Goal: Information Seeking & Learning: Learn about a topic

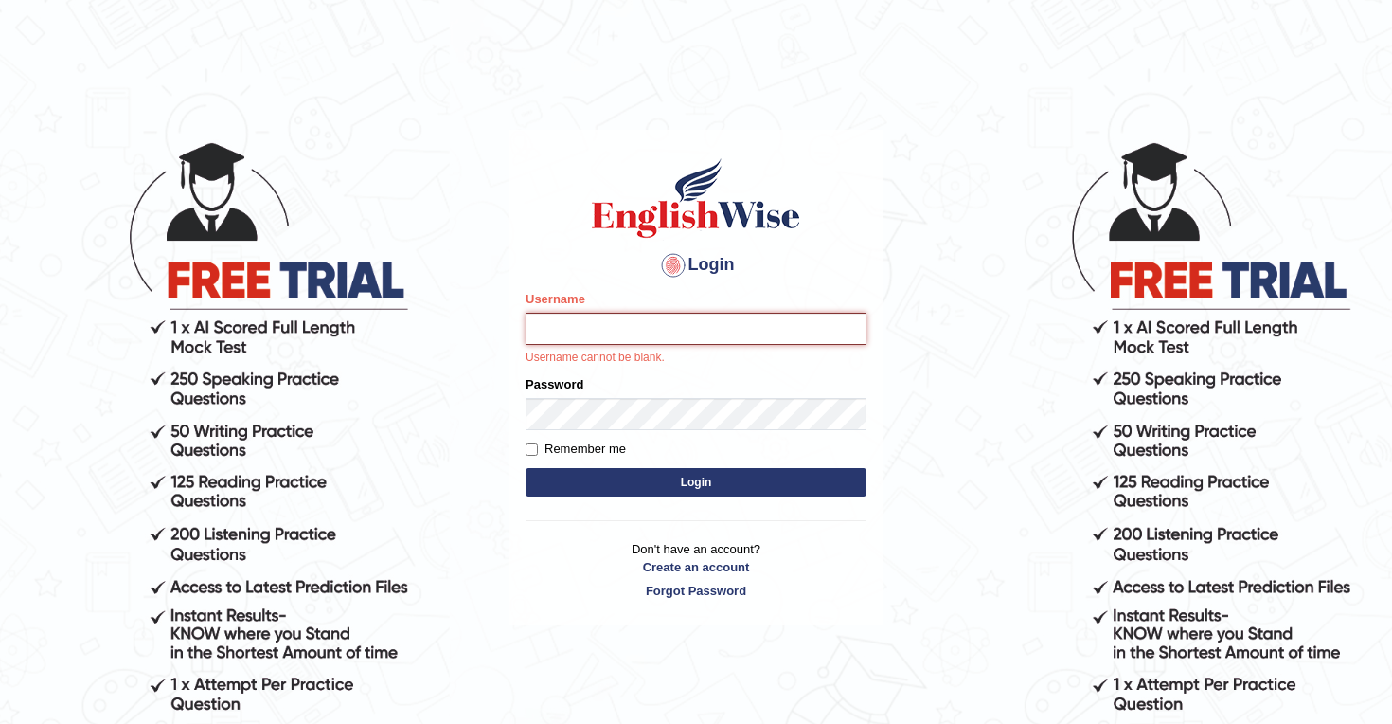
type input "mohsin997"
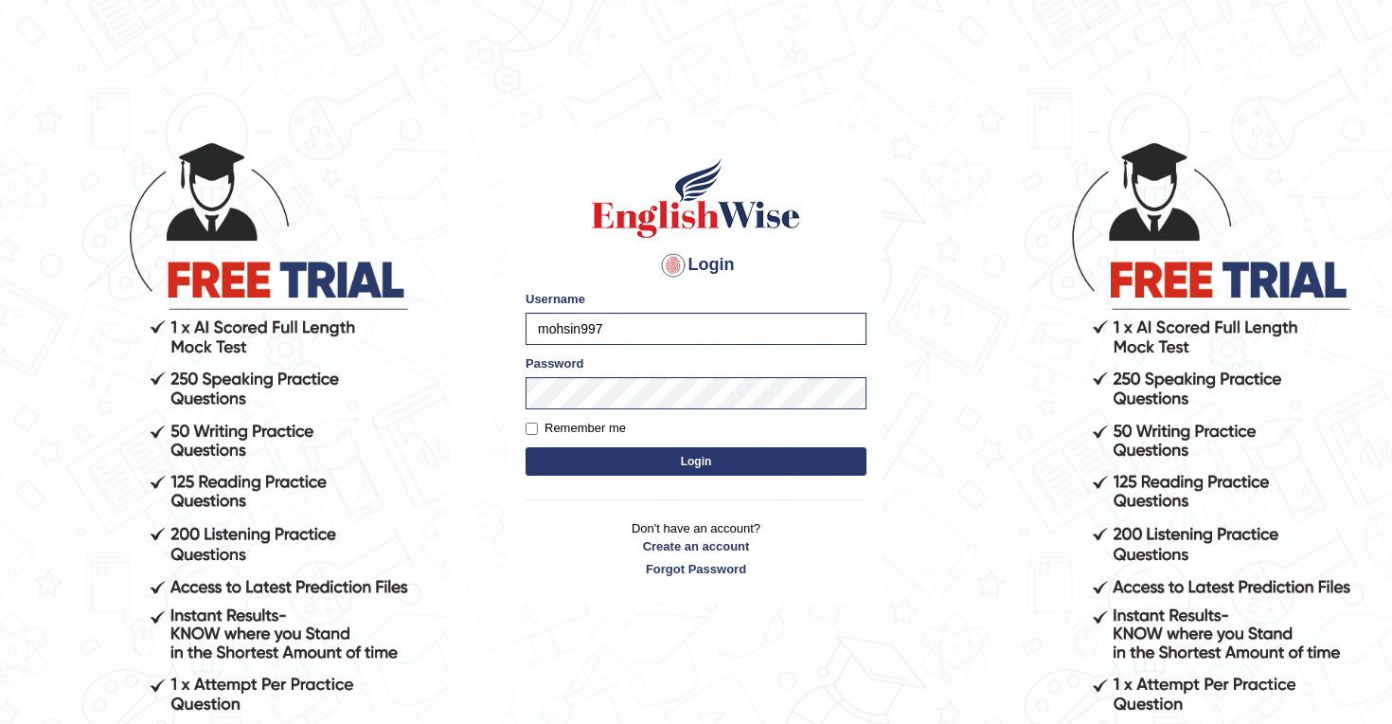
click at [709, 453] on button "Login" at bounding box center [696, 461] width 341 height 28
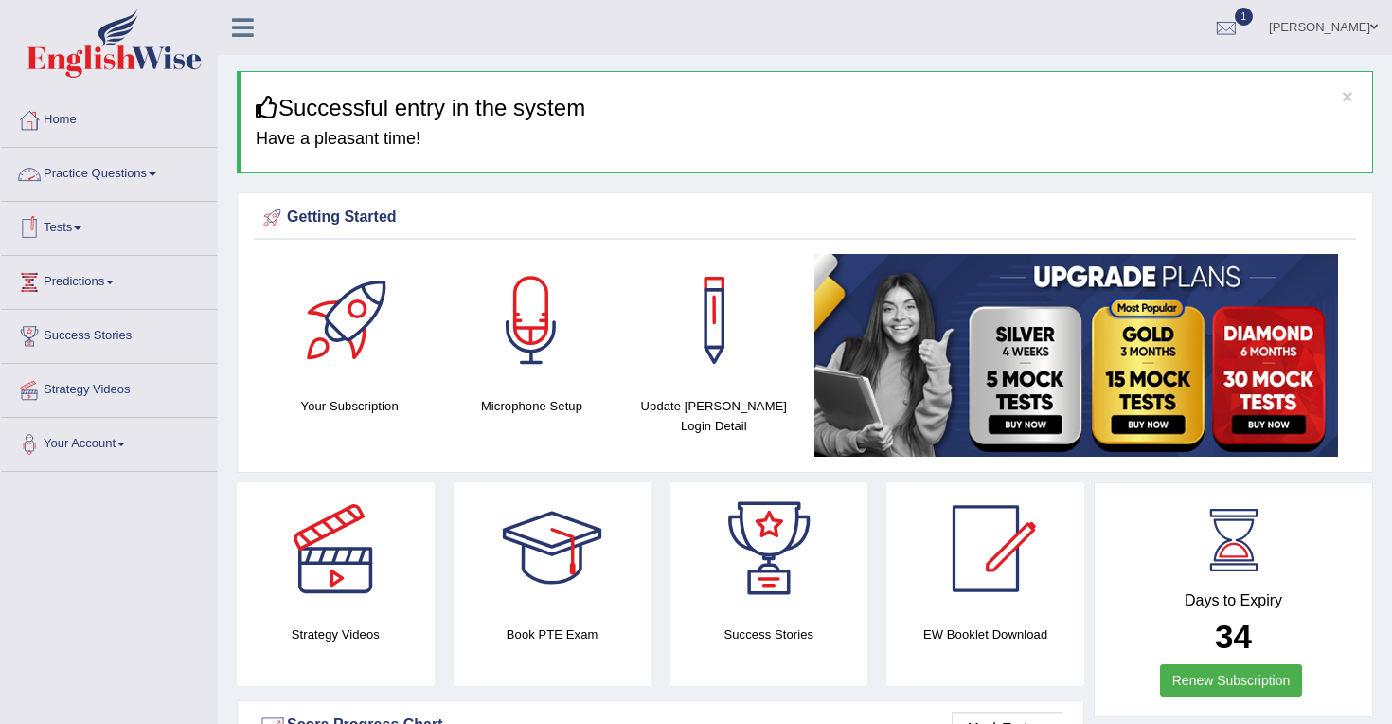
click at [143, 176] on link "Practice Questions" at bounding box center [109, 171] width 216 height 47
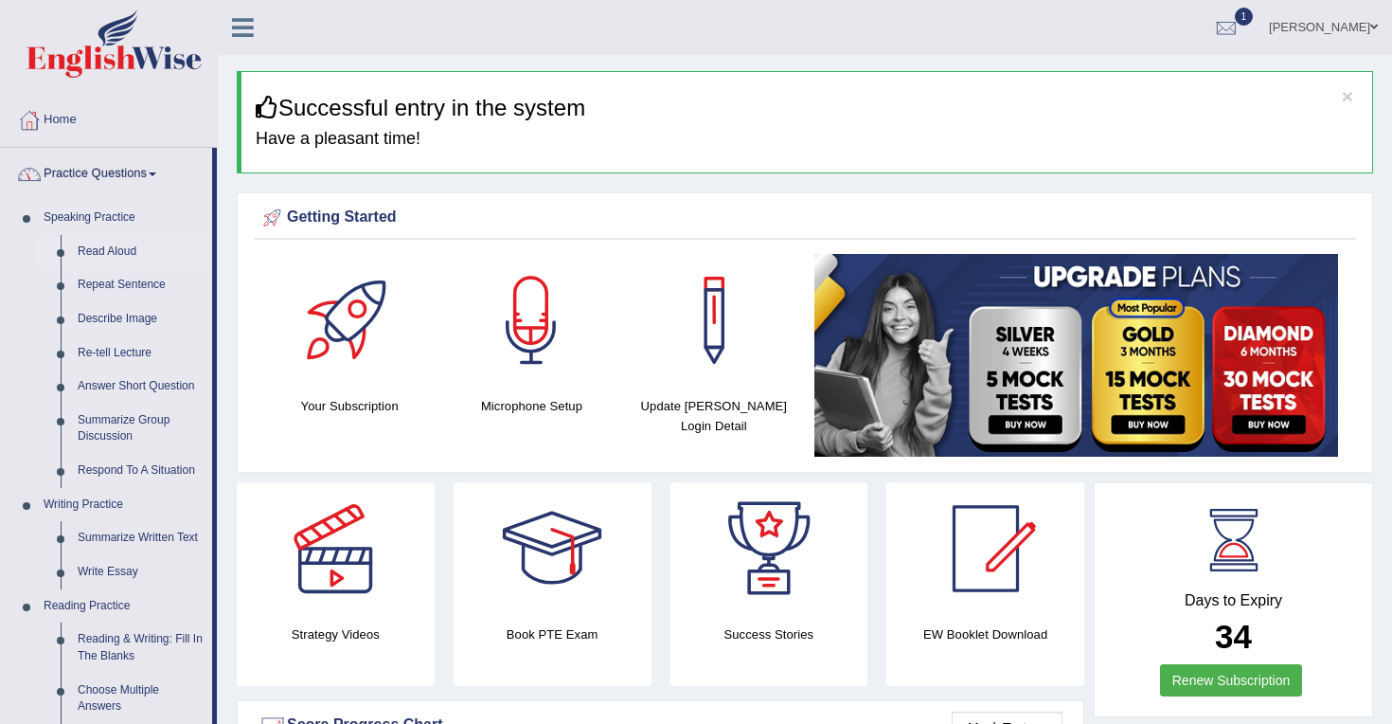
click at [109, 250] on link "Read Aloud" at bounding box center [140, 252] width 143 height 34
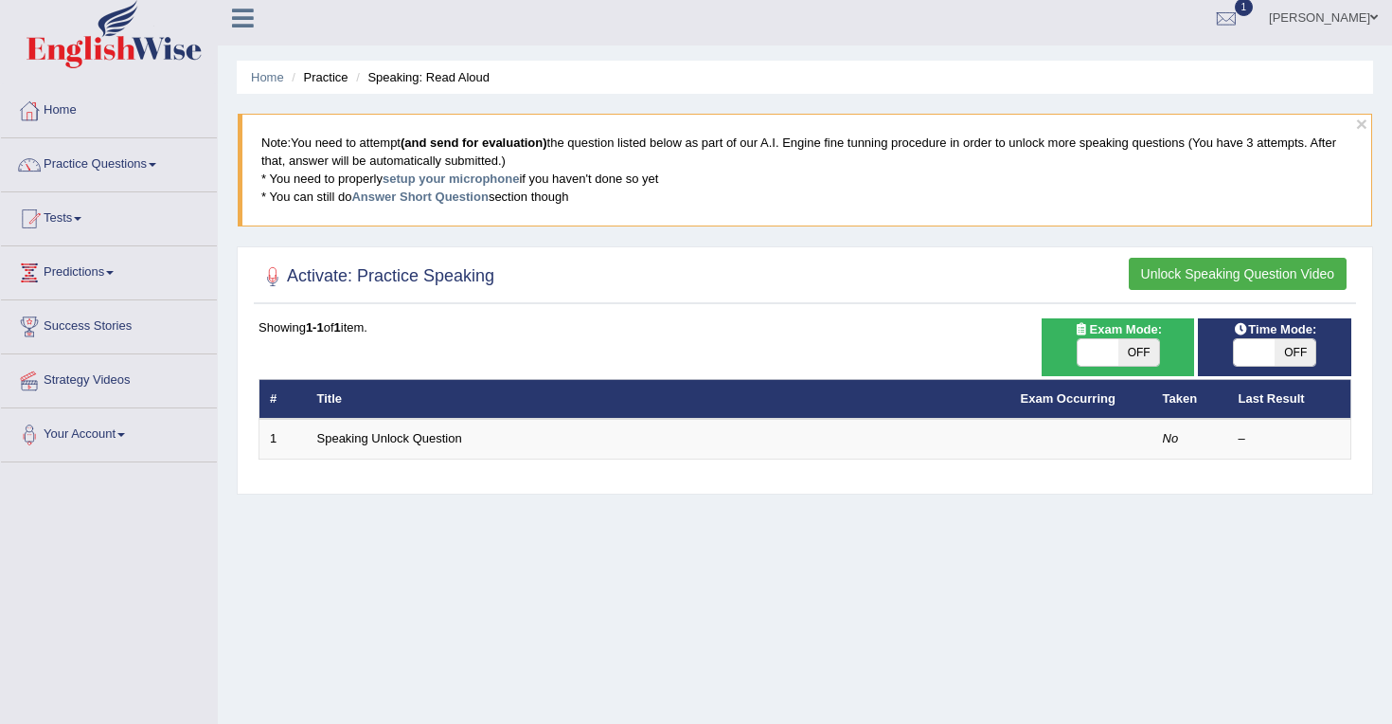
scroll to position [8, 0]
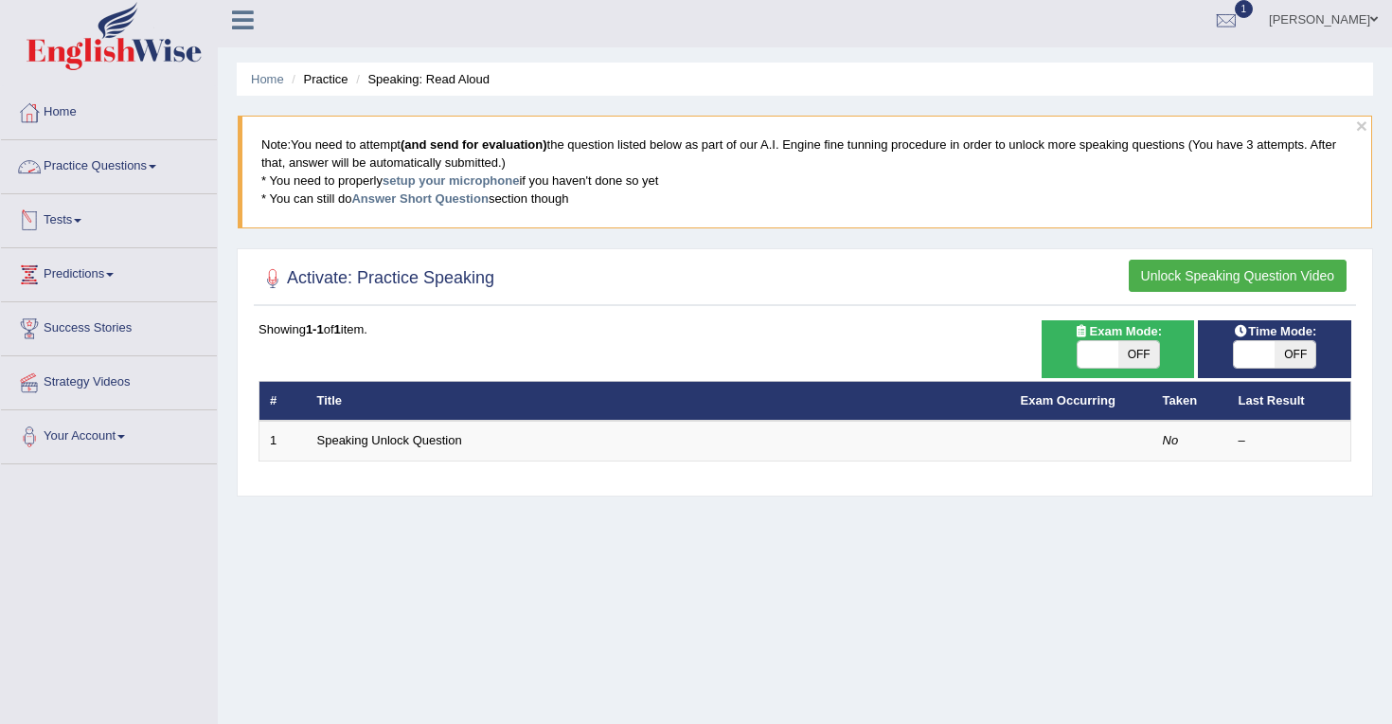
click at [158, 168] on link "Practice Questions" at bounding box center [109, 163] width 216 height 47
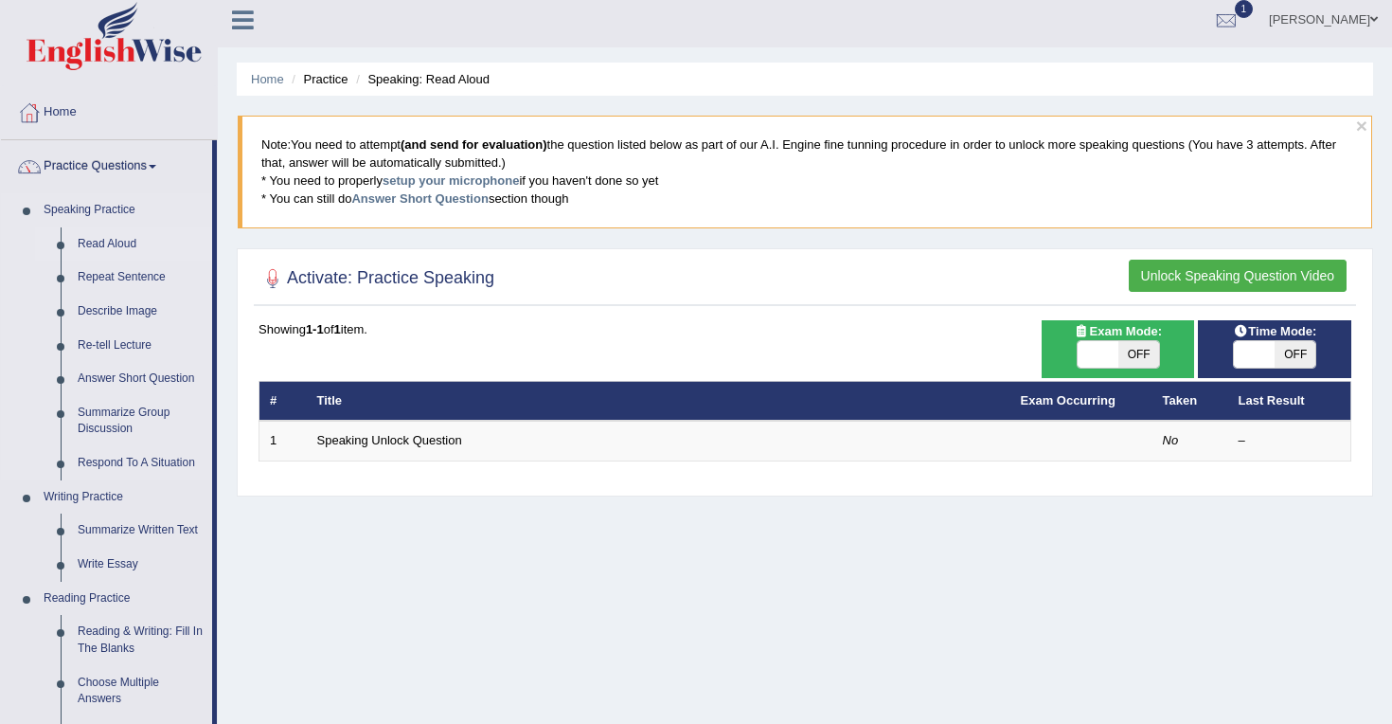
click at [113, 245] on link "Read Aloud" at bounding box center [140, 244] width 143 height 34
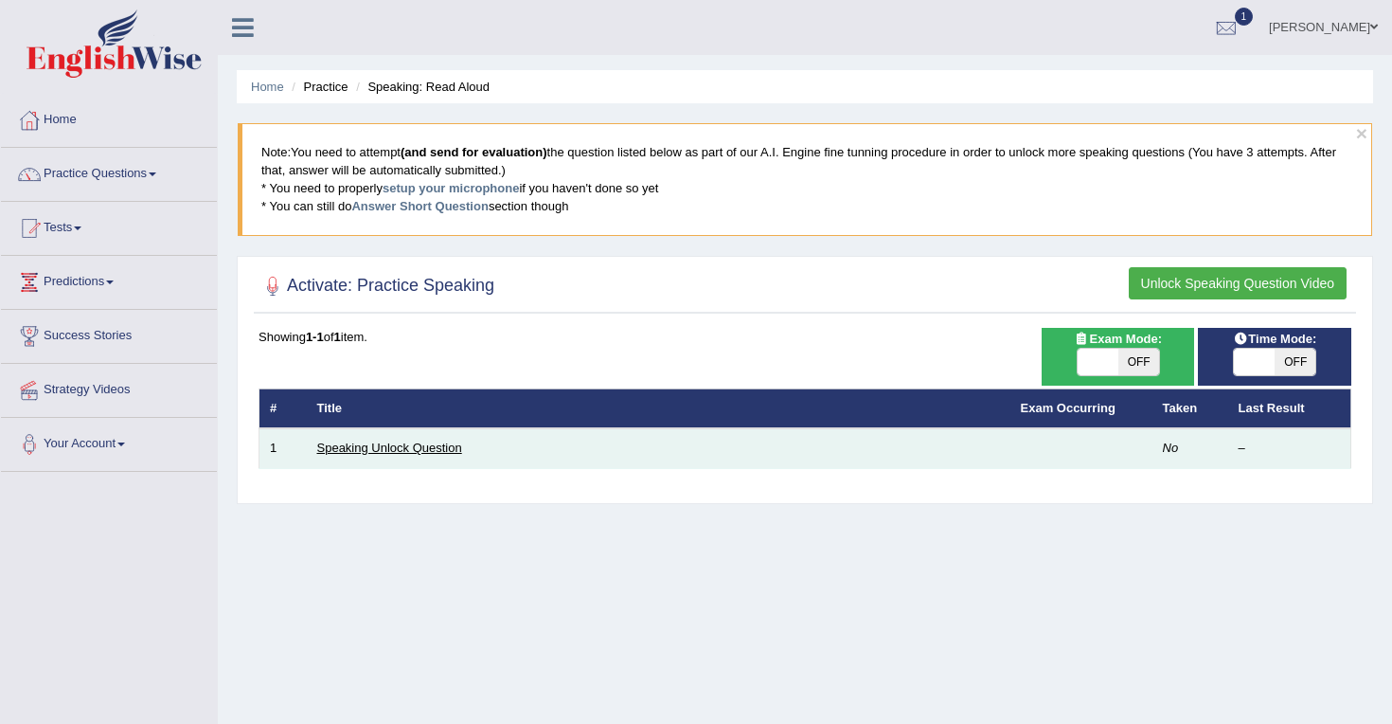
click at [365, 452] on link "Speaking Unlock Question" at bounding box center [389, 447] width 145 height 14
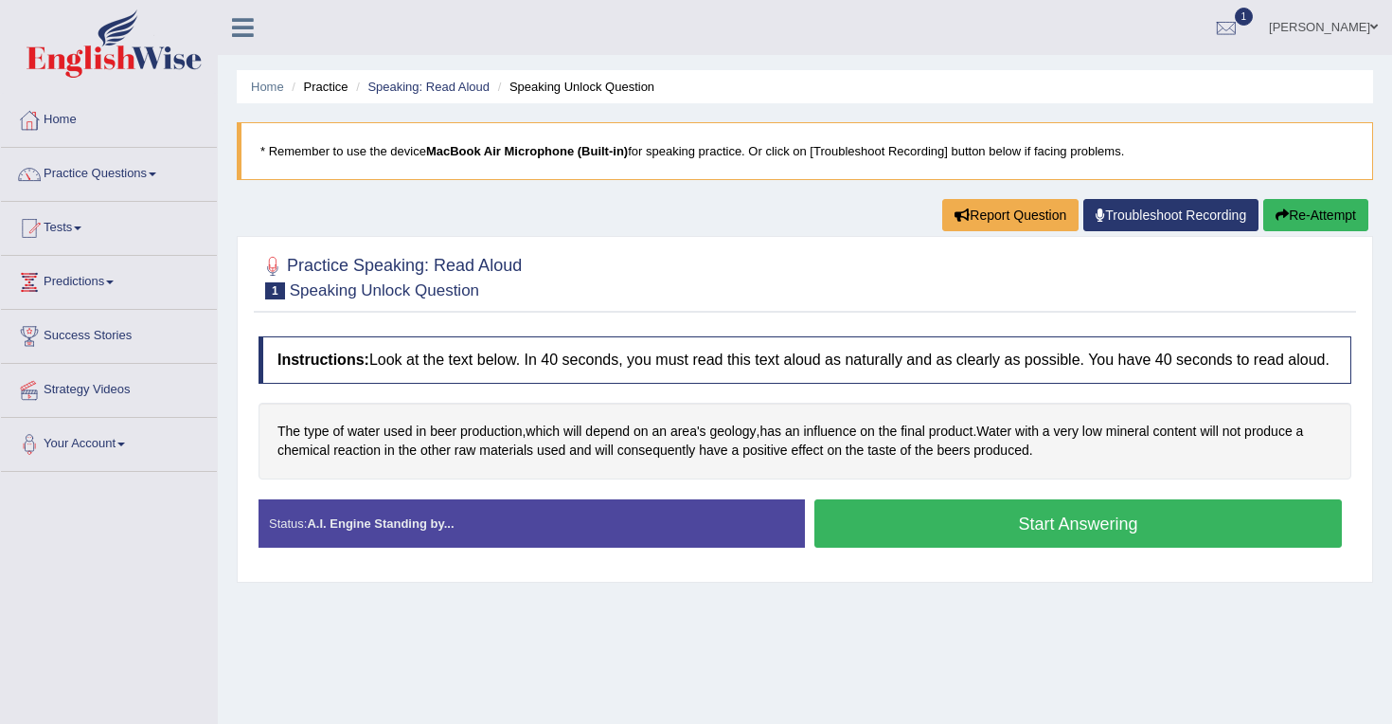
click at [990, 535] on button "Start Answering" at bounding box center [1079, 523] width 528 height 48
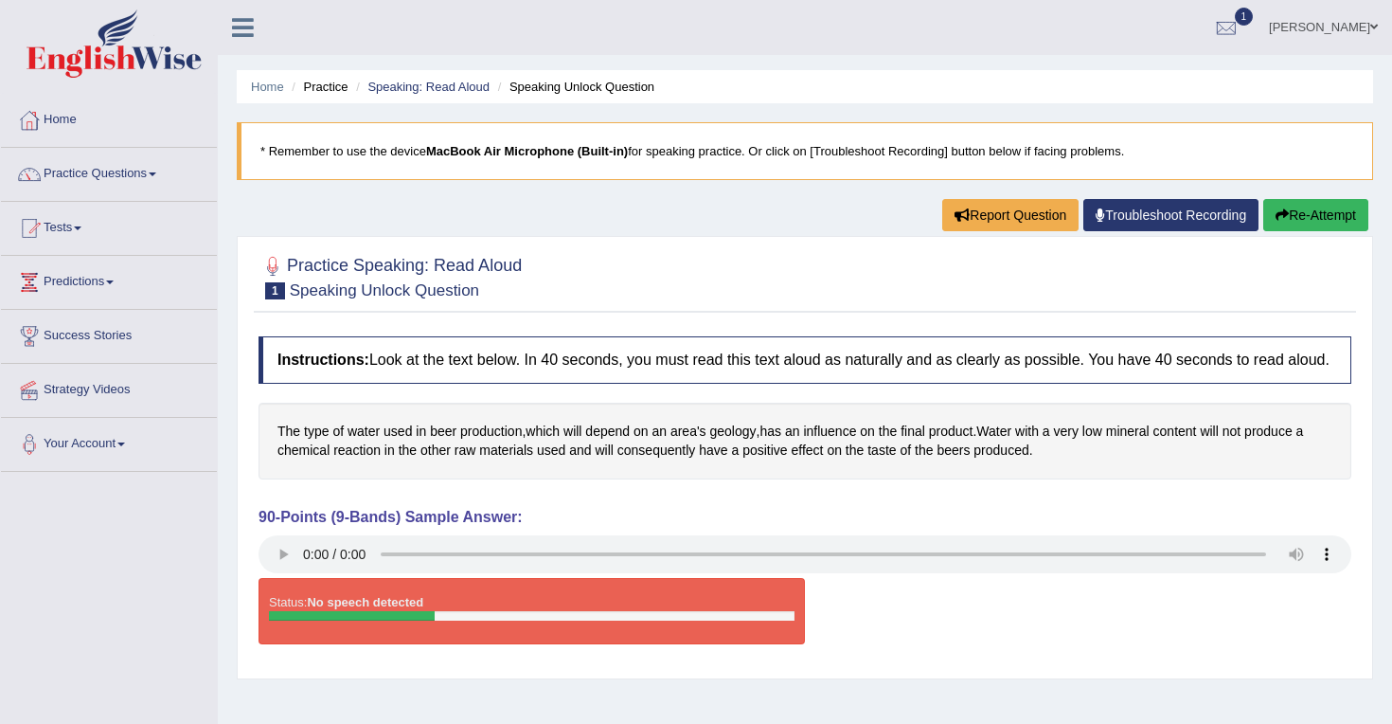
click at [1172, 221] on link "Troubleshoot Recording" at bounding box center [1171, 215] width 175 height 32
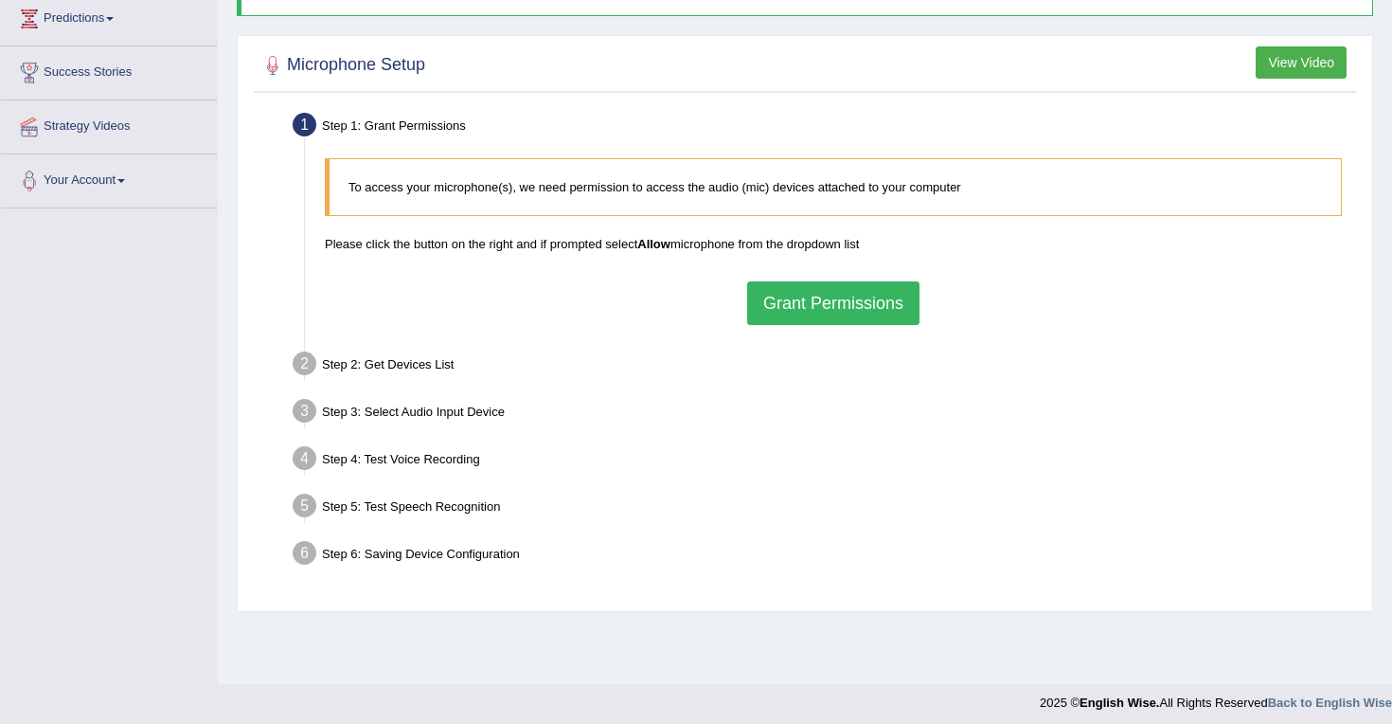
scroll to position [271, 0]
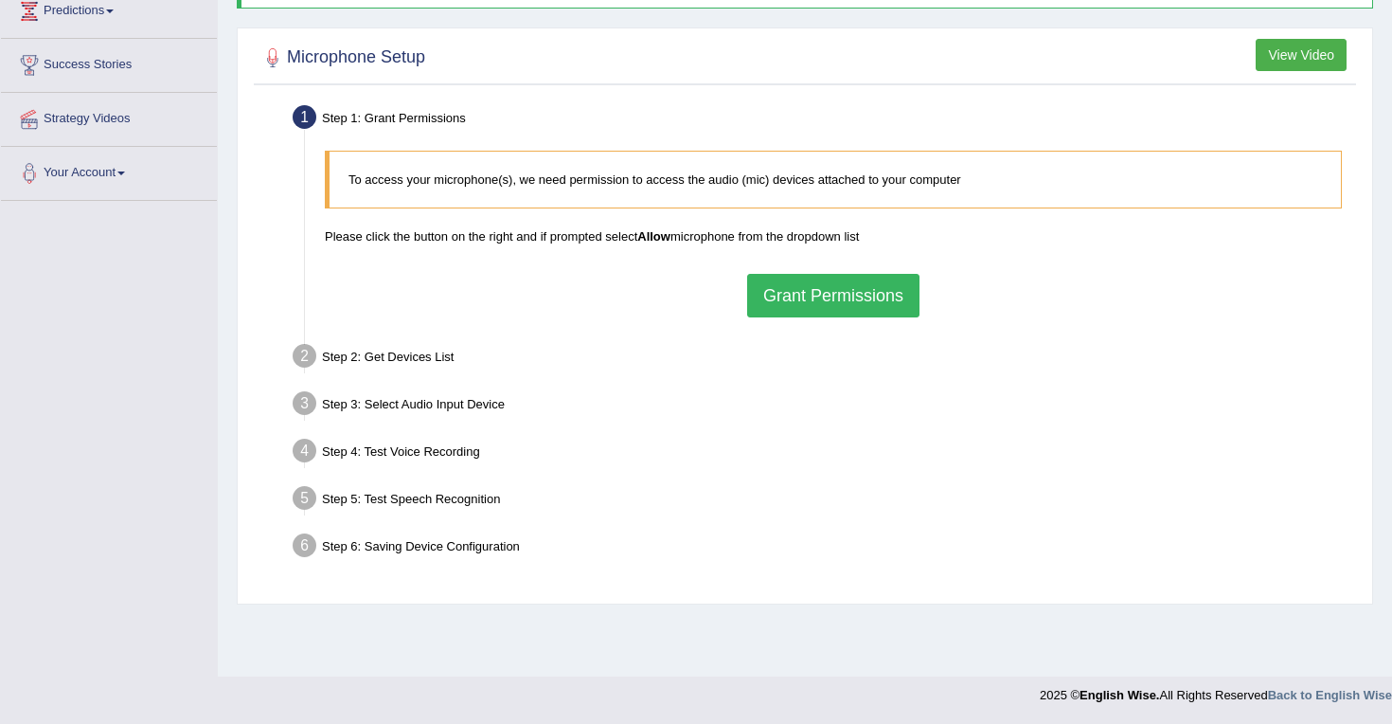
click at [855, 305] on button "Grant Permissions" at bounding box center [833, 296] width 172 height 44
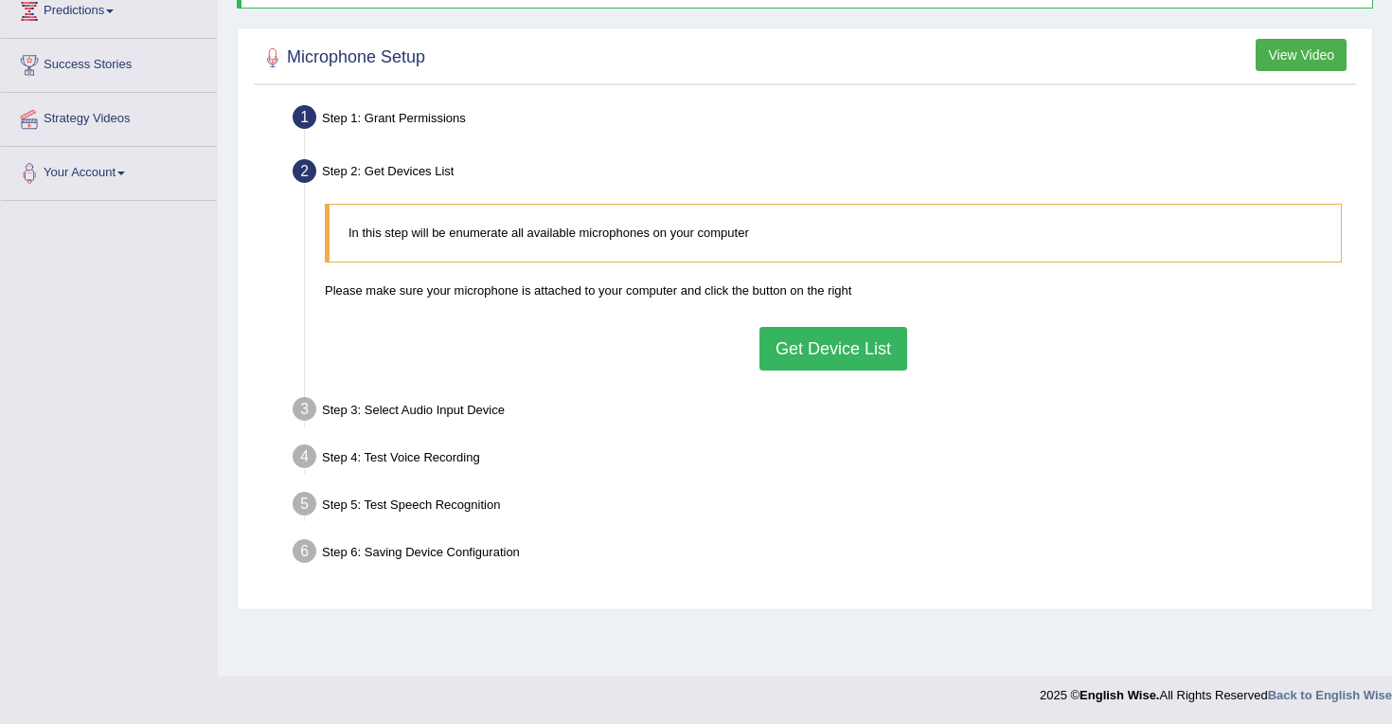
click at [831, 357] on button "Get Device List" at bounding box center [834, 349] width 148 height 44
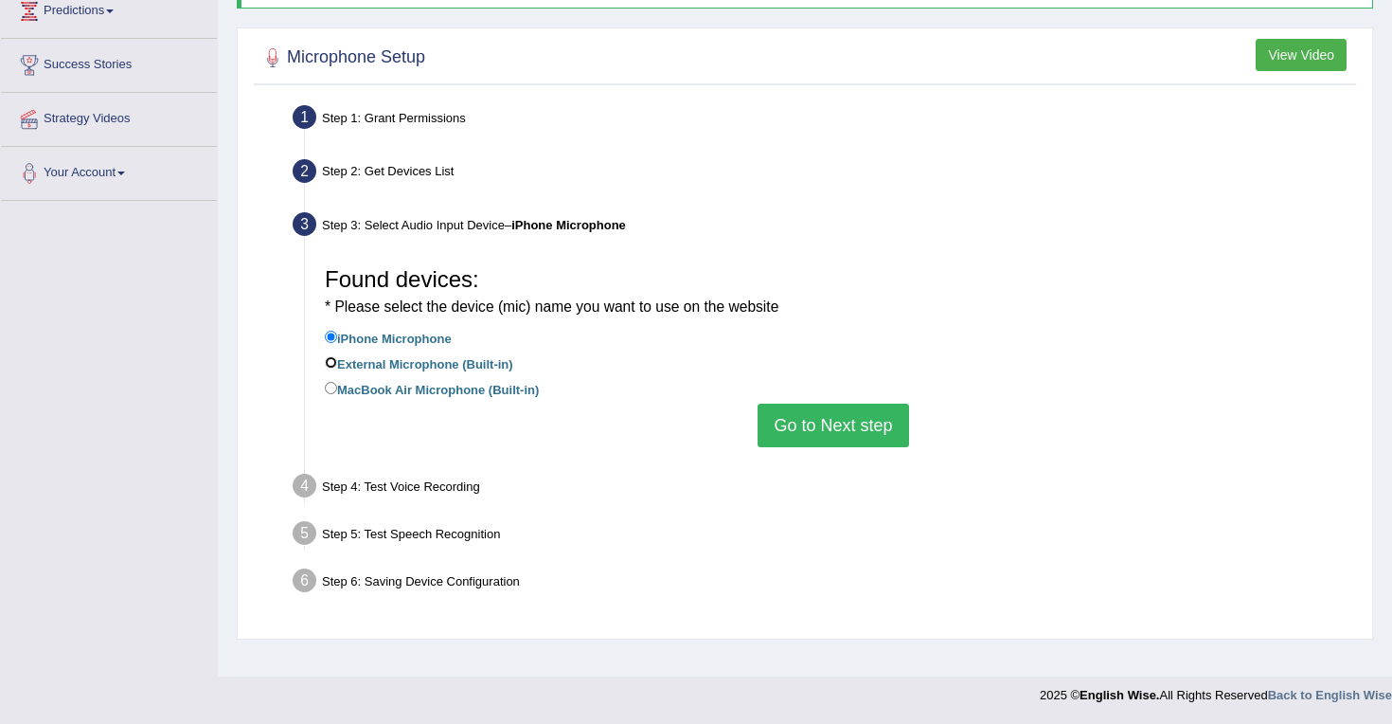
click at [331, 360] on input "External Microphone (Built-in)" at bounding box center [331, 362] width 12 height 12
radio input "true"
click at [800, 427] on button "Go to Next step" at bounding box center [833, 426] width 151 height 44
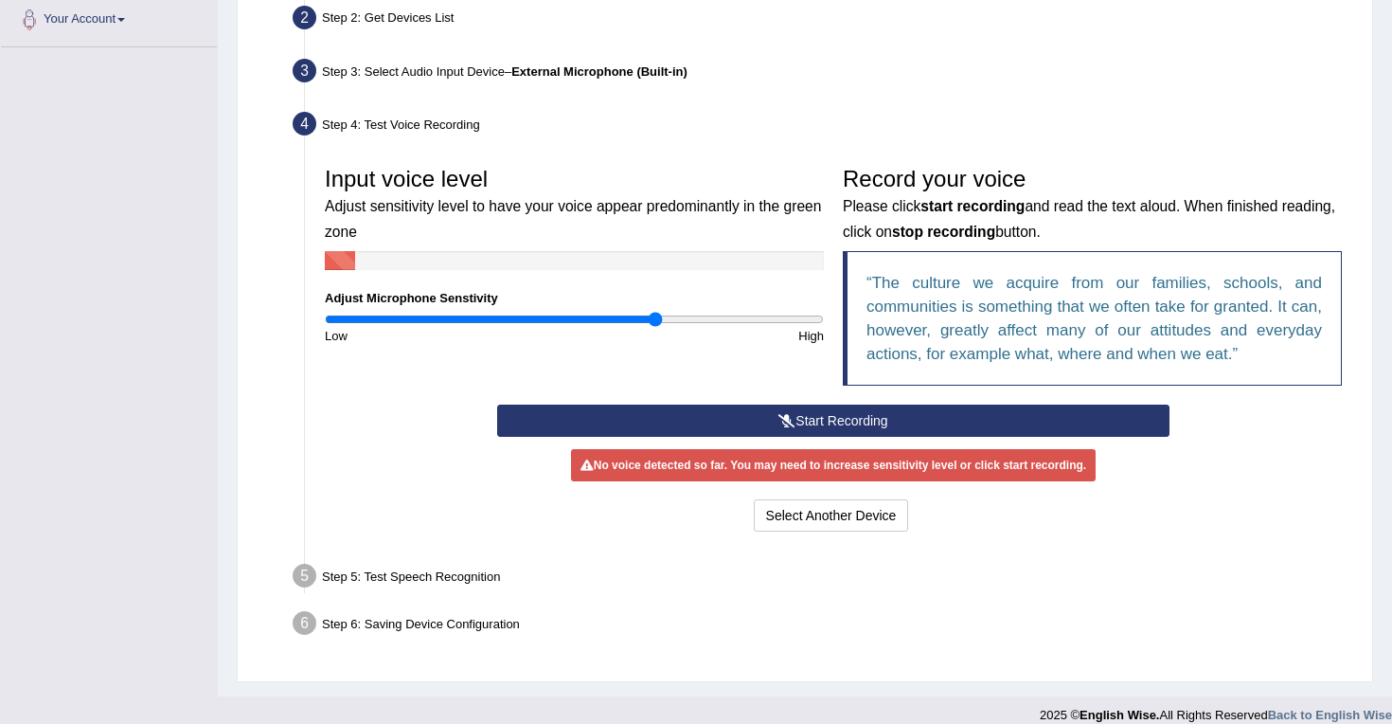
scroll to position [443, 0]
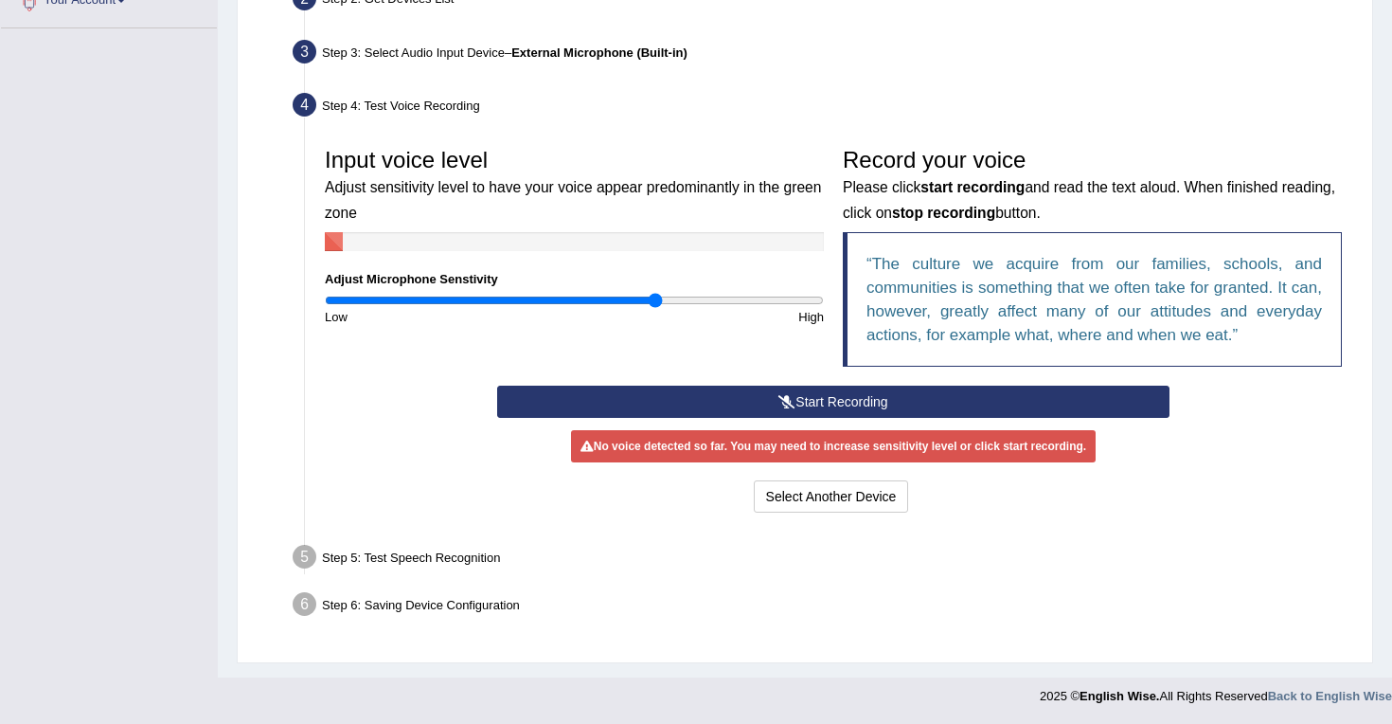
click at [809, 402] on button "Start Recording" at bounding box center [833, 402] width 672 height 32
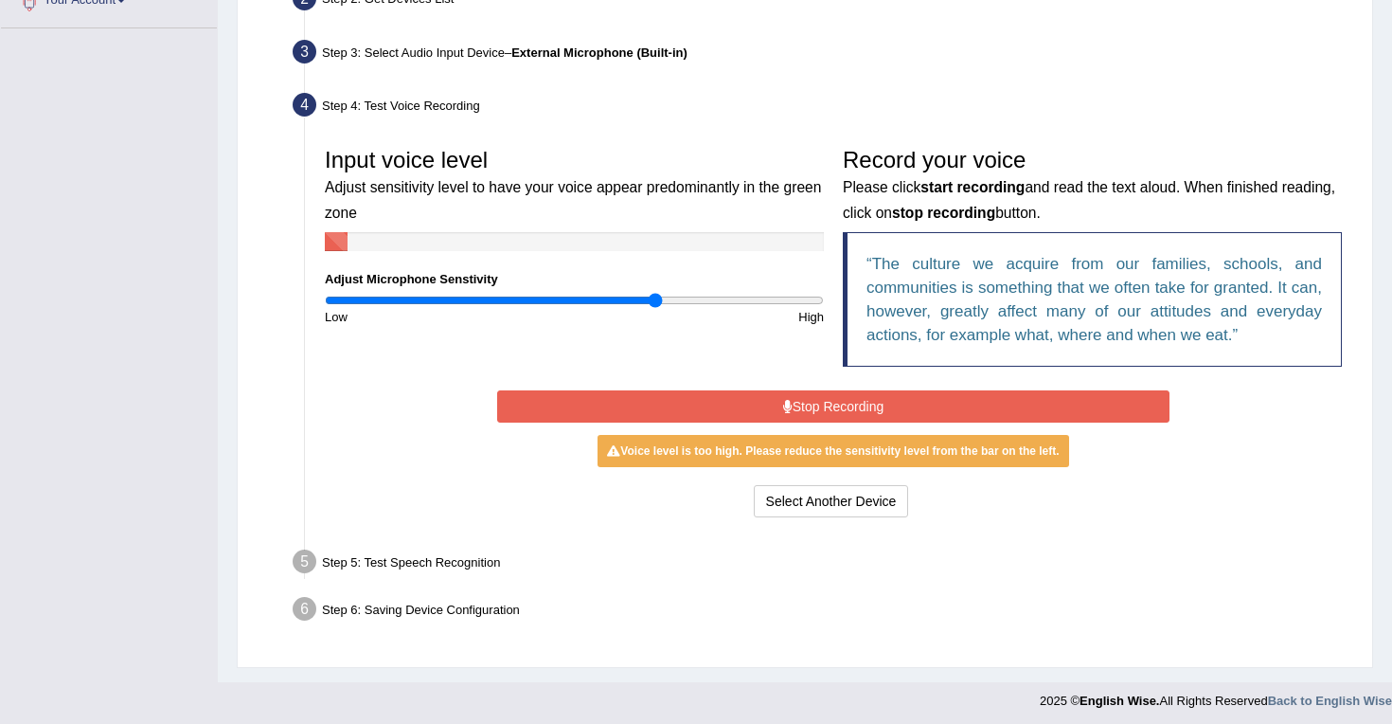
click at [475, 309] on div "Low" at bounding box center [445, 317] width 260 height 18
type input "0.64"
click at [483, 302] on input "range" at bounding box center [574, 300] width 499 height 15
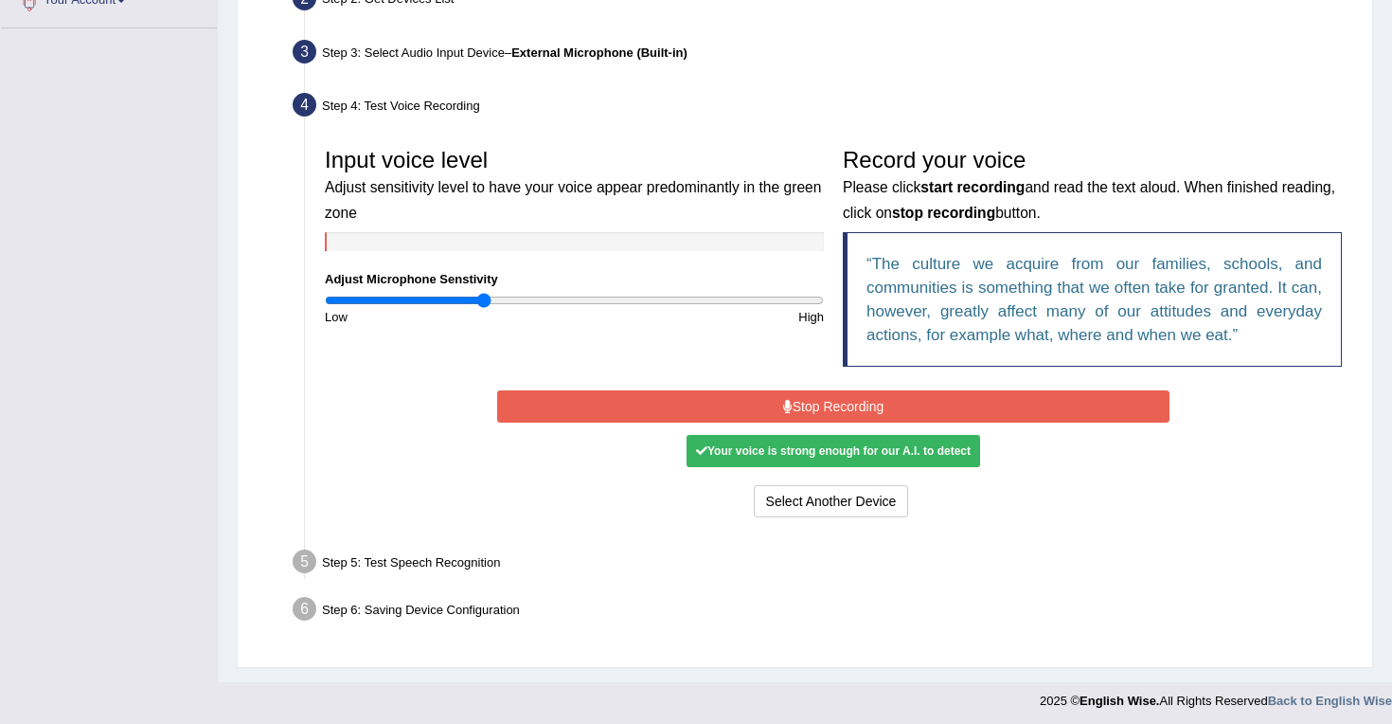
click at [871, 408] on button "Stop Recording" at bounding box center [833, 406] width 672 height 32
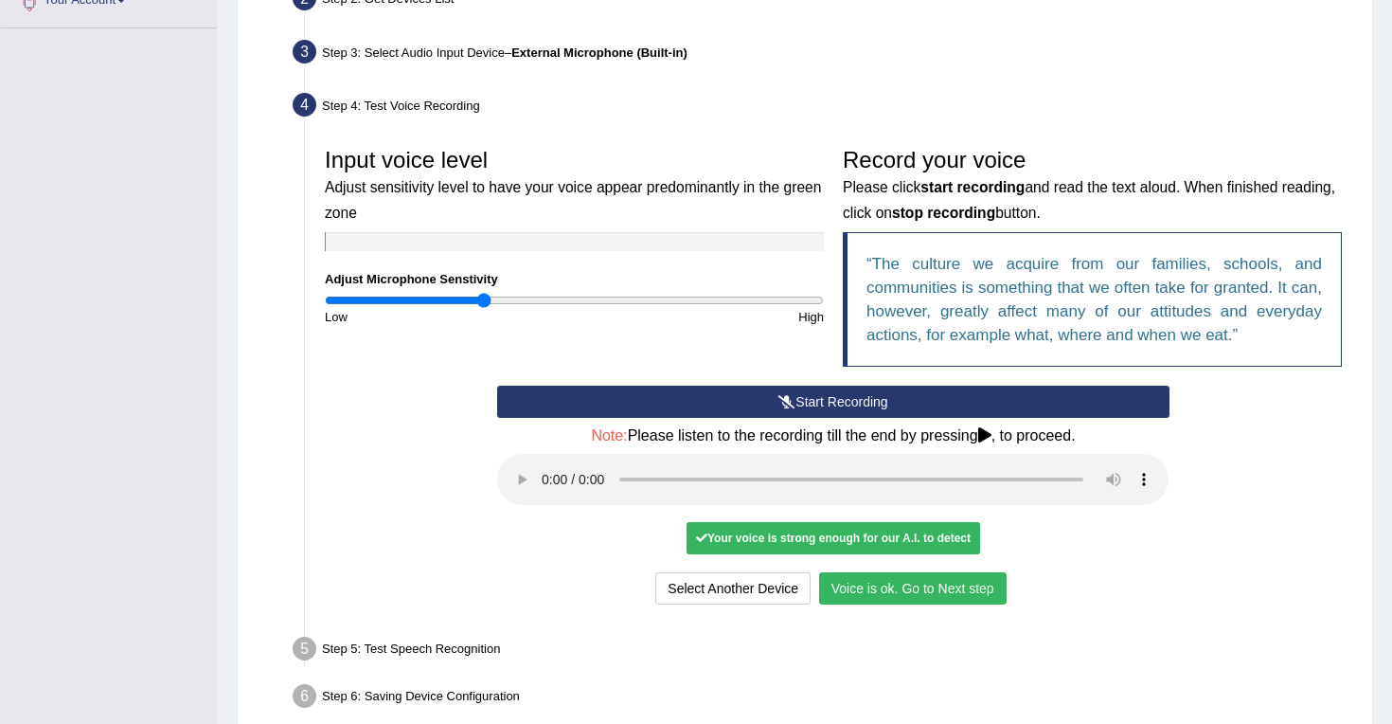
click at [943, 599] on button "Voice is ok. Go to Next step" at bounding box center [913, 588] width 188 height 32
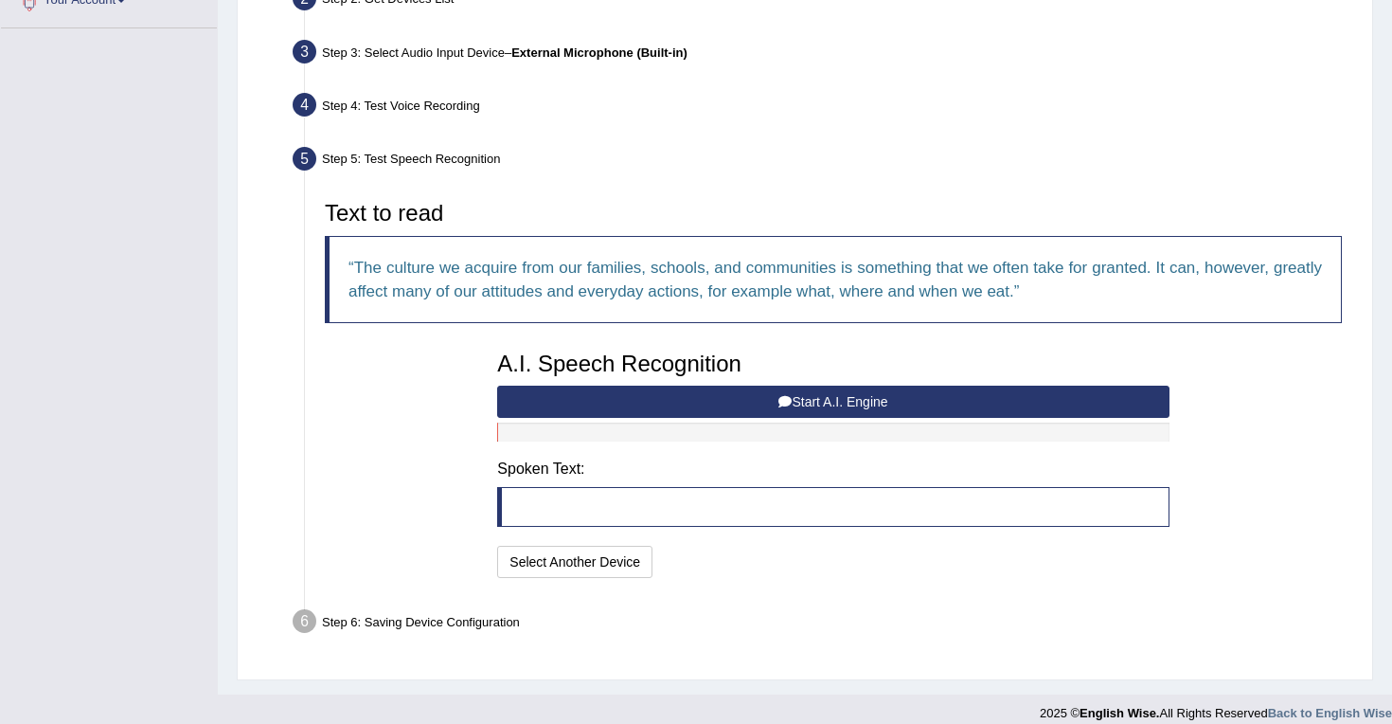
click at [750, 407] on button "Start A.I. Engine" at bounding box center [833, 402] width 672 height 32
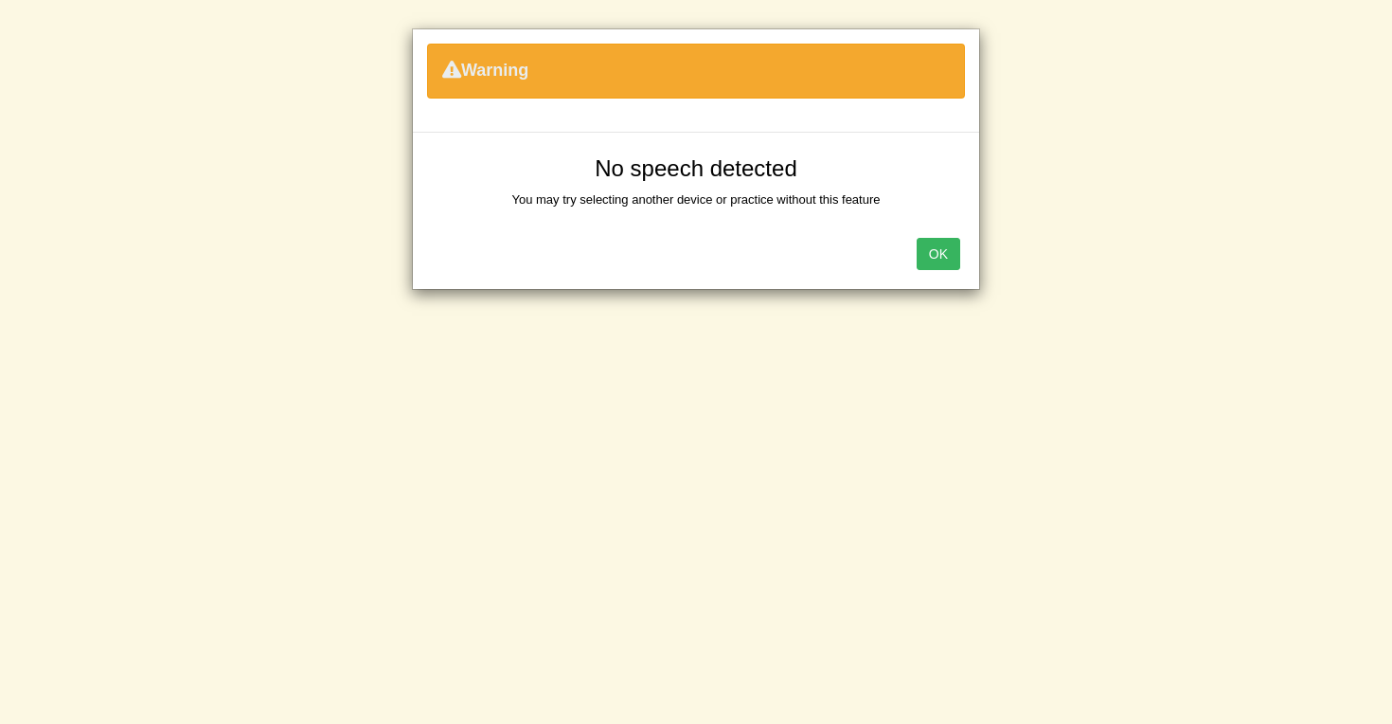
click at [941, 253] on button "OK" at bounding box center [939, 254] width 44 height 32
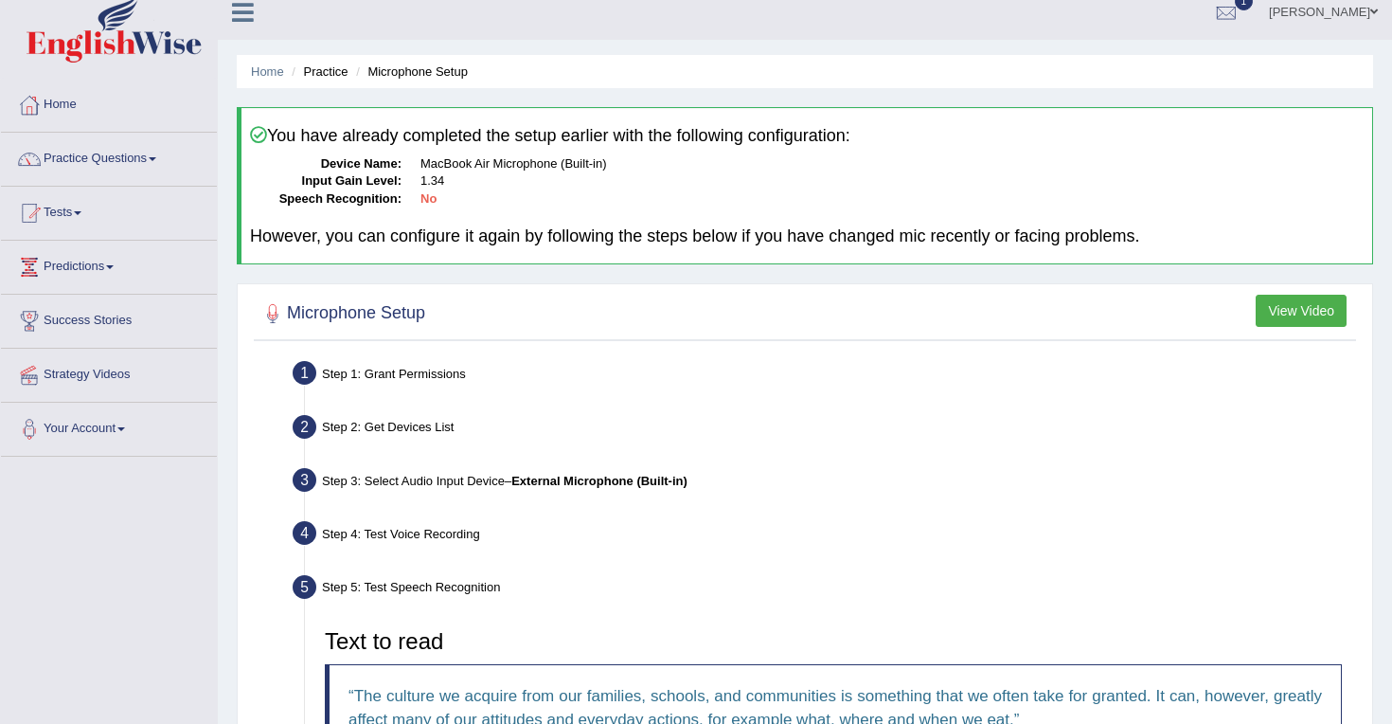
scroll to position [0, 0]
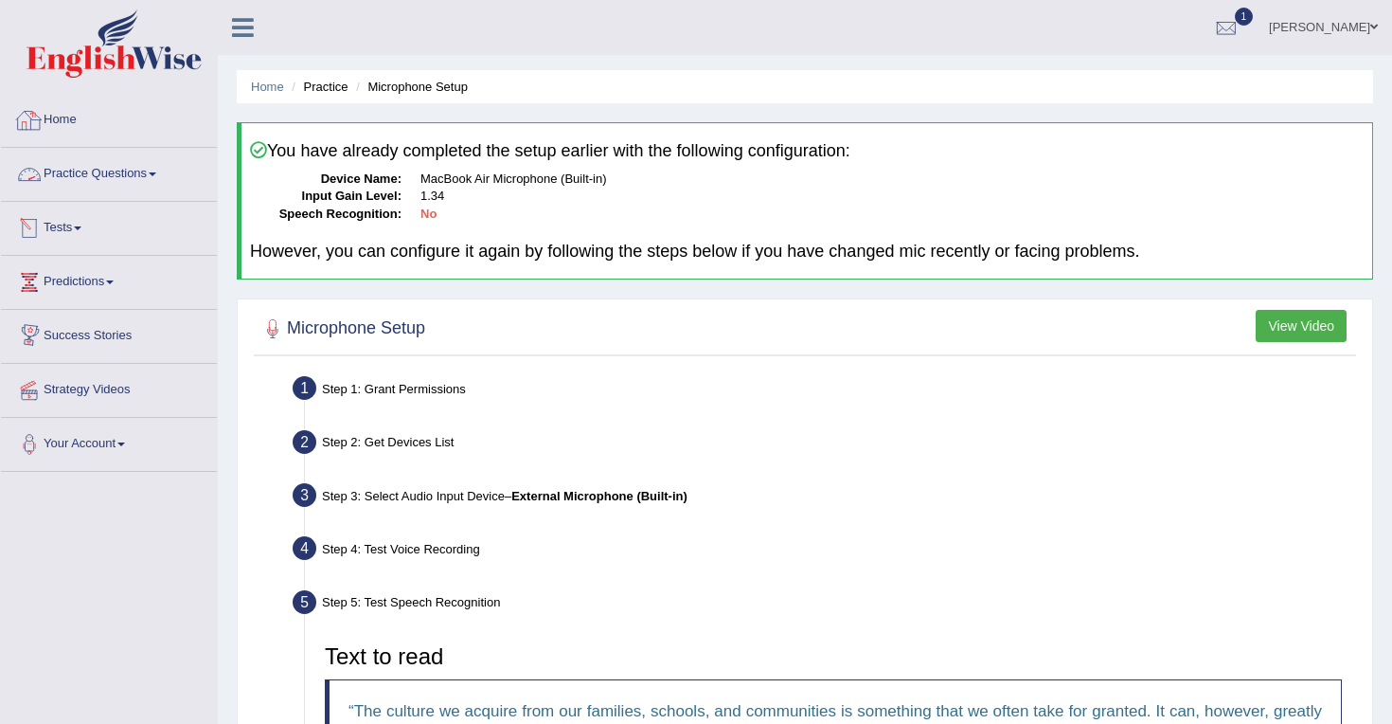
click at [47, 118] on link "Home" at bounding box center [109, 117] width 216 height 47
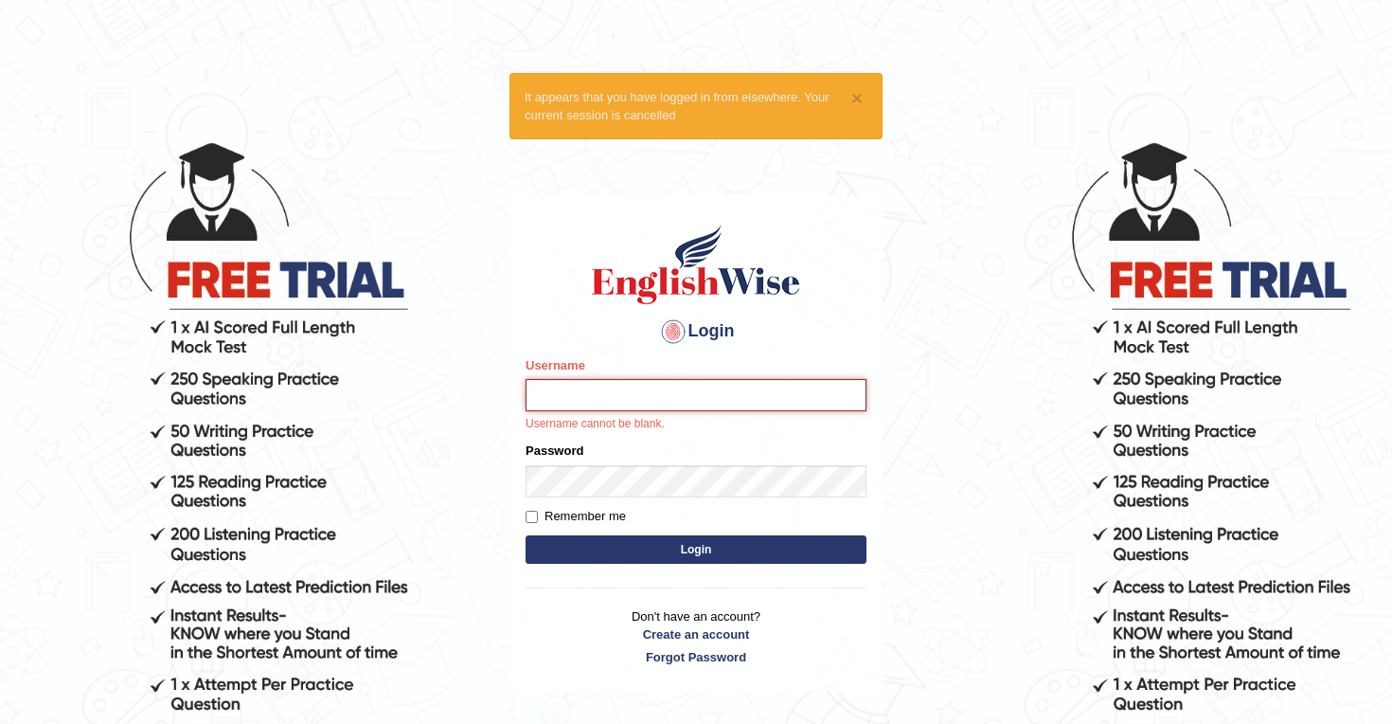
click at [579, 389] on input "Username" at bounding box center [696, 395] width 341 height 32
type input "mohsin997"
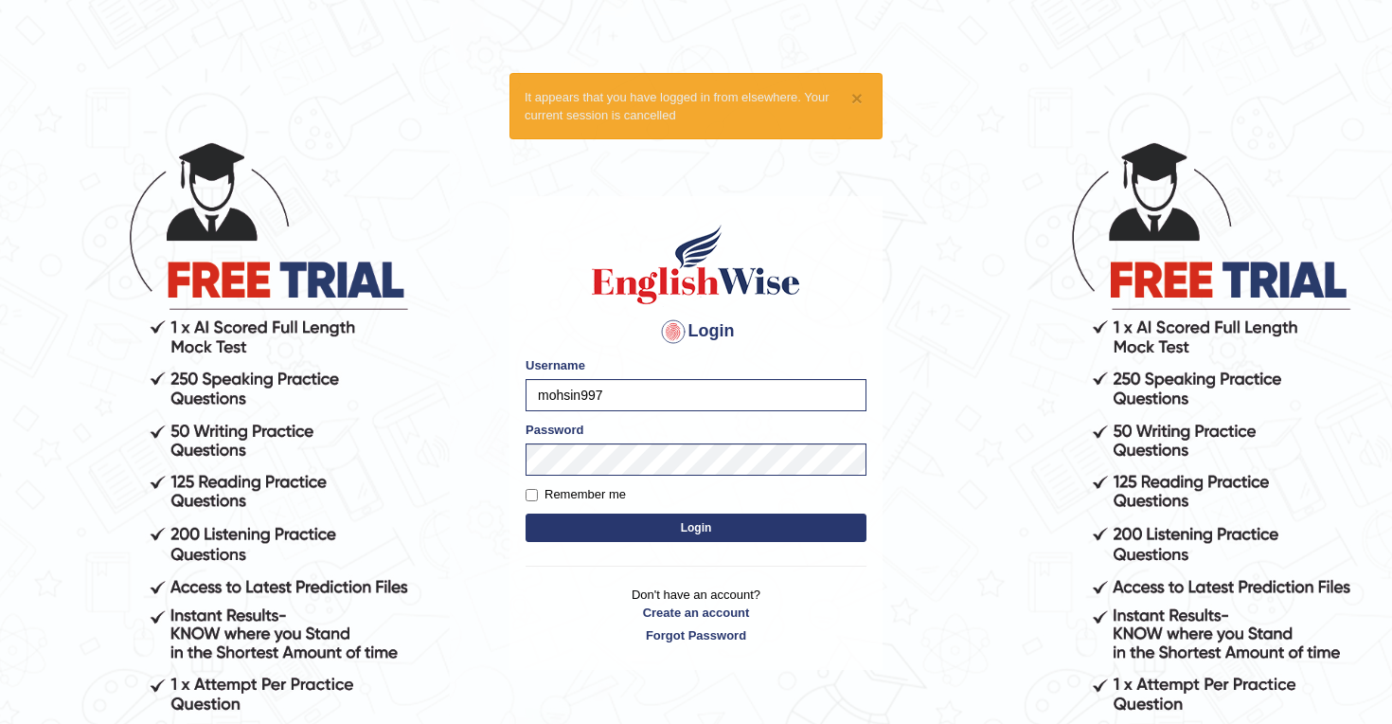
click at [689, 528] on button "Login" at bounding box center [696, 527] width 341 height 28
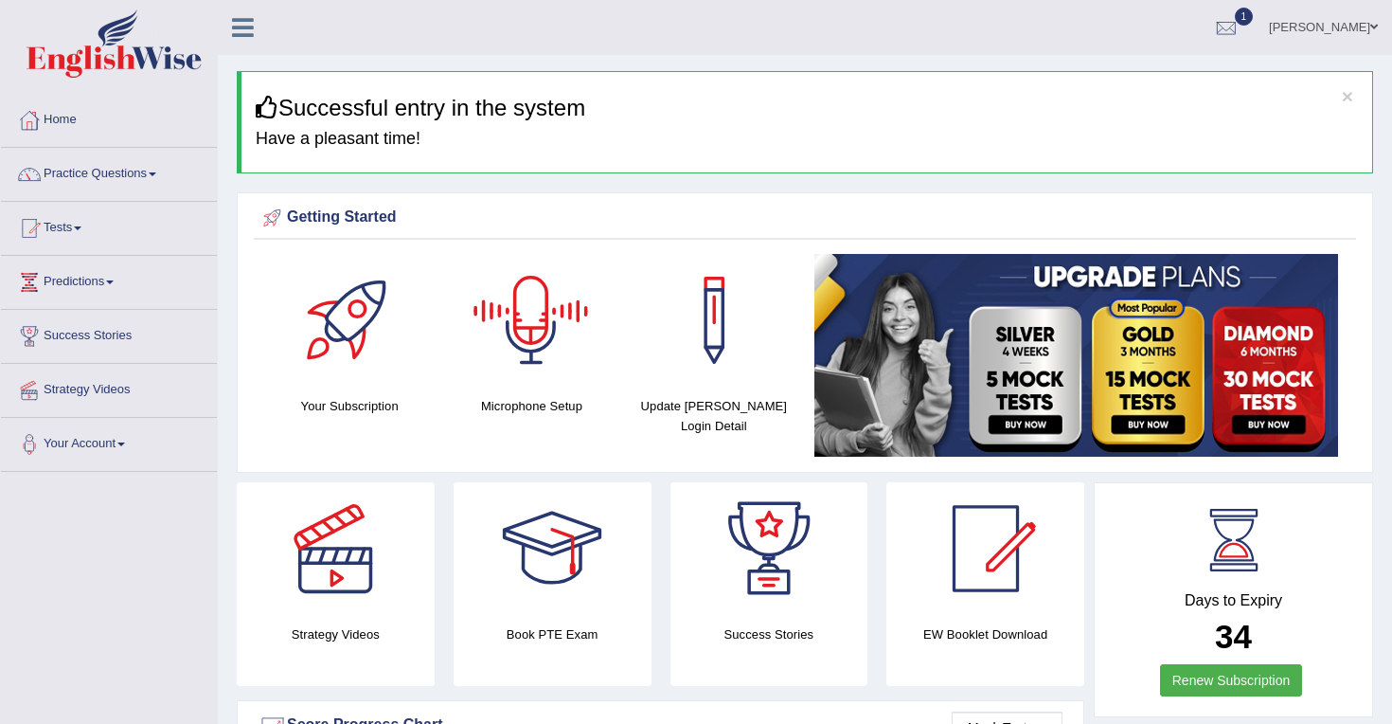
click at [509, 329] on div at bounding box center [531, 320] width 133 height 133
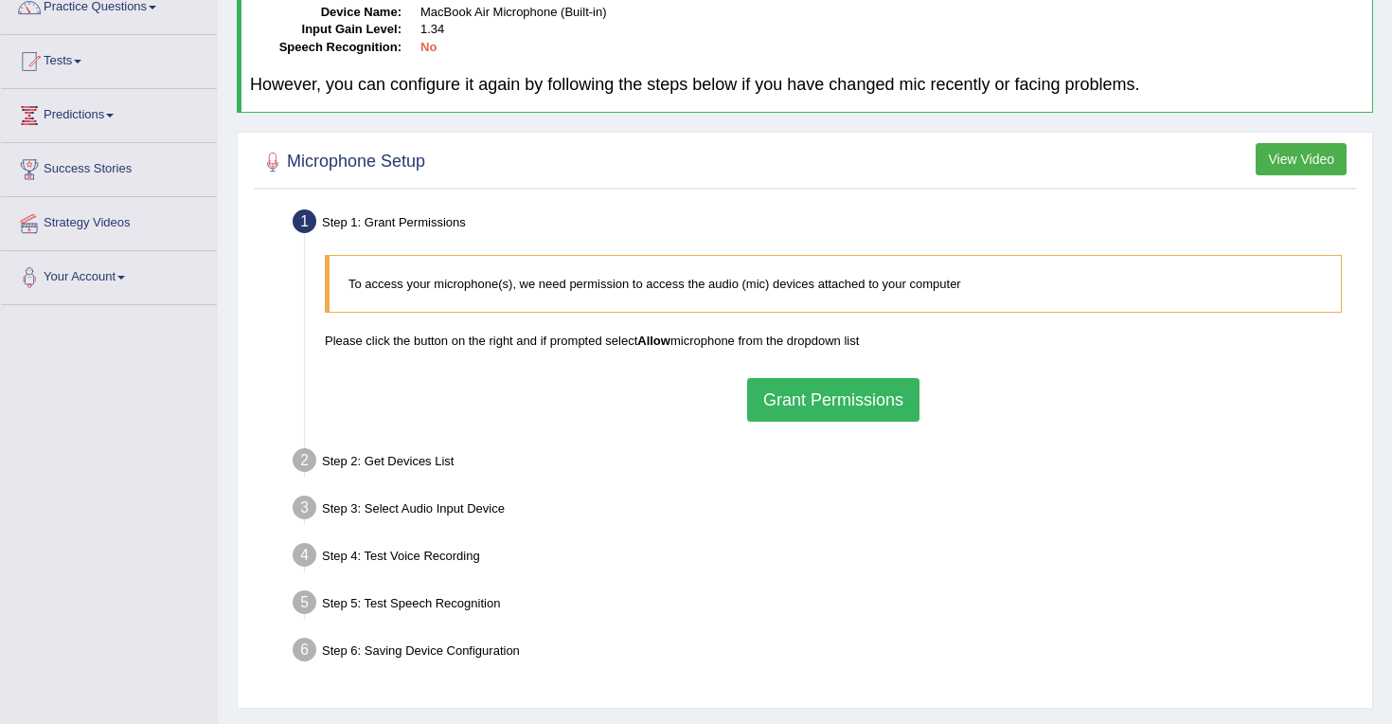
scroll to position [180, 0]
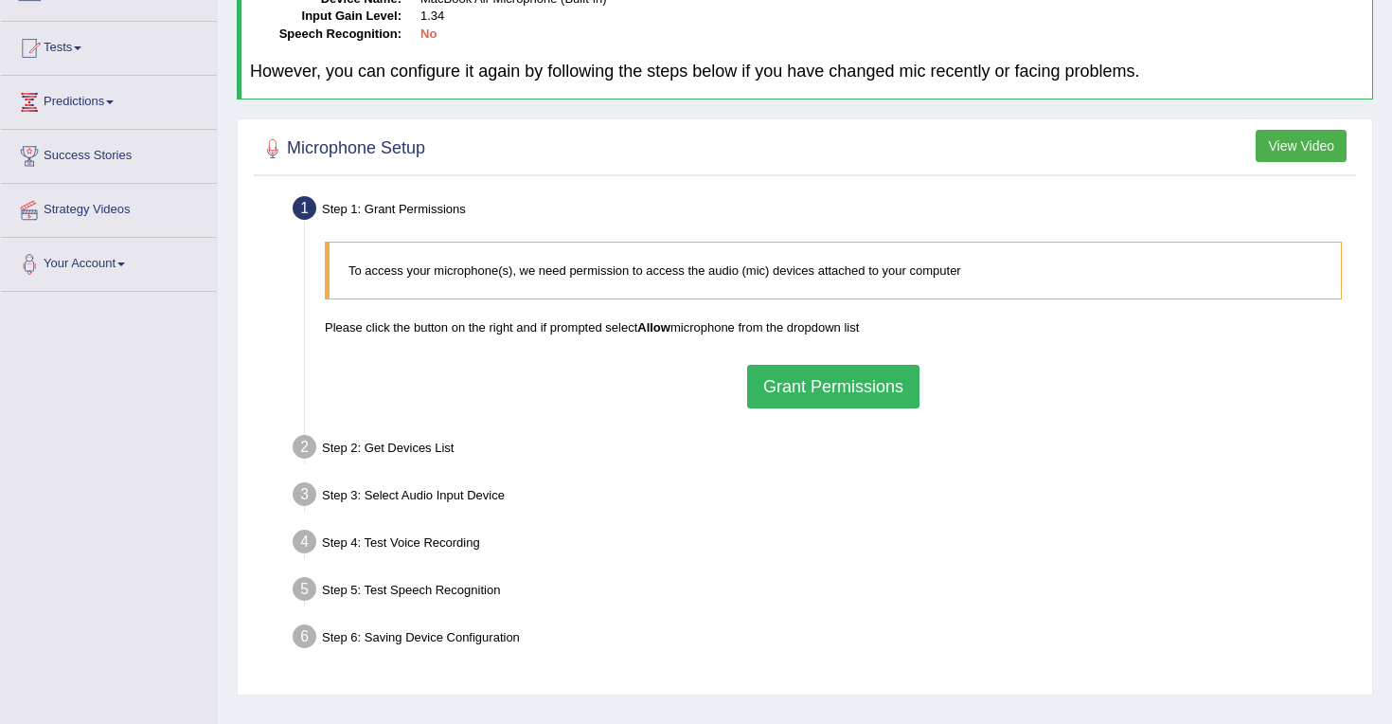
click at [840, 374] on button "Grant Permissions" at bounding box center [833, 387] width 172 height 44
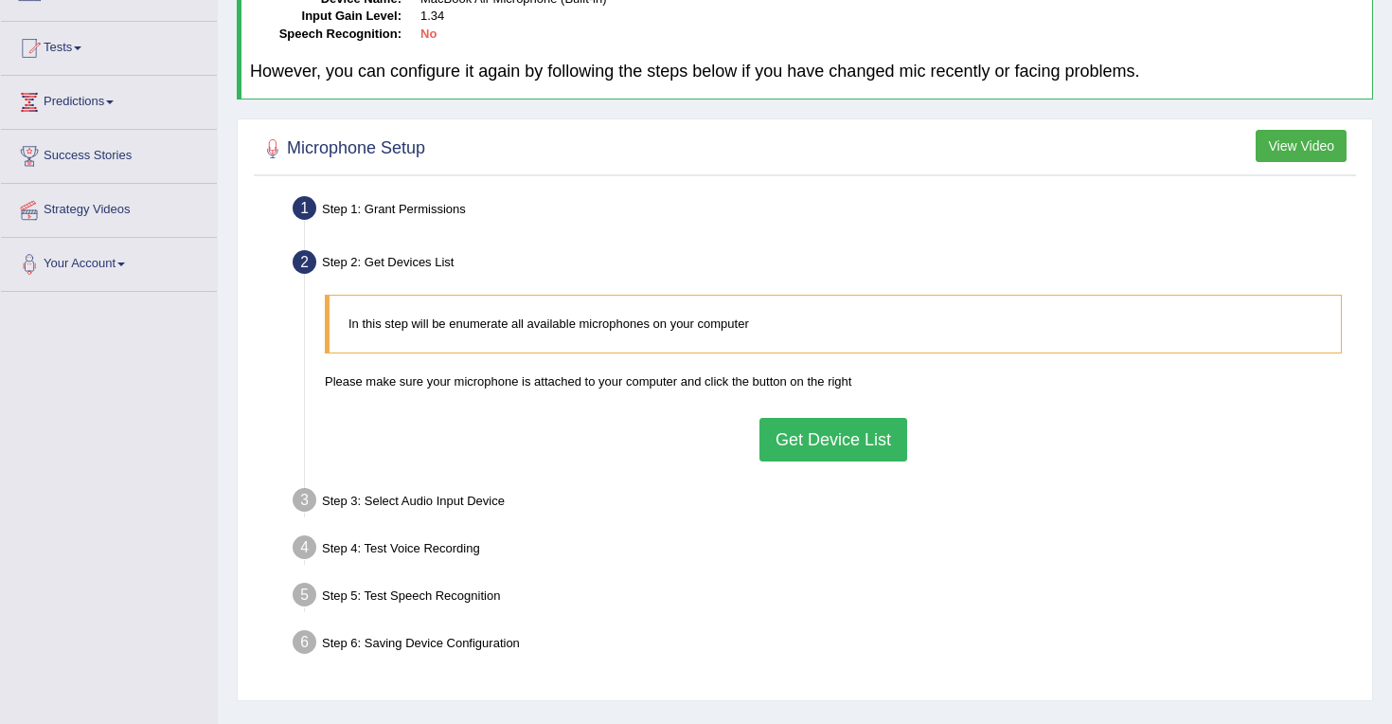
click at [826, 436] on button "Get Device List" at bounding box center [834, 440] width 148 height 44
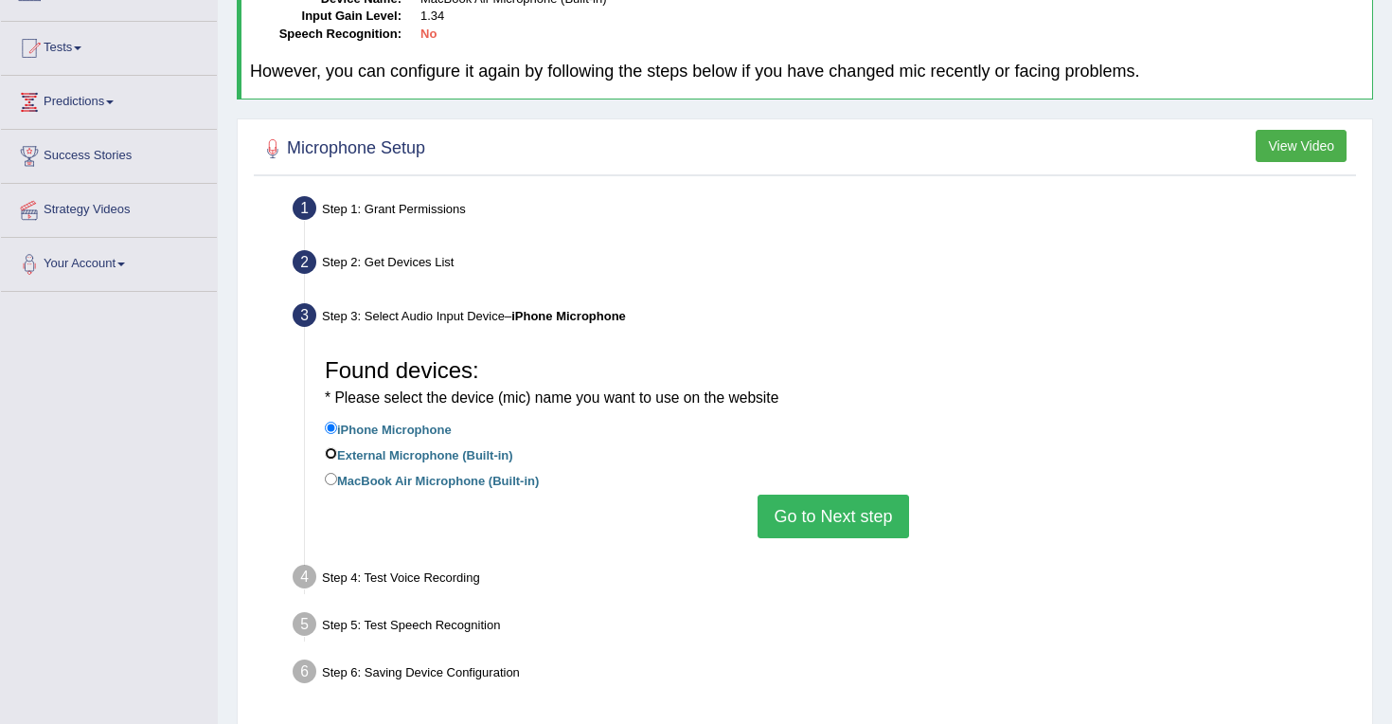
click at [329, 454] on input "External Microphone (Built-in)" at bounding box center [331, 453] width 12 height 12
radio input "true"
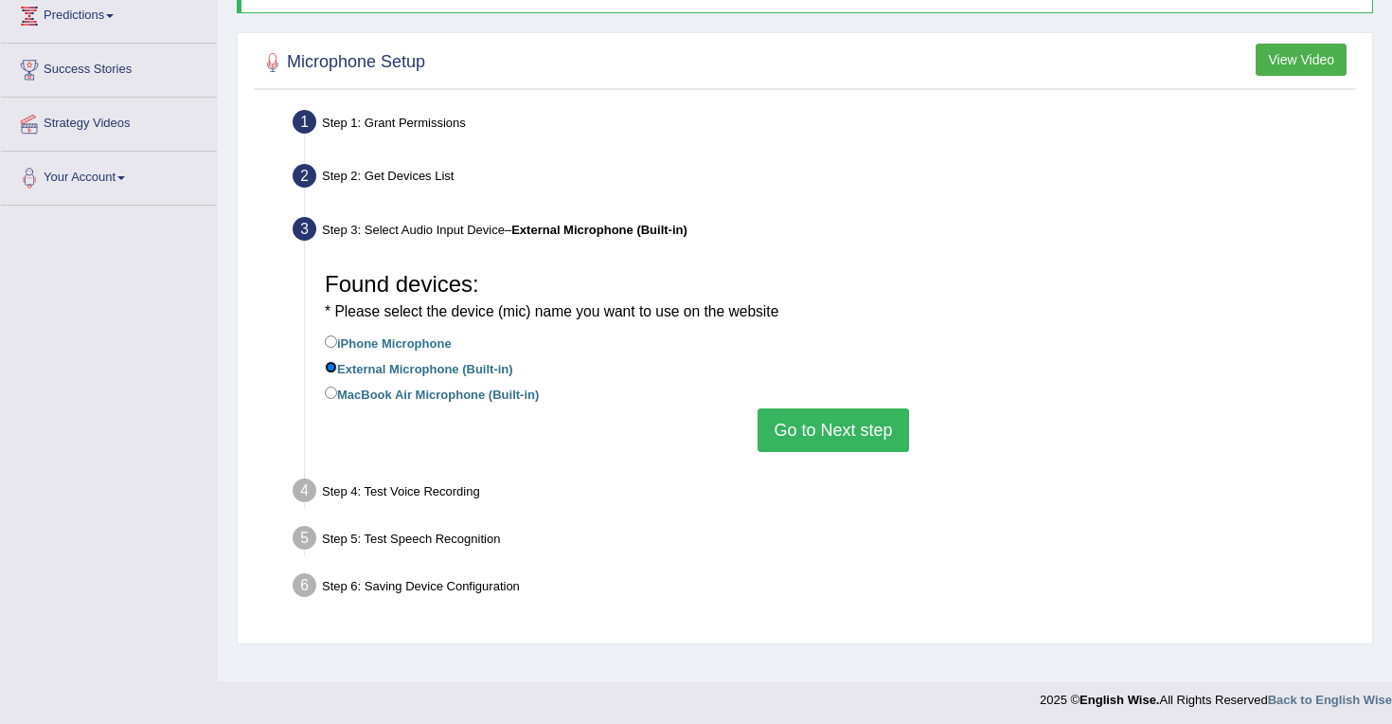
scroll to position [270, 0]
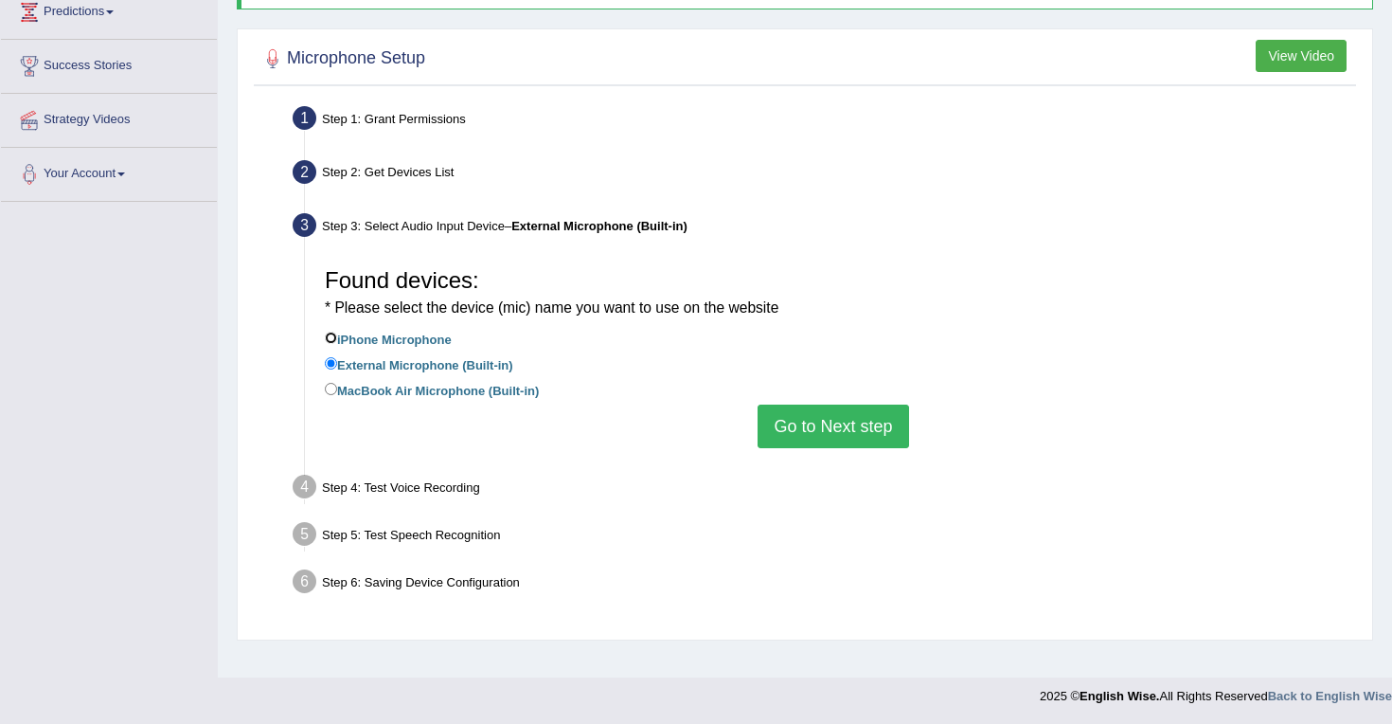
click at [329, 337] on input "iPhone Microphone" at bounding box center [331, 338] width 12 height 12
radio input "true"
click at [335, 362] on input "External Microphone (Built-in)" at bounding box center [331, 363] width 12 height 12
radio input "true"
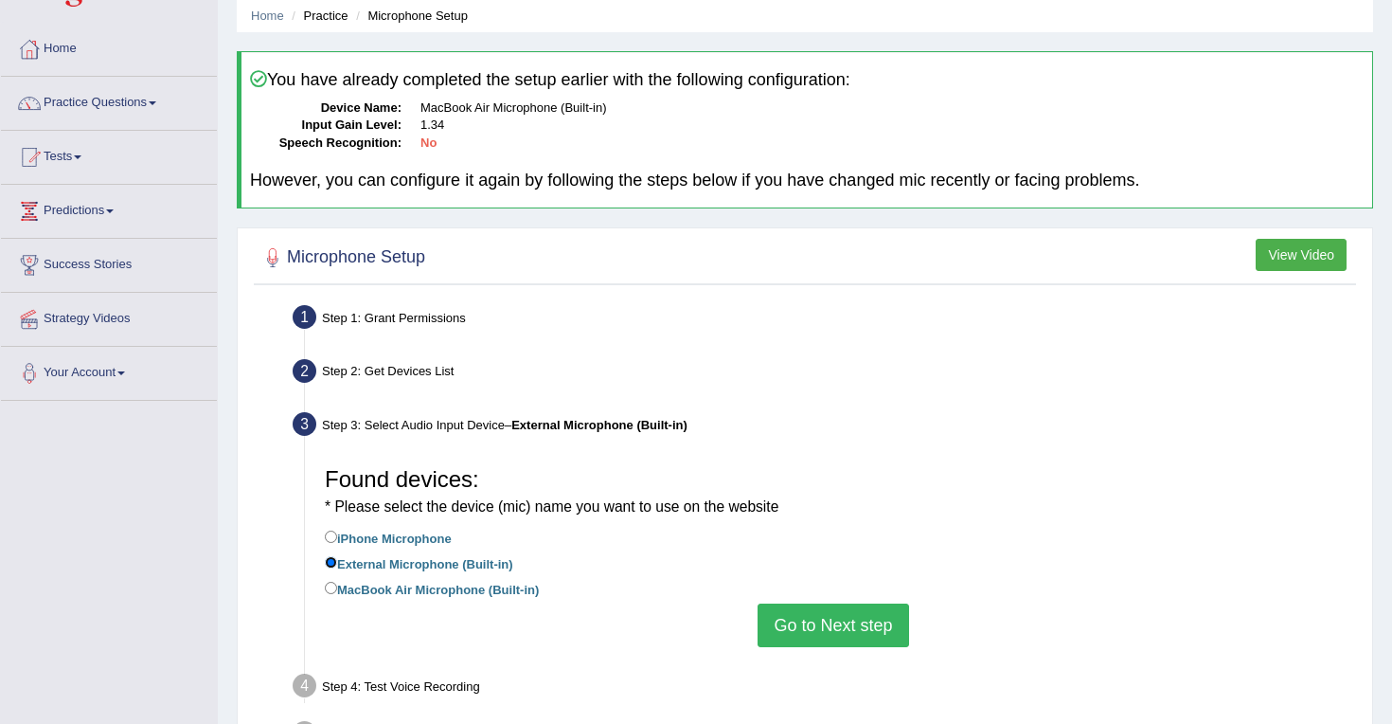
scroll to position [0, 0]
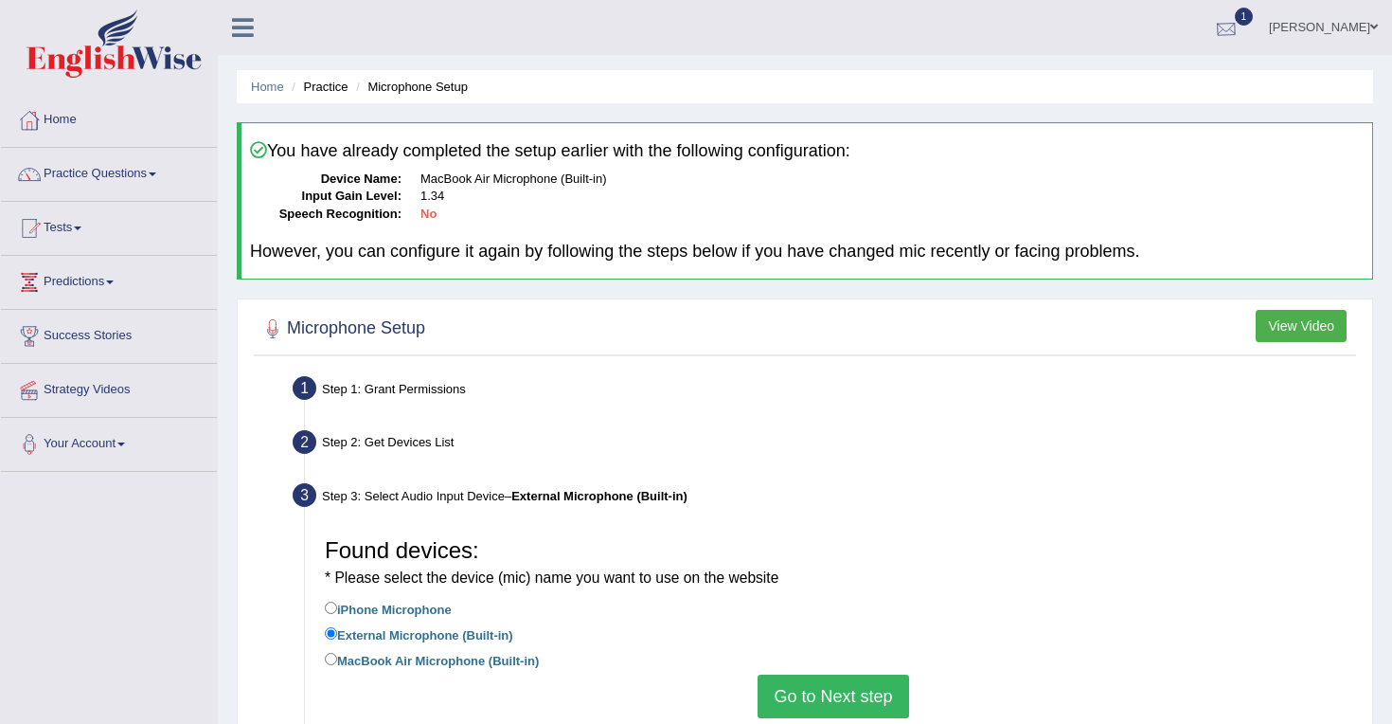
click at [1241, 22] on div at bounding box center [1226, 28] width 28 height 28
click at [1081, 386] on div "Step 1: Grant Permissions" at bounding box center [824, 391] width 1080 height 42
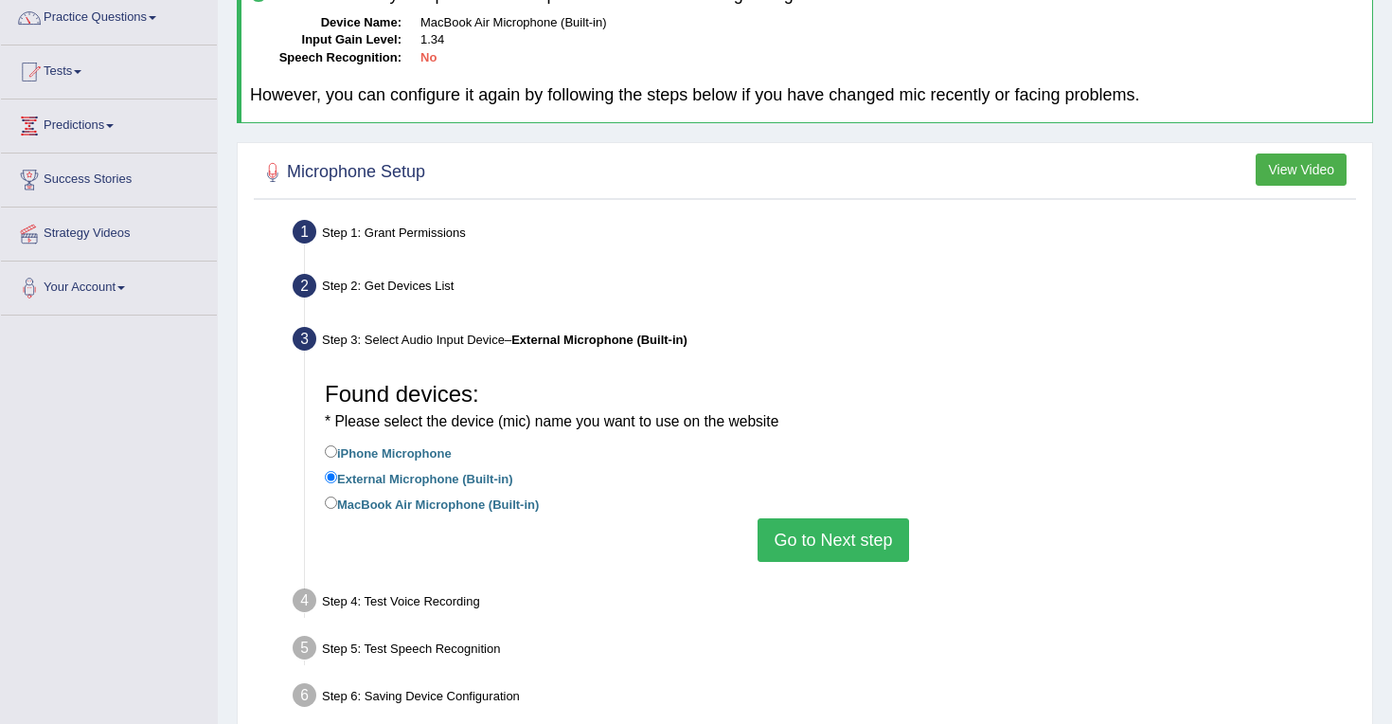
scroll to position [271, 0]
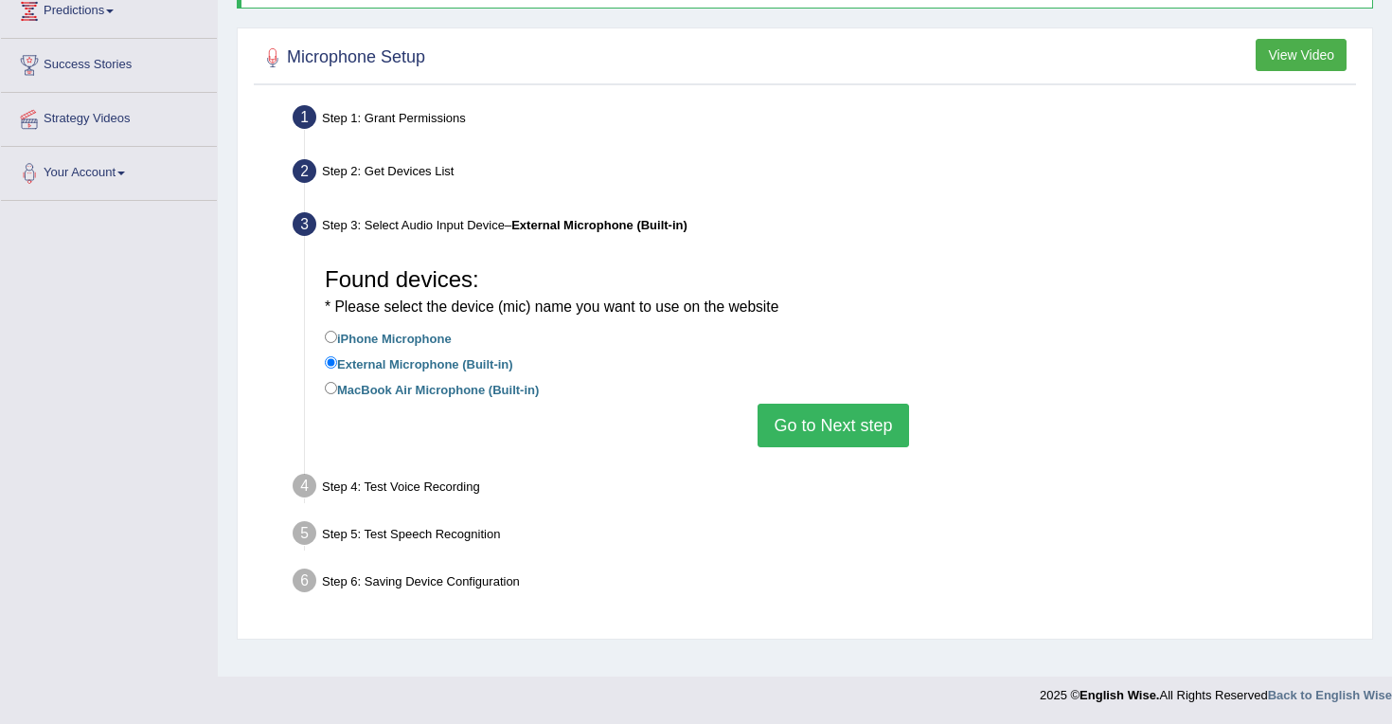
click at [805, 414] on button "Go to Next step" at bounding box center [833, 426] width 151 height 44
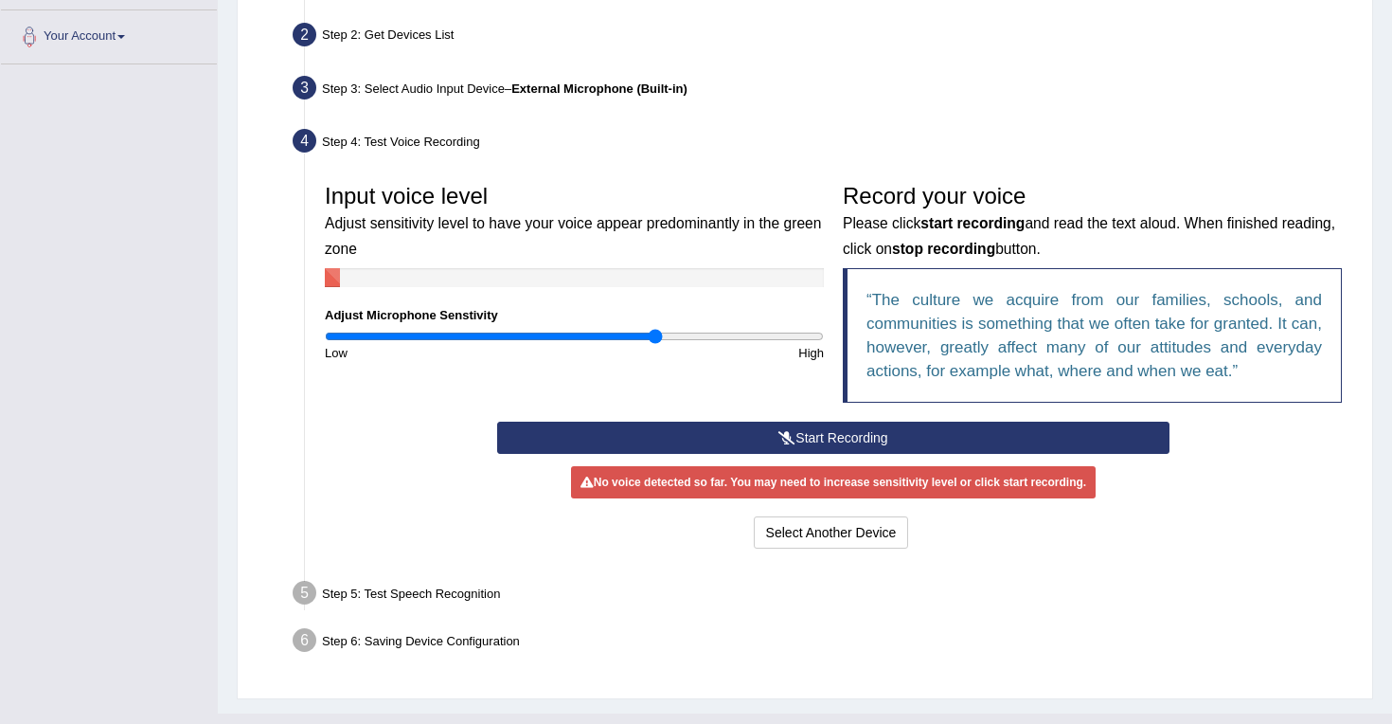
scroll to position [408, 0]
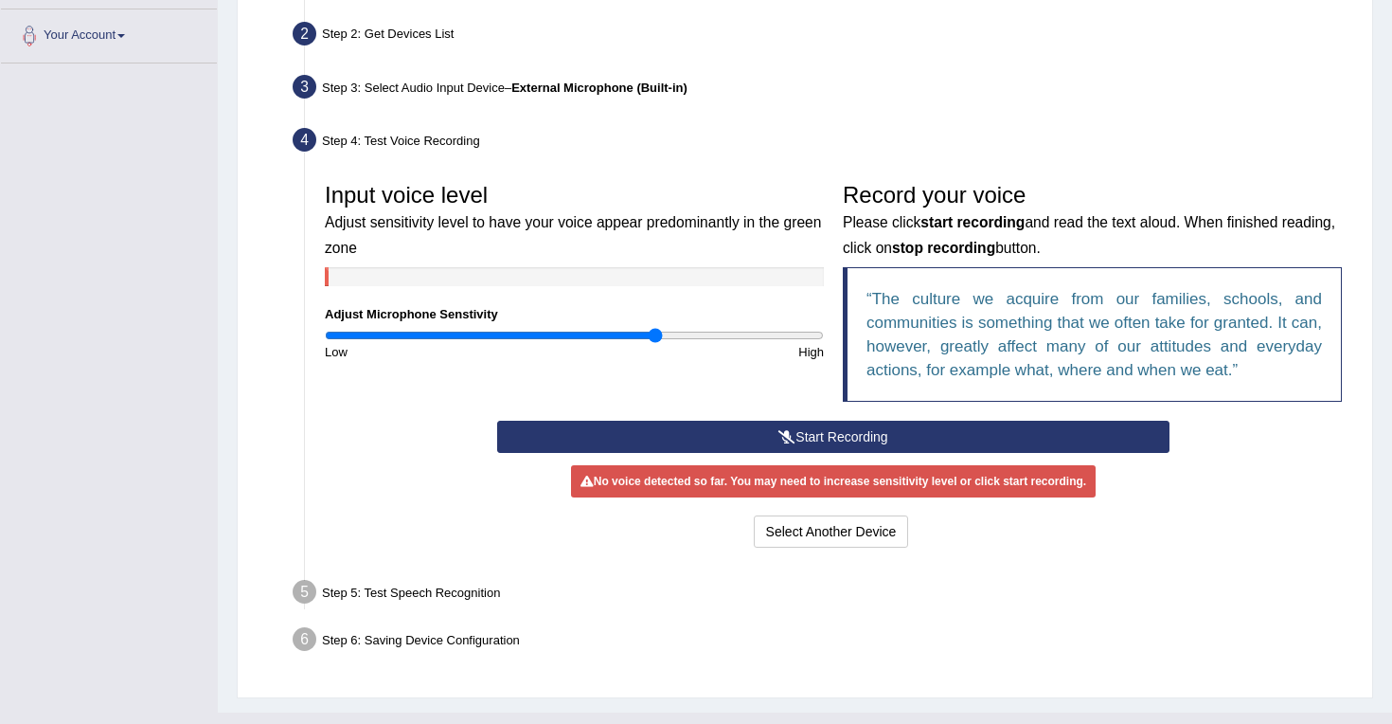
click at [698, 436] on button "Start Recording" at bounding box center [833, 437] width 672 height 32
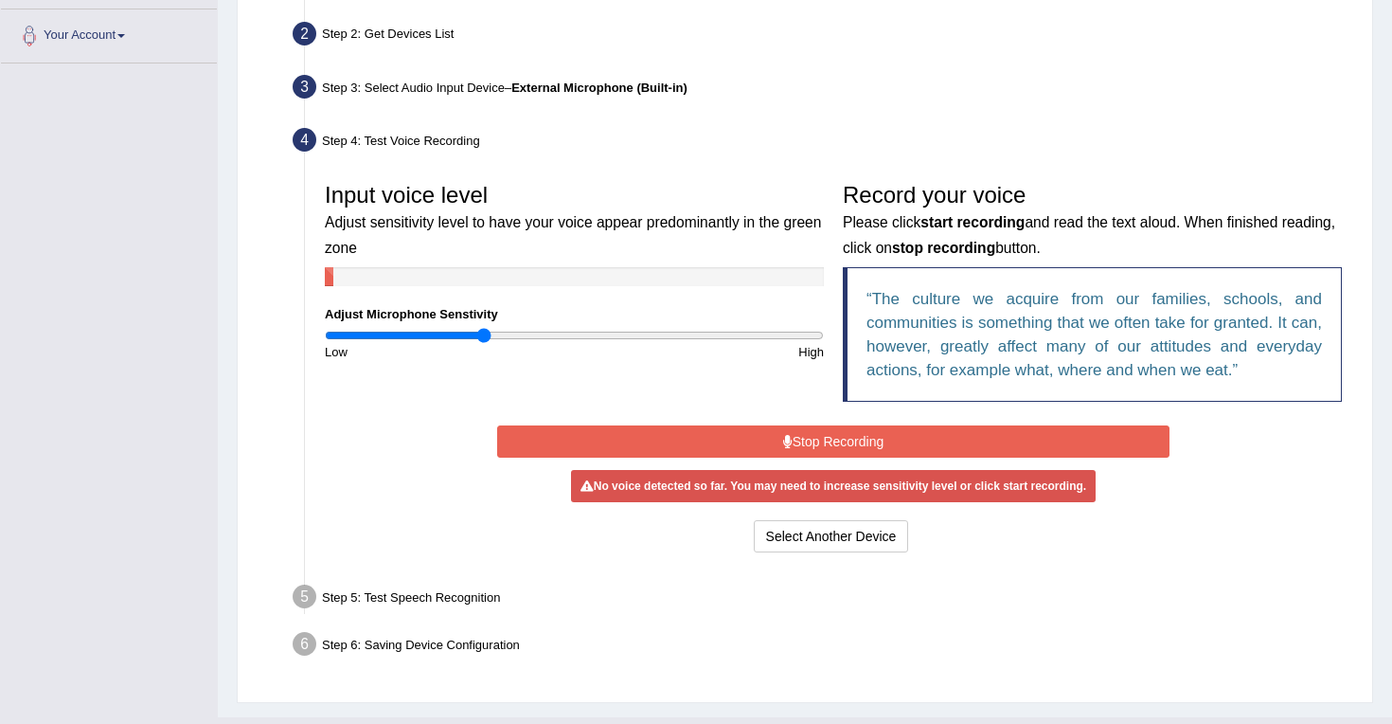
type input "0.64"
click at [483, 333] on input "range" at bounding box center [574, 335] width 499 height 15
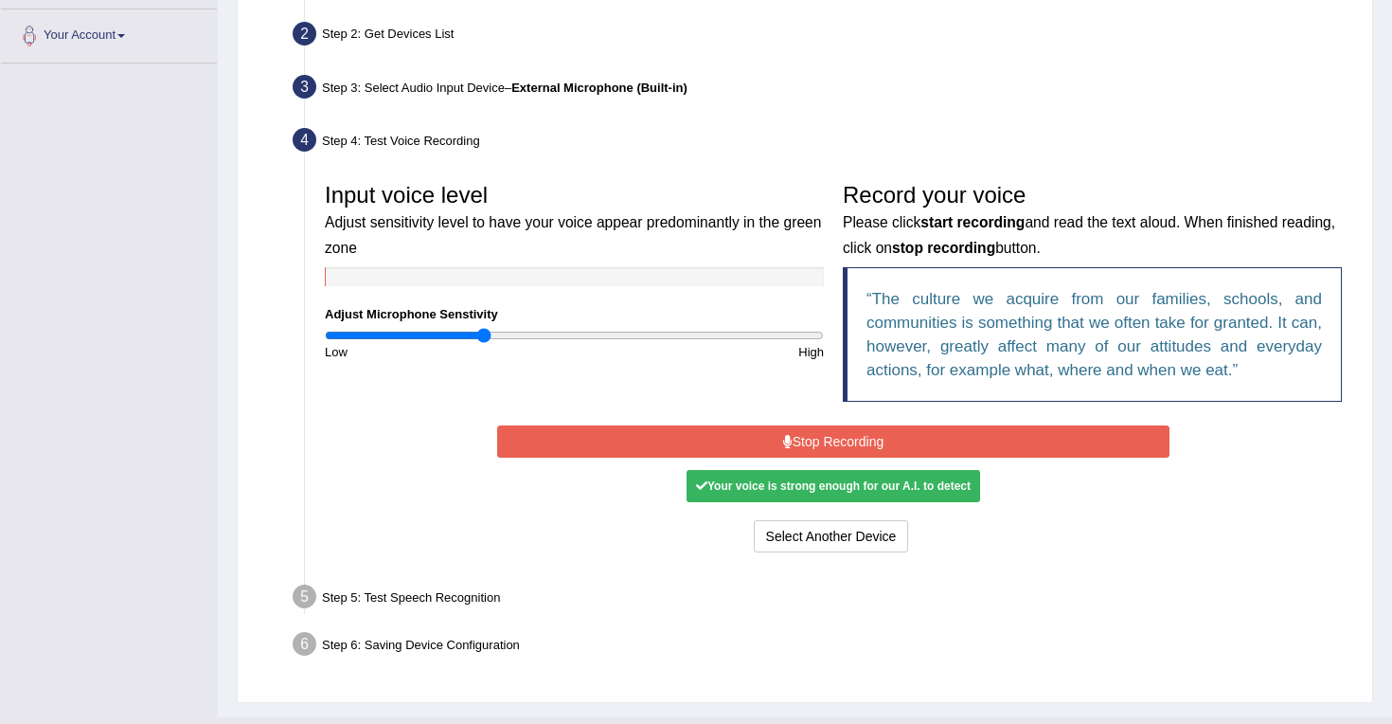
click at [779, 441] on button "Stop Recording" at bounding box center [833, 441] width 672 height 32
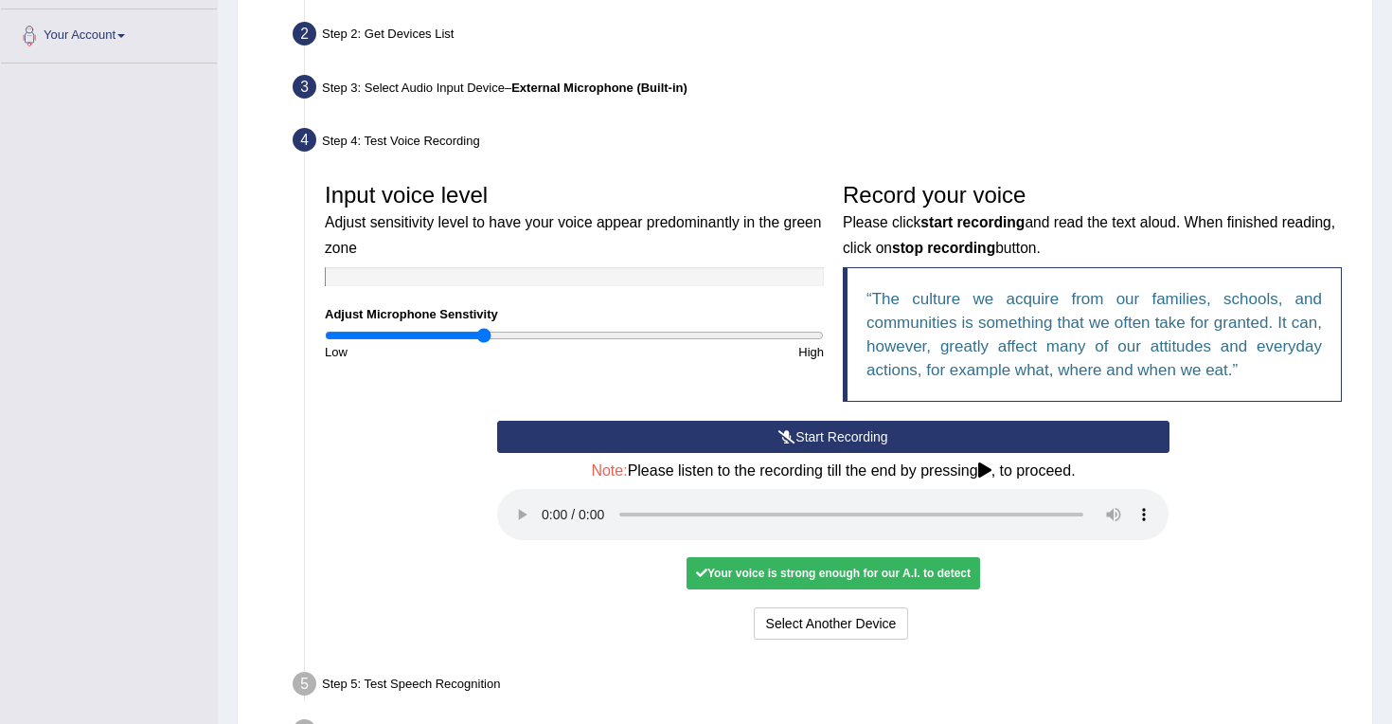
click at [779, 441] on icon at bounding box center [787, 436] width 17 height 13
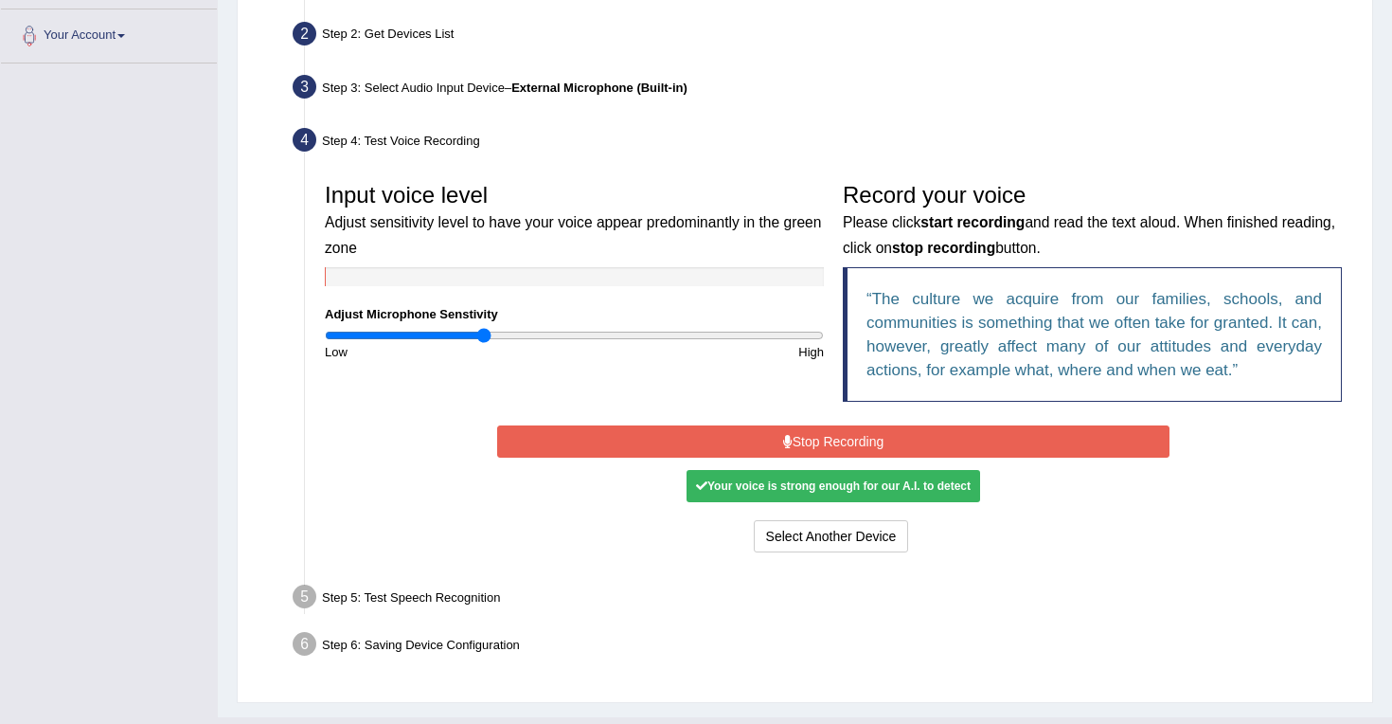
click at [699, 438] on button "Stop Recording" at bounding box center [833, 441] width 672 height 32
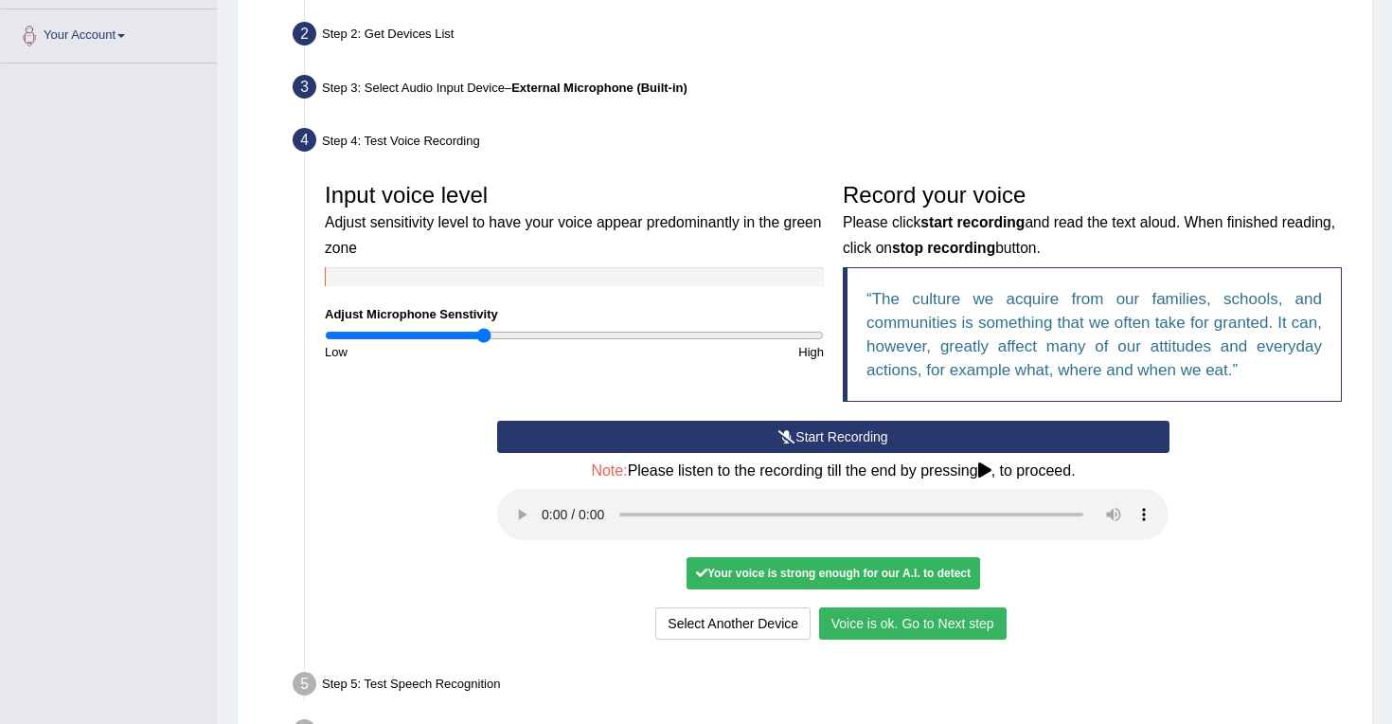
click at [879, 643] on div "Input voice level Adjust sensitivity level to have your voice appear predominan…" at bounding box center [833, 409] width 1036 height 490
click at [881, 621] on button "Voice is ok. Go to Next step" at bounding box center [913, 623] width 188 height 32
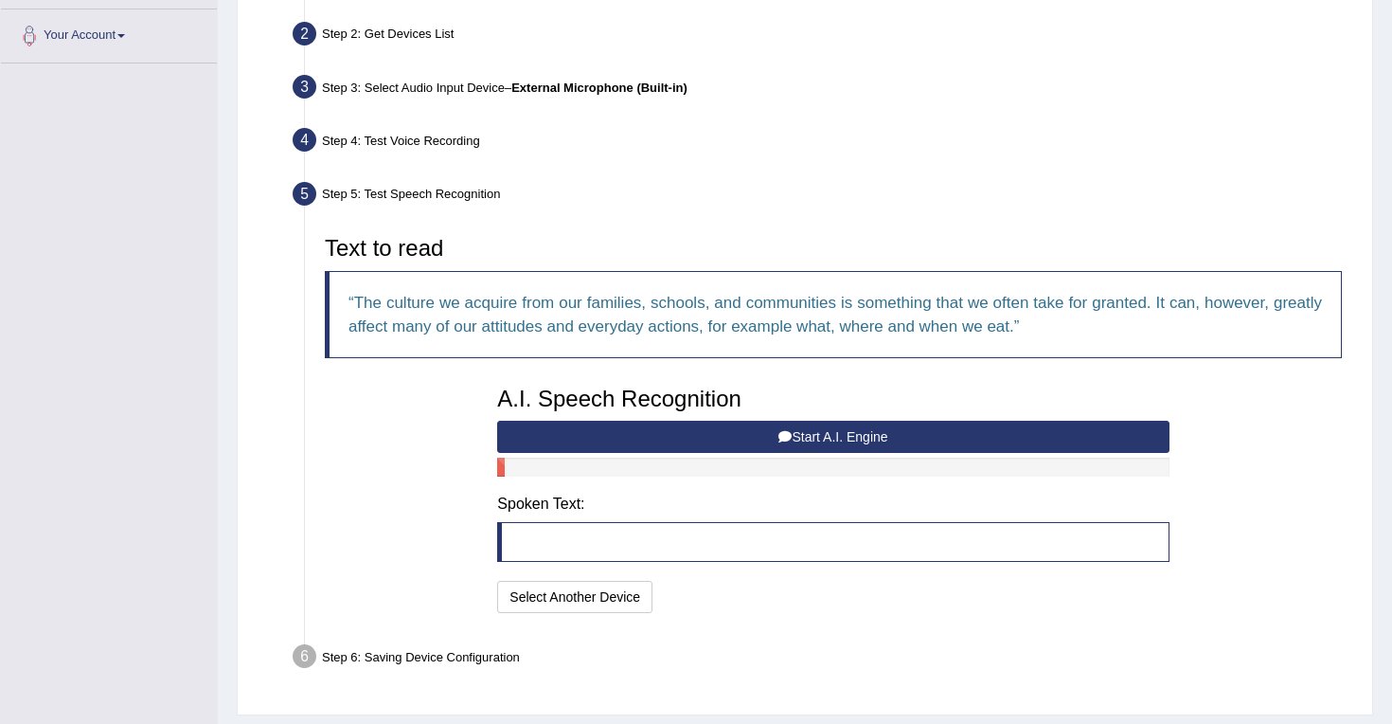
click at [713, 432] on button "Start A.I. Engine" at bounding box center [833, 437] width 672 height 32
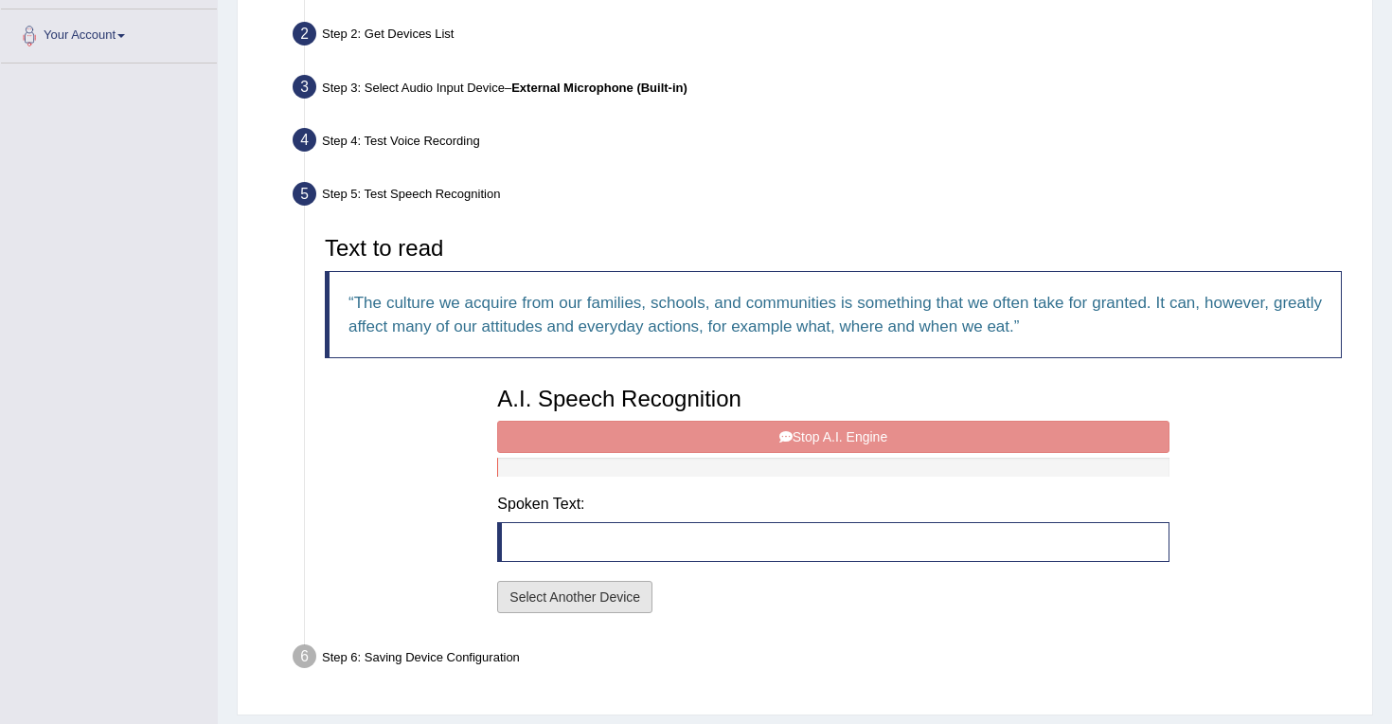
click at [606, 601] on button "Select Another Device" at bounding box center [574, 597] width 155 height 32
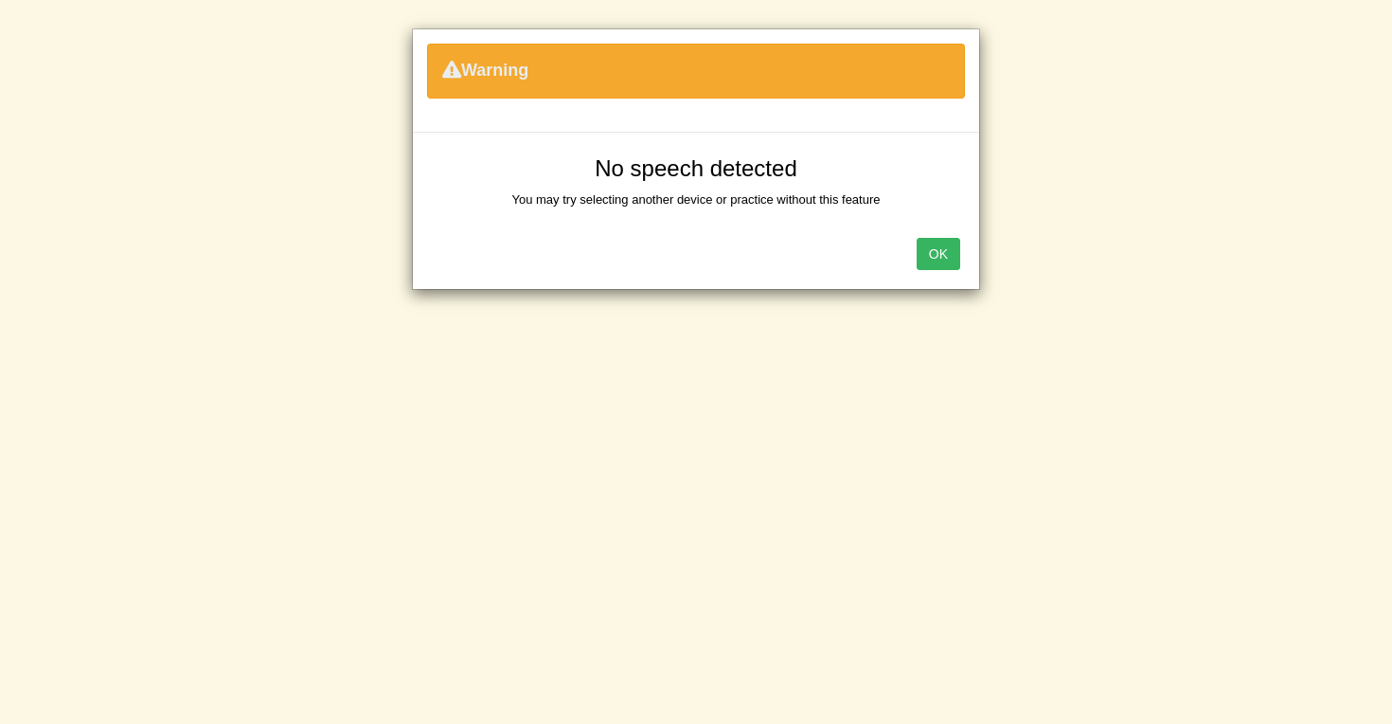
scroll to position [271, 0]
click at [1118, 212] on div "Warning No speech detected You may try selecting another device or practice wit…" at bounding box center [696, 362] width 1392 height 724
click at [1040, 162] on div "Warning No speech detected You may try selecting another device or practice wit…" at bounding box center [696, 362] width 1392 height 724
click at [931, 262] on button "OK" at bounding box center [939, 254] width 44 height 32
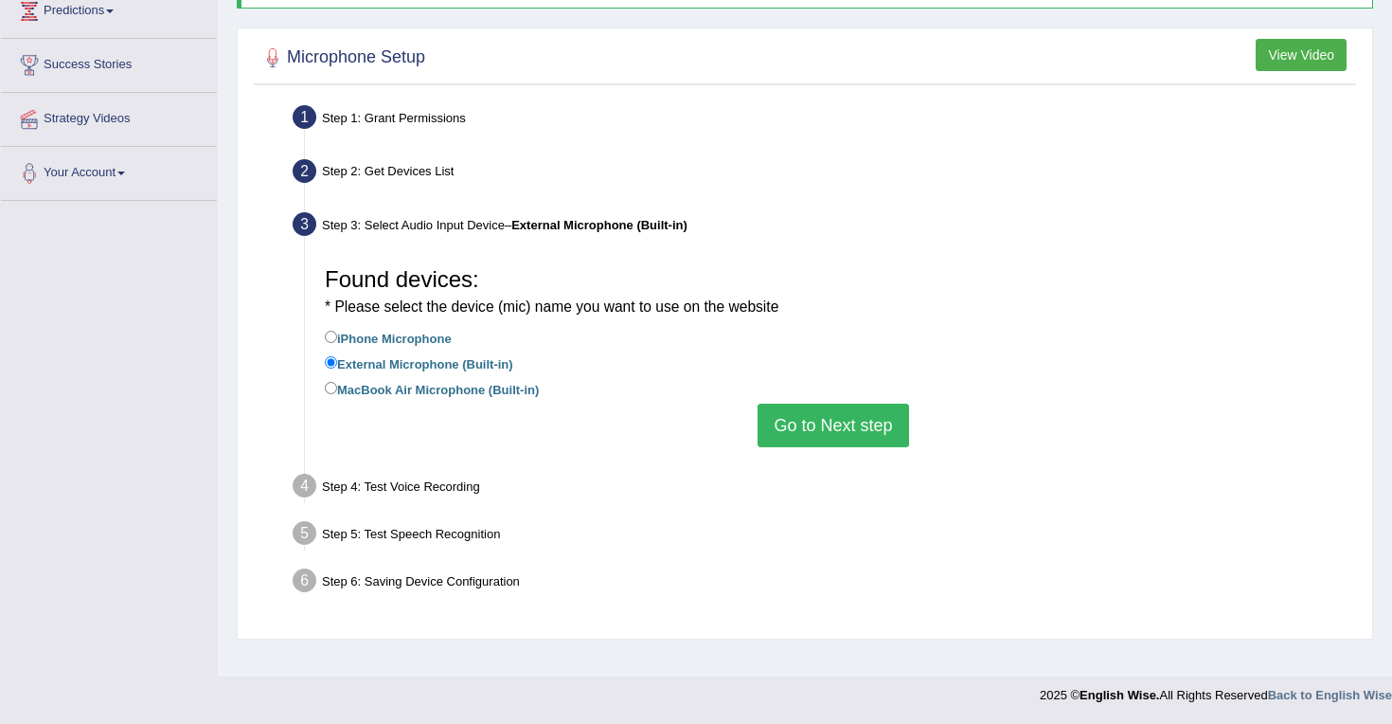
click at [817, 419] on button "Go to Next step" at bounding box center [833, 426] width 151 height 44
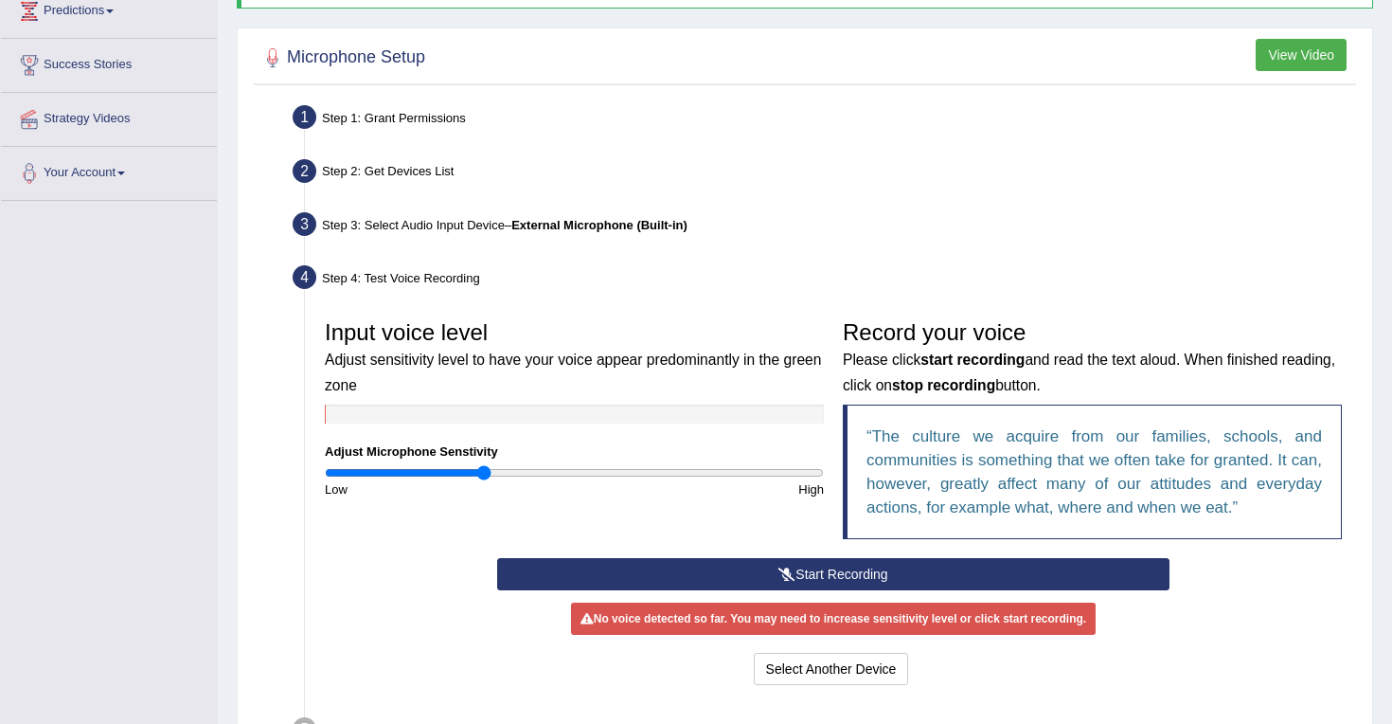
click at [735, 576] on button "Start Recording" at bounding box center [833, 574] width 672 height 32
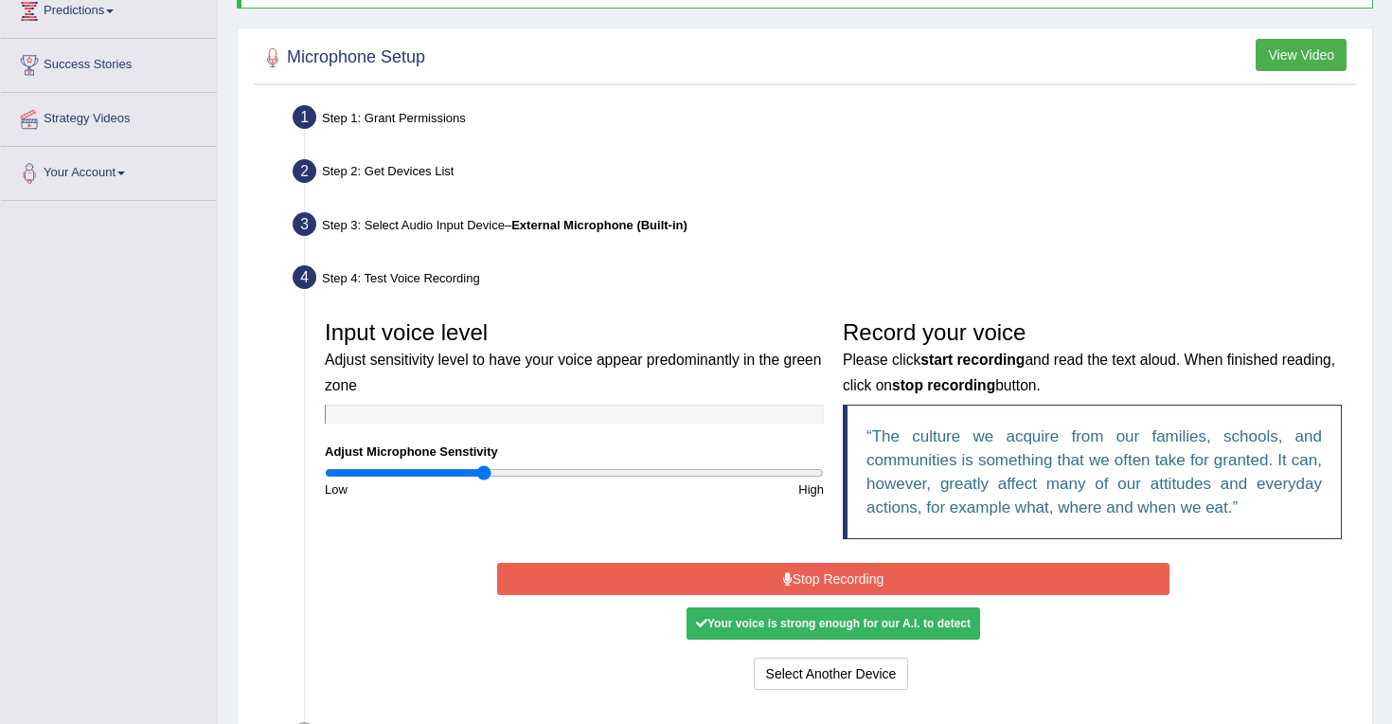
click at [733, 585] on button "Stop Recording" at bounding box center [833, 579] width 672 height 32
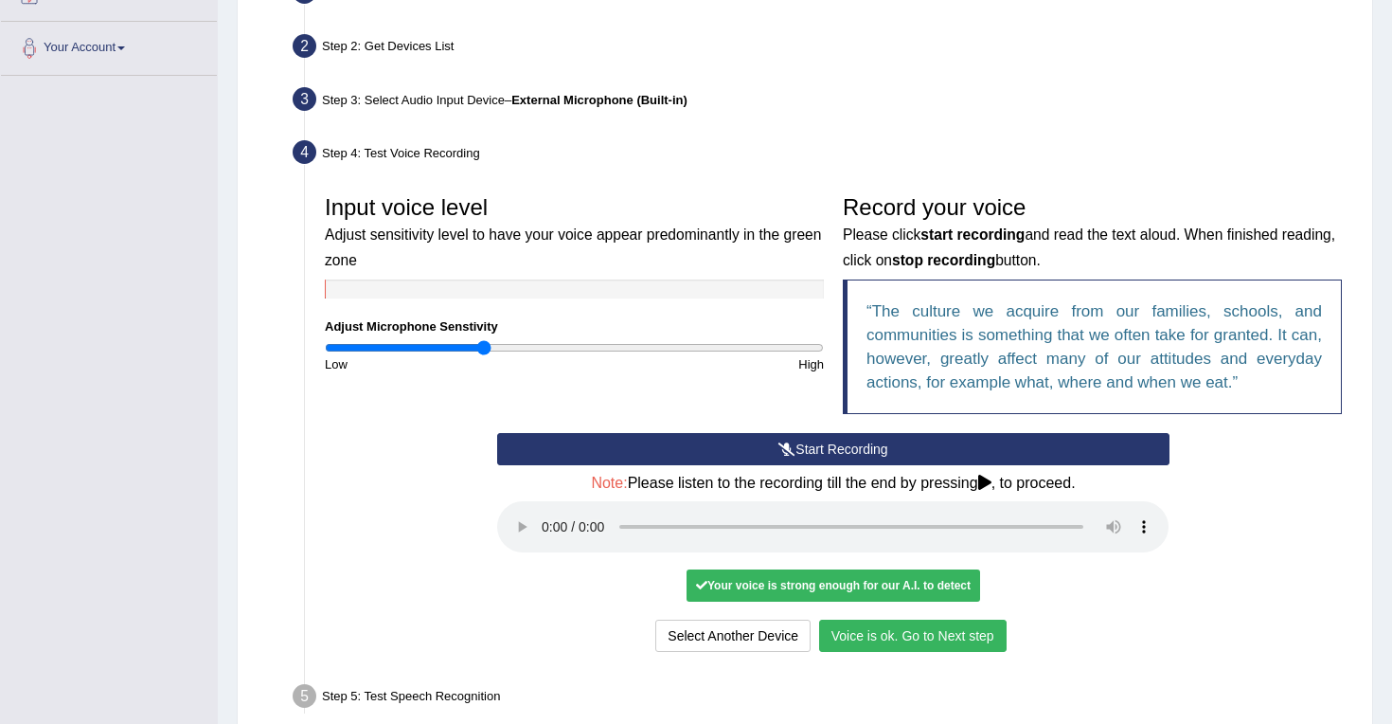
scroll to position [458, 0]
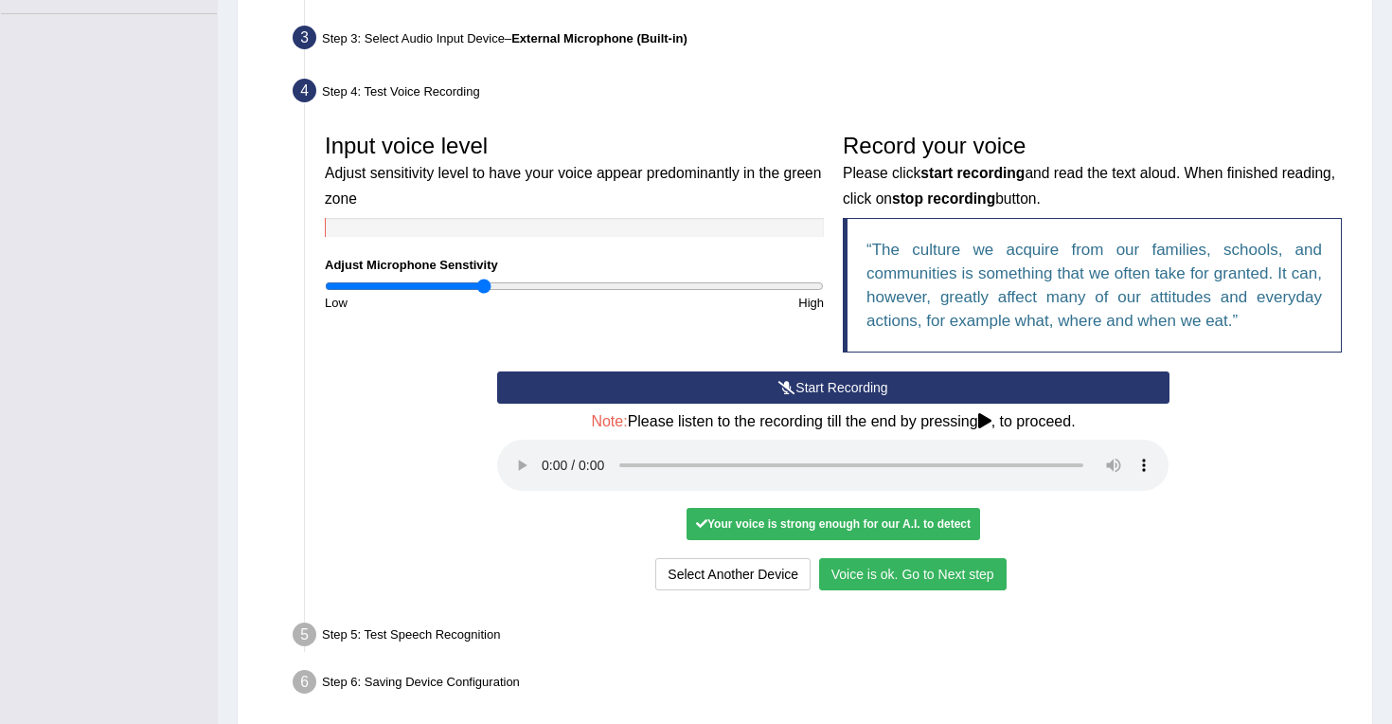
click at [873, 578] on button "Voice is ok. Go to Next step" at bounding box center [913, 574] width 188 height 32
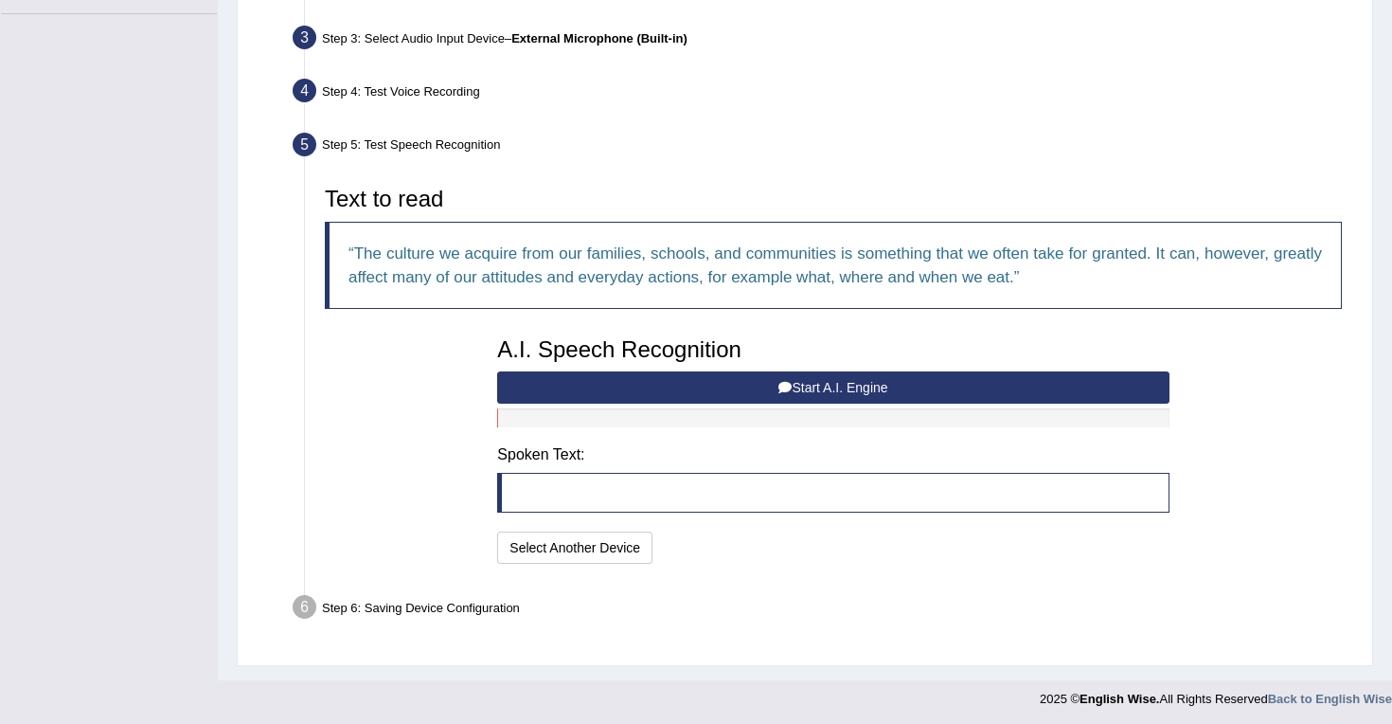
click at [747, 380] on button "Start A.I. Engine" at bounding box center [833, 387] width 672 height 32
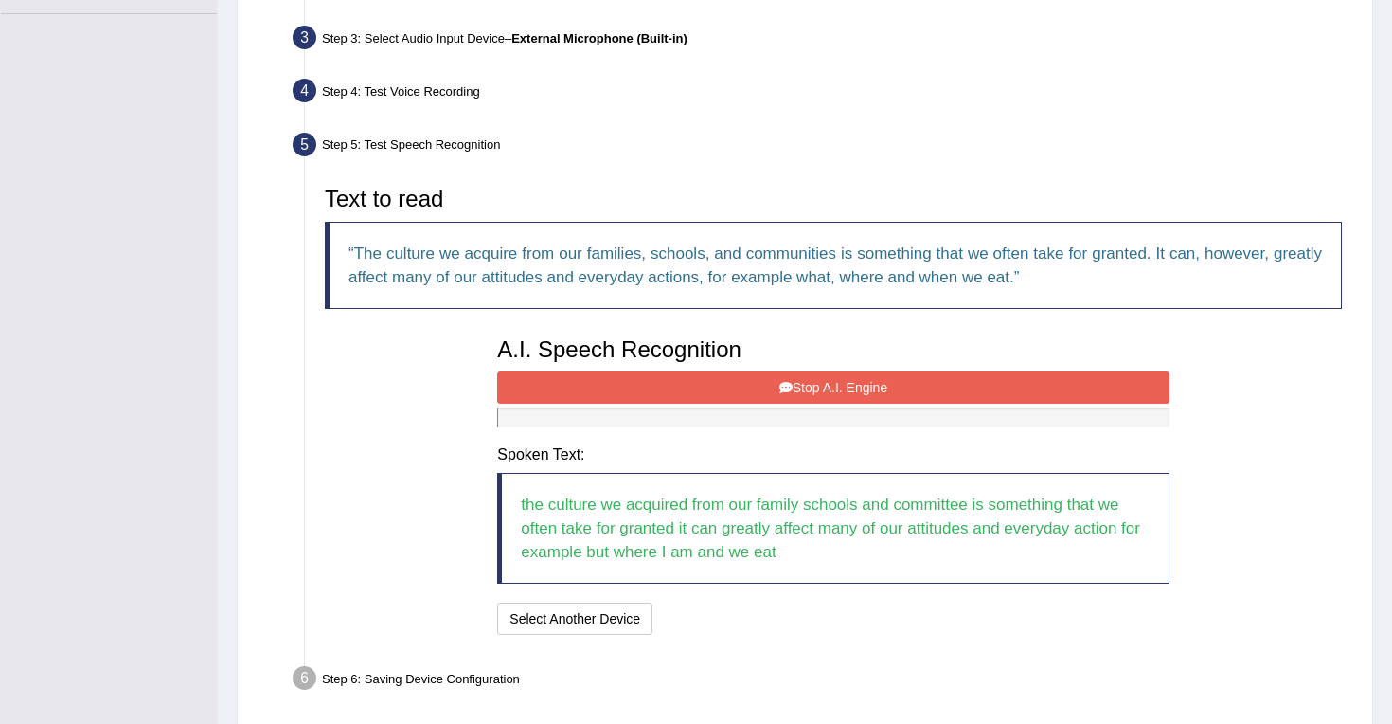
scroll to position [531, 0]
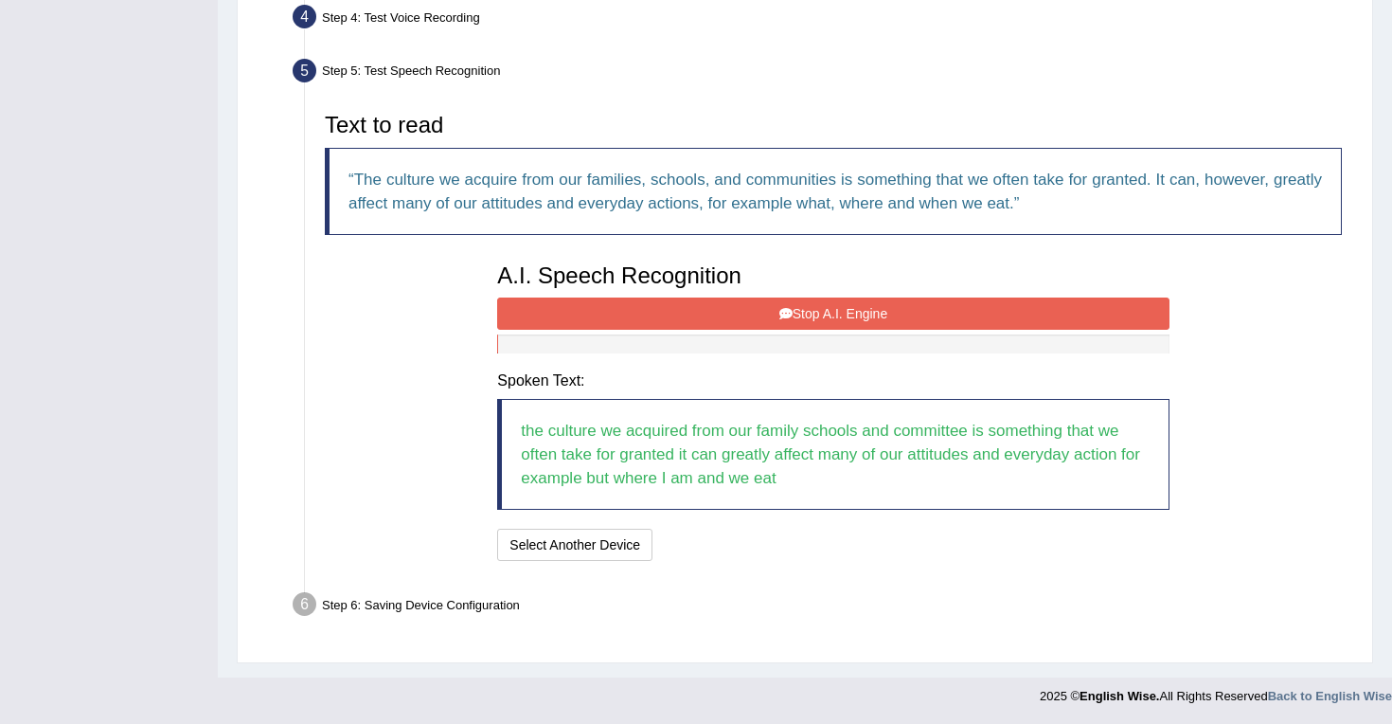
click at [810, 306] on button "Stop A.I. Engine" at bounding box center [833, 313] width 672 height 32
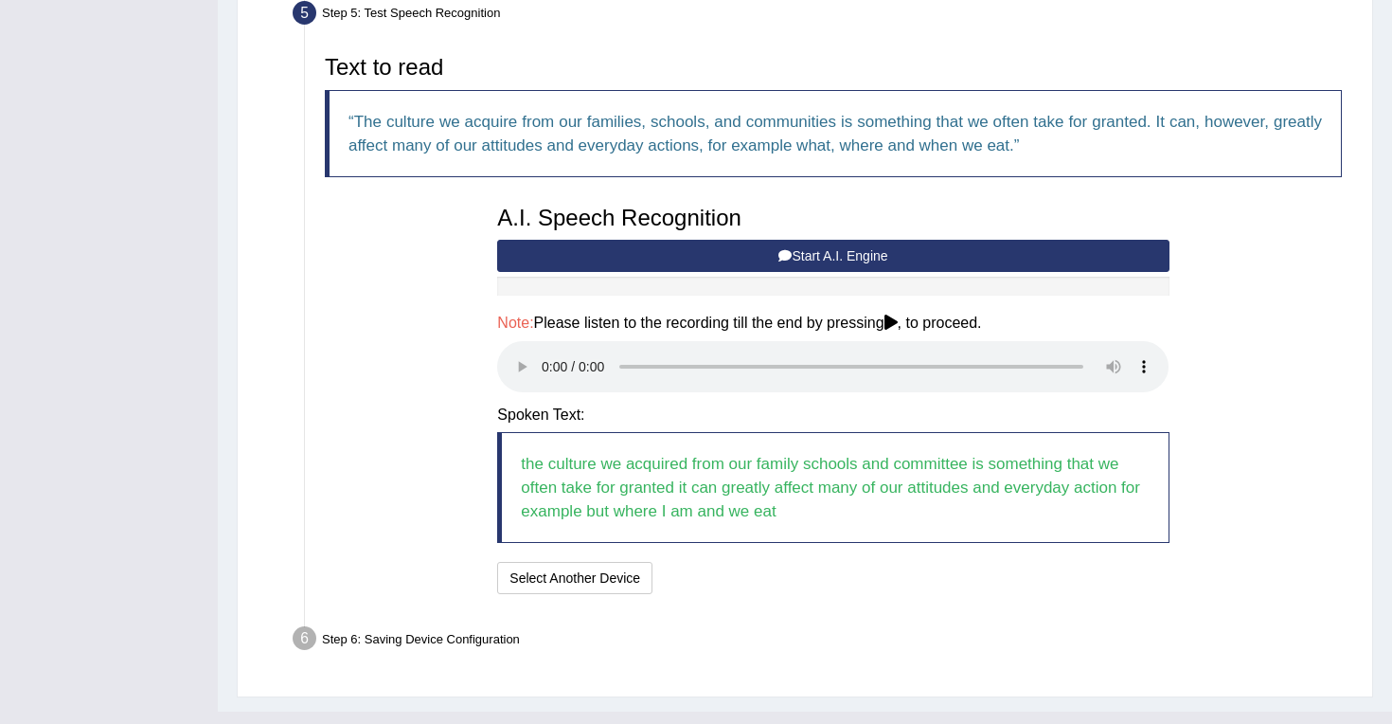
scroll to position [623, 0]
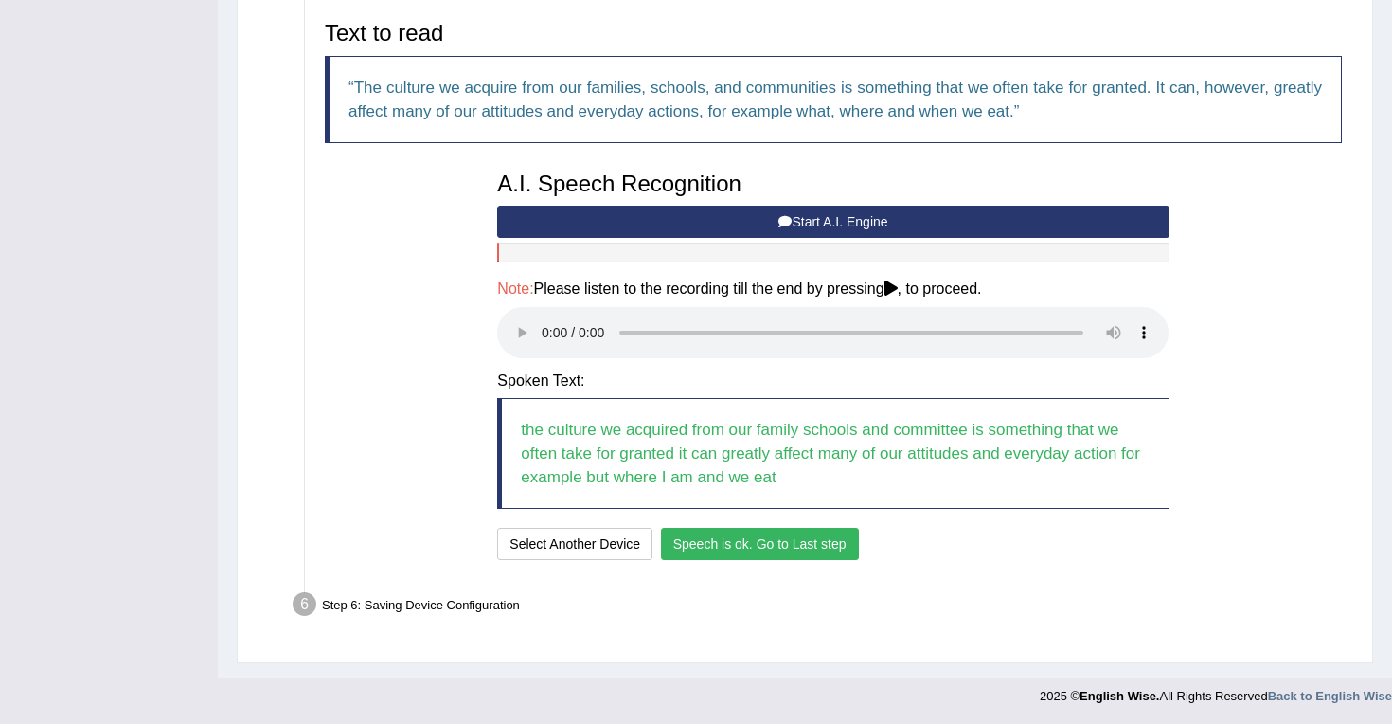
click at [805, 543] on button "Speech is ok. Go to Last step" at bounding box center [760, 544] width 198 height 32
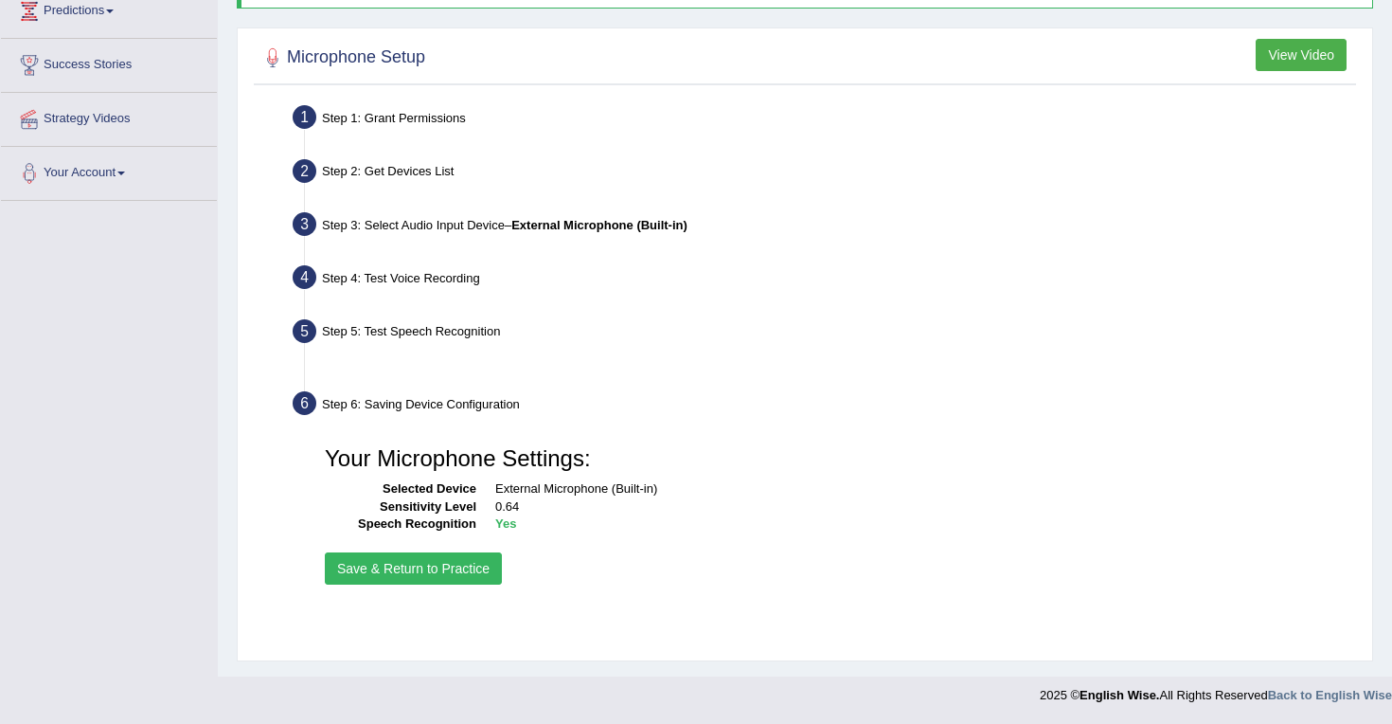
scroll to position [271, 0]
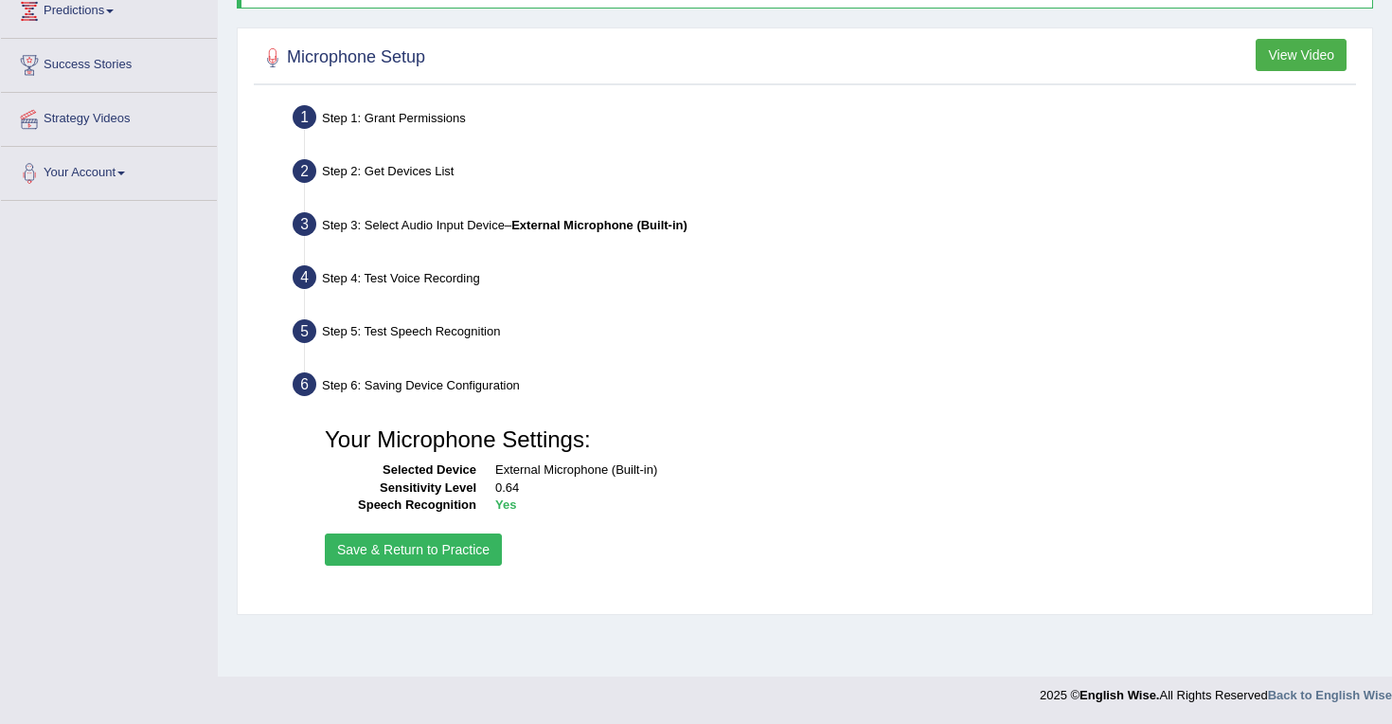
click at [429, 550] on button "Save & Return to Practice" at bounding box center [413, 549] width 177 height 32
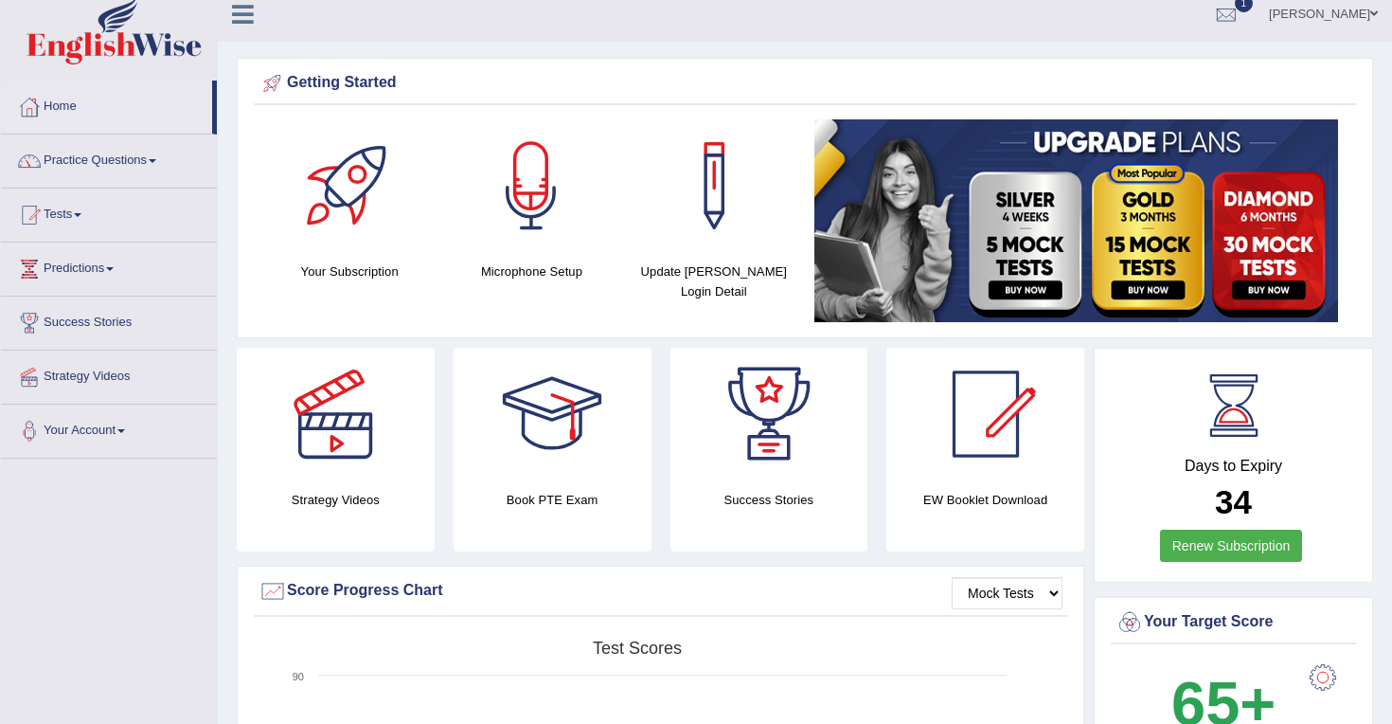
scroll to position [6, 0]
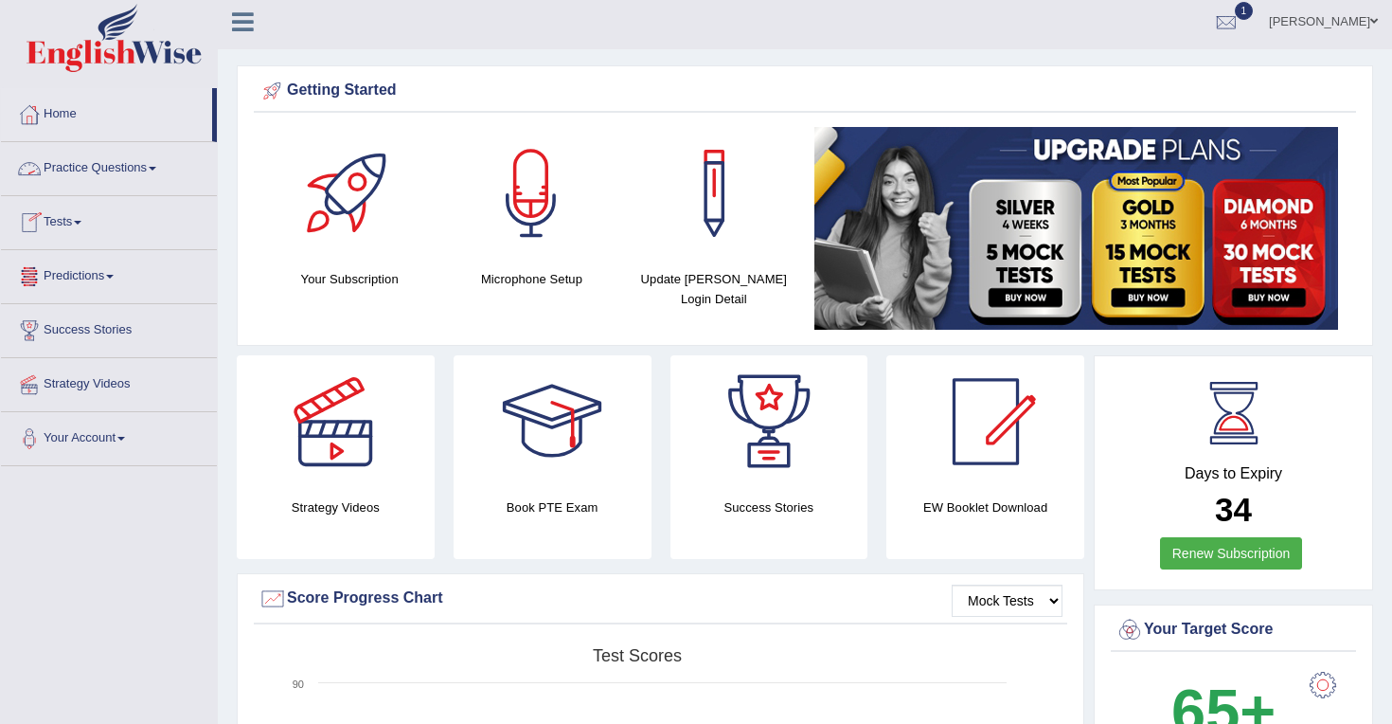
click at [153, 174] on link "Practice Questions" at bounding box center [109, 165] width 216 height 47
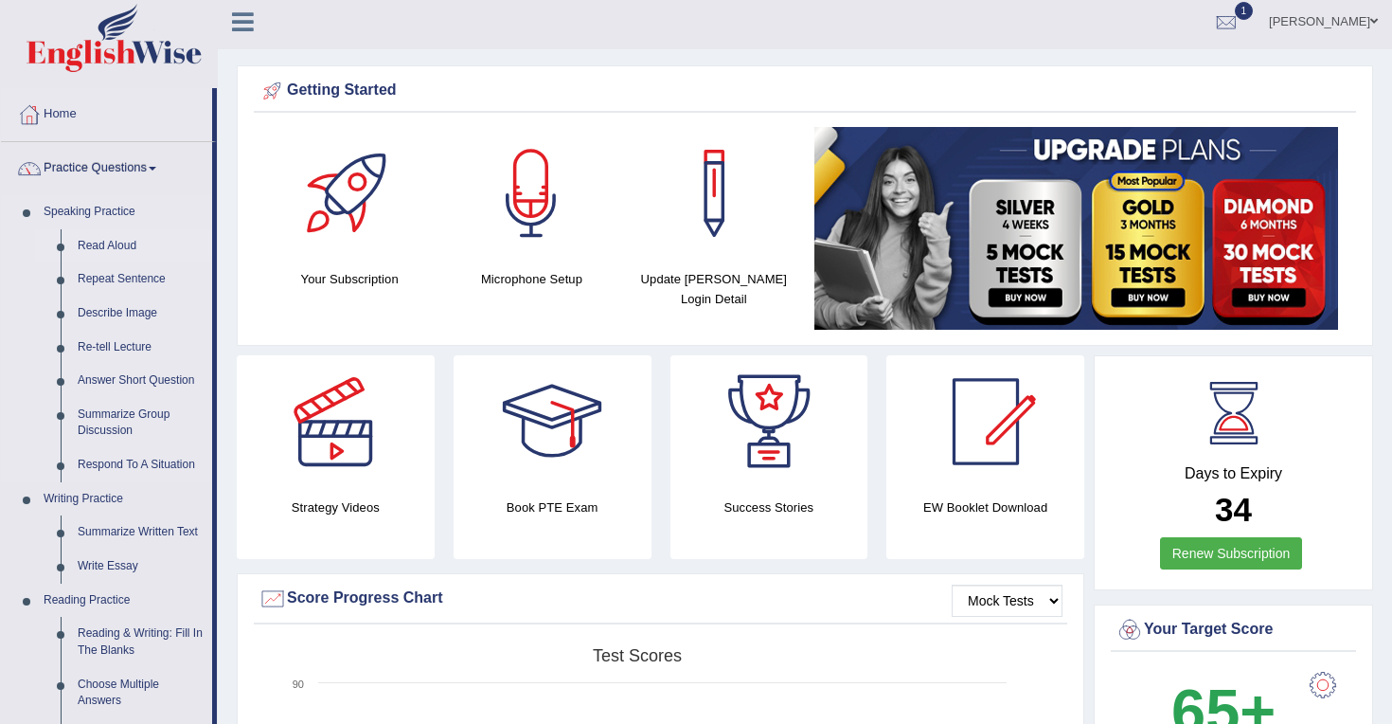
click at [122, 247] on link "Read Aloud" at bounding box center [140, 246] width 143 height 34
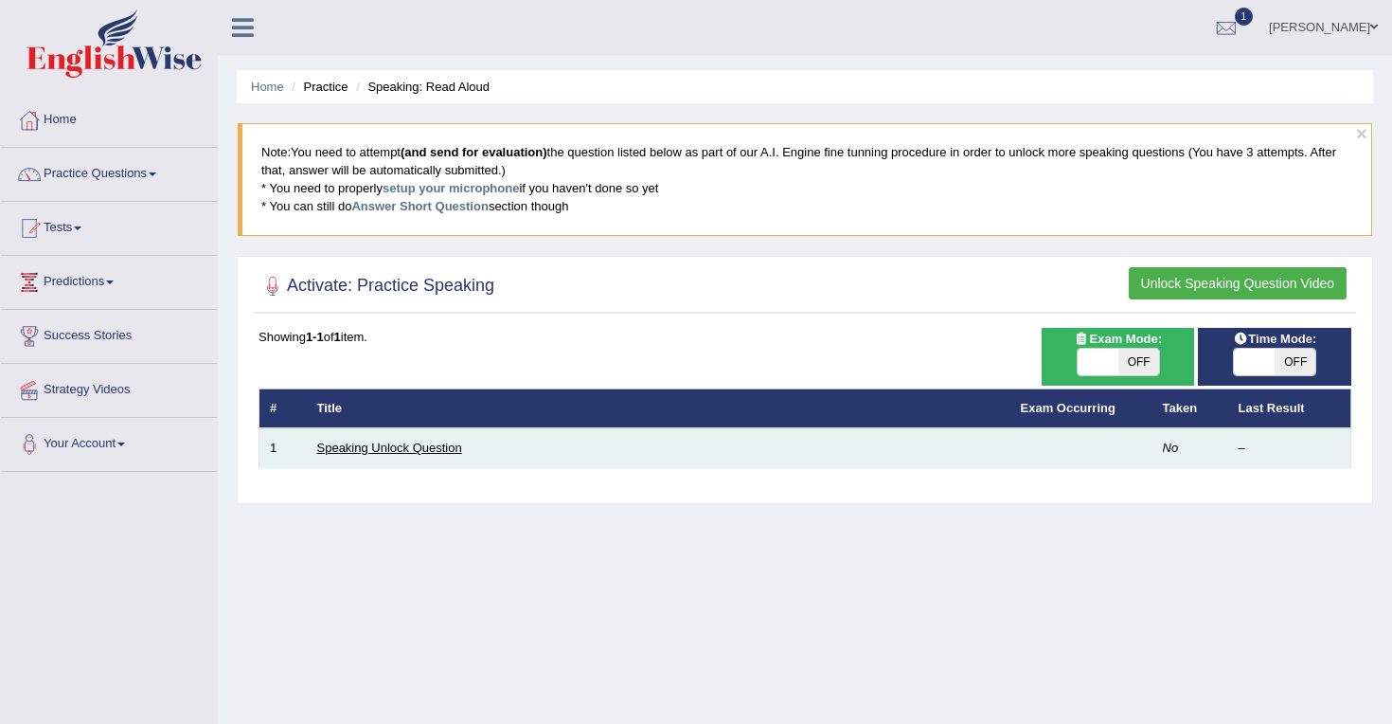
click at [380, 444] on link "Speaking Unlock Question" at bounding box center [389, 447] width 145 height 14
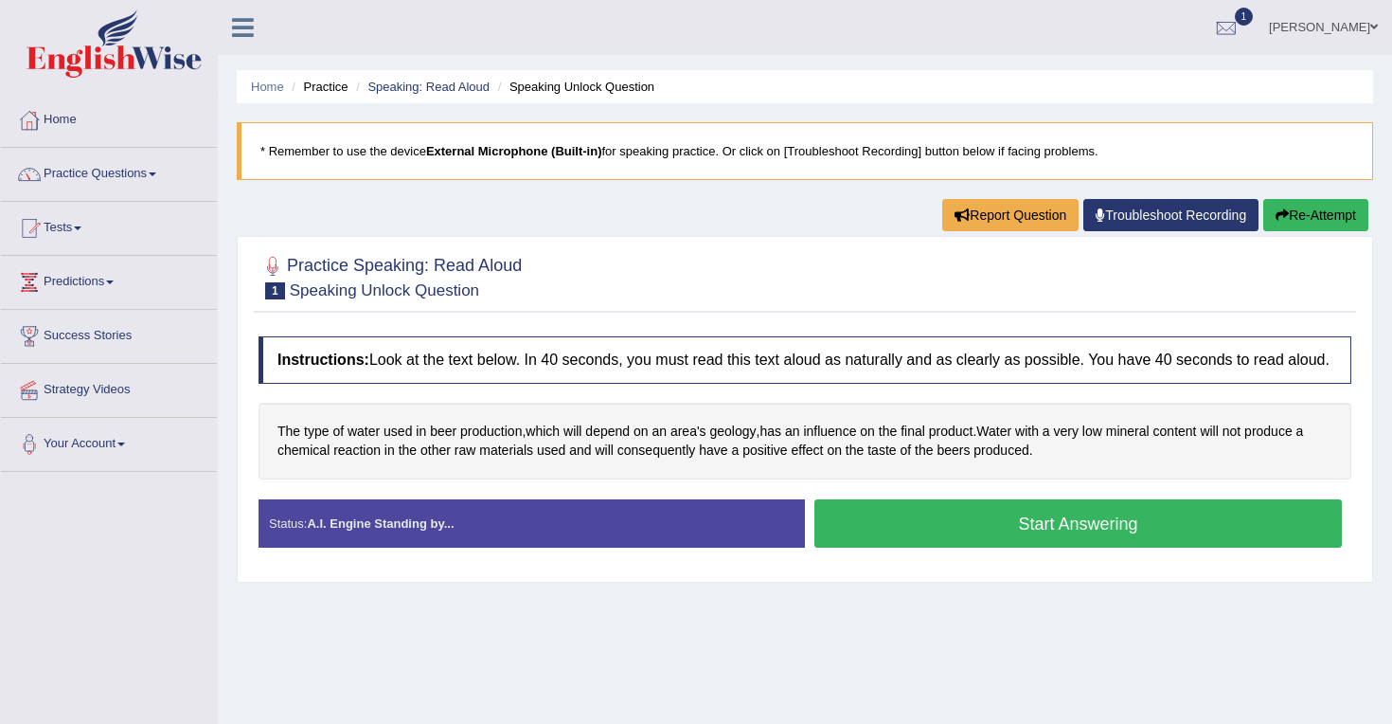
click at [992, 533] on button "Start Answering" at bounding box center [1079, 523] width 528 height 48
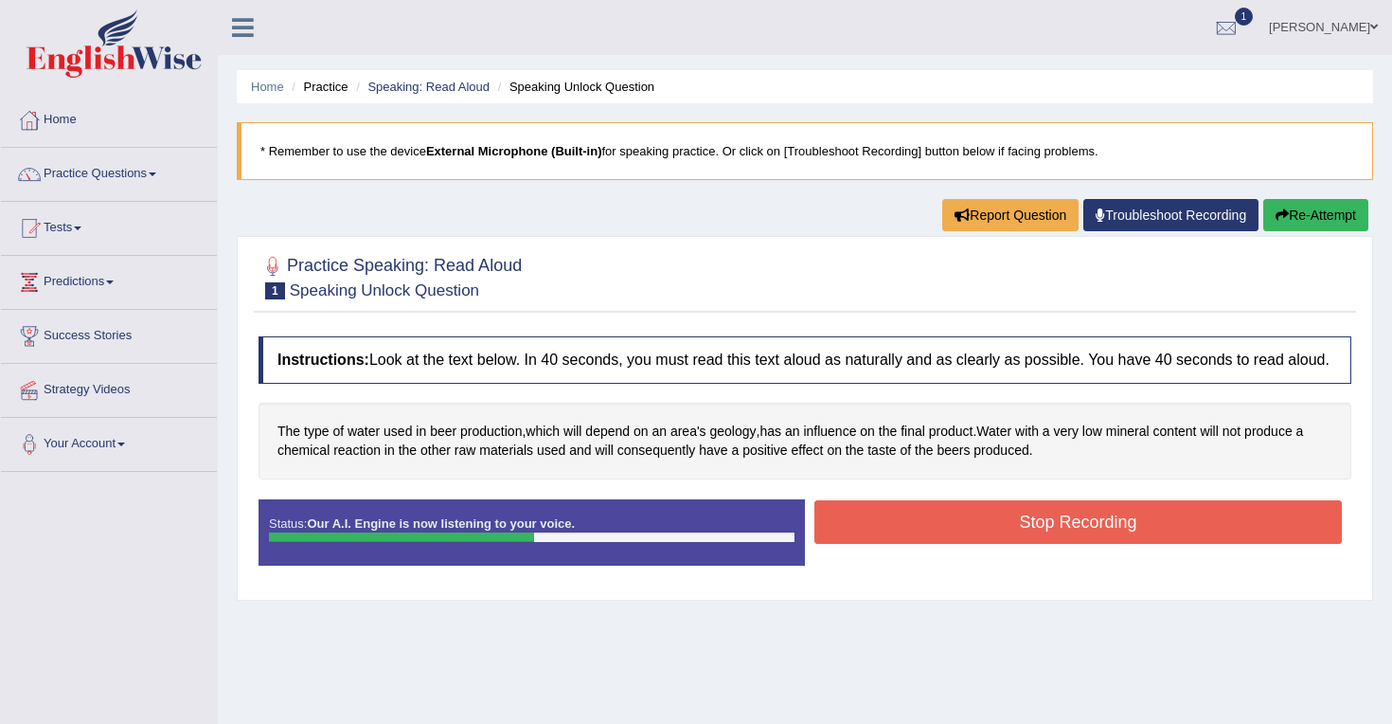
click at [987, 534] on button "Stop Recording" at bounding box center [1079, 522] width 528 height 44
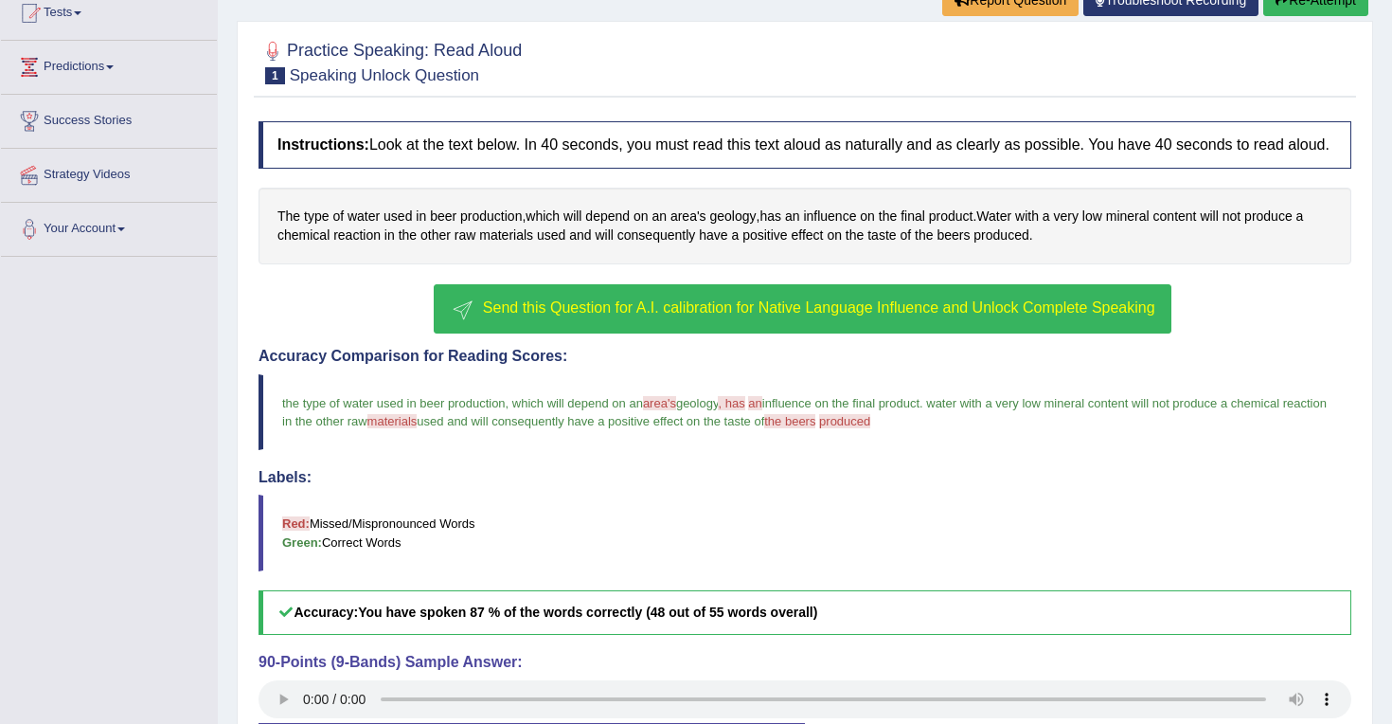
scroll to position [185, 0]
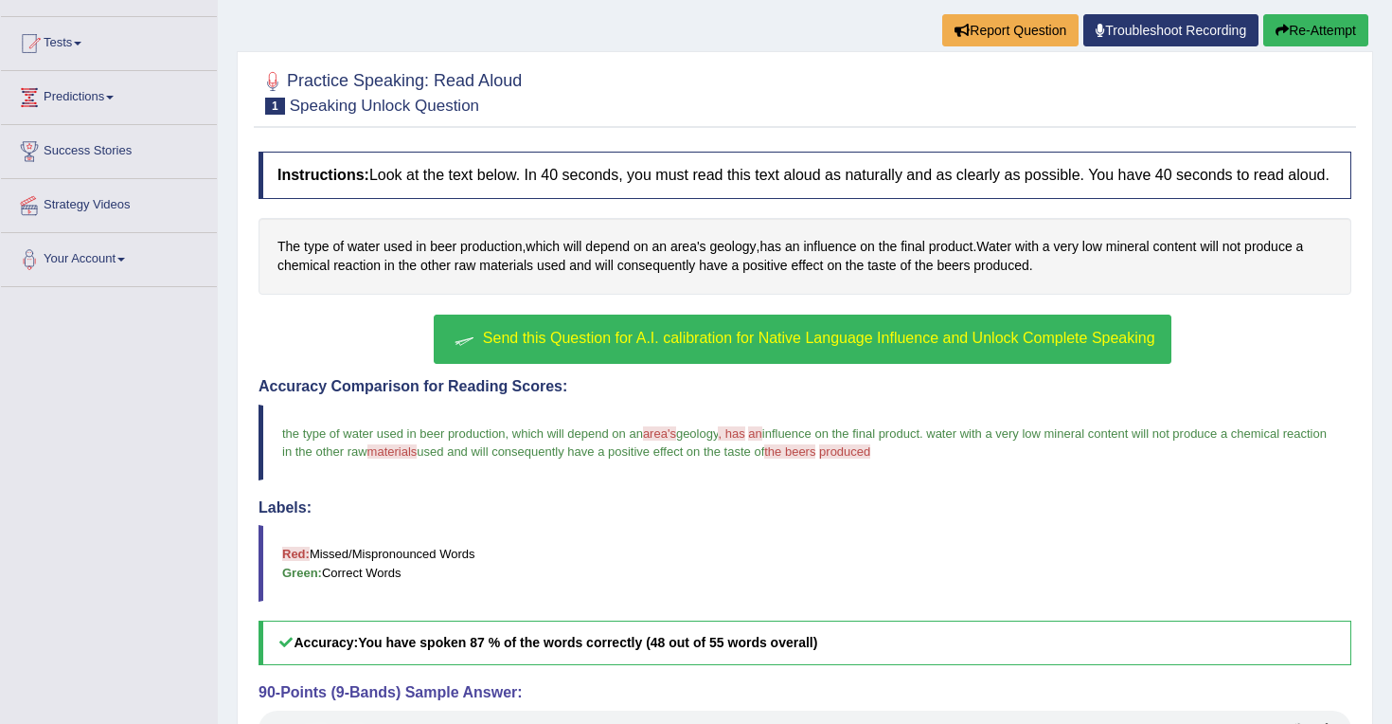
click at [1308, 32] on button "Re-Attempt" at bounding box center [1316, 30] width 105 height 32
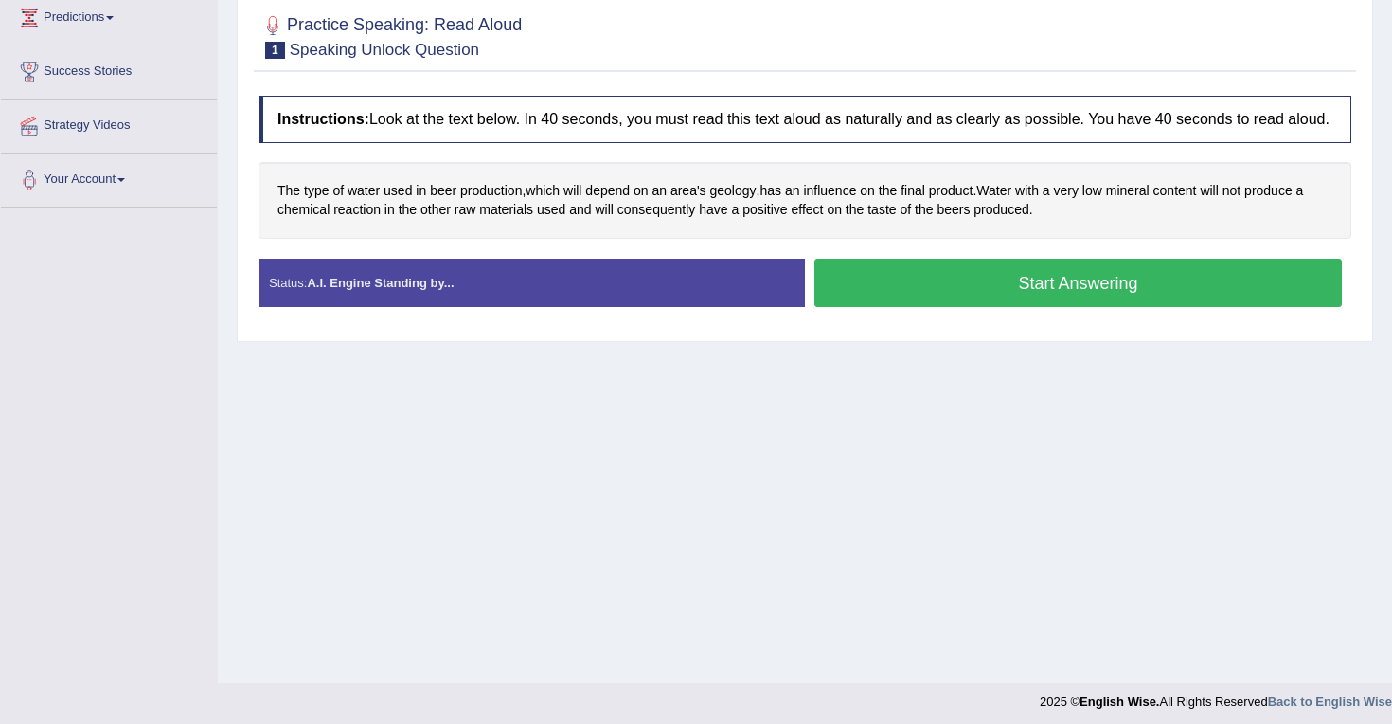
scroll to position [271, 0]
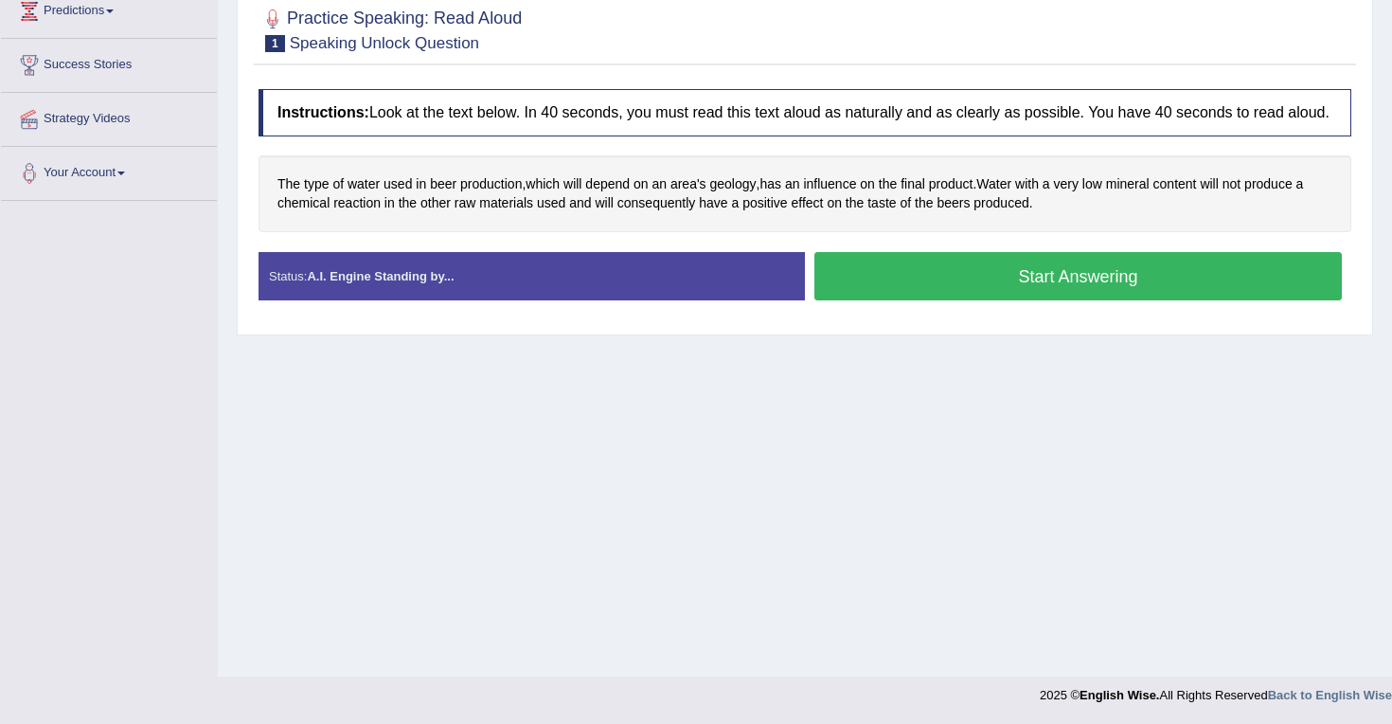
click at [1006, 296] on button "Start Answering" at bounding box center [1079, 276] width 528 height 48
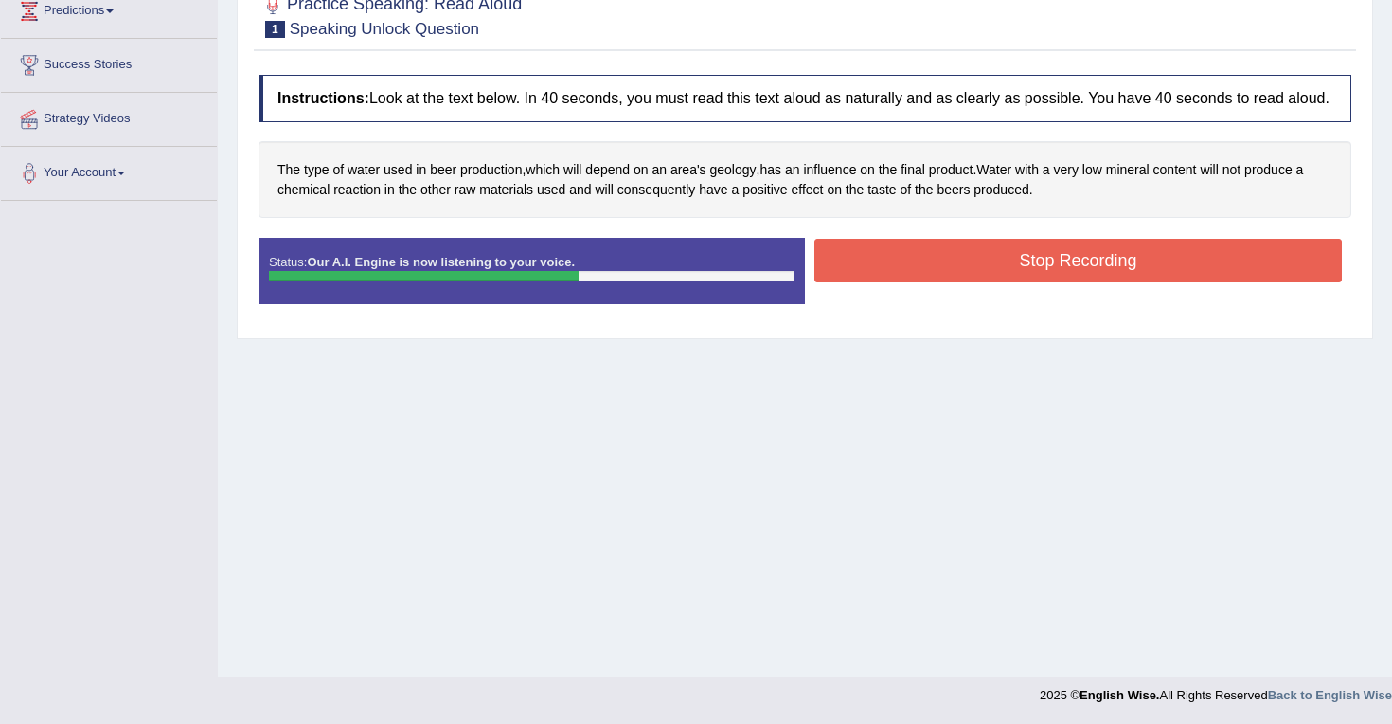
click at [1015, 279] on button "Stop Recording" at bounding box center [1079, 261] width 528 height 44
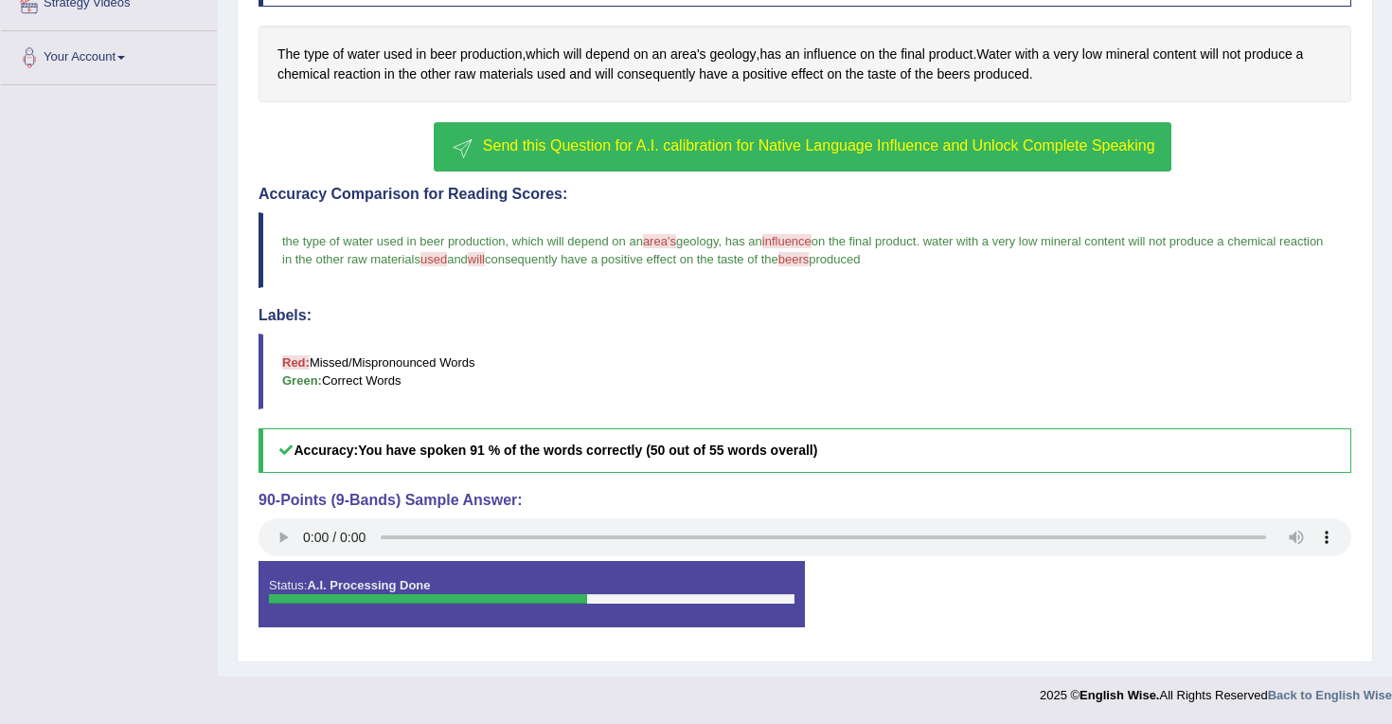
scroll to position [404, 0]
click at [906, 464] on h5 "Accuracy: You have spoken 91 % of the words correctly (50 out of 55 words overa…" at bounding box center [805, 450] width 1093 height 45
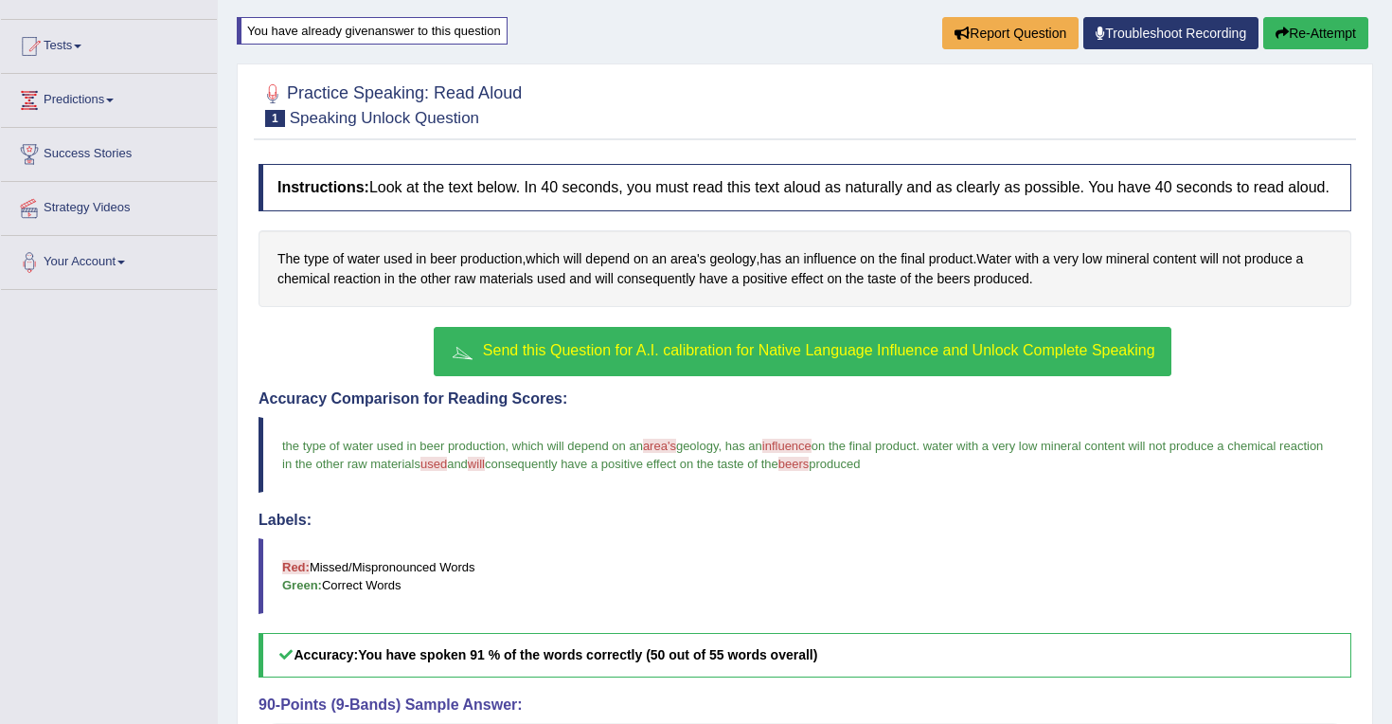
scroll to position [184, 0]
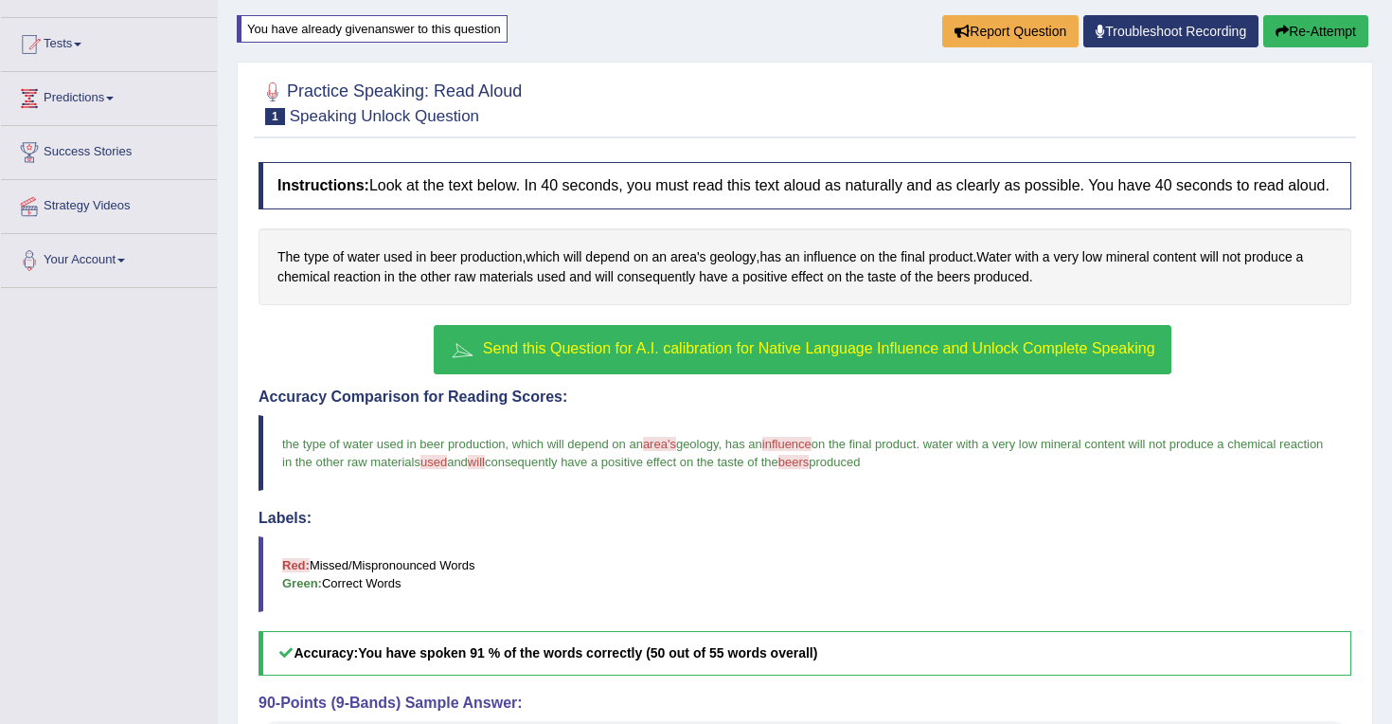
click at [796, 356] on span "Send this Question for A.I. calibration for Native Language Influence and Unloc…" at bounding box center [819, 348] width 673 height 16
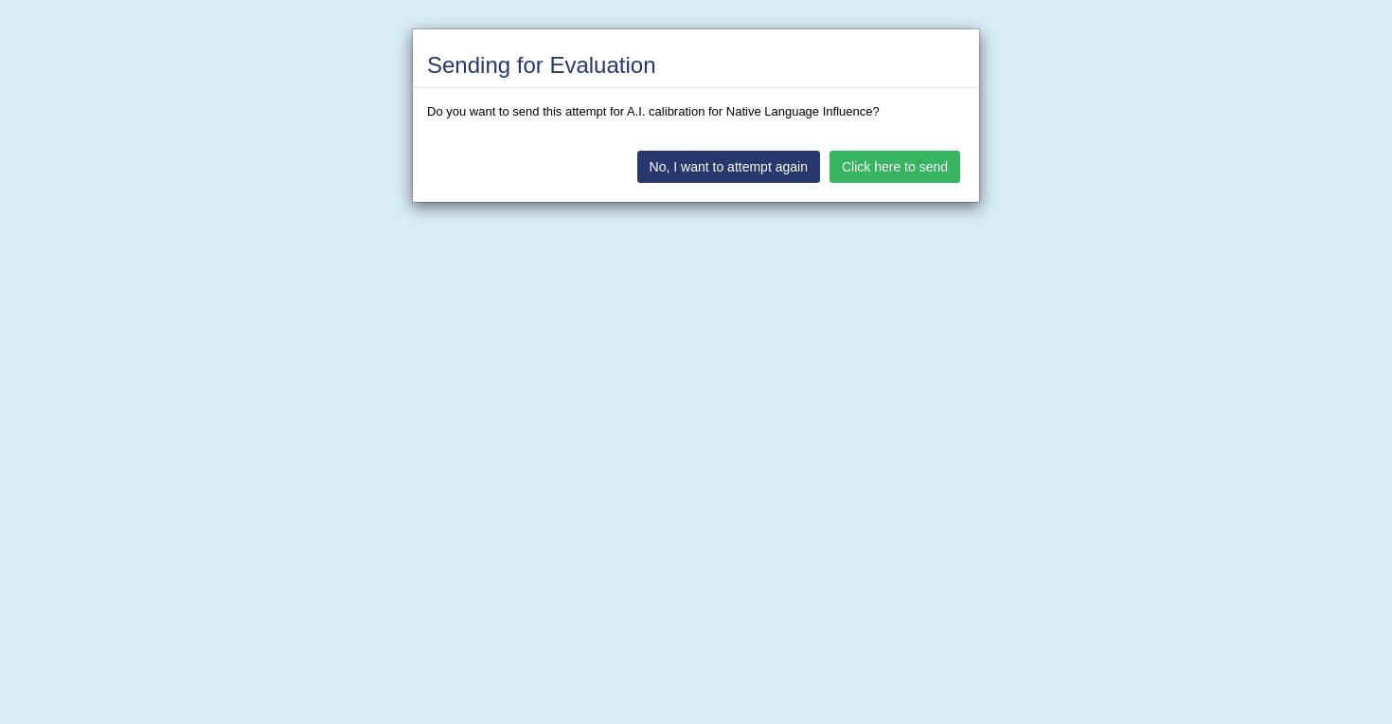
click at [909, 166] on button "Click here to send" at bounding box center [895, 167] width 131 height 32
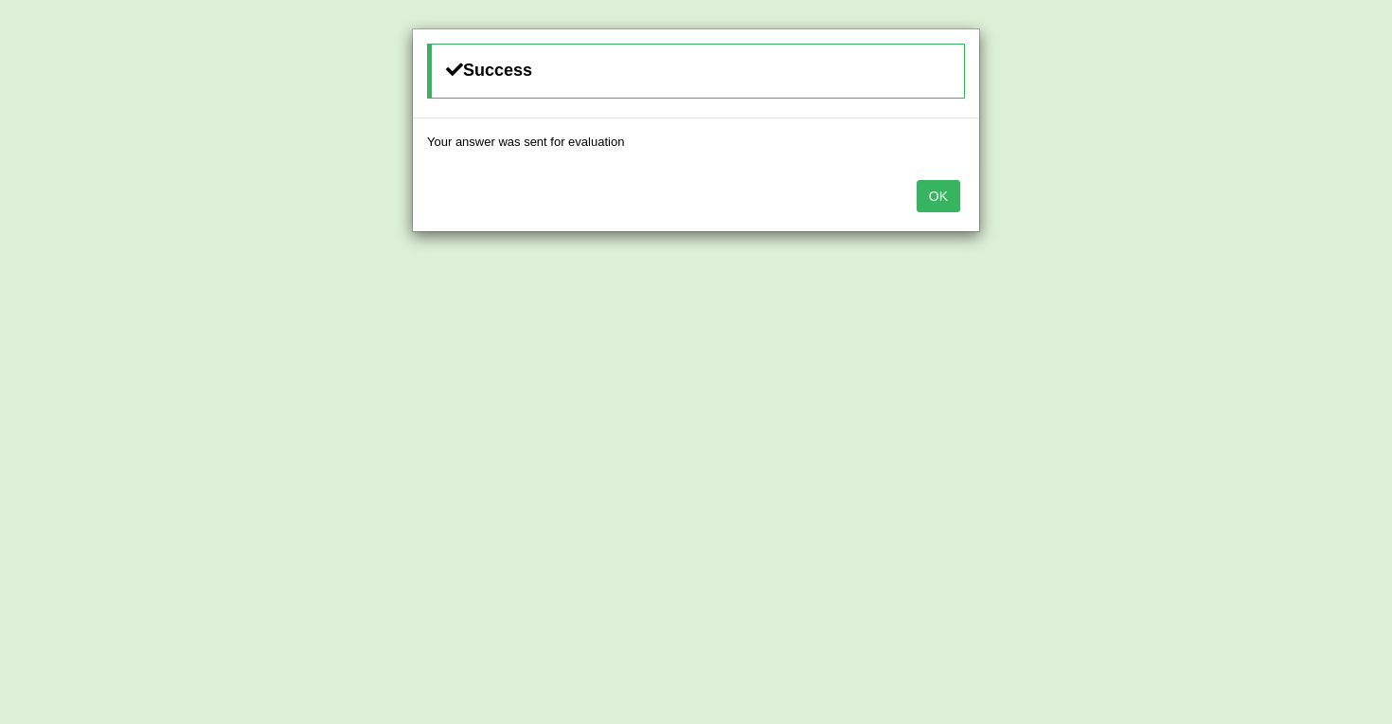
click at [946, 198] on button "OK" at bounding box center [939, 196] width 44 height 32
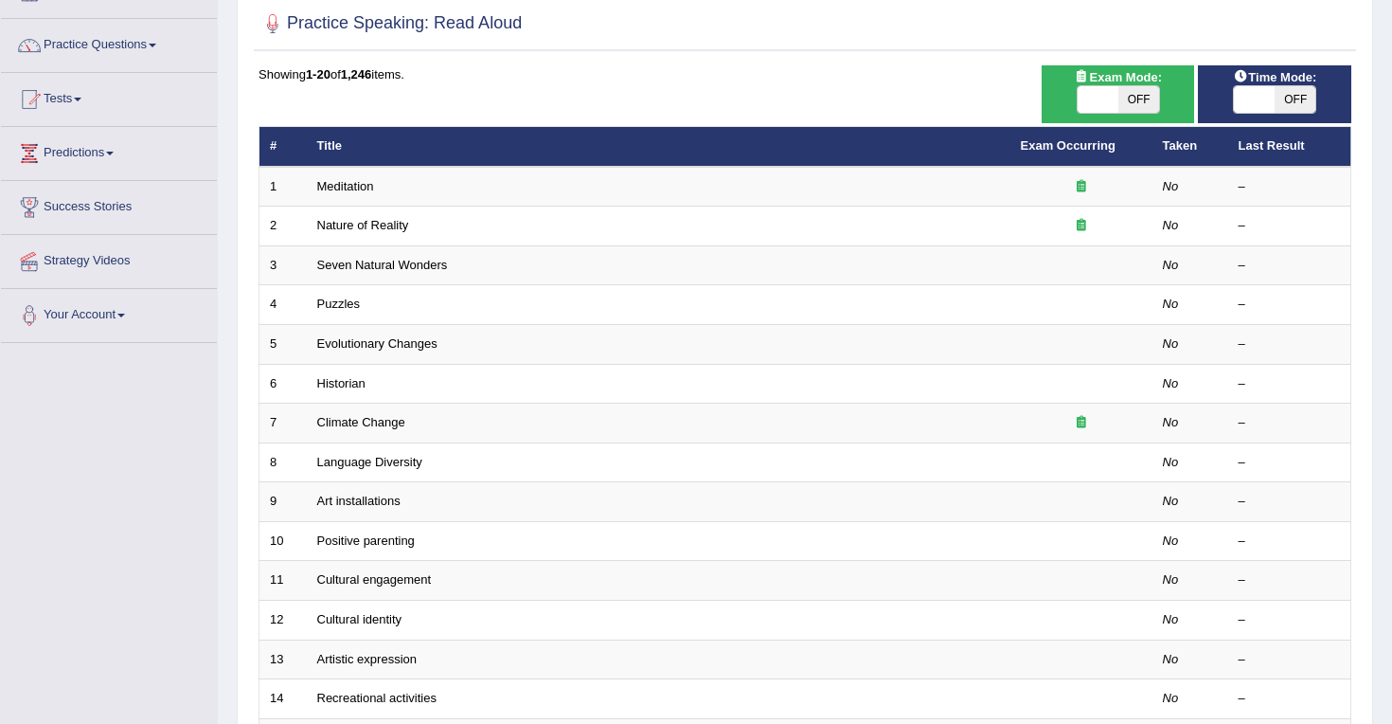
scroll to position [120, 0]
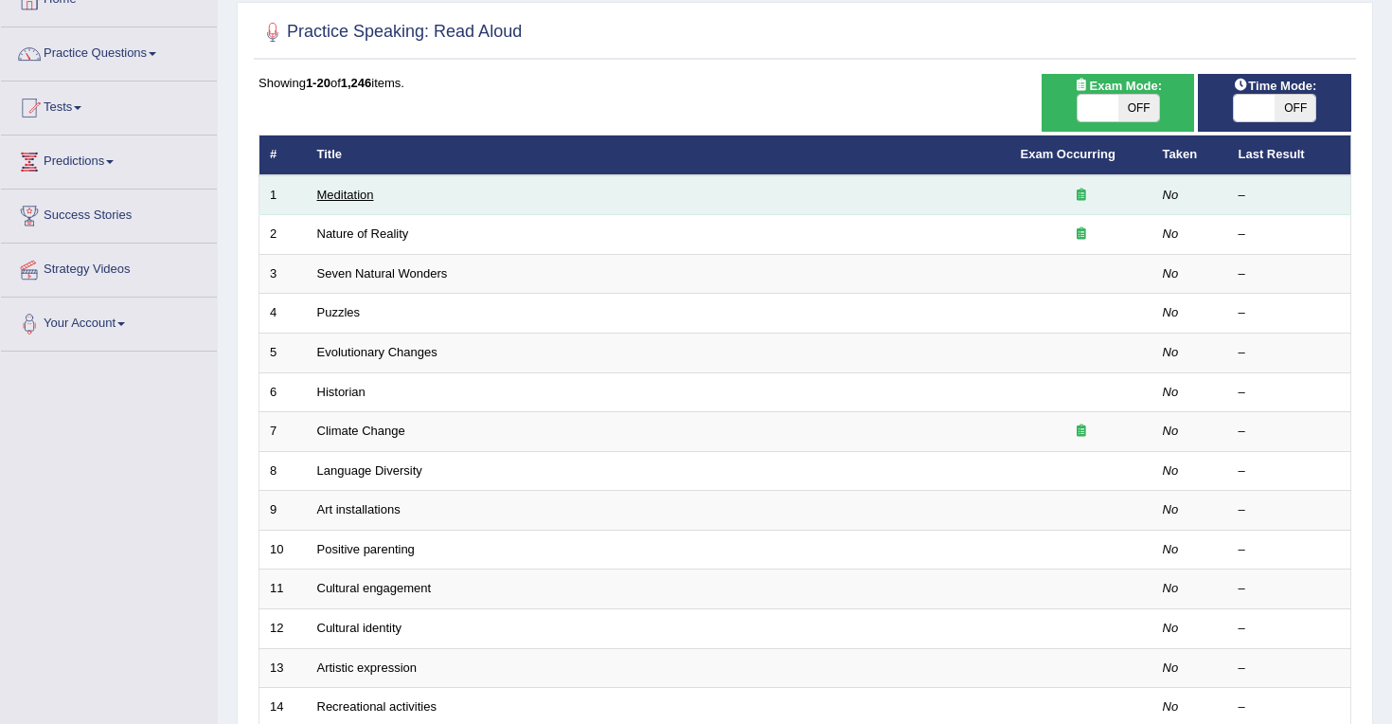
click at [349, 193] on link "Meditation" at bounding box center [345, 195] width 57 height 14
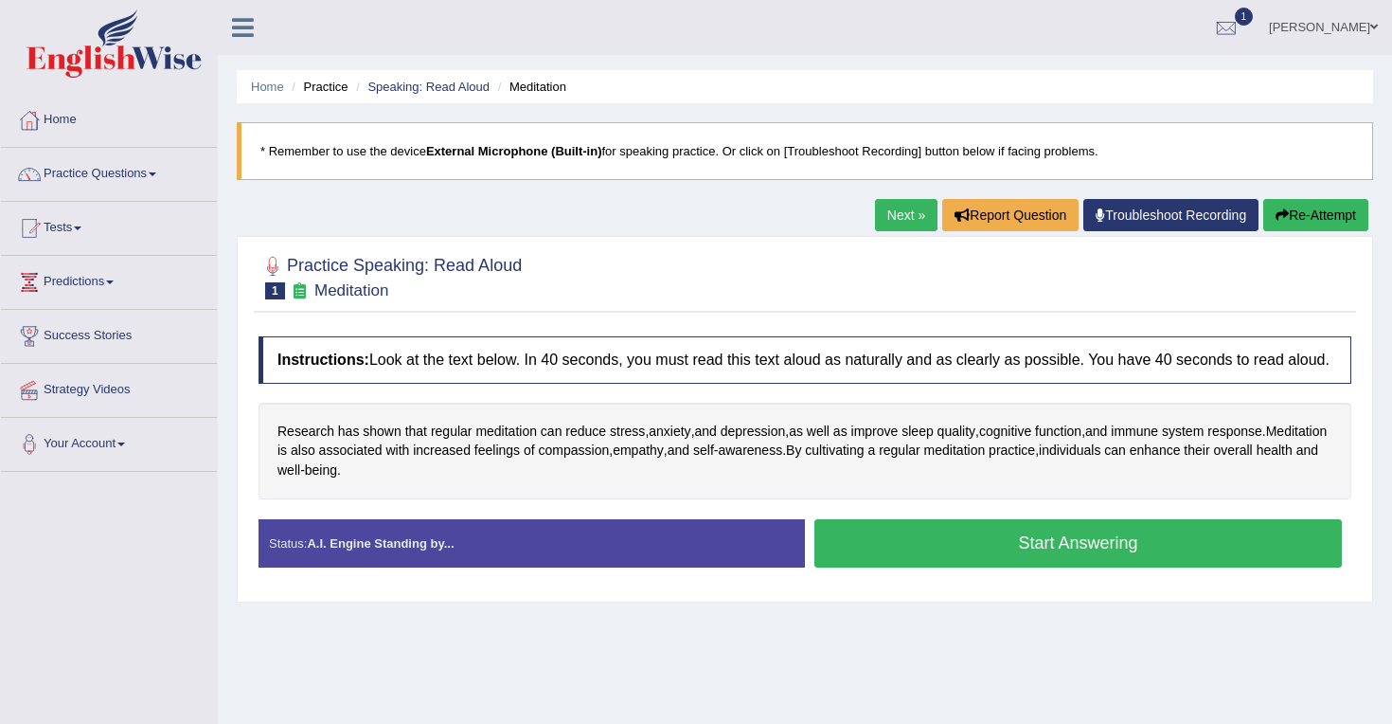
click at [948, 554] on button "Start Answering" at bounding box center [1079, 543] width 528 height 48
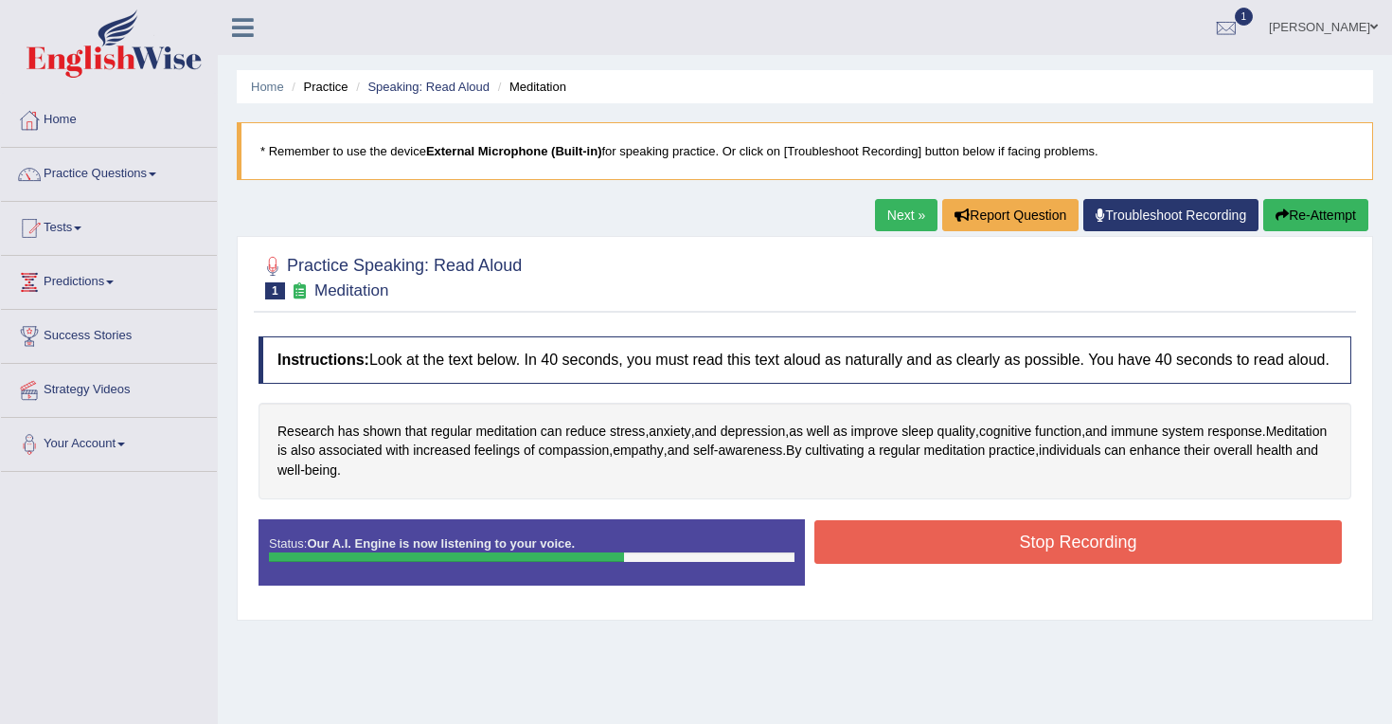
click at [1046, 553] on button "Stop Recording" at bounding box center [1079, 542] width 528 height 44
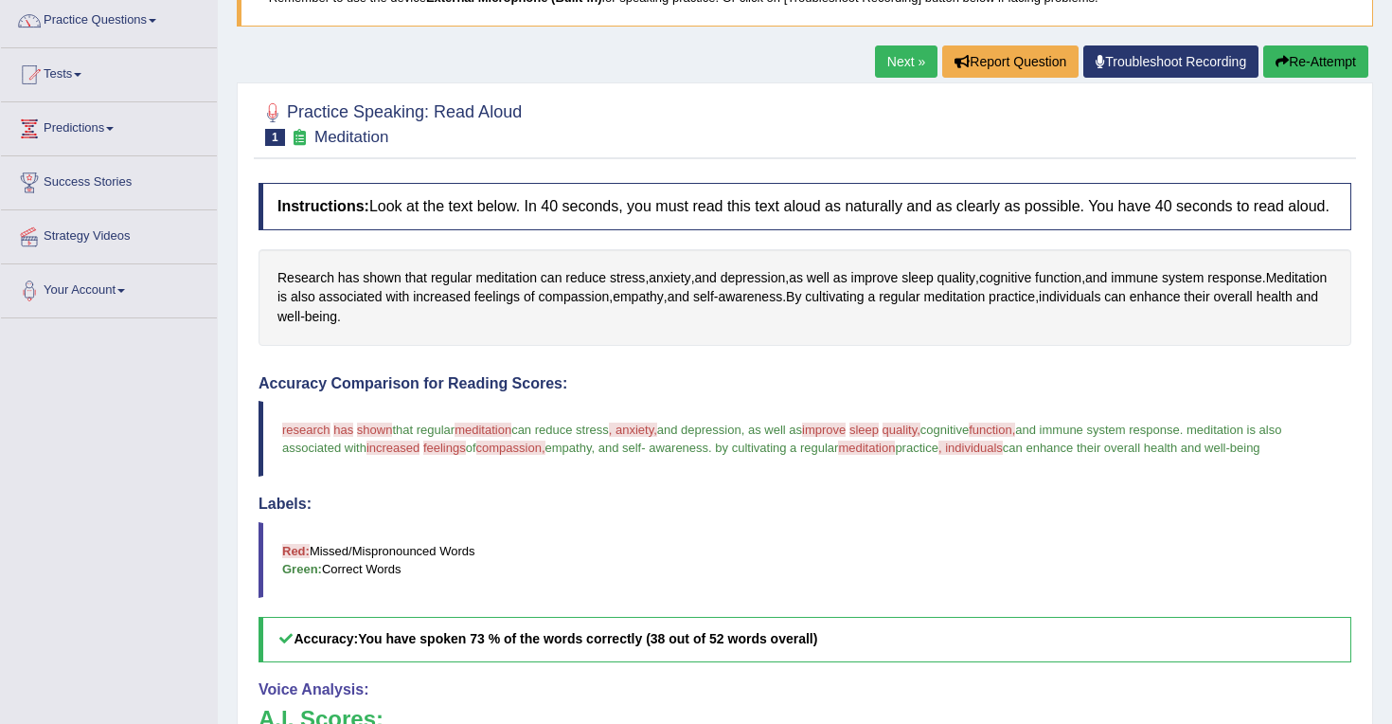
scroll to position [41, 0]
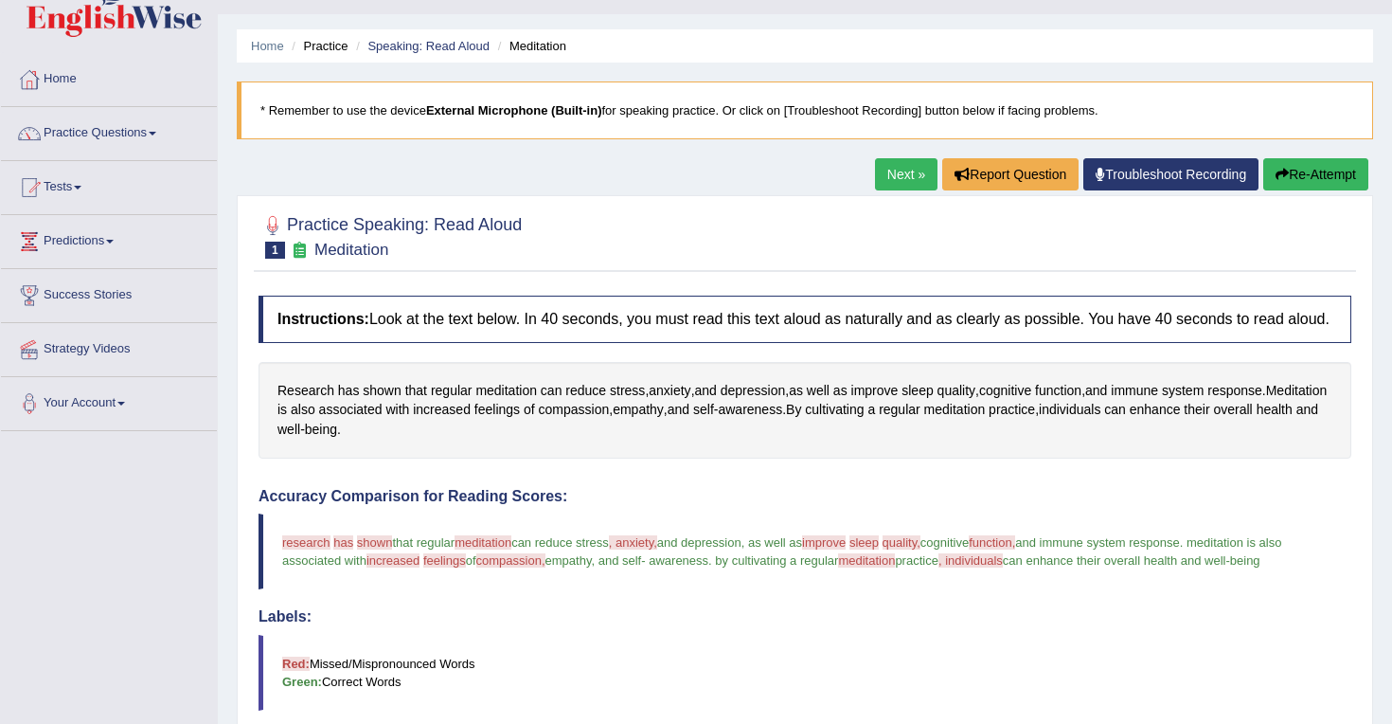
click at [1317, 168] on button "Re-Attempt" at bounding box center [1316, 174] width 105 height 32
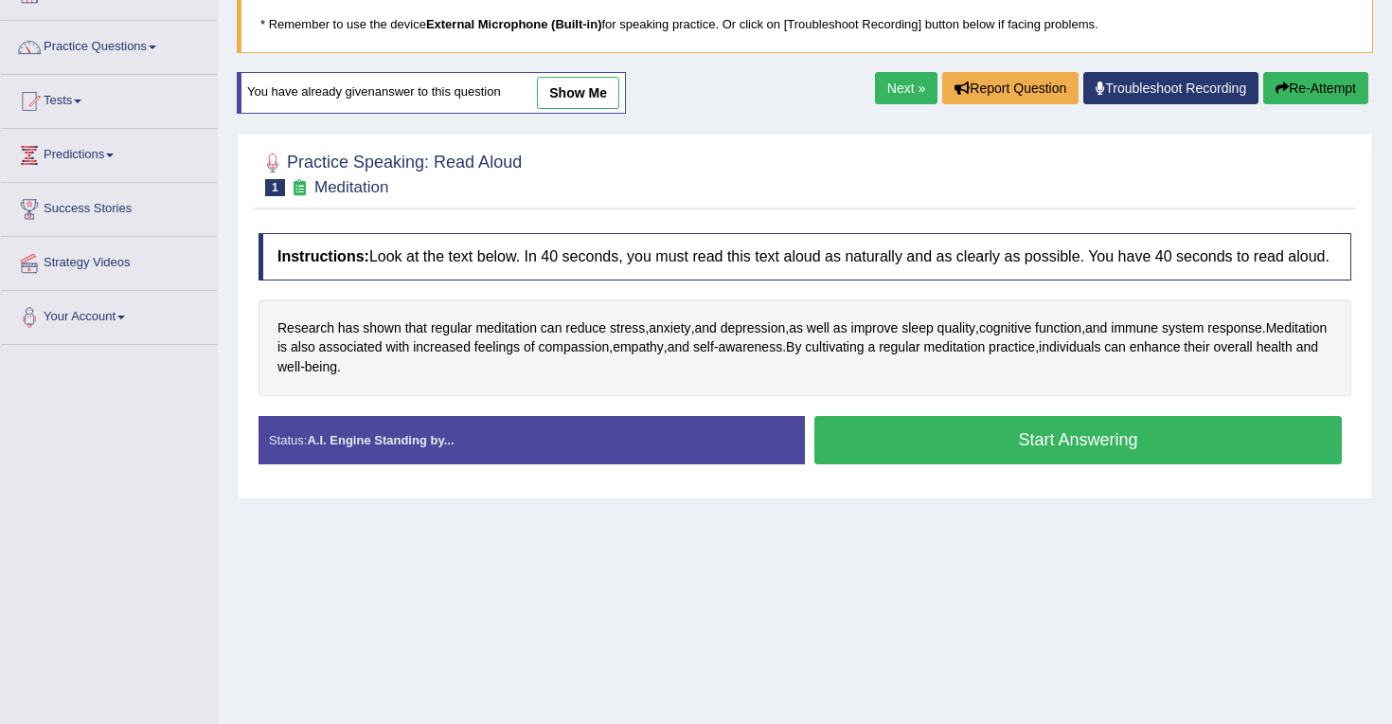
scroll to position [140, 0]
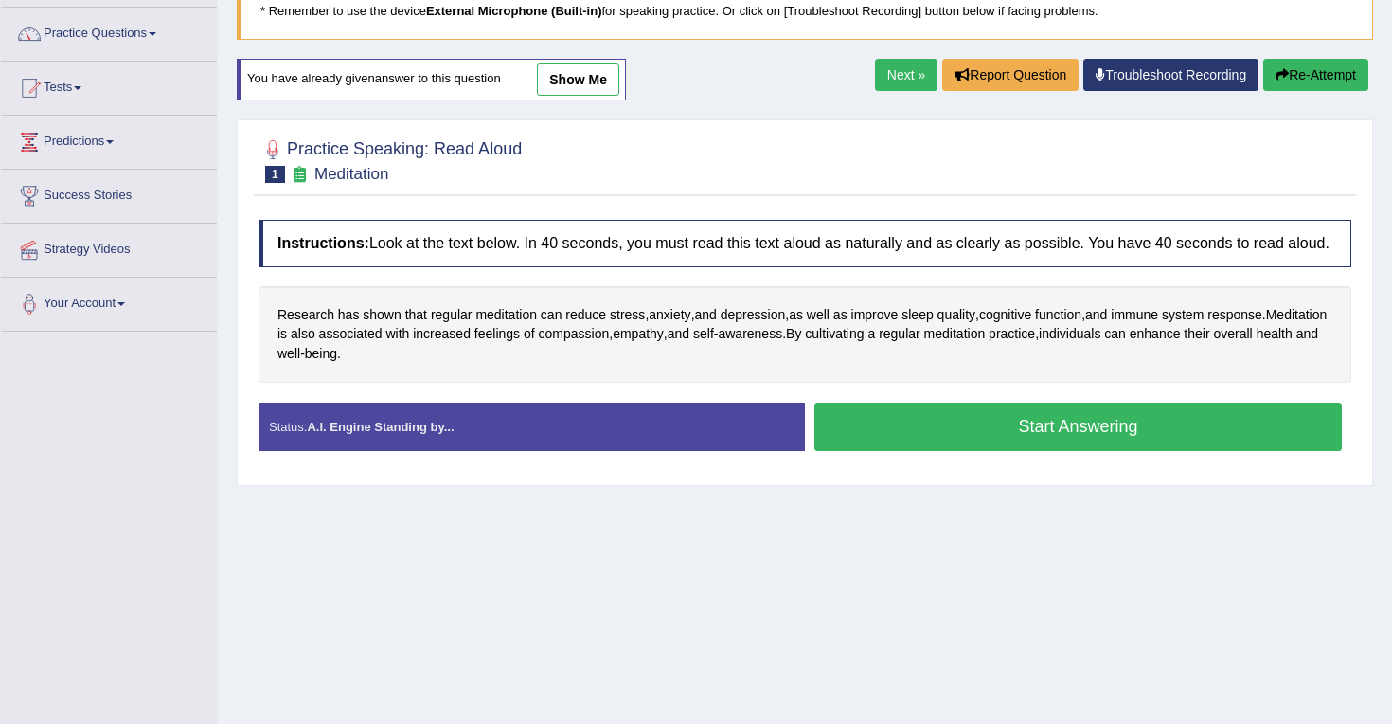
click at [958, 440] on button "Start Answering" at bounding box center [1079, 427] width 528 height 48
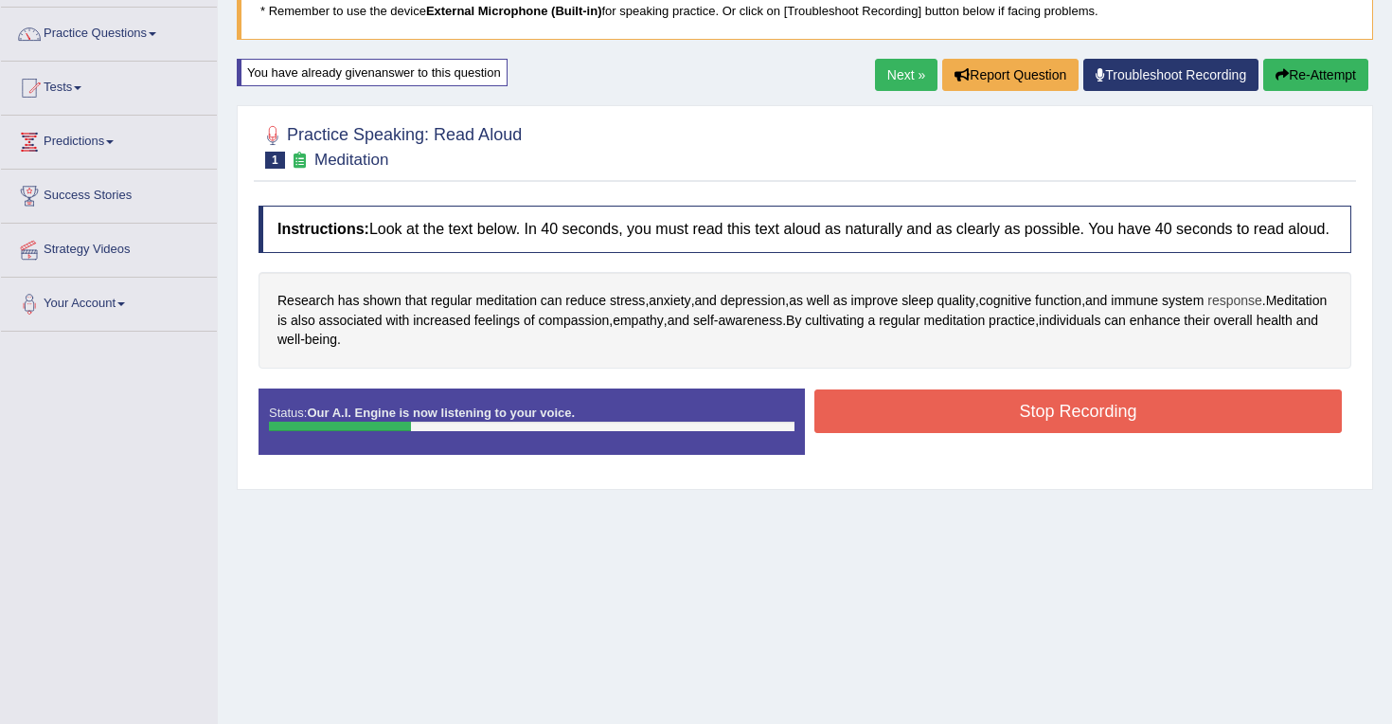
click at [1263, 311] on span "response" at bounding box center [1235, 301] width 55 height 20
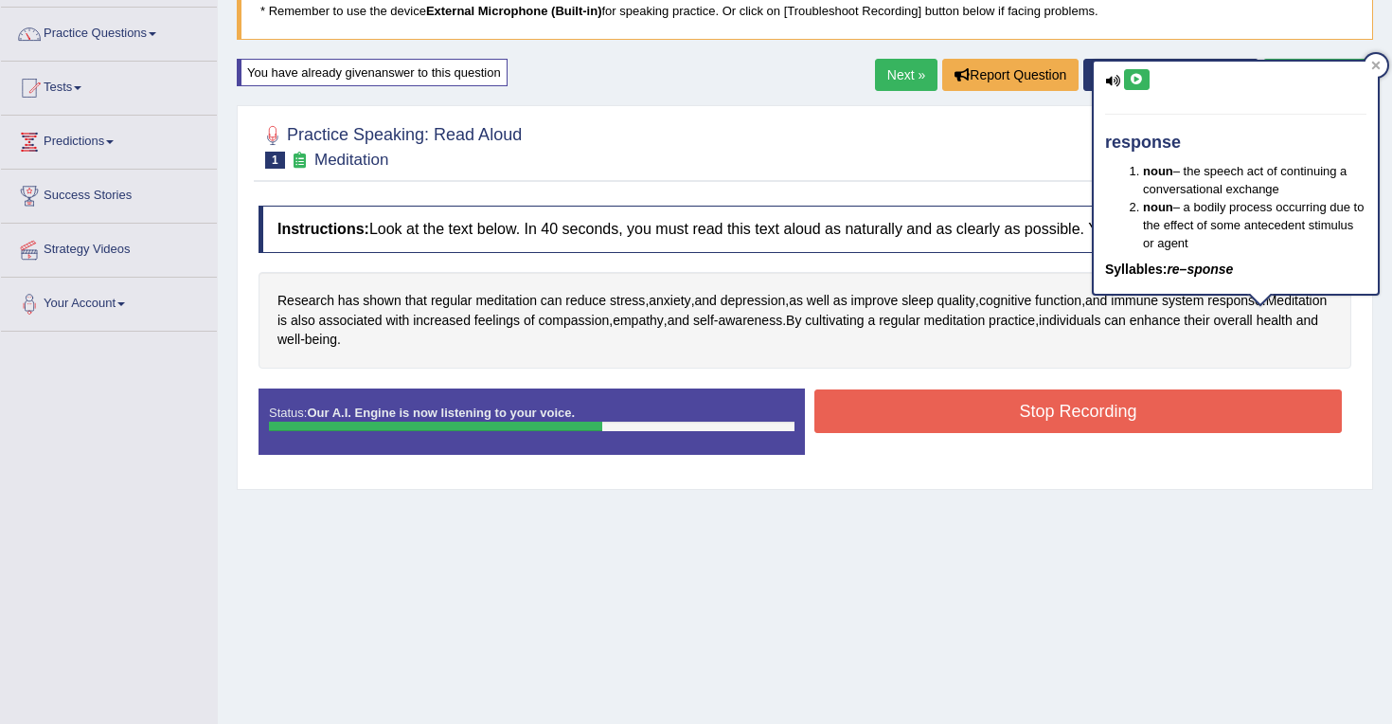
click at [997, 419] on button "Stop Recording" at bounding box center [1079, 411] width 528 height 44
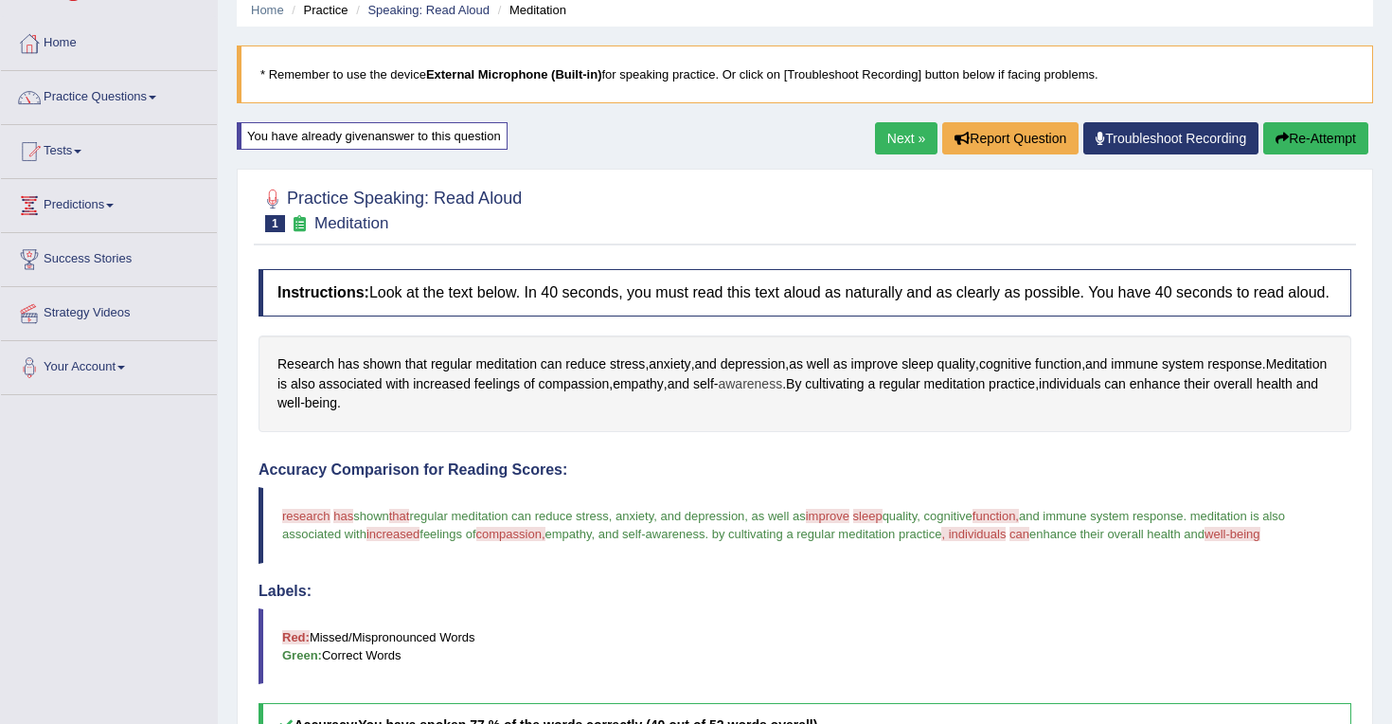
scroll to position [37, 0]
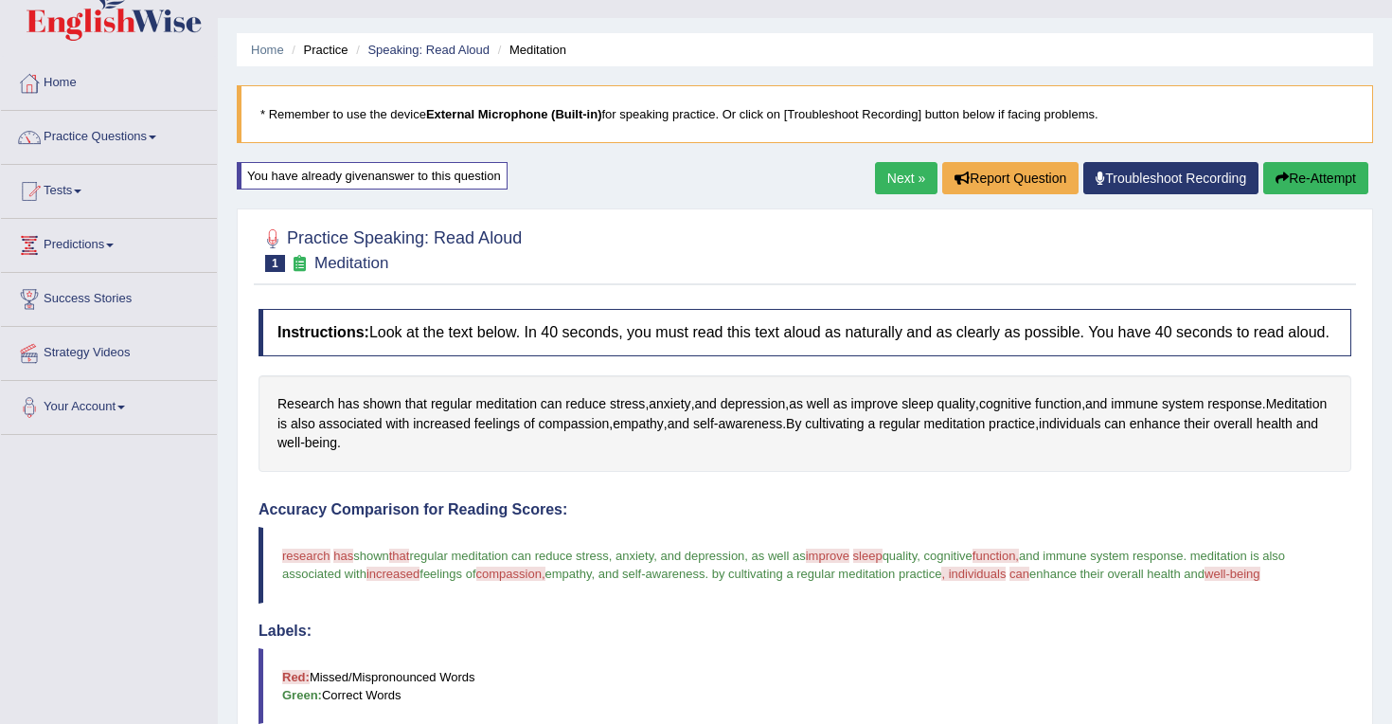
click at [905, 177] on link "Next »" at bounding box center [906, 178] width 63 height 32
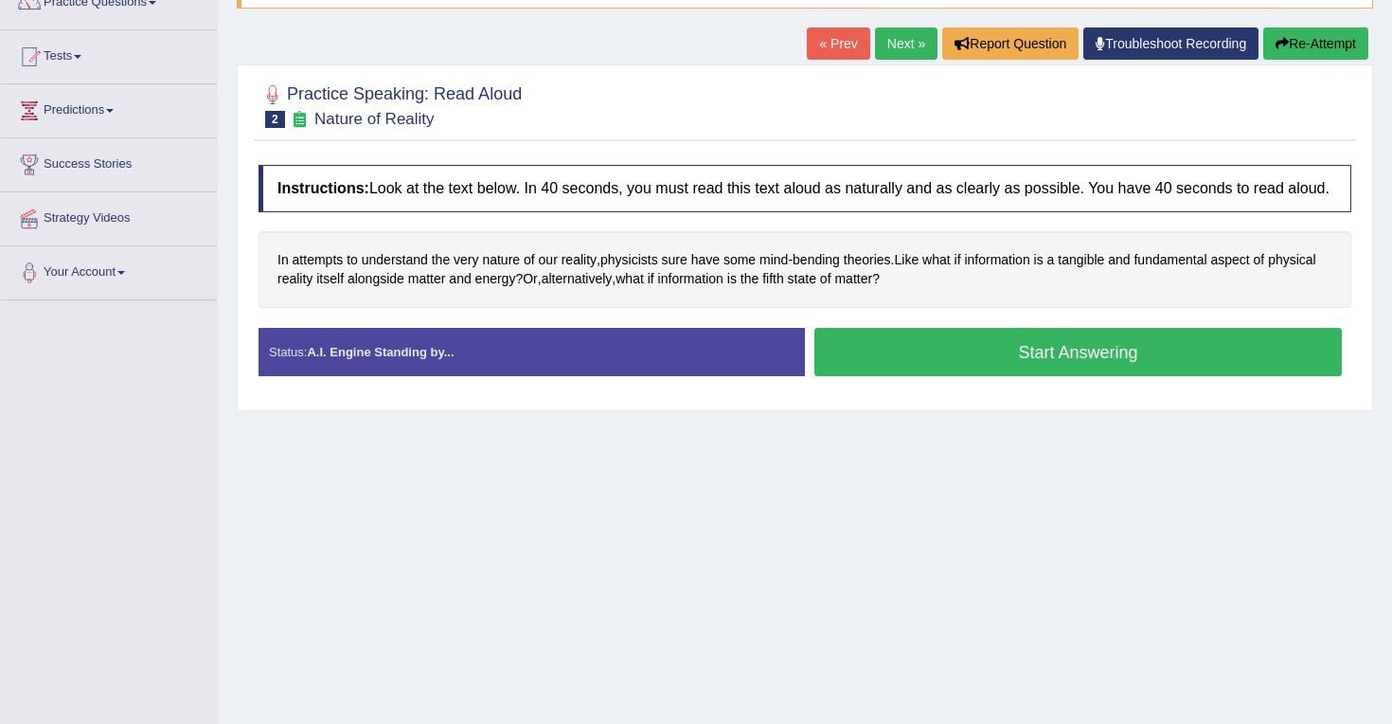
scroll to position [159, 0]
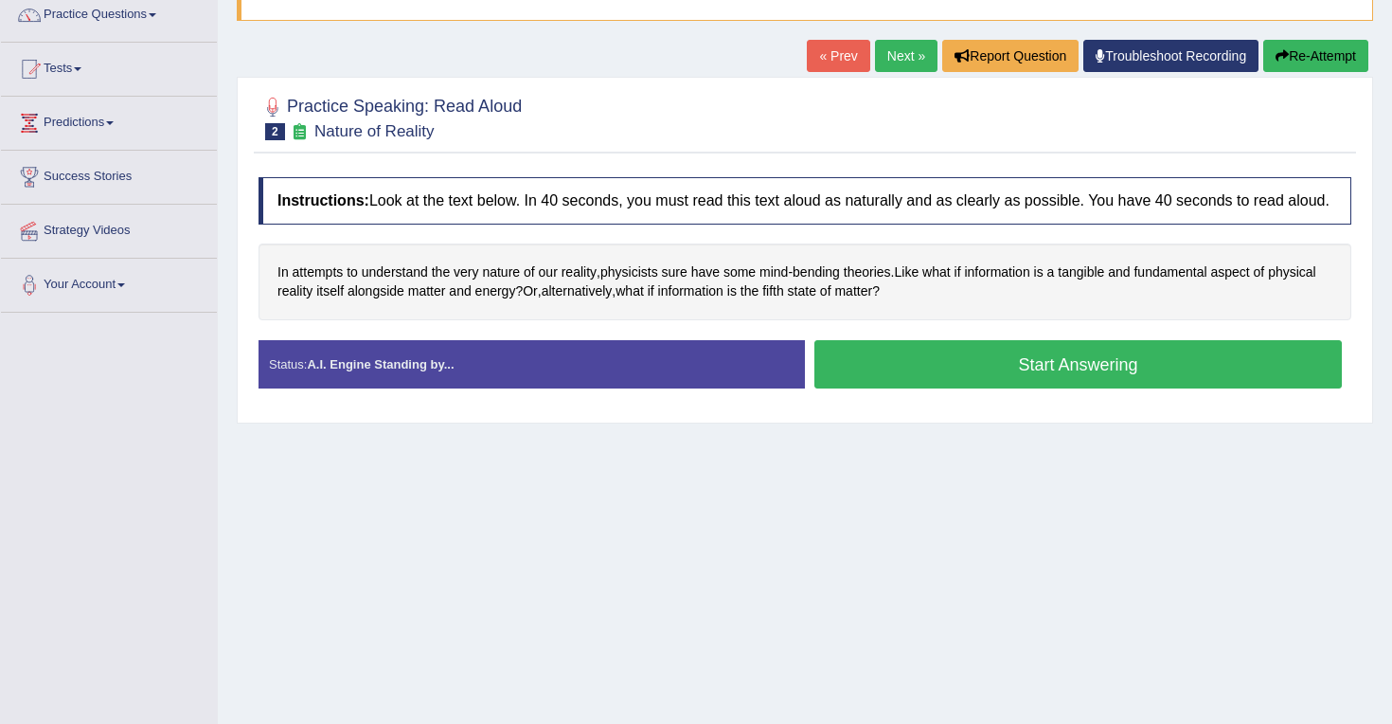
click at [962, 379] on button "Start Answering" at bounding box center [1079, 364] width 528 height 48
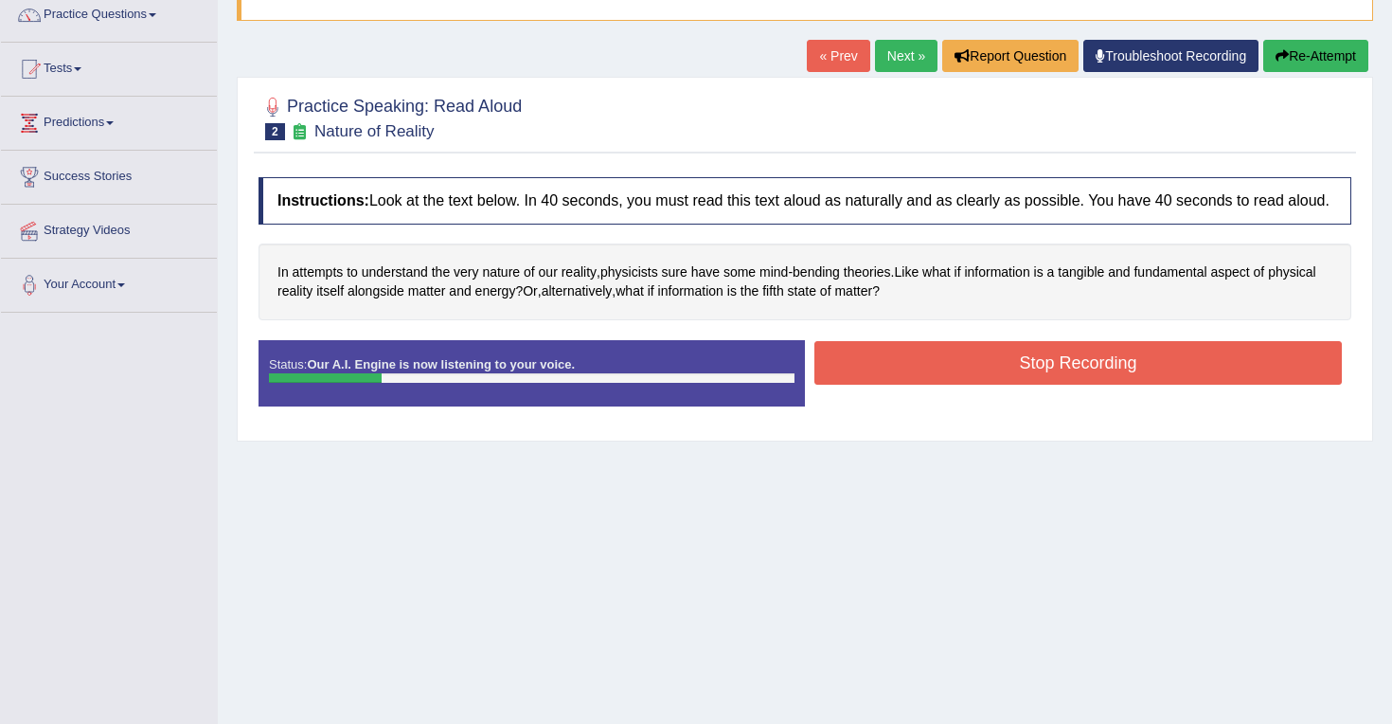
click at [1010, 385] on button "Stop Recording" at bounding box center [1079, 363] width 528 height 44
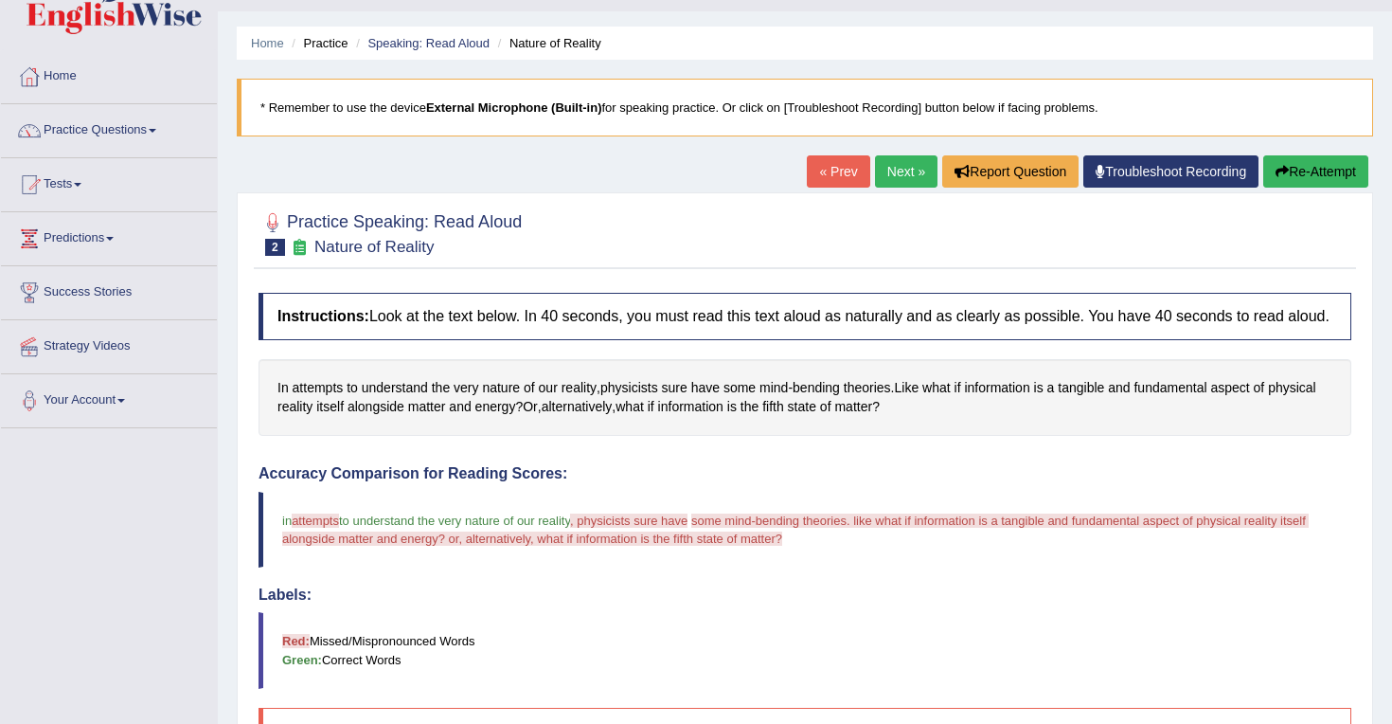
scroll to position [30, 0]
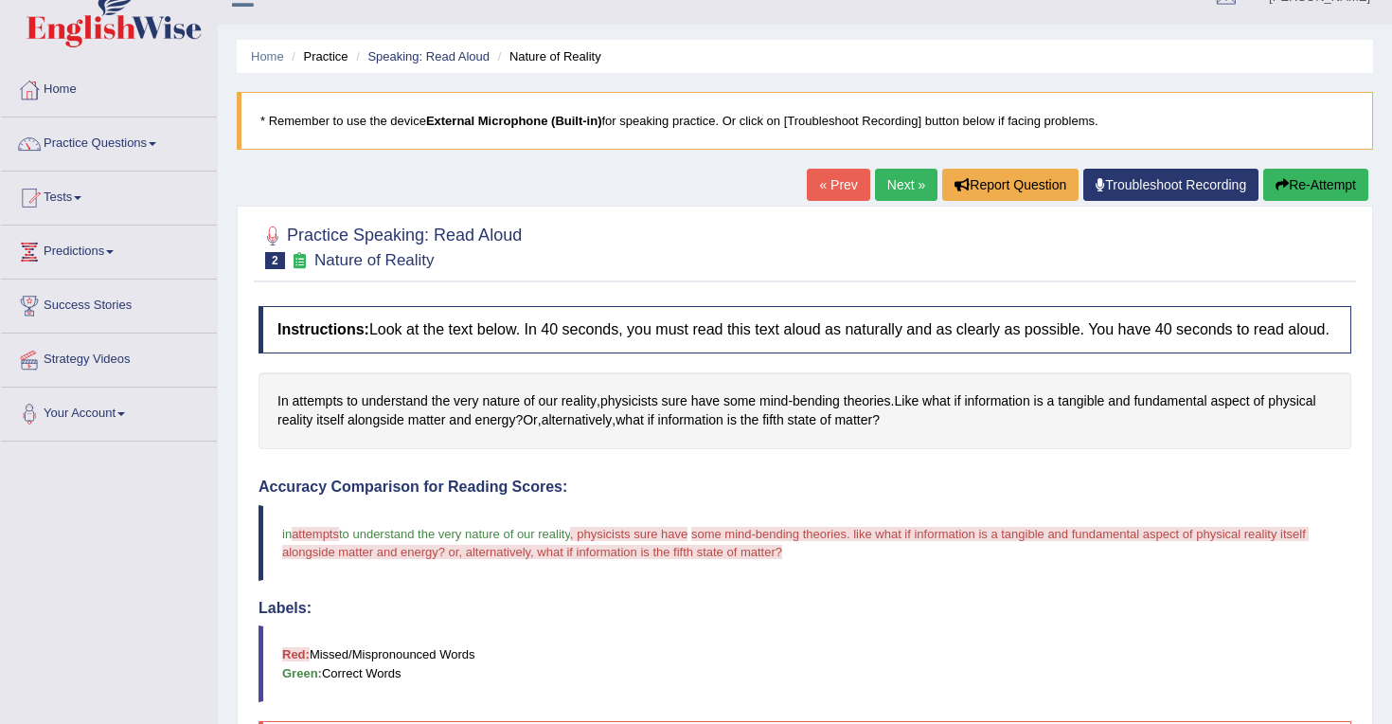
click at [1305, 195] on button "Re-Attempt" at bounding box center [1316, 185] width 105 height 32
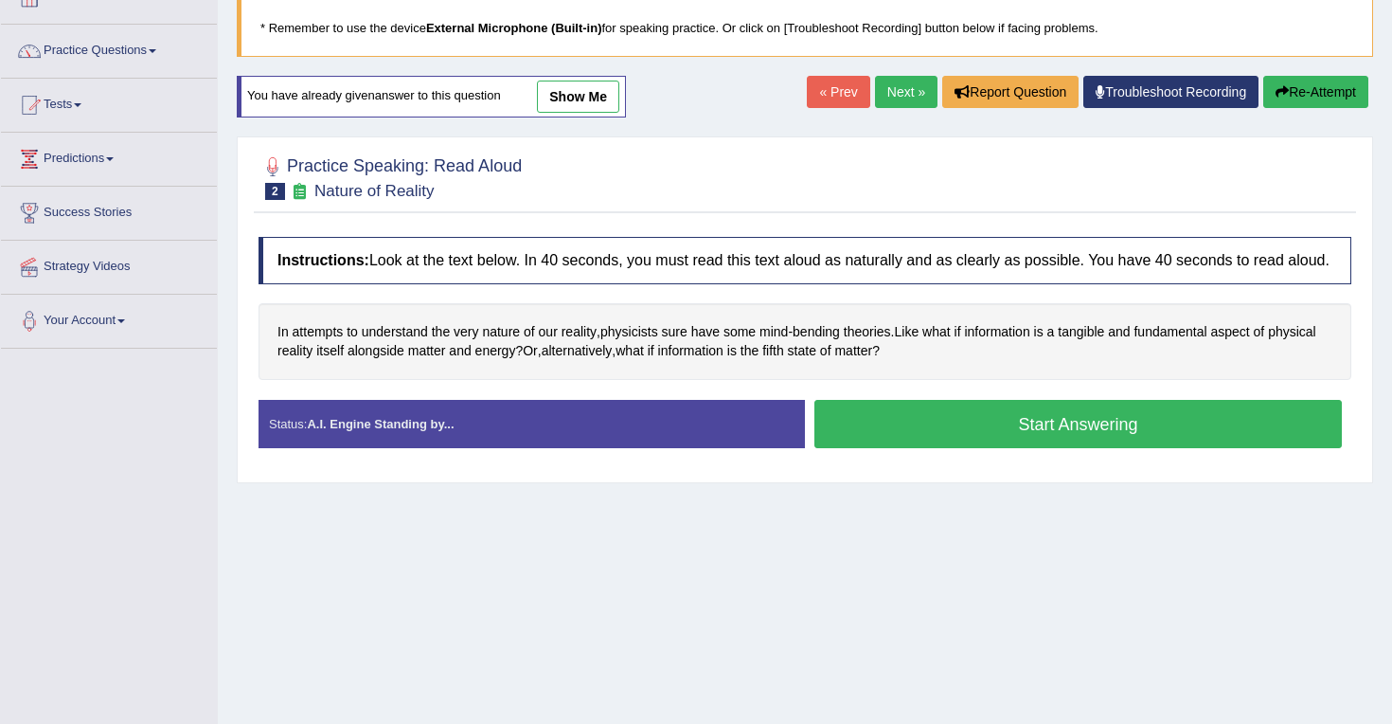
scroll to position [126, 0]
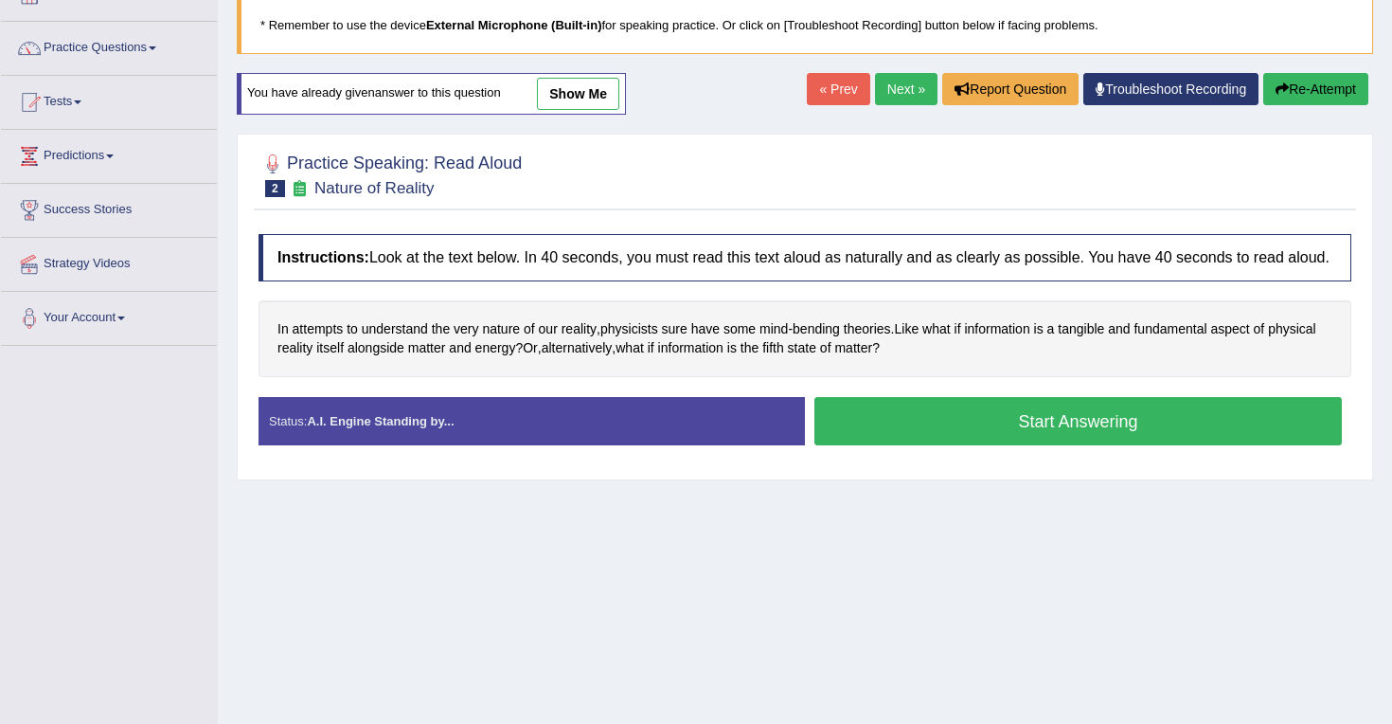
click at [979, 442] on button "Start Answering" at bounding box center [1079, 421] width 528 height 48
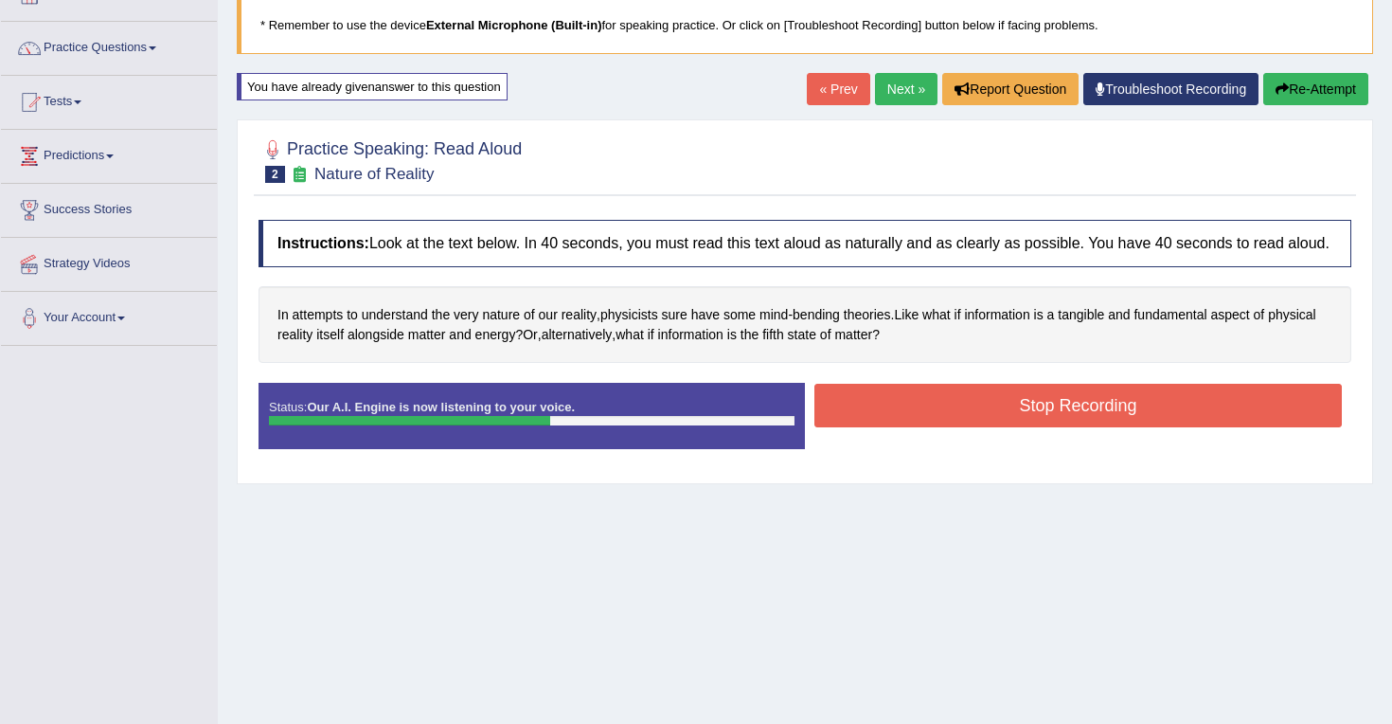
click at [961, 426] on button "Stop Recording" at bounding box center [1079, 406] width 528 height 44
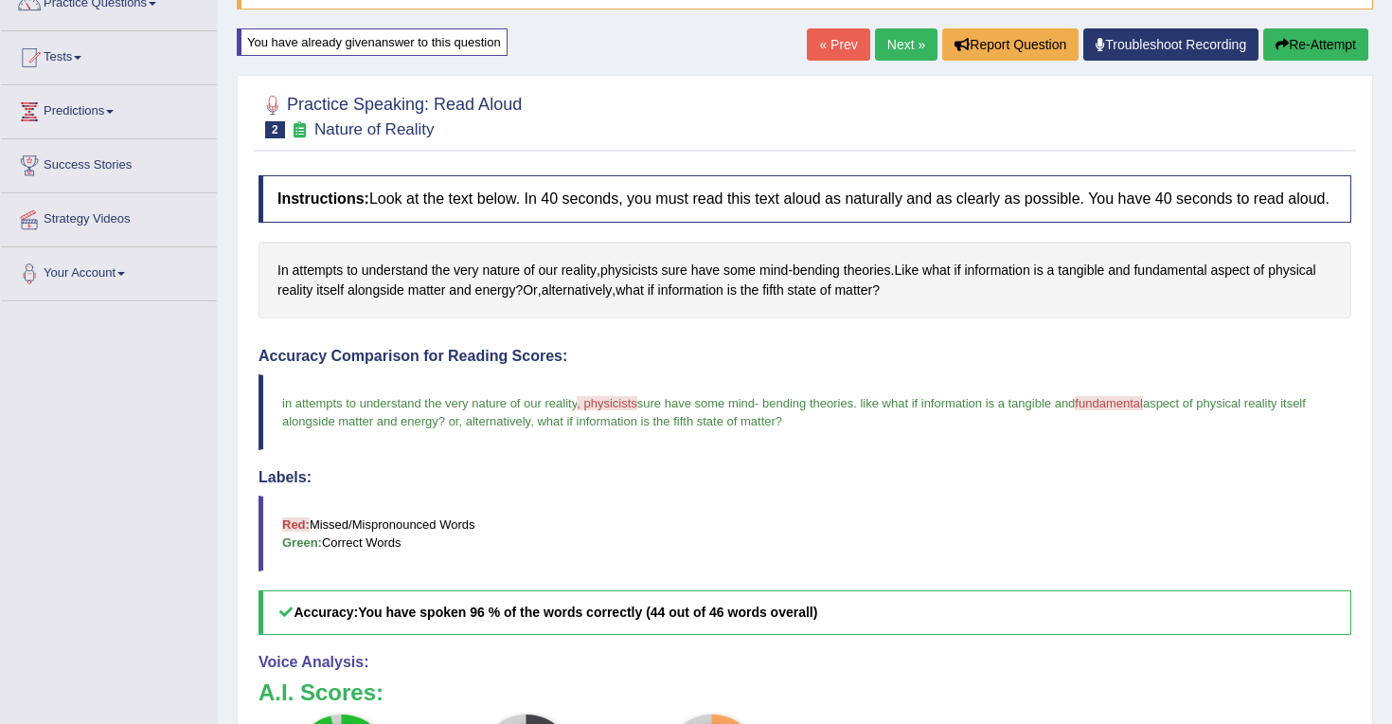
scroll to position [167, 0]
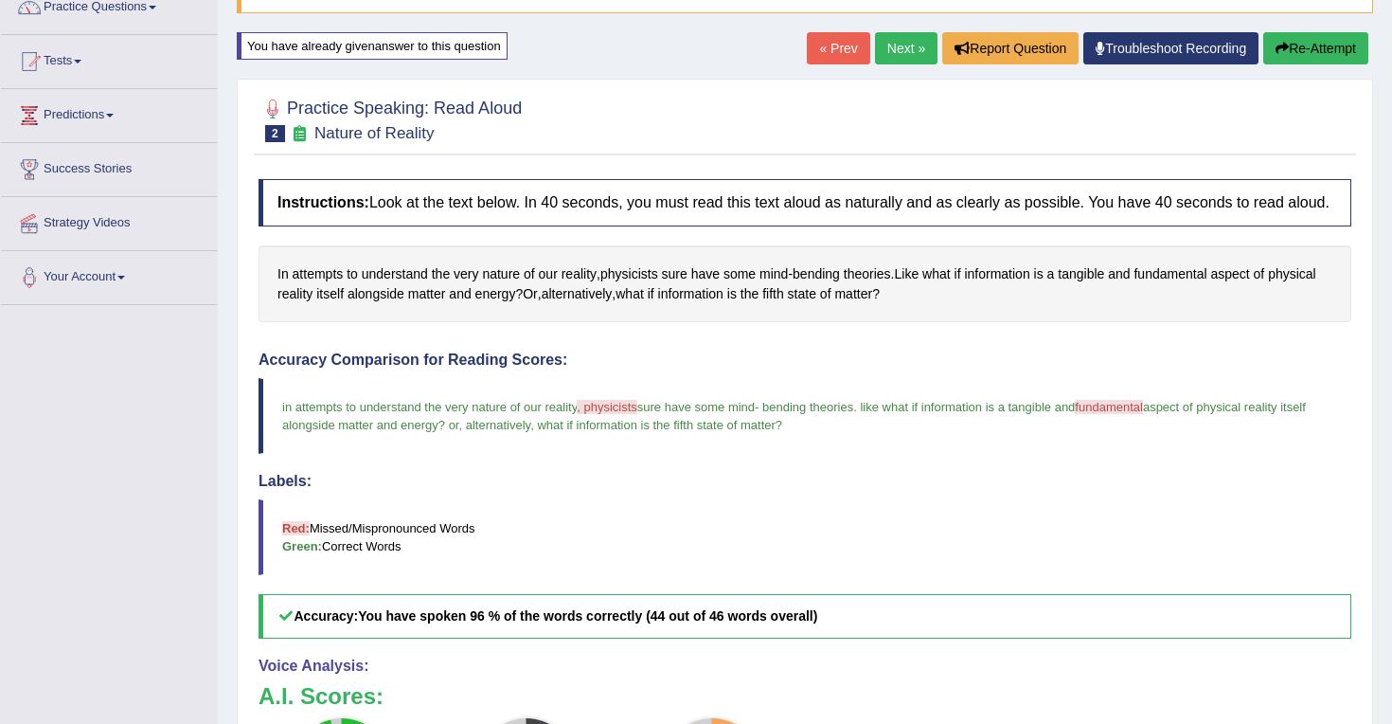
click at [905, 49] on link "Next »" at bounding box center [906, 48] width 63 height 32
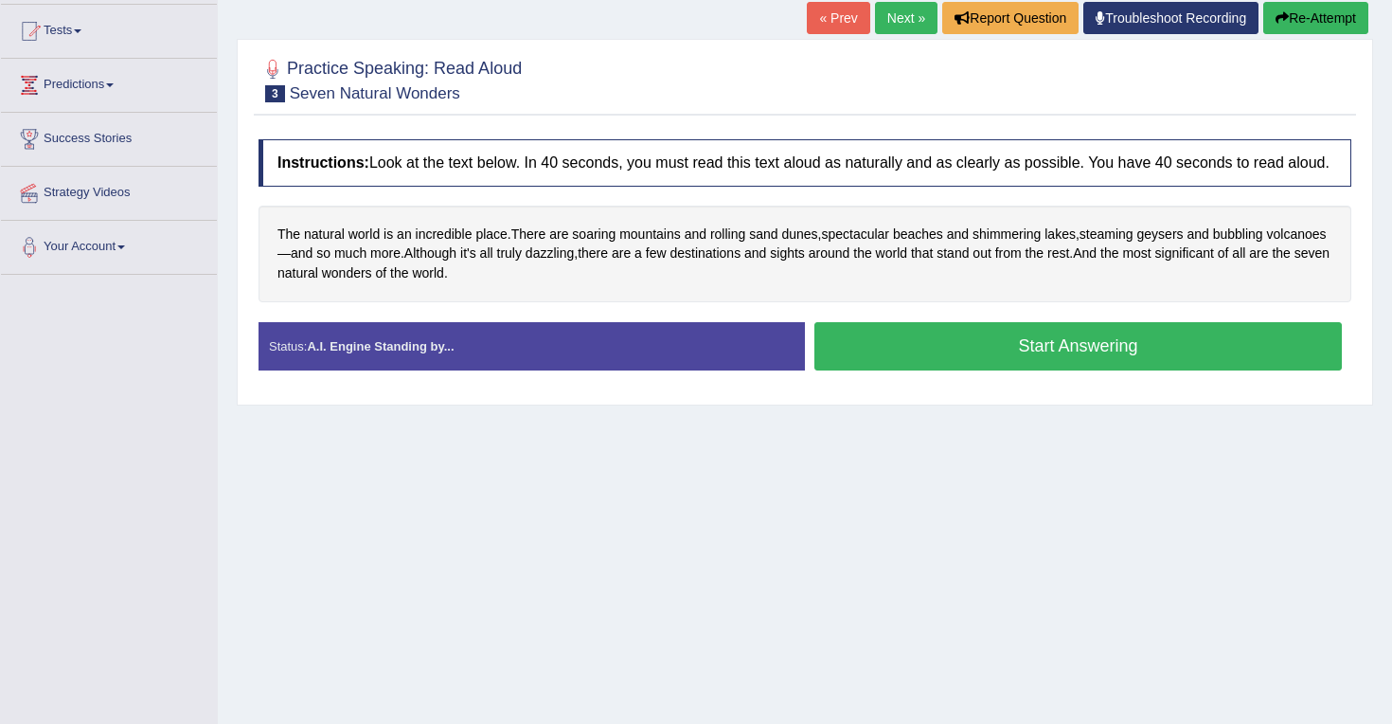
scroll to position [224, 0]
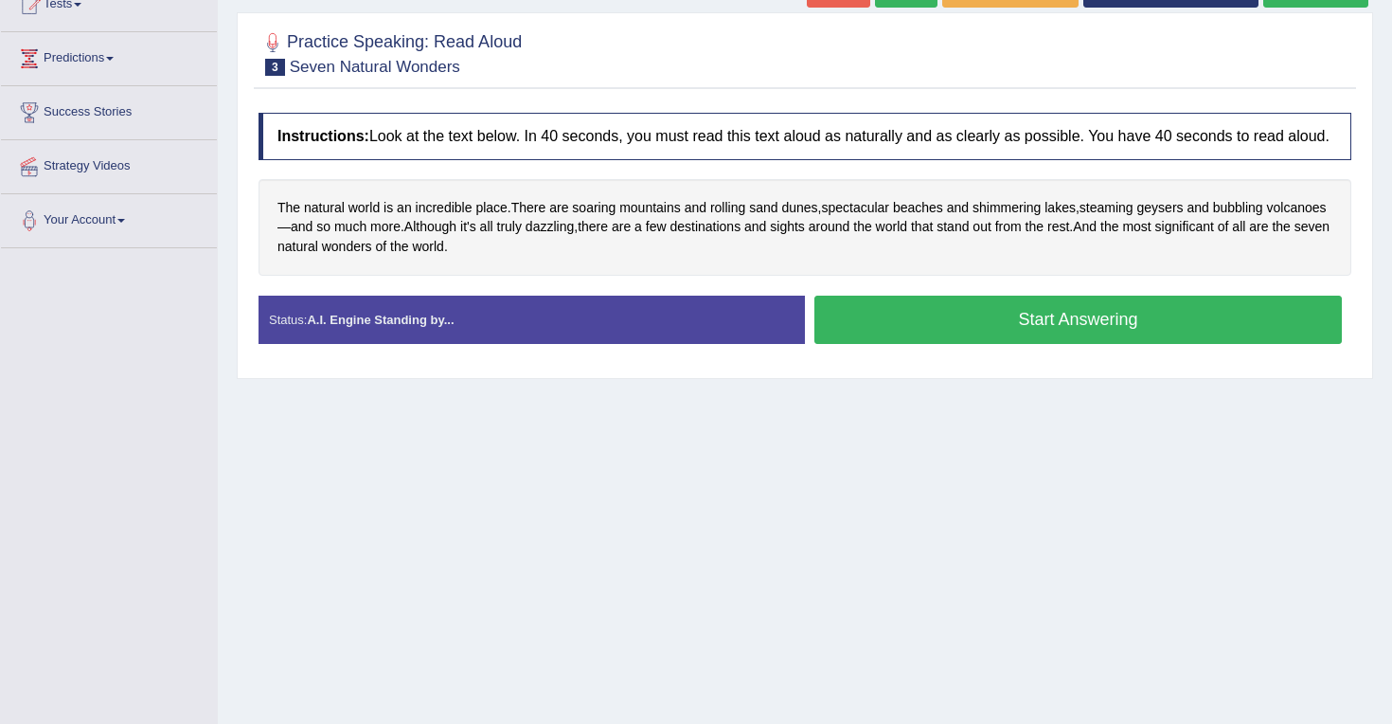
click at [975, 332] on button "Start Answering" at bounding box center [1079, 320] width 528 height 48
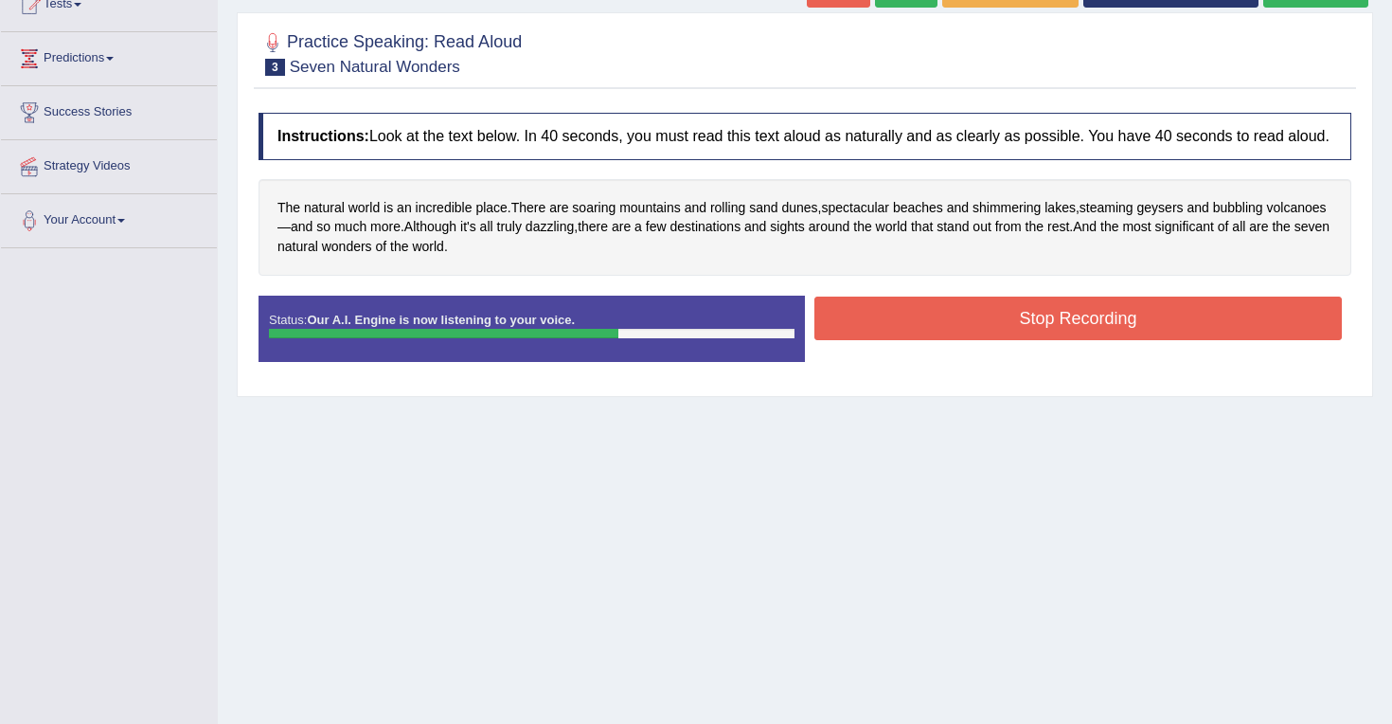
click at [957, 340] on button "Stop Recording" at bounding box center [1079, 318] width 528 height 44
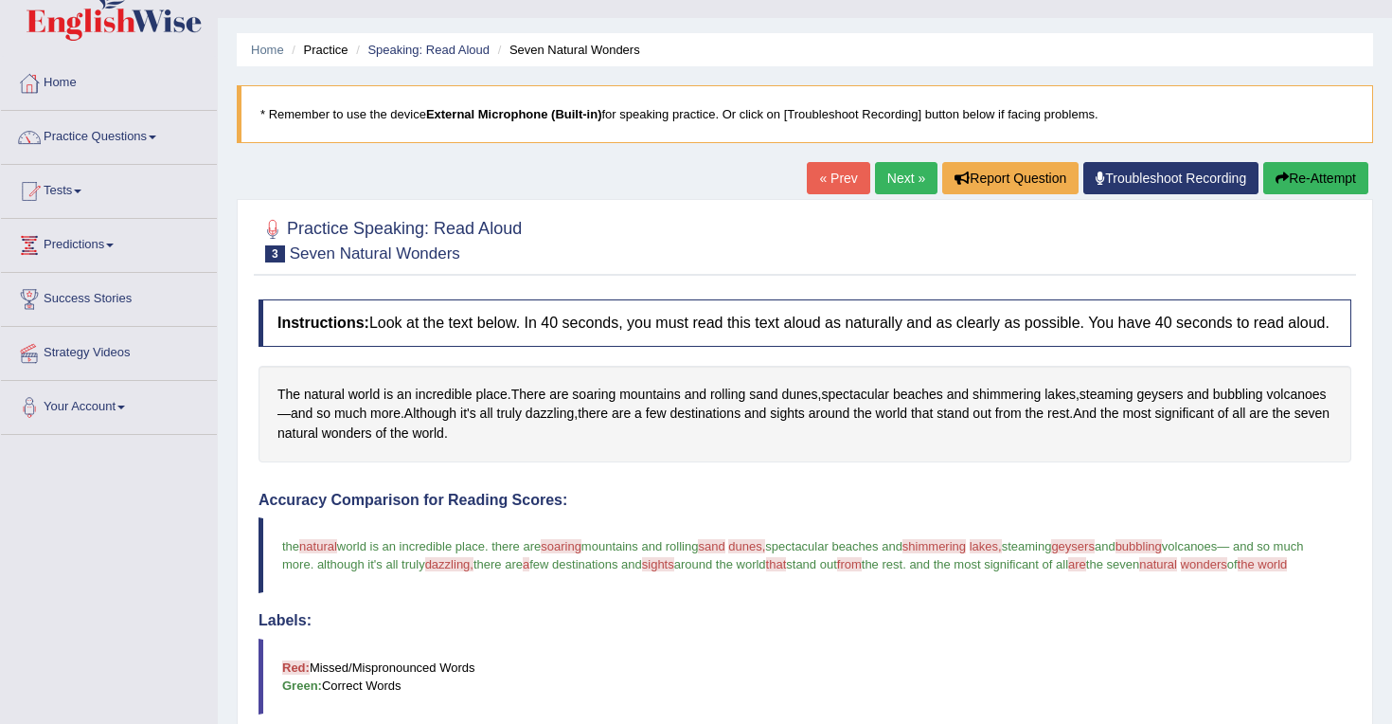
scroll to position [89, 0]
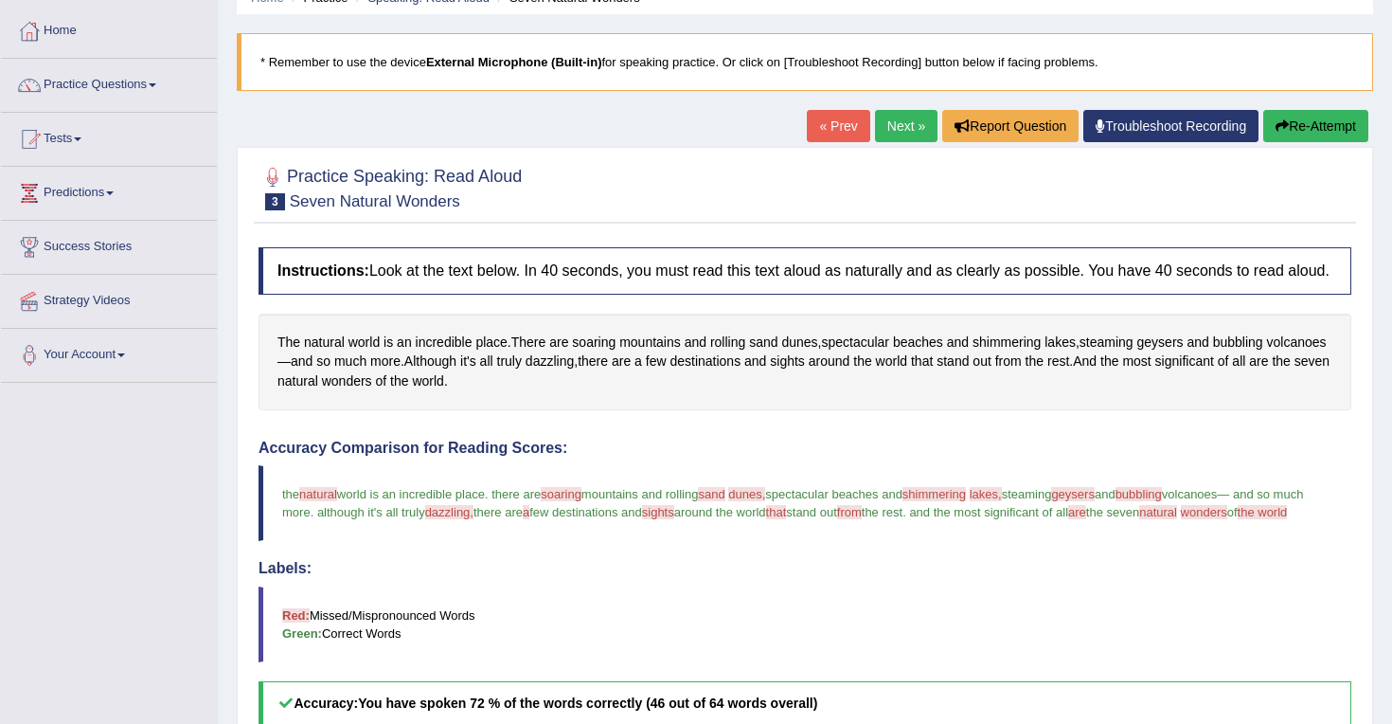
click at [1314, 114] on button "Re-Attempt" at bounding box center [1316, 126] width 105 height 32
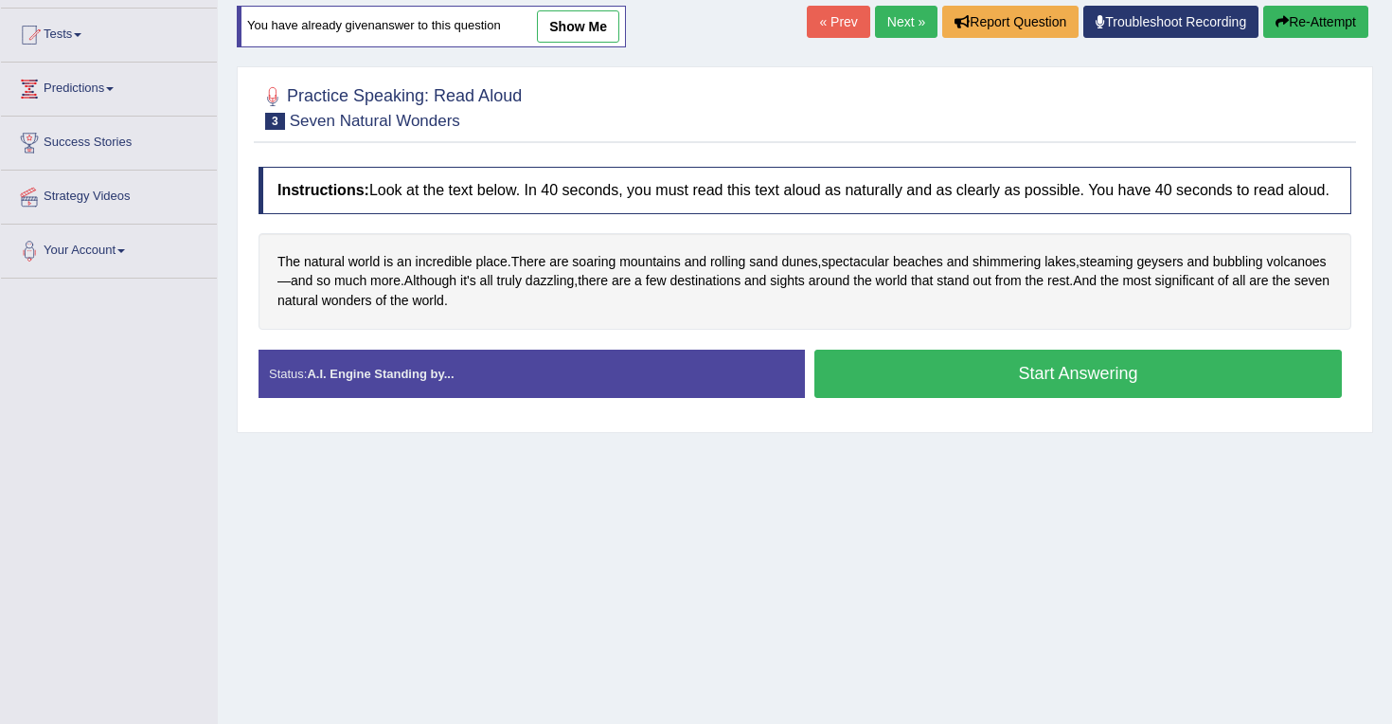
scroll to position [242, 0]
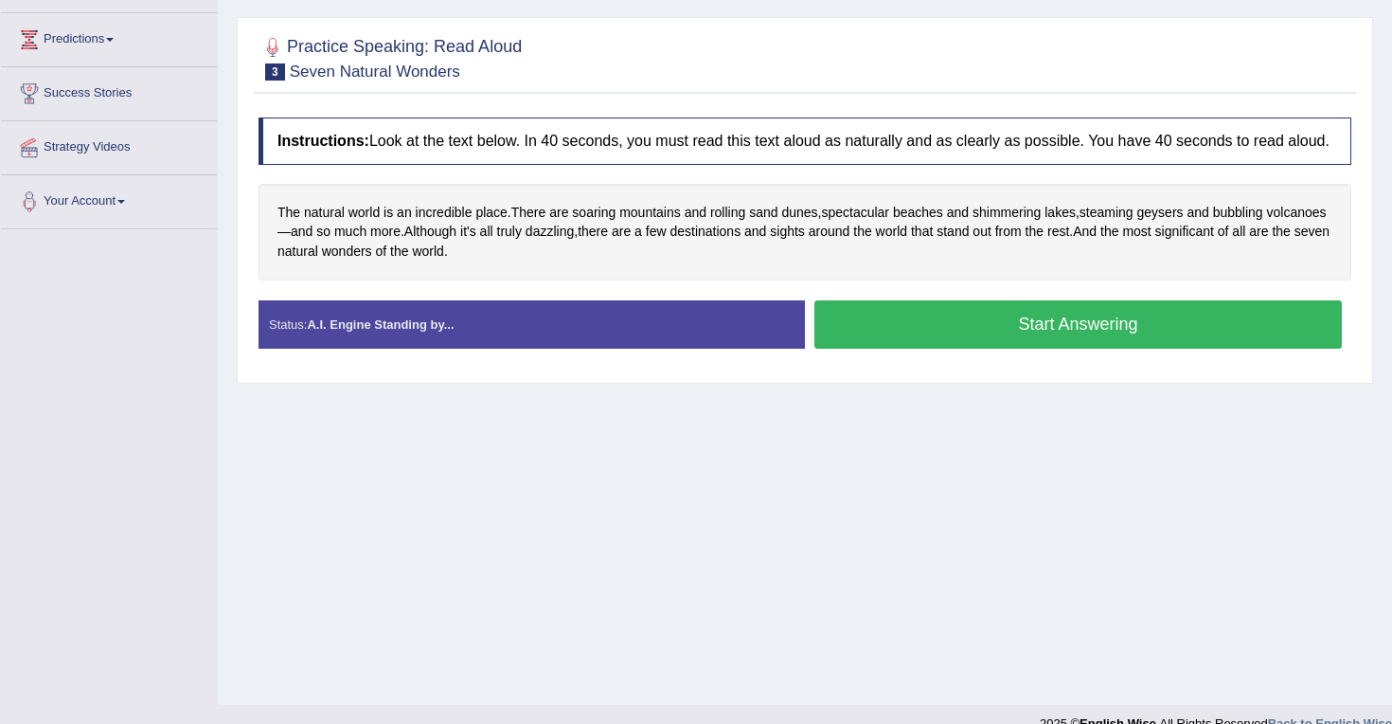
click at [891, 341] on button "Start Answering" at bounding box center [1079, 324] width 528 height 48
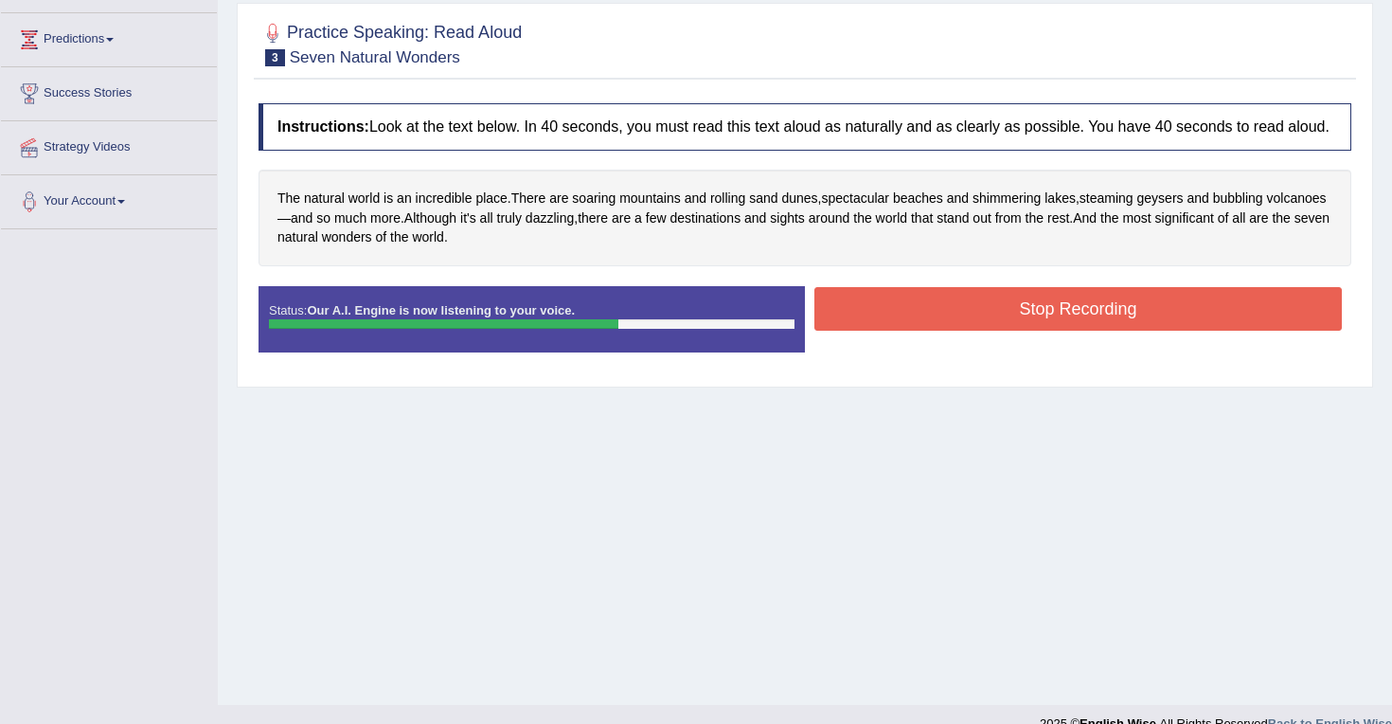
click at [1015, 309] on button "Stop Recording" at bounding box center [1079, 309] width 528 height 44
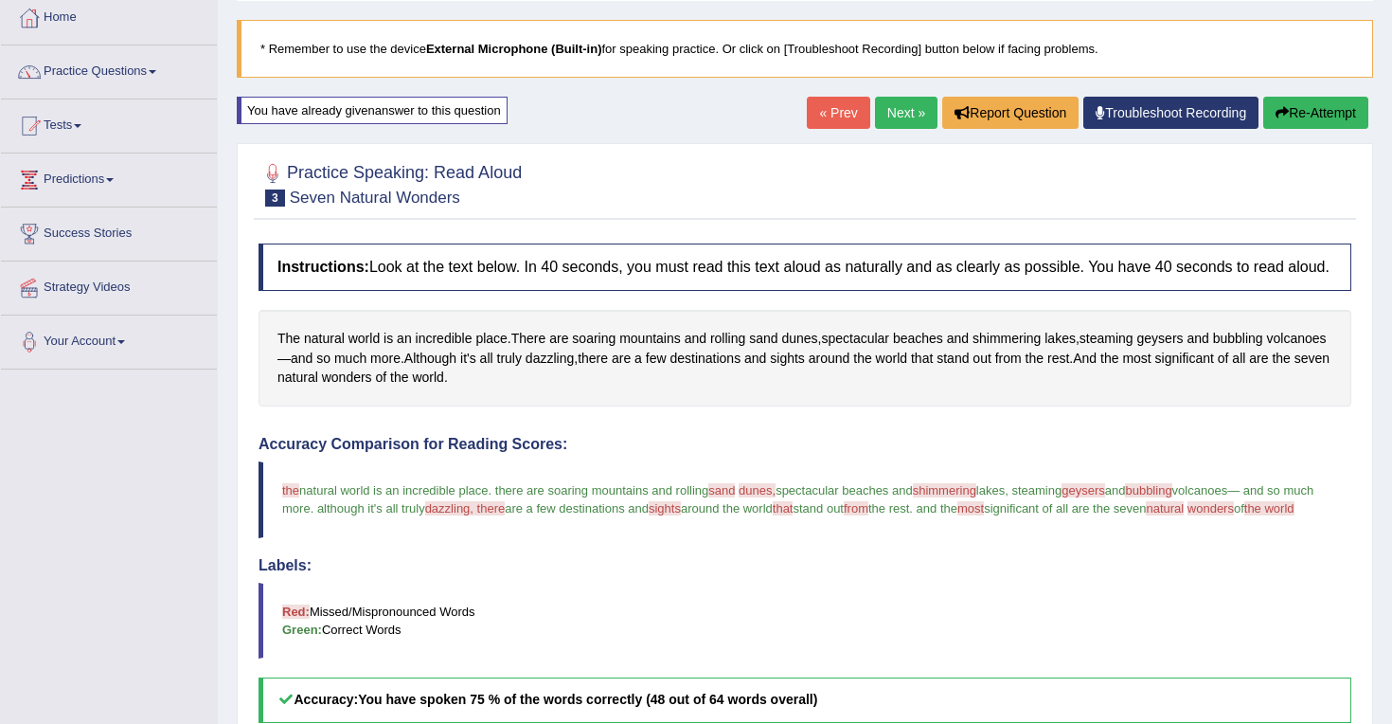
scroll to position [90, 0]
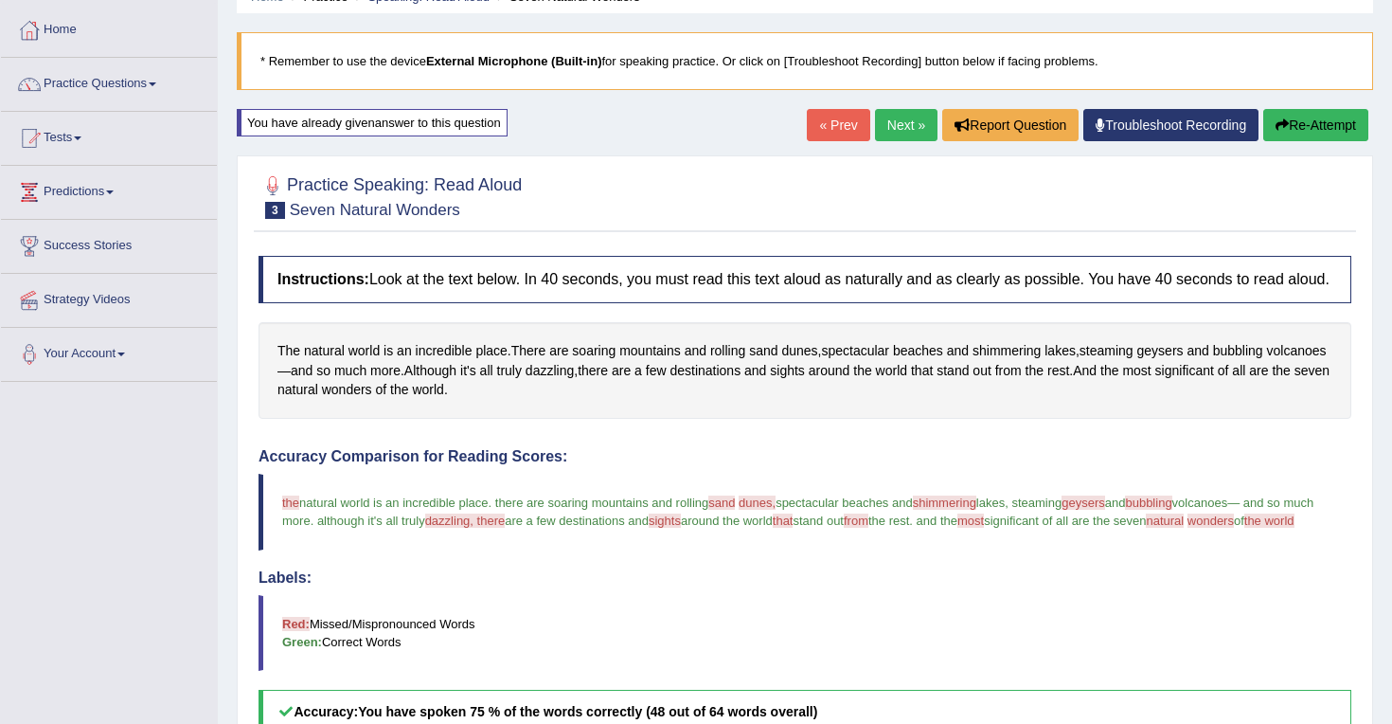
click at [911, 122] on link "Next »" at bounding box center [906, 125] width 63 height 32
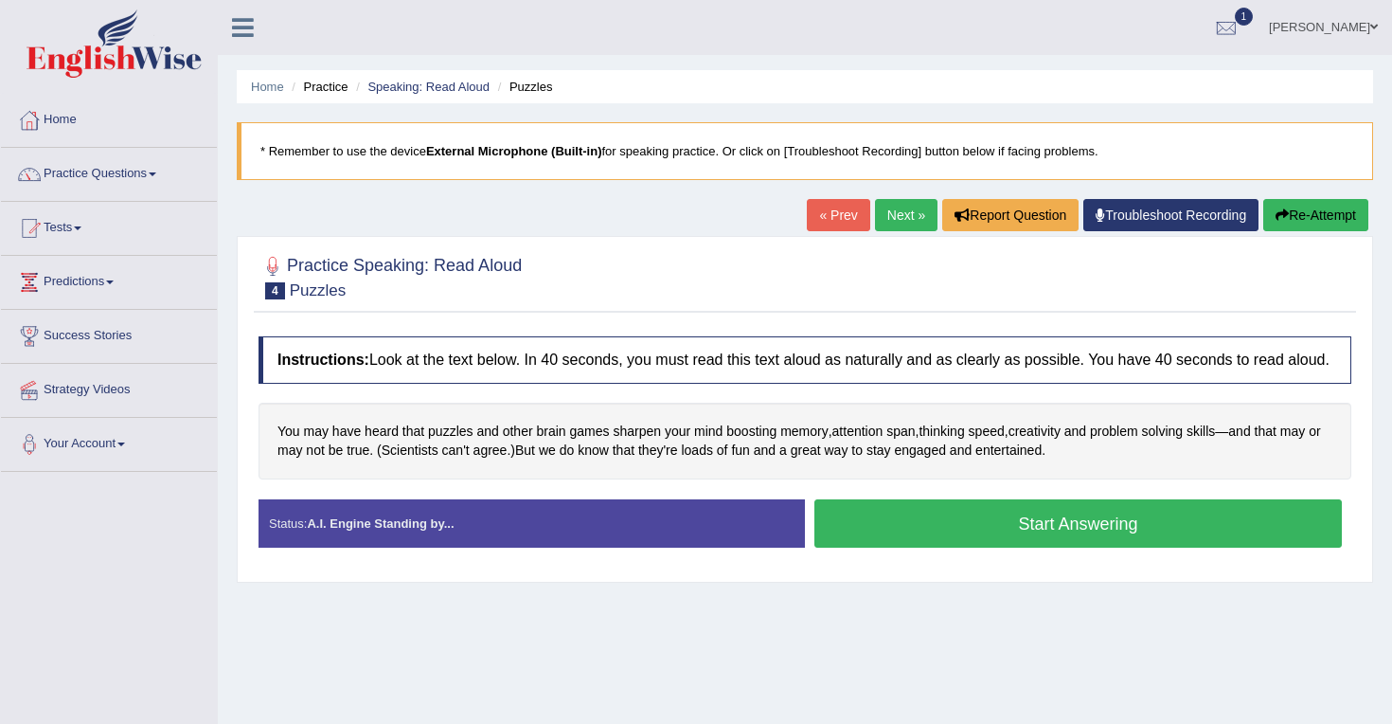
click at [994, 547] on button "Start Answering" at bounding box center [1079, 523] width 528 height 48
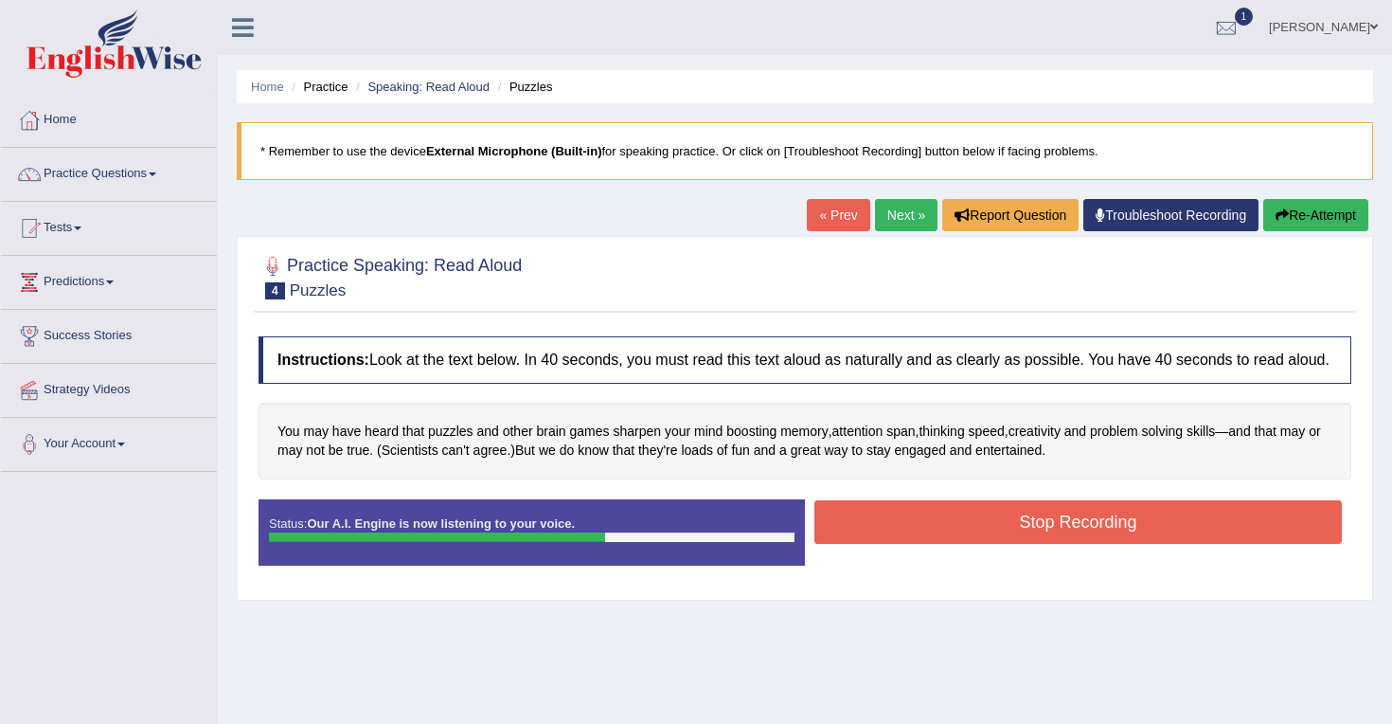
click at [1030, 535] on button "Stop Recording" at bounding box center [1079, 522] width 528 height 44
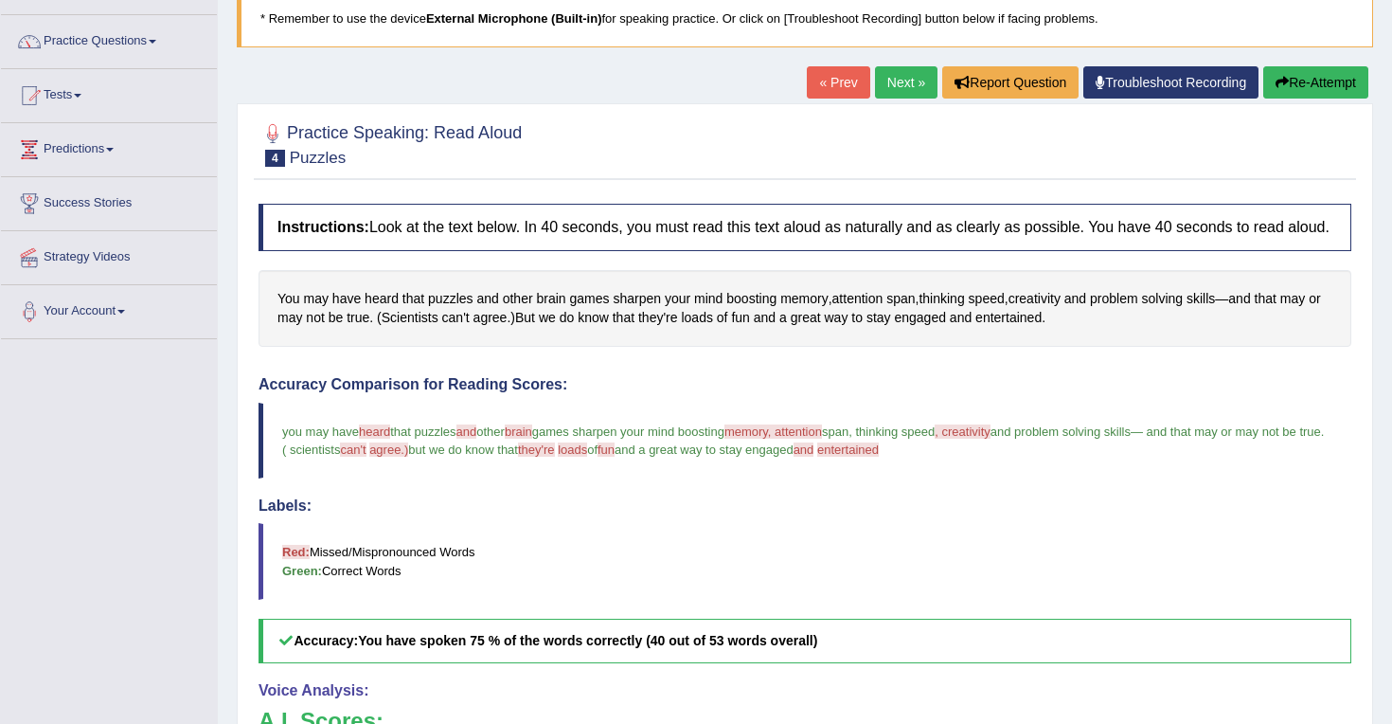
scroll to position [135, 0]
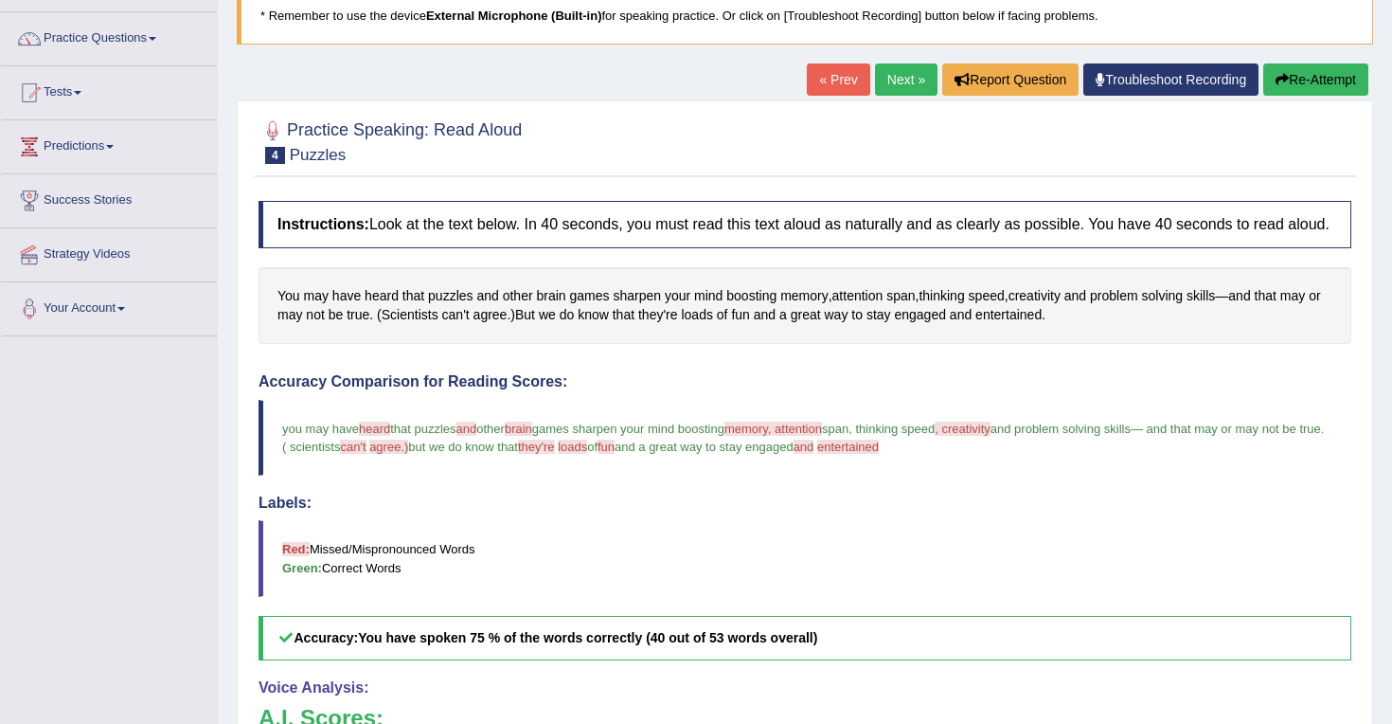
click at [768, 436] on span "memory, attention" at bounding box center [774, 429] width 98 height 14
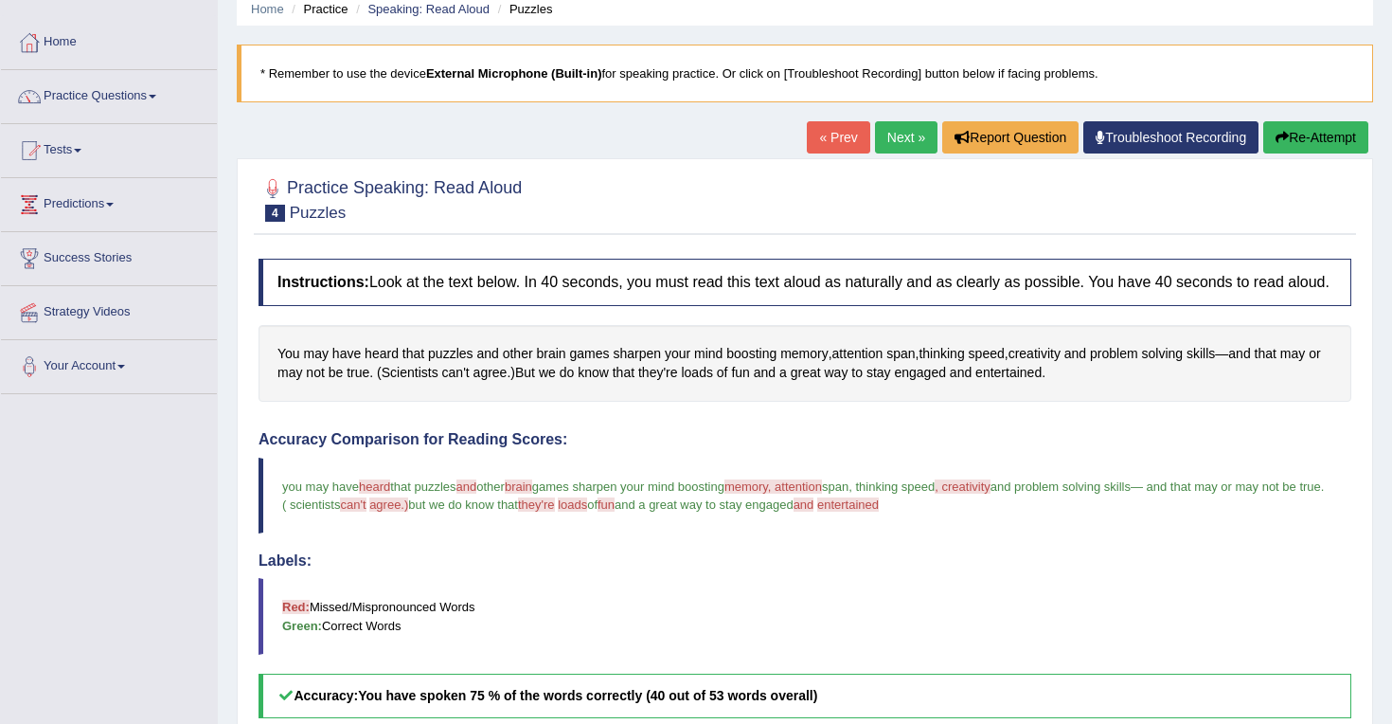
scroll to position [63, 0]
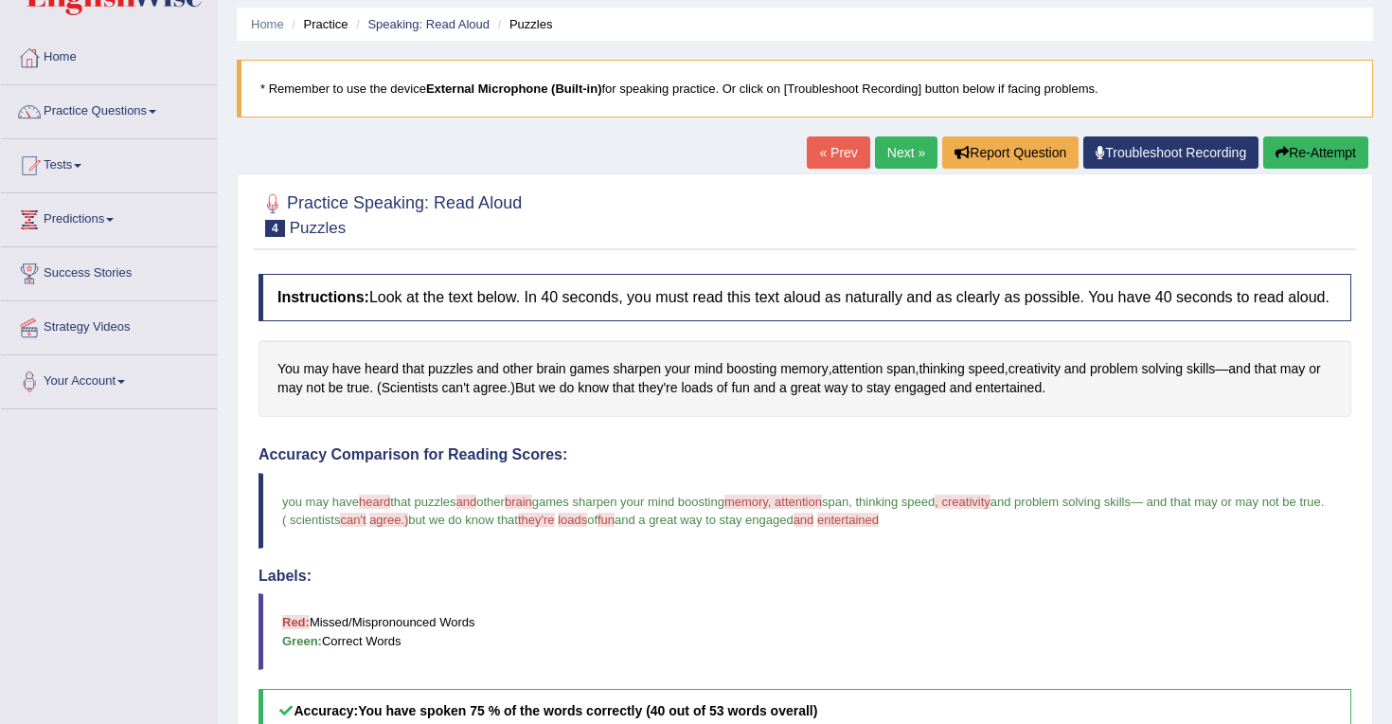
click at [889, 158] on link "Next »" at bounding box center [906, 152] width 63 height 32
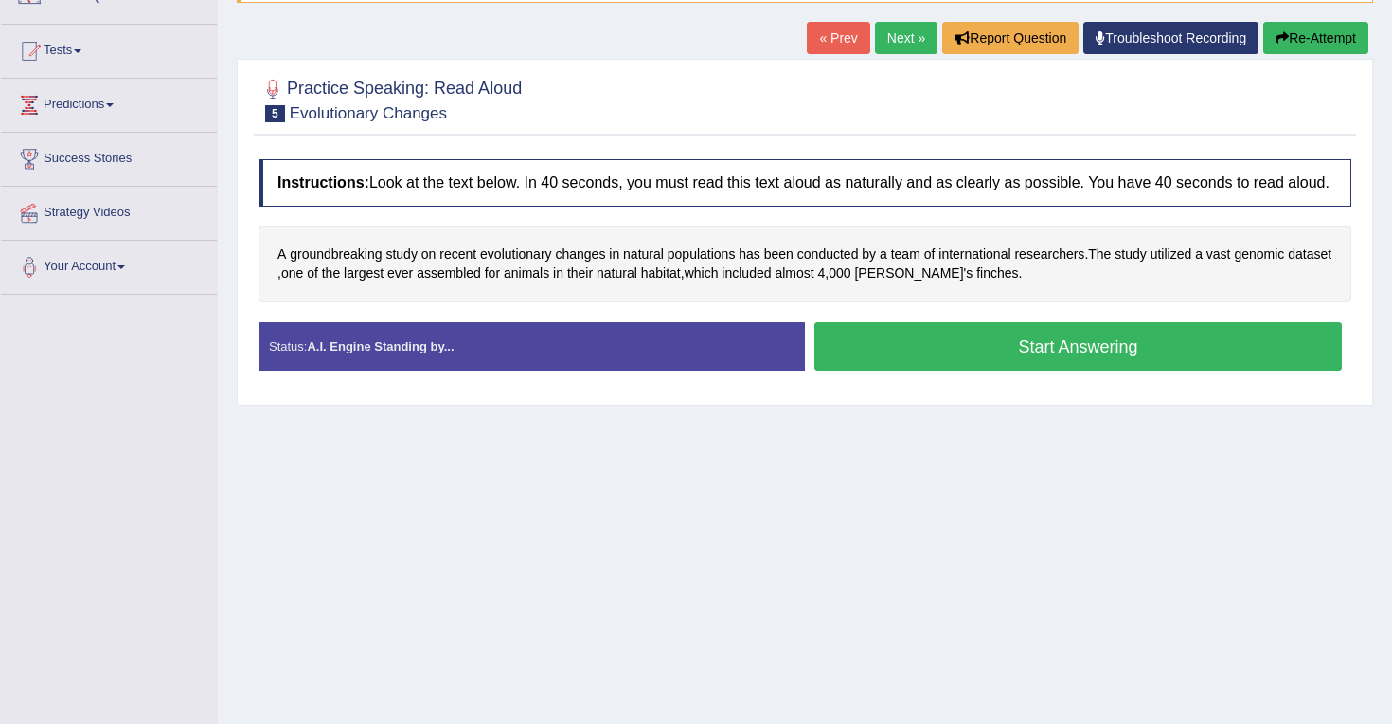
scroll to position [199, 0]
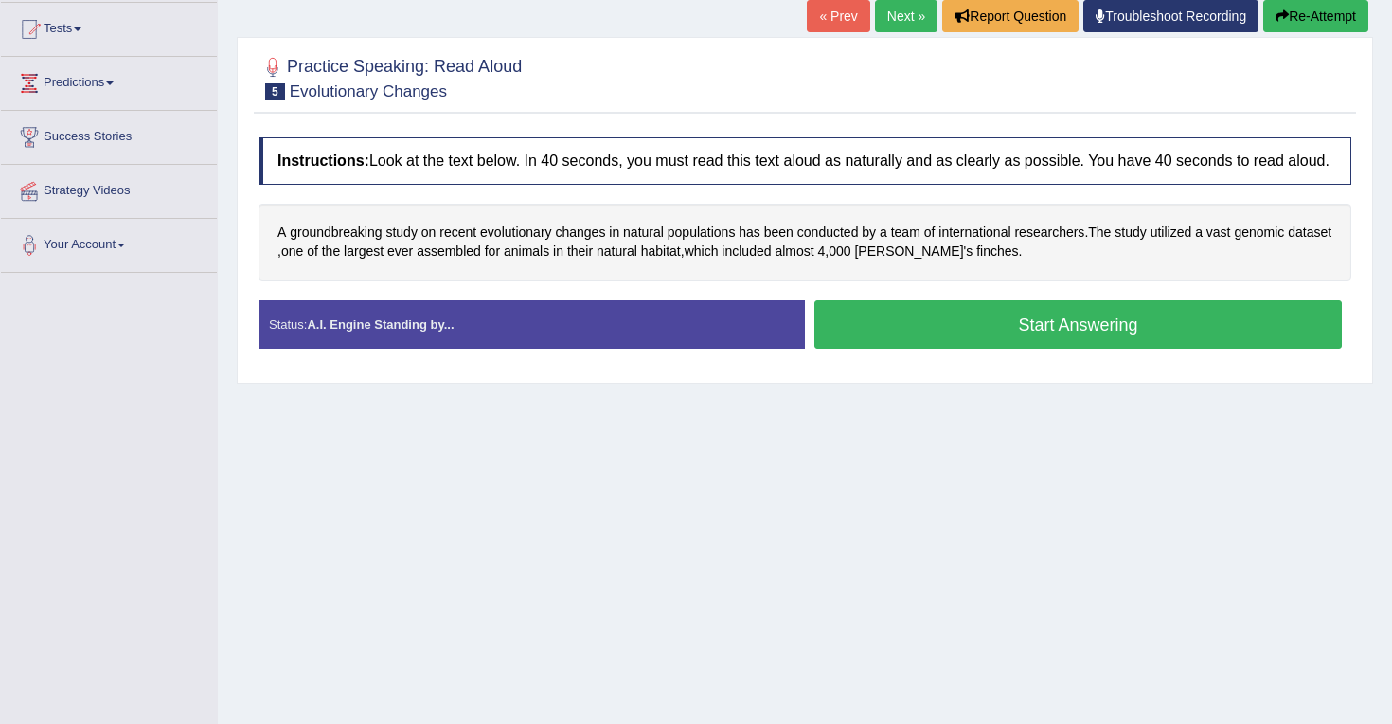
click at [1067, 349] on button "Start Answering" at bounding box center [1079, 324] width 528 height 48
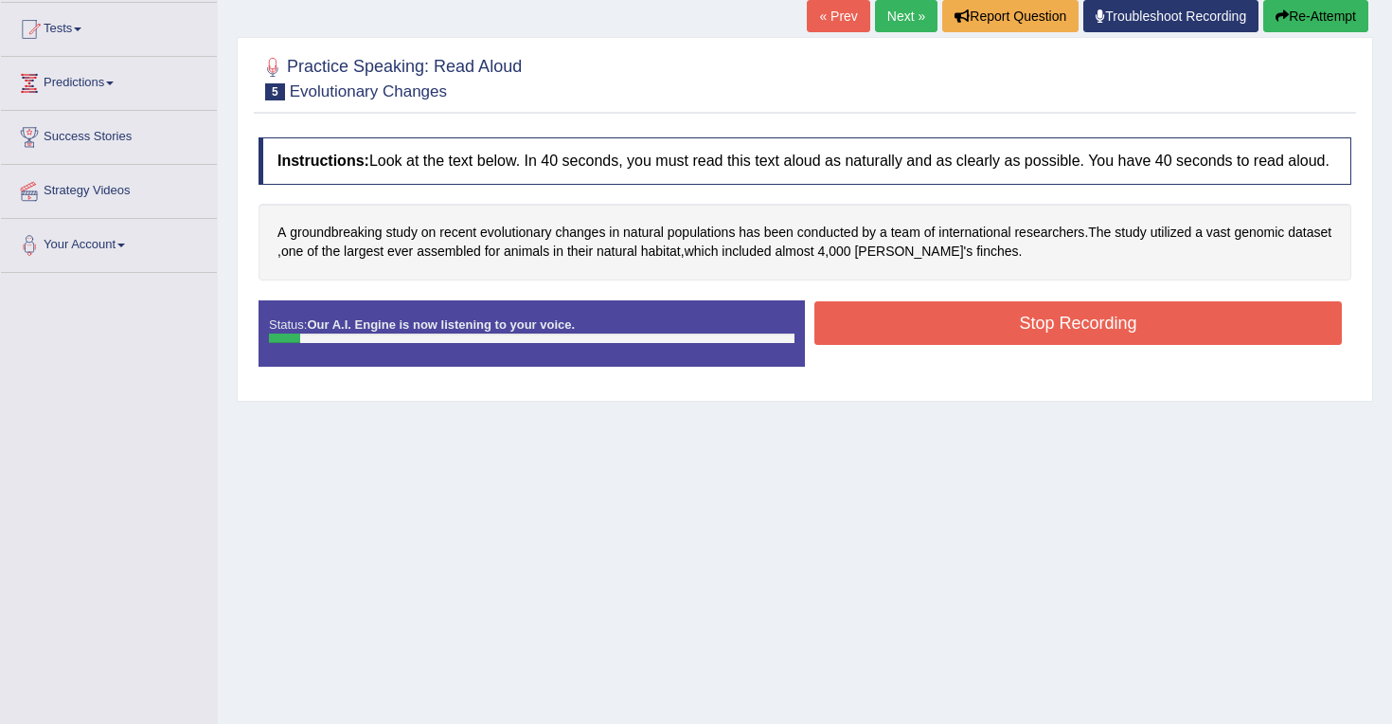
click at [1028, 330] on button "Stop Recording" at bounding box center [1079, 323] width 528 height 44
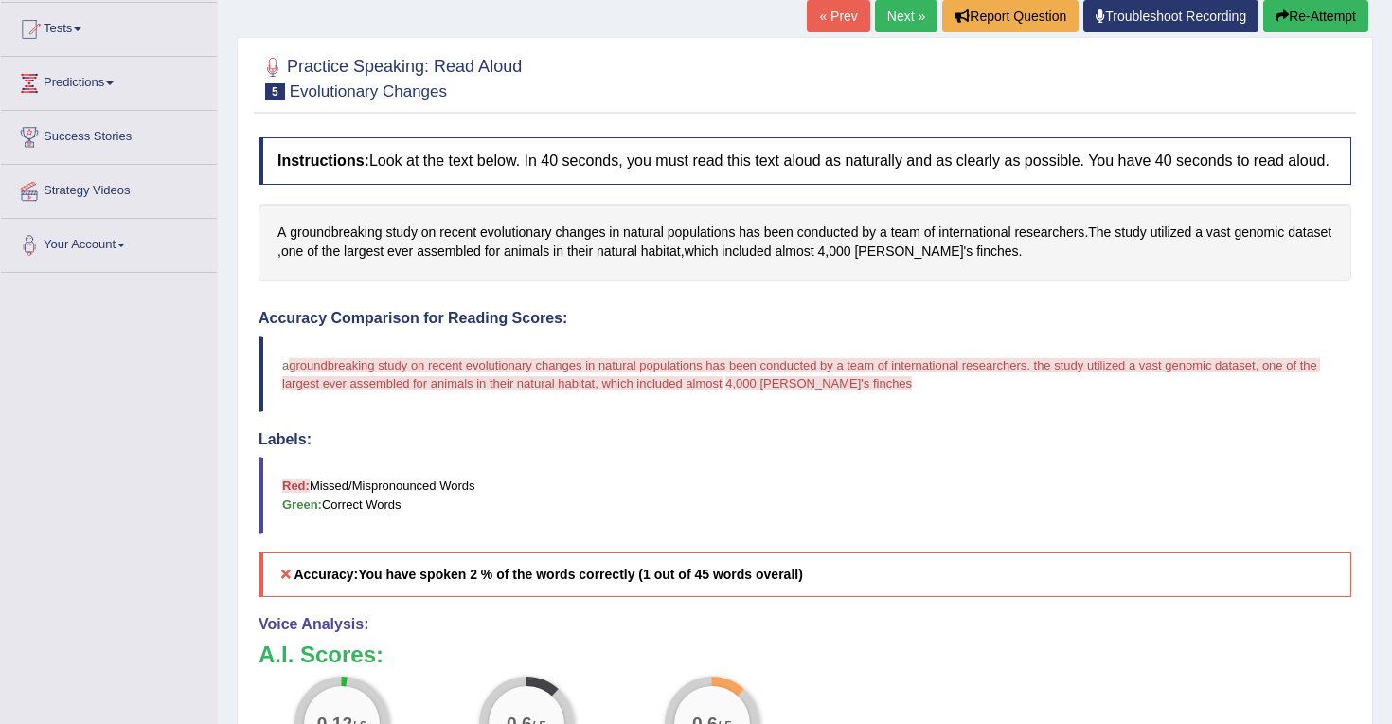
click at [1285, 22] on button "Re-Attempt" at bounding box center [1316, 16] width 105 height 32
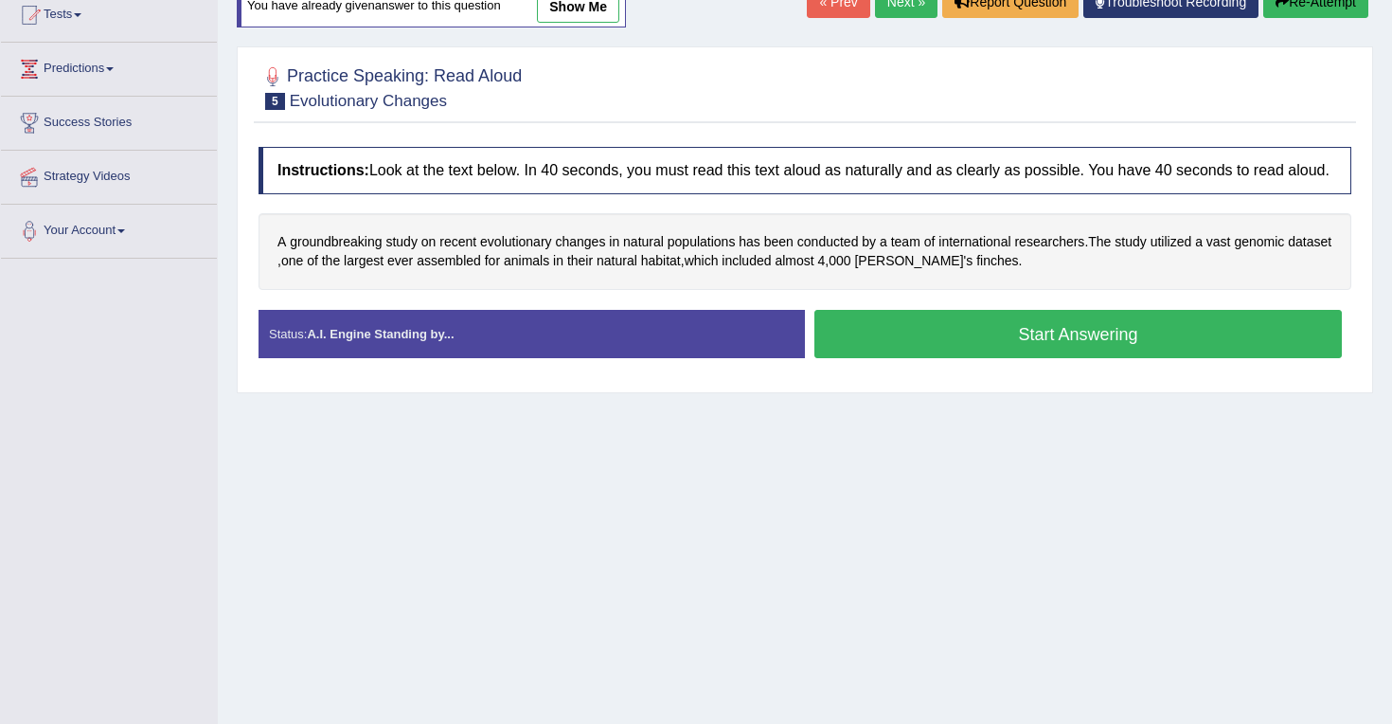
click at [935, 354] on button "Start Answering" at bounding box center [1079, 334] width 528 height 48
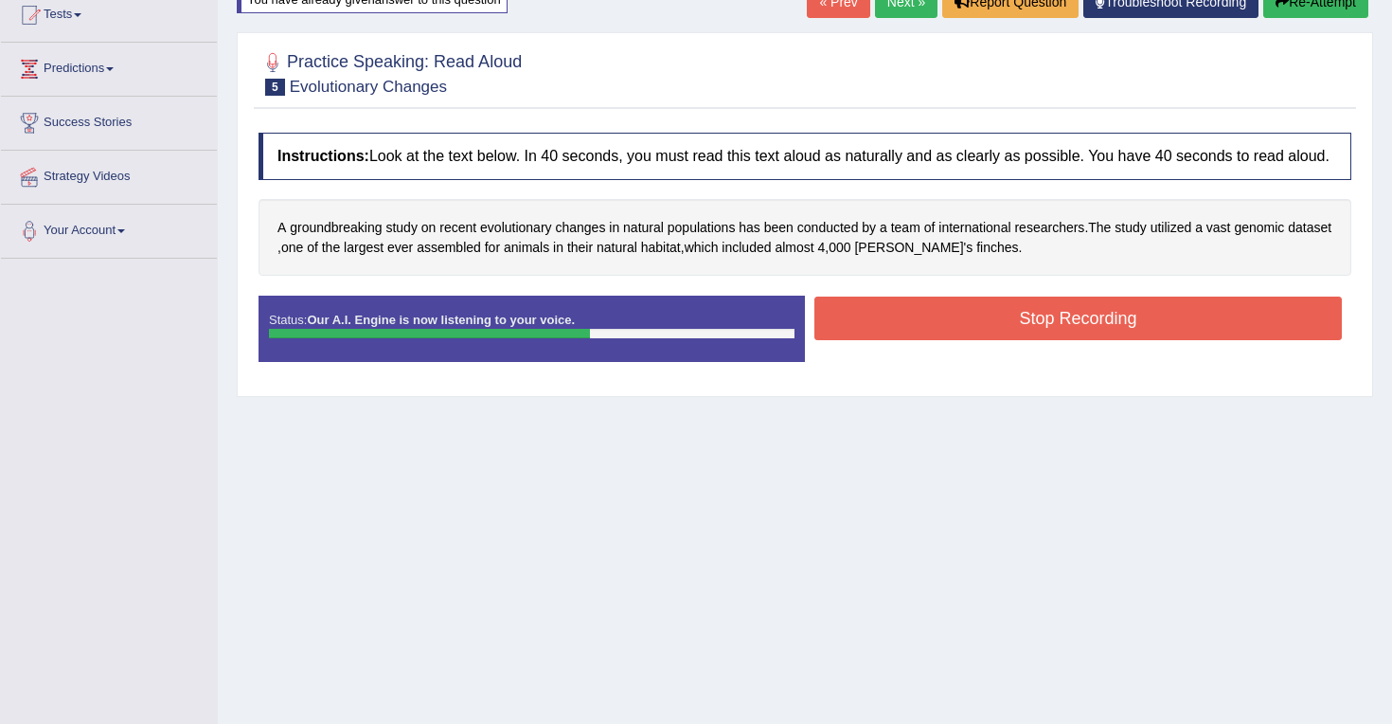
click at [1002, 329] on button "Stop Recording" at bounding box center [1079, 318] width 528 height 44
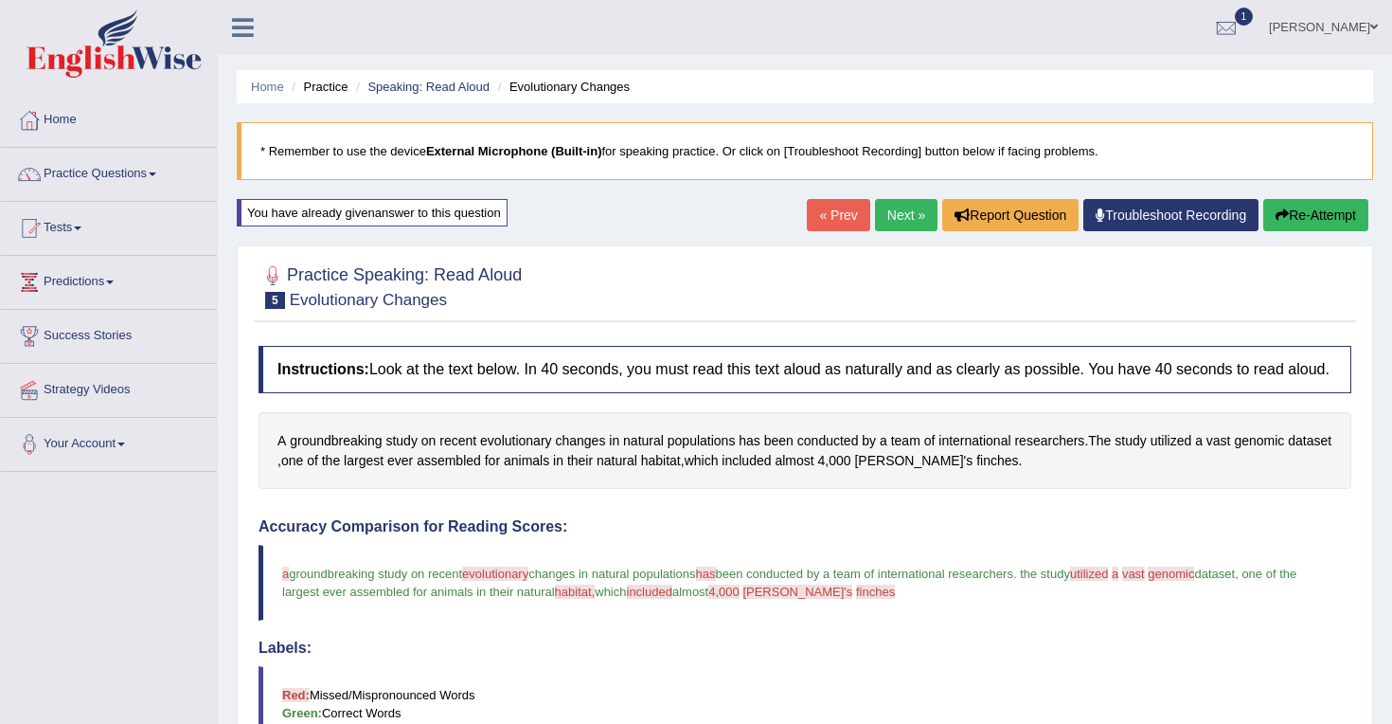
scroll to position [66, 0]
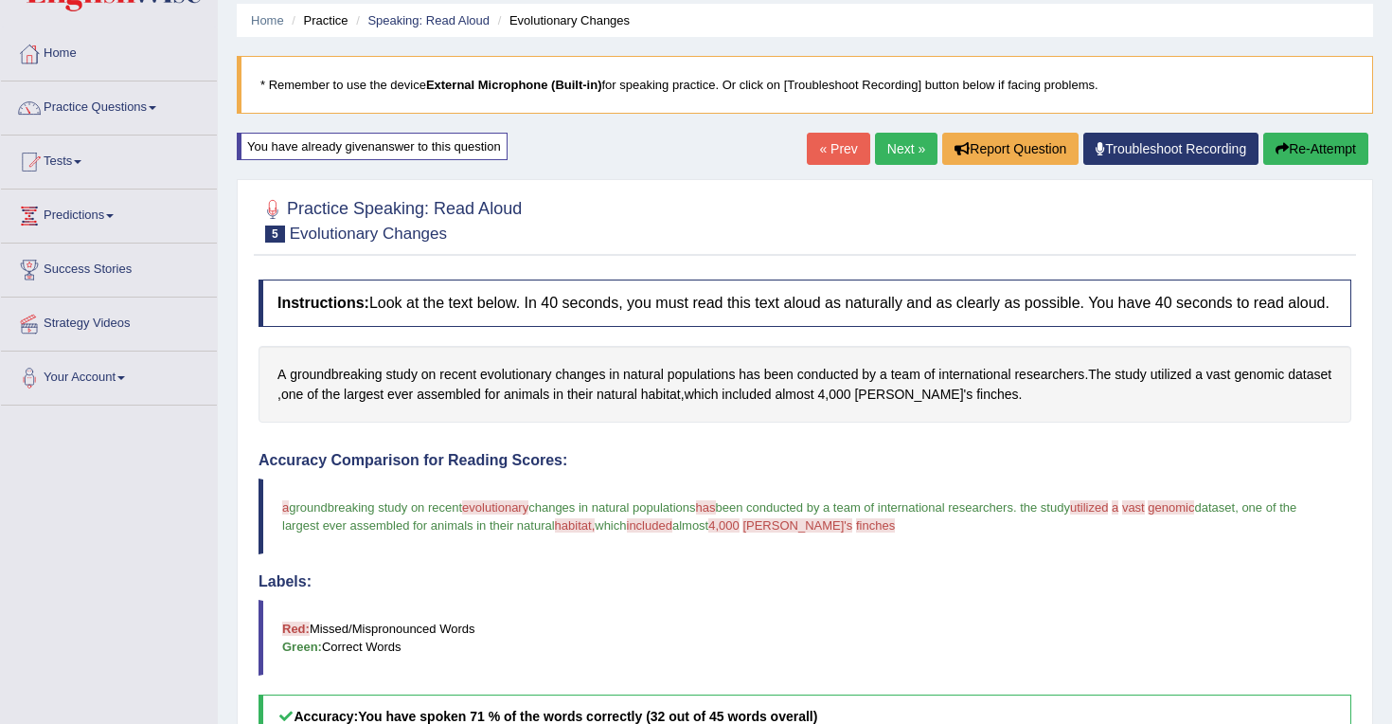
click at [899, 154] on link "Next »" at bounding box center [906, 149] width 63 height 32
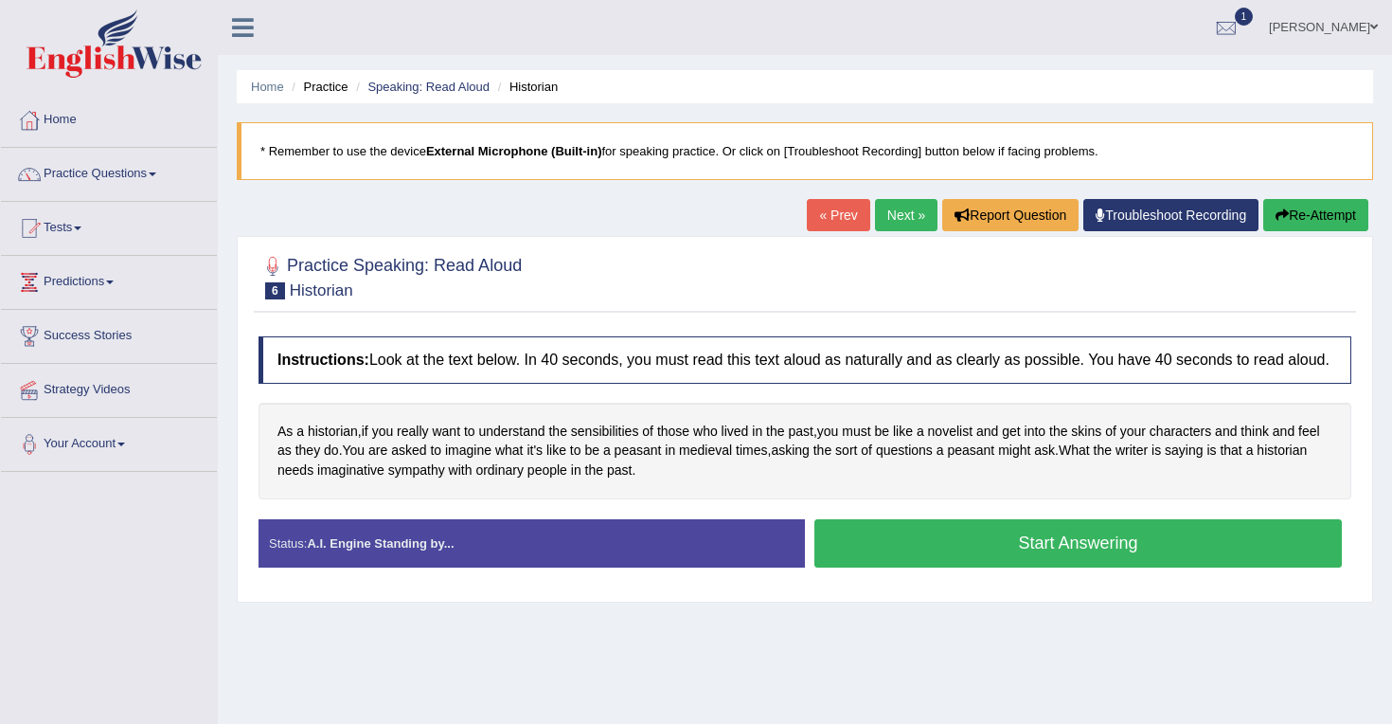
click at [997, 567] on button "Start Answering" at bounding box center [1079, 543] width 528 height 48
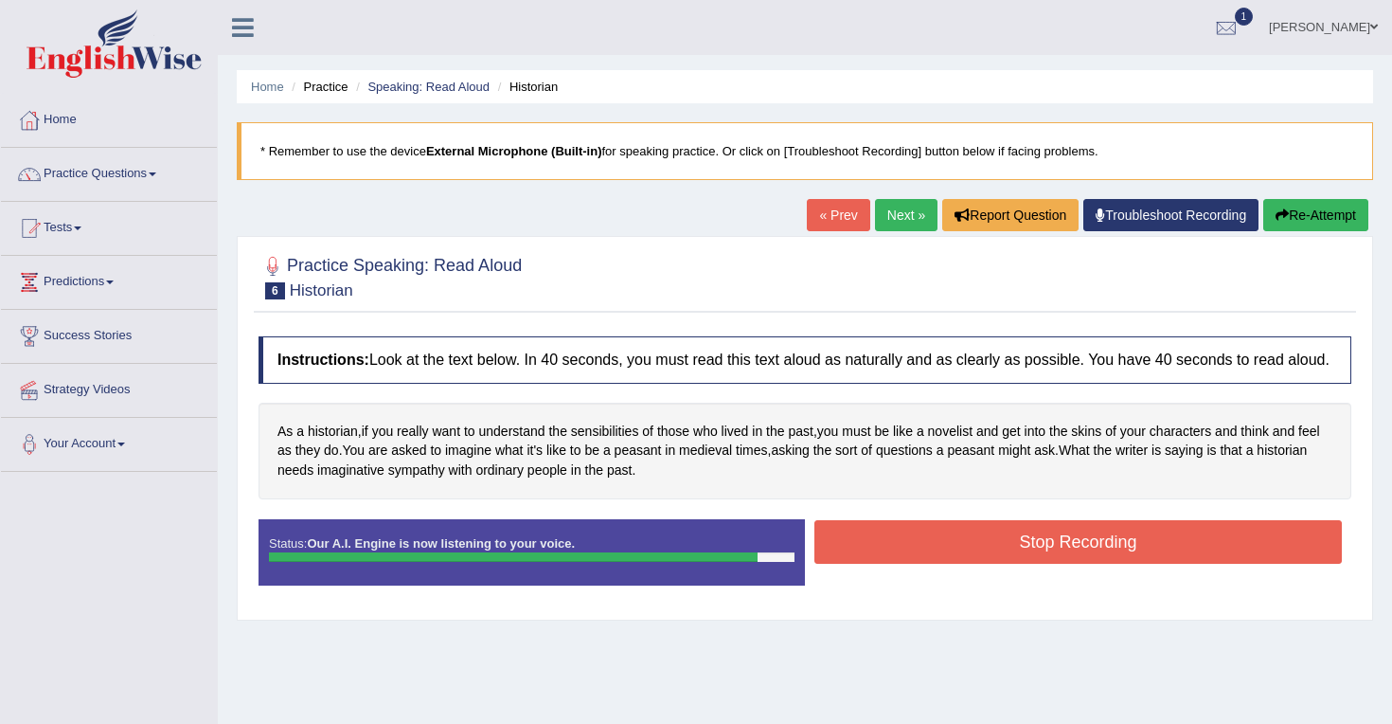
click at [1000, 564] on button "Stop Recording" at bounding box center [1079, 542] width 528 height 44
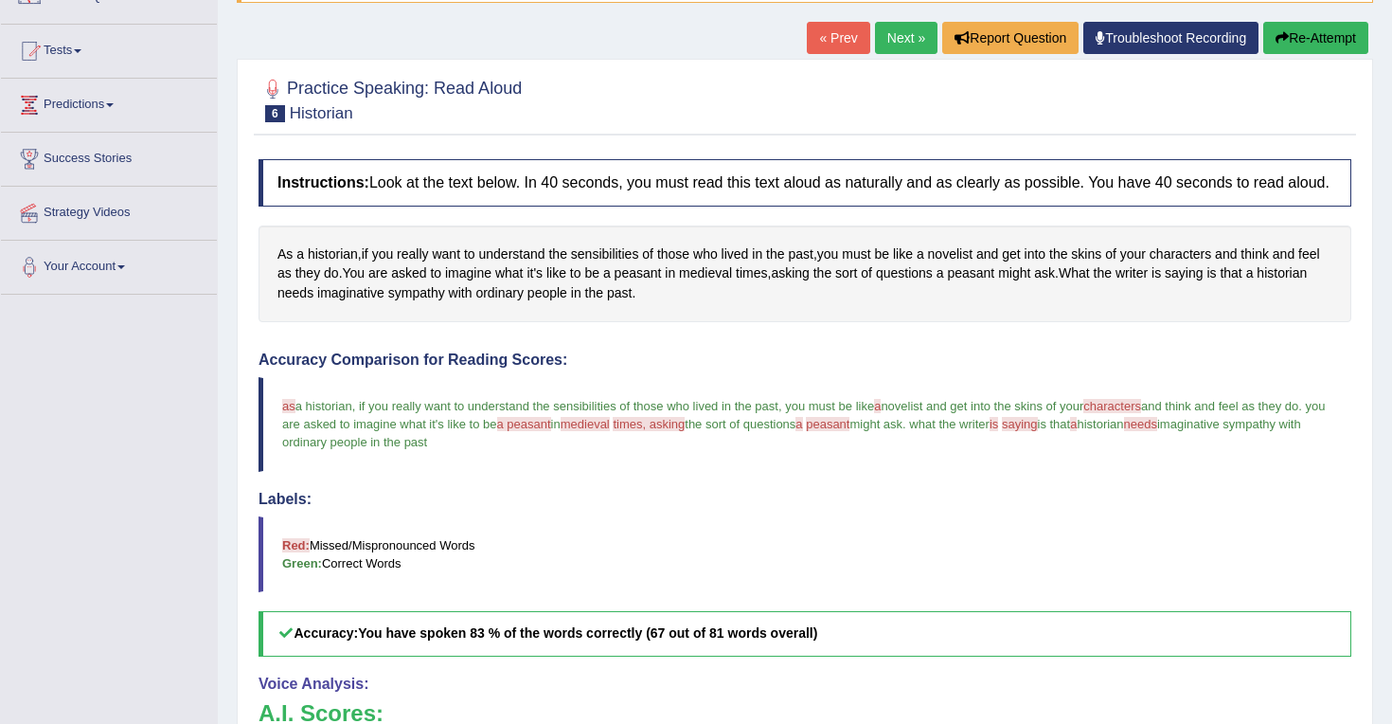
scroll to position [174, 0]
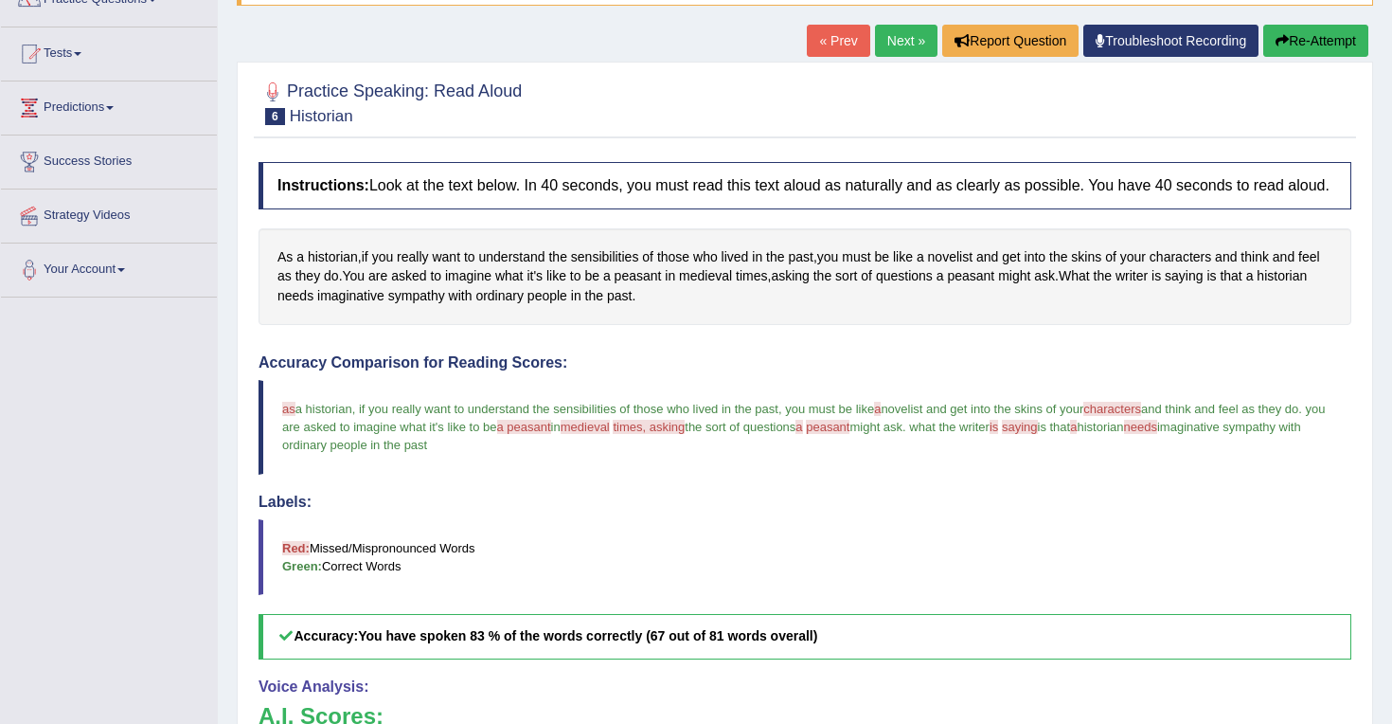
click at [900, 39] on link "Next »" at bounding box center [906, 41] width 63 height 32
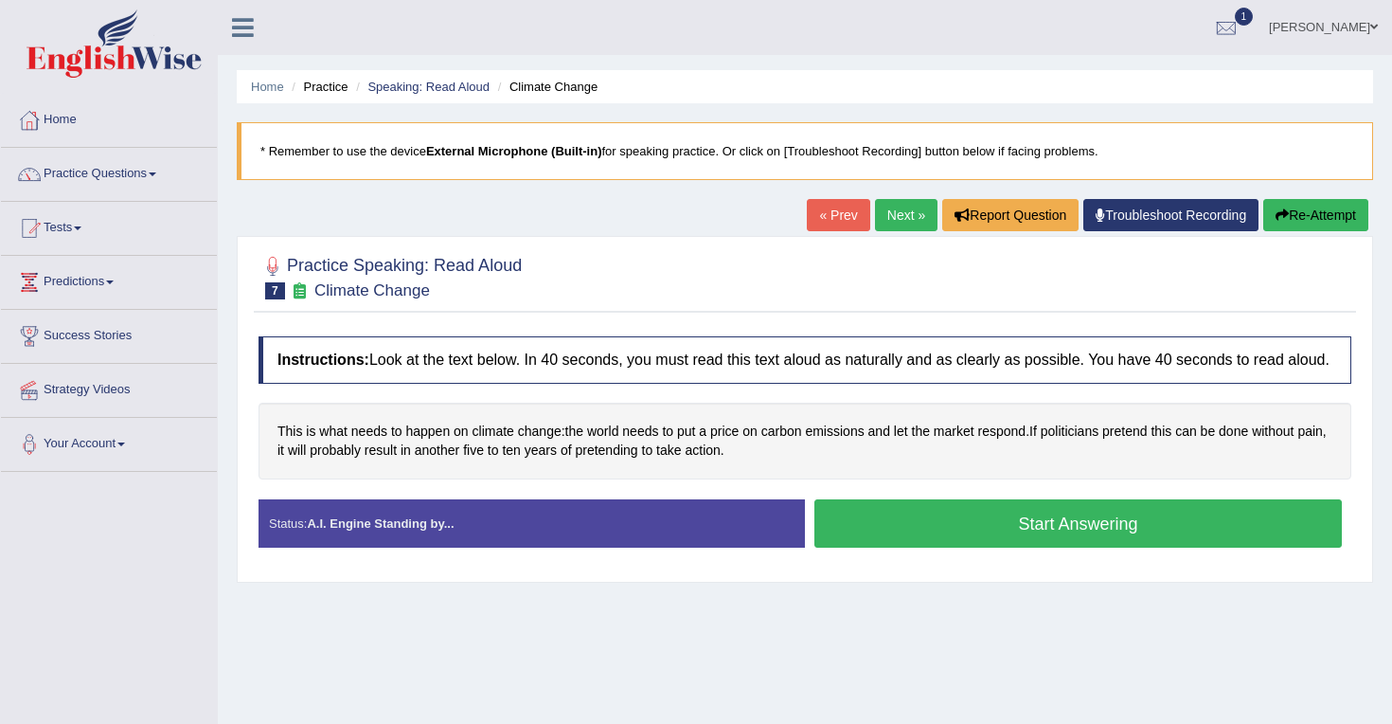
click at [953, 536] on button "Start Answering" at bounding box center [1079, 523] width 528 height 48
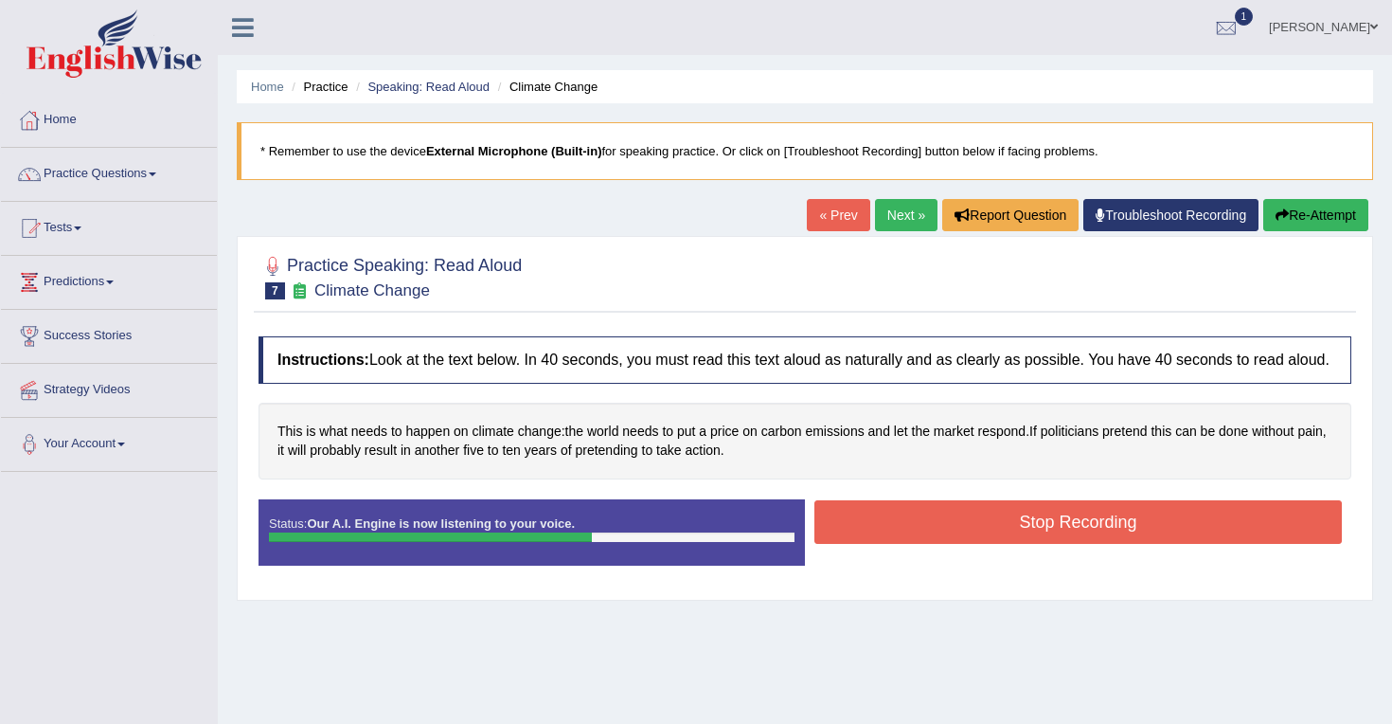
click at [1006, 539] on button "Stop Recording" at bounding box center [1079, 522] width 528 height 44
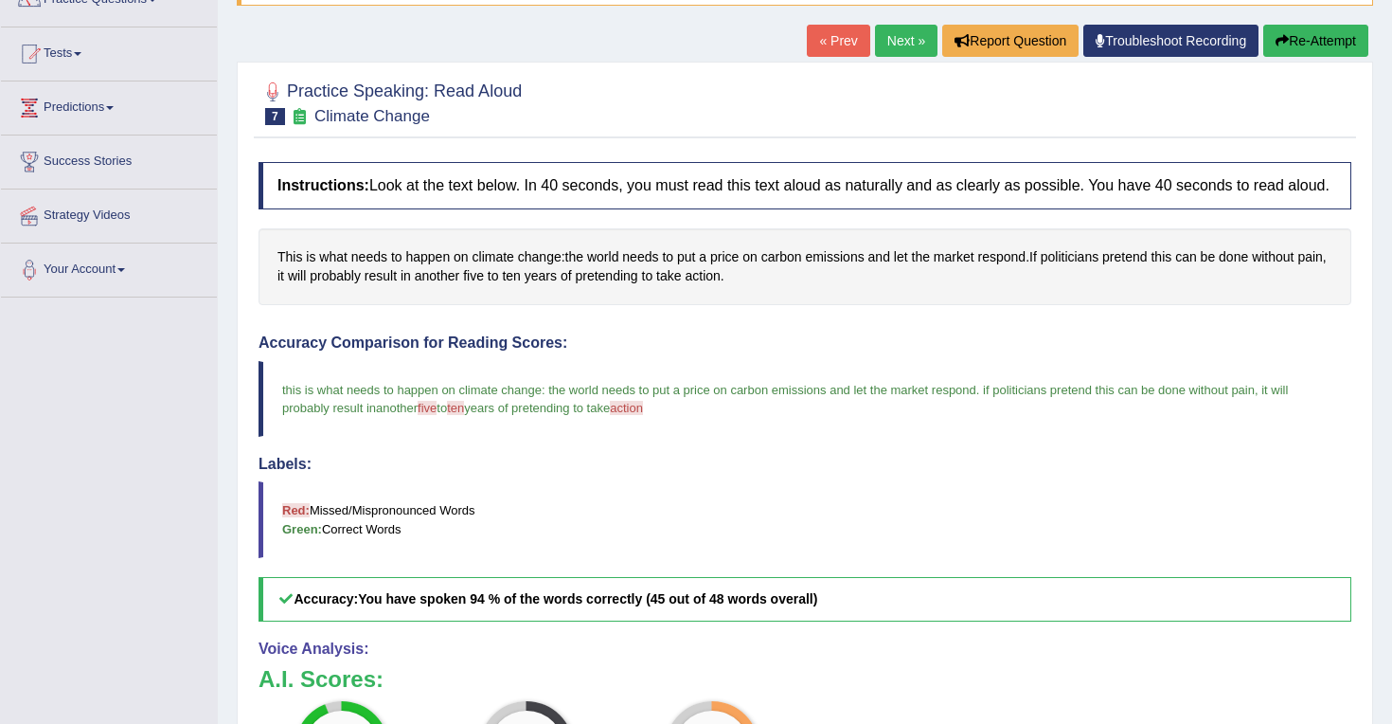
scroll to position [144, 0]
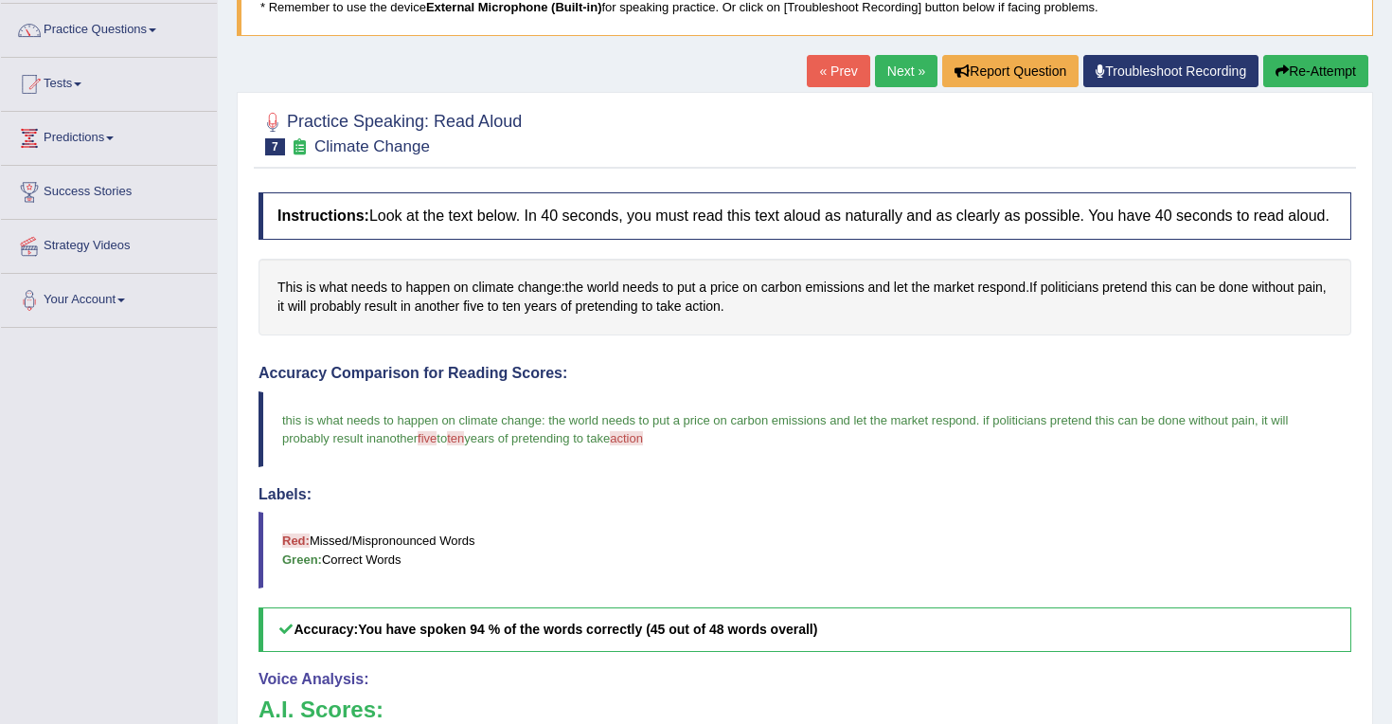
click at [903, 69] on link "Next »" at bounding box center [906, 71] width 63 height 32
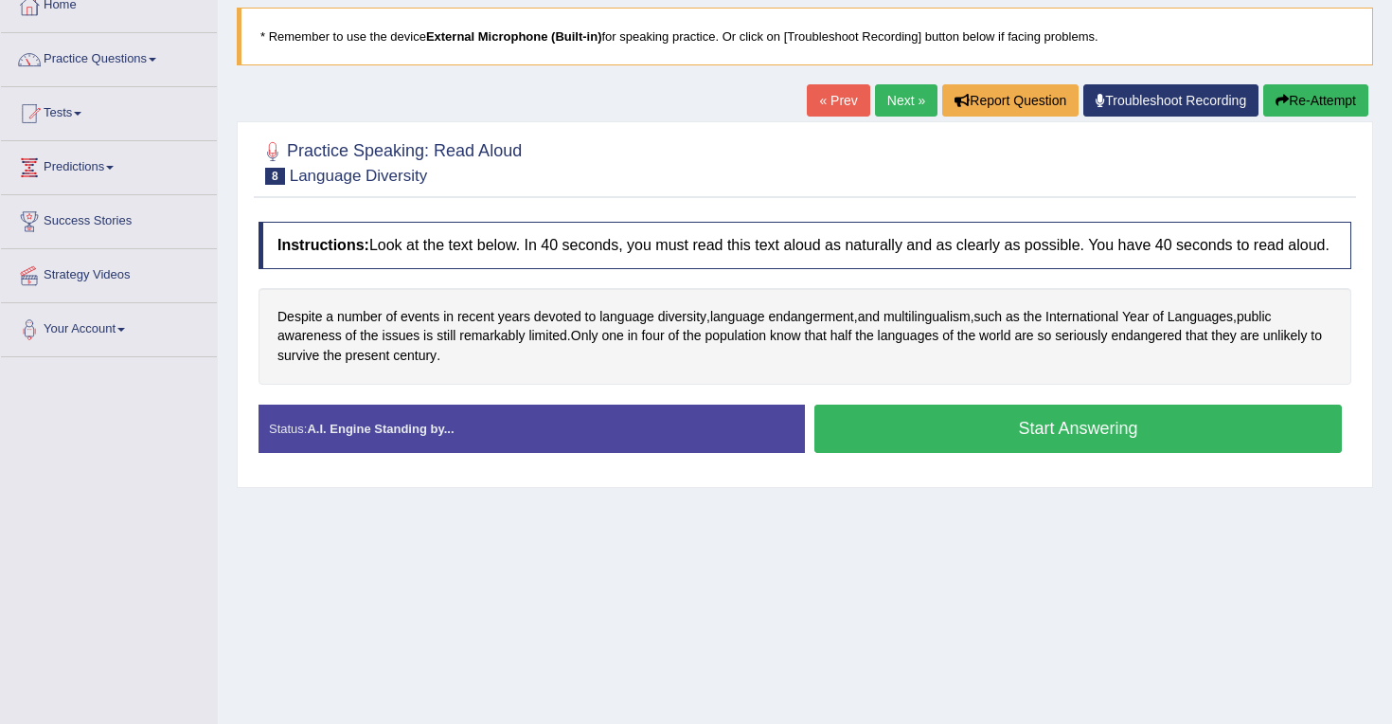
scroll to position [167, 0]
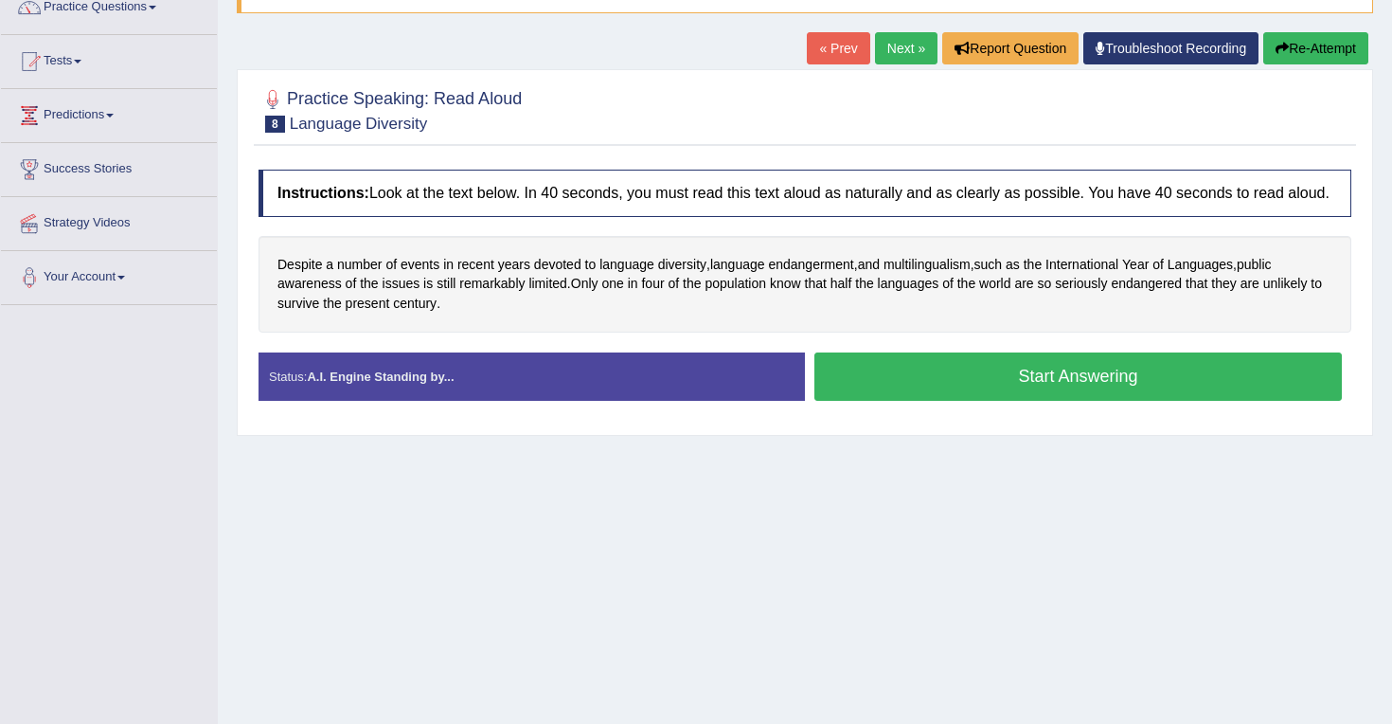
click at [959, 391] on button "Start Answering" at bounding box center [1079, 376] width 528 height 48
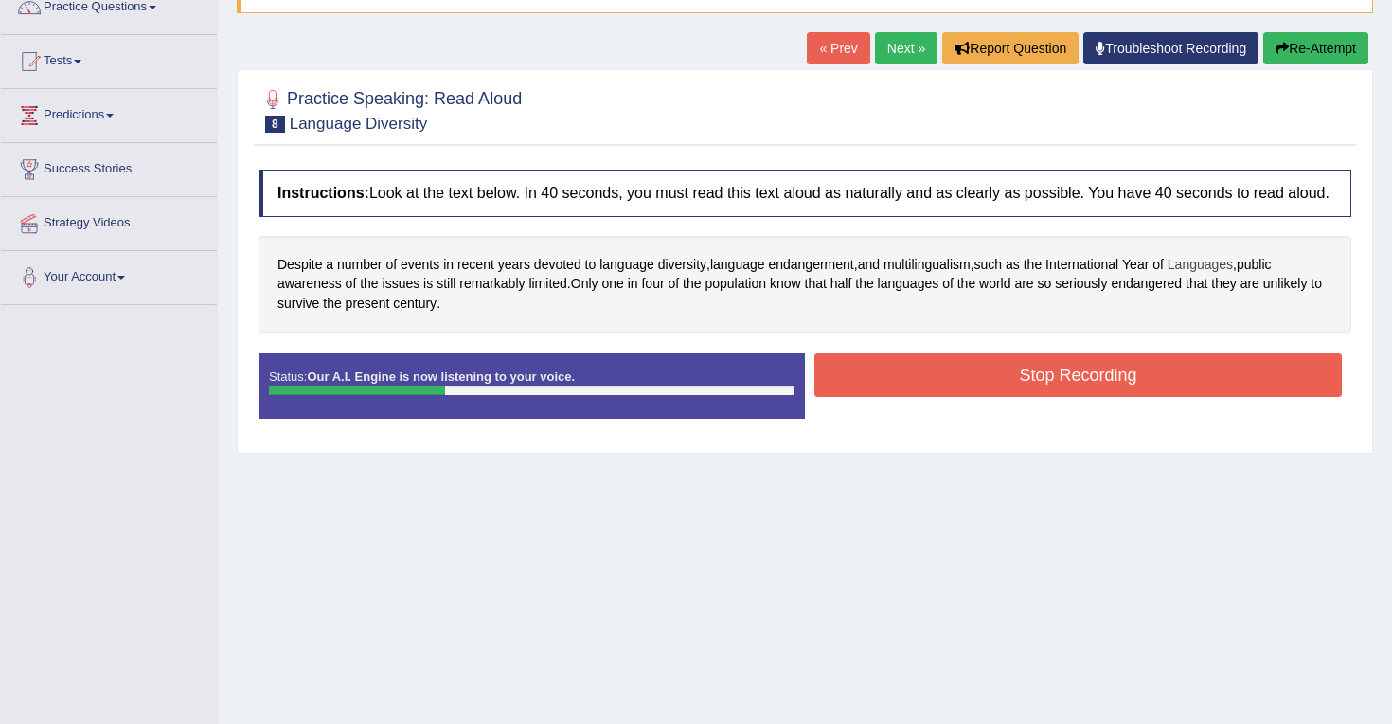
click at [1194, 275] on span "Languages" at bounding box center [1200, 265] width 65 height 20
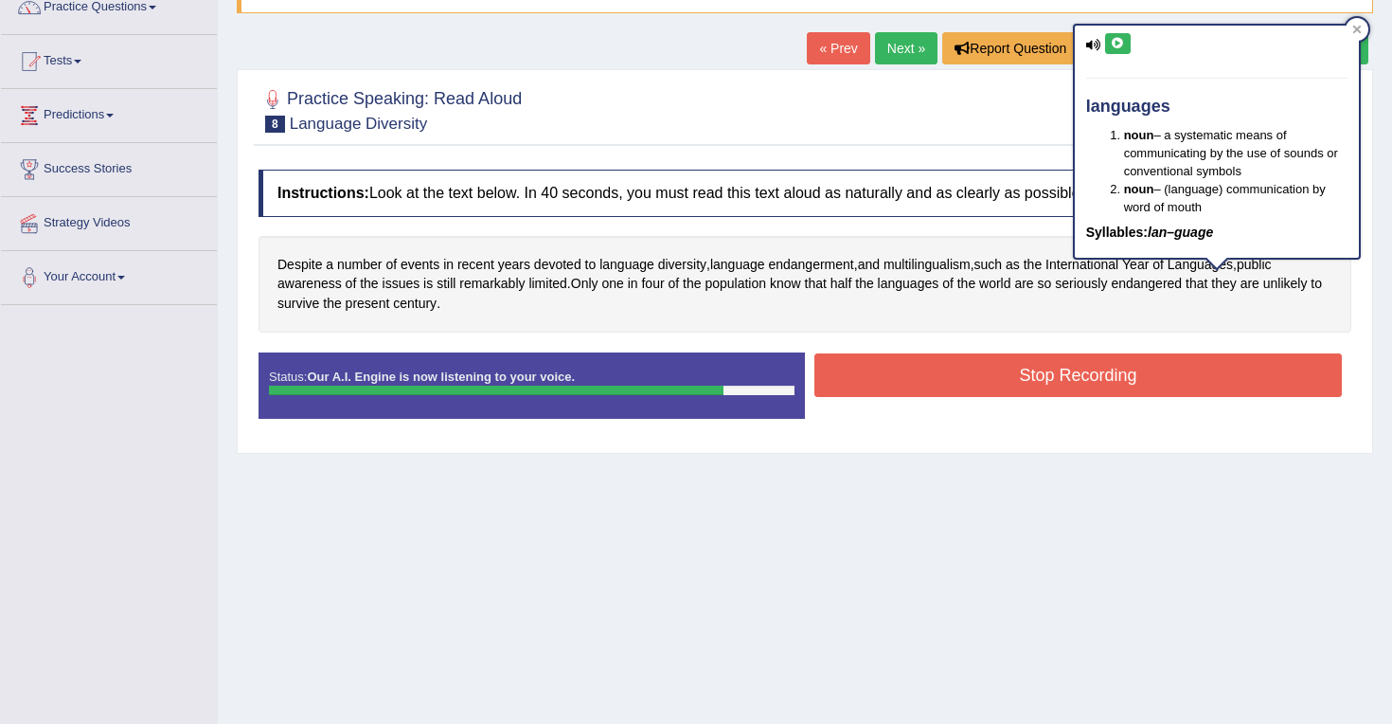
click at [949, 397] on button "Stop Recording" at bounding box center [1079, 375] width 528 height 44
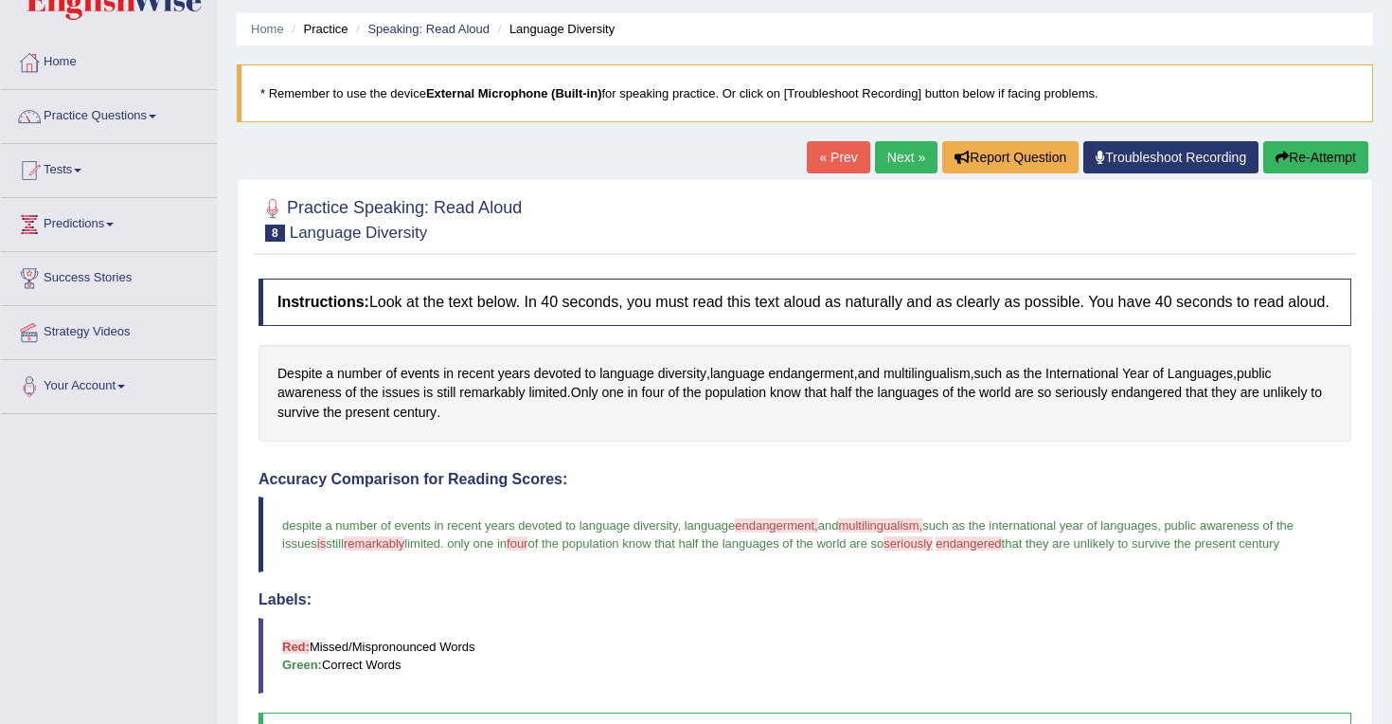
scroll to position [0, 0]
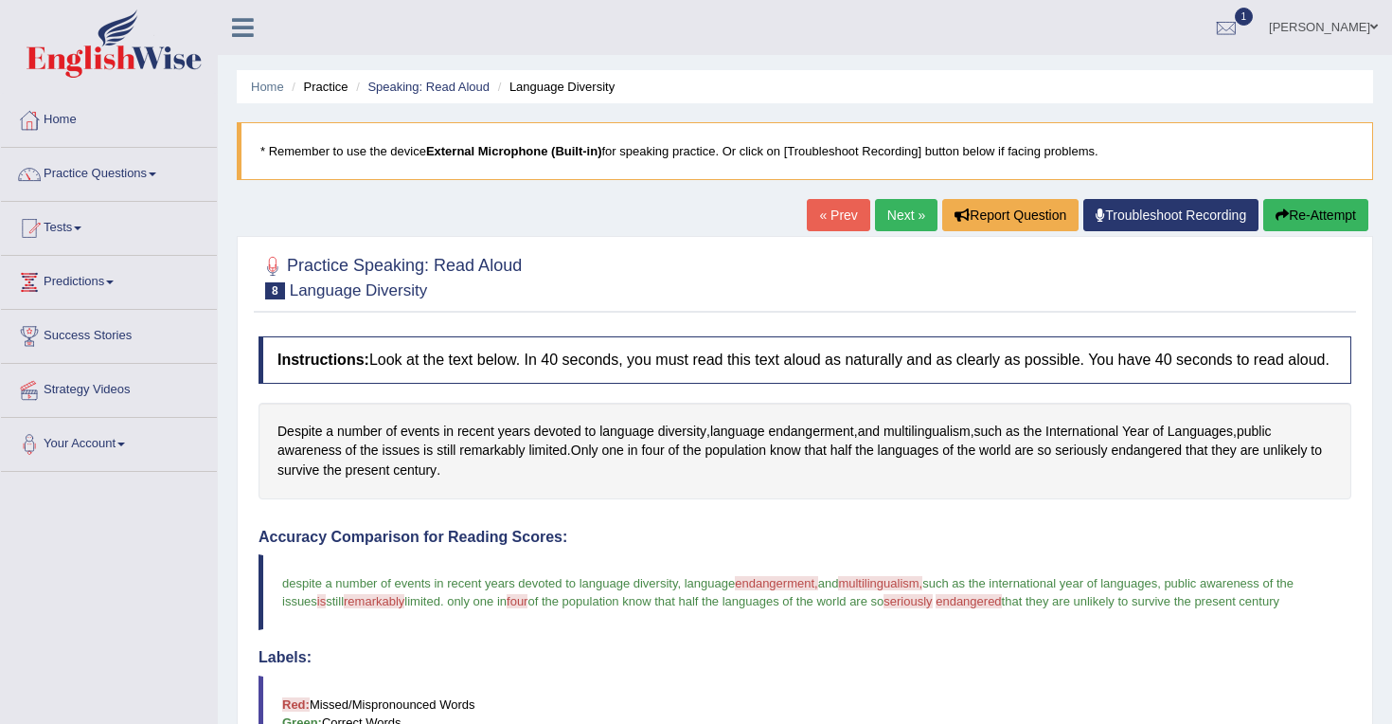
click at [898, 211] on link "Next »" at bounding box center [906, 215] width 63 height 32
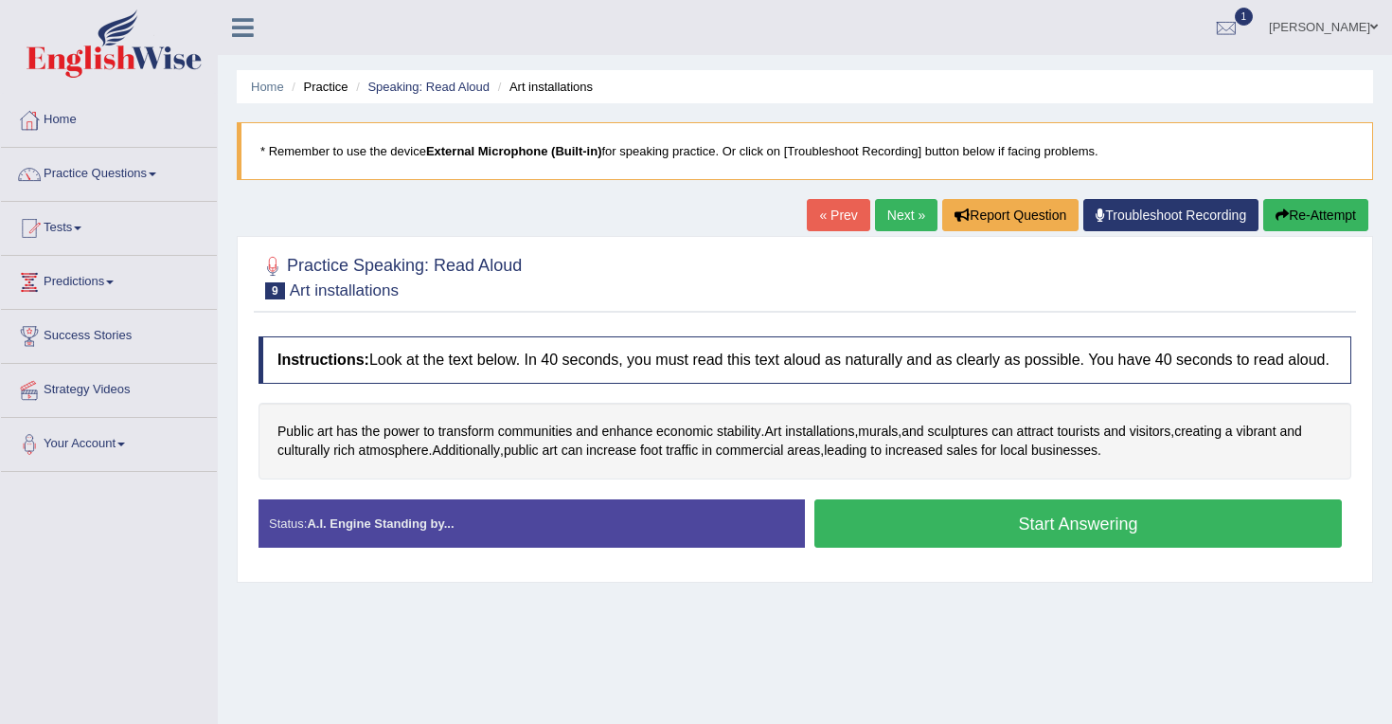
click at [1035, 548] on button "Start Answering" at bounding box center [1079, 523] width 528 height 48
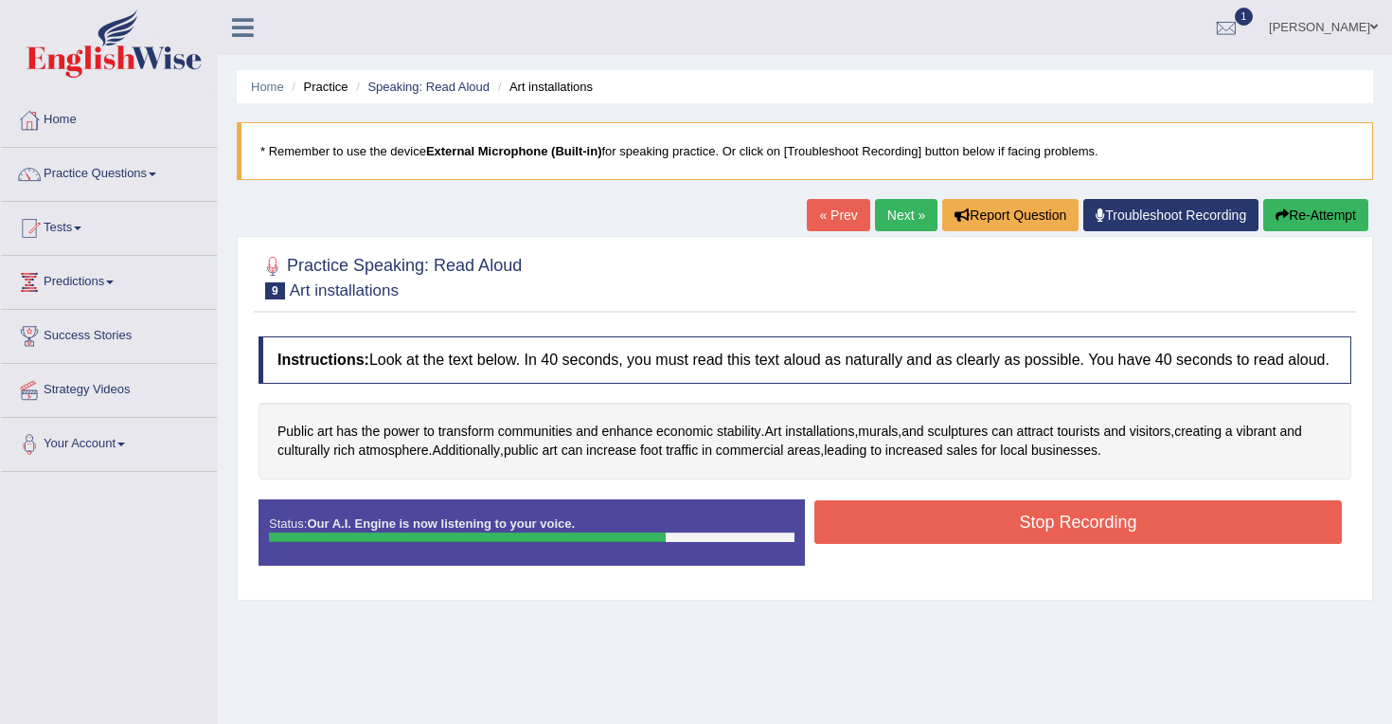
click at [1063, 535] on button "Stop Recording" at bounding box center [1079, 522] width 528 height 44
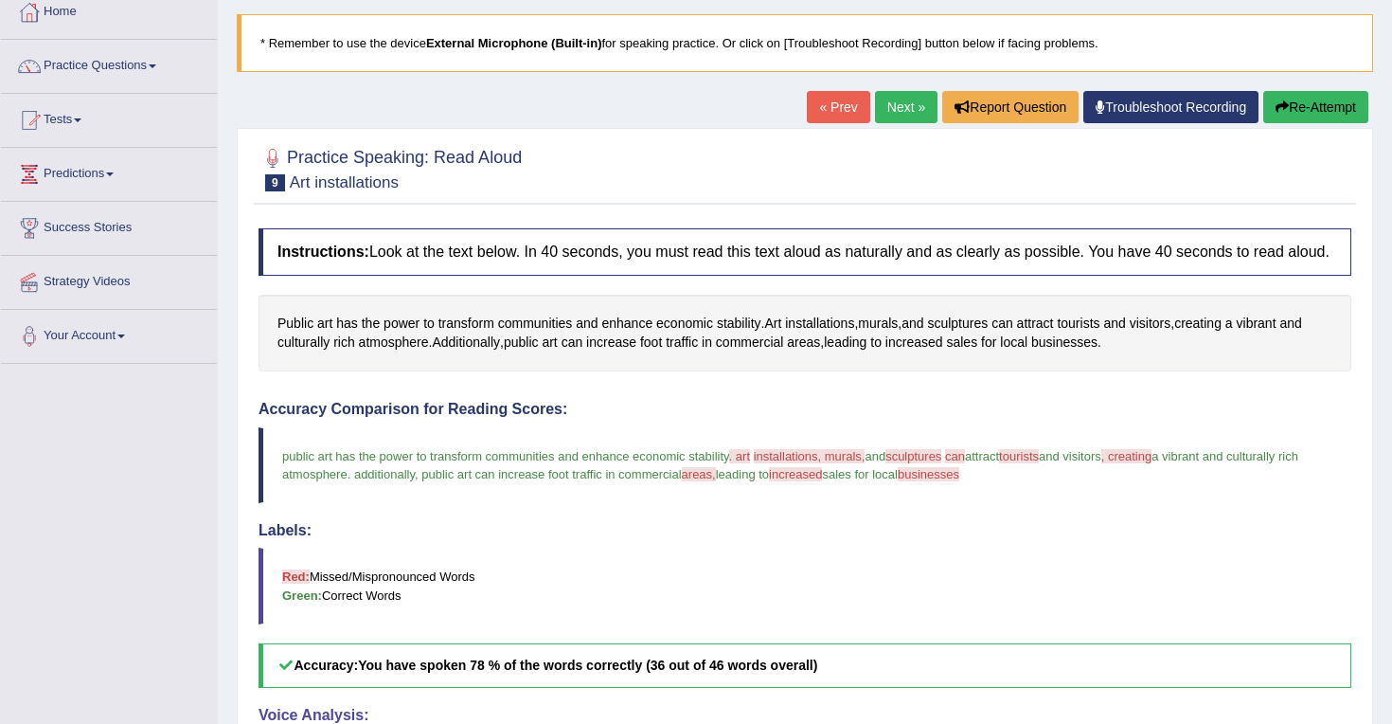
scroll to position [93, 0]
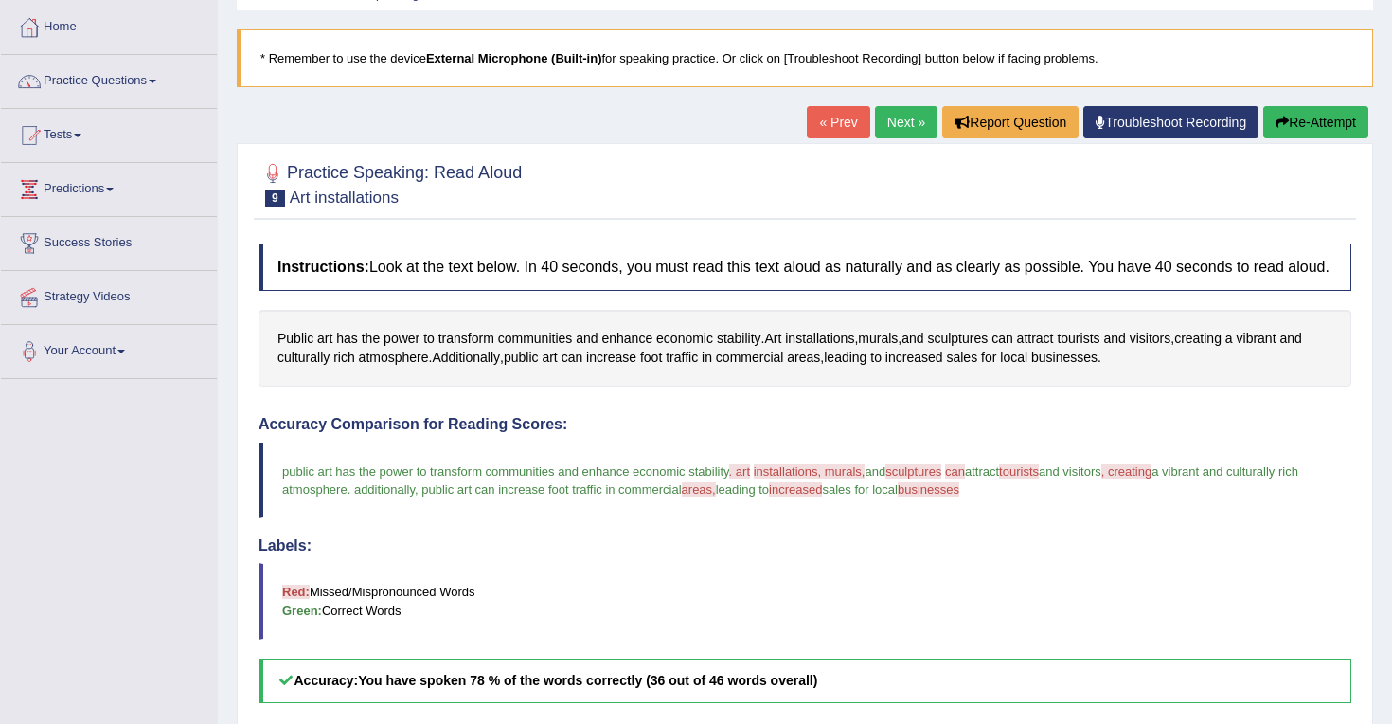
click at [884, 124] on link "Next »" at bounding box center [906, 122] width 63 height 32
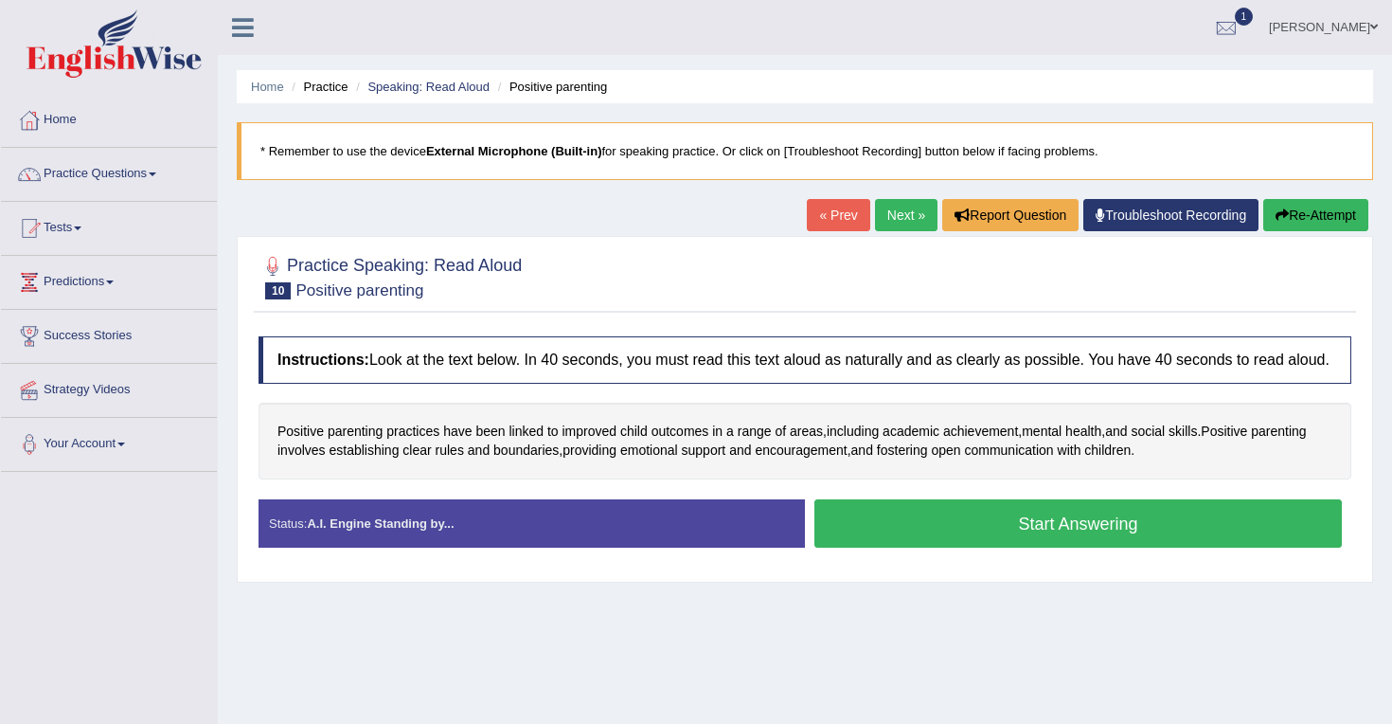
click at [1085, 544] on button "Start Answering" at bounding box center [1079, 523] width 528 height 48
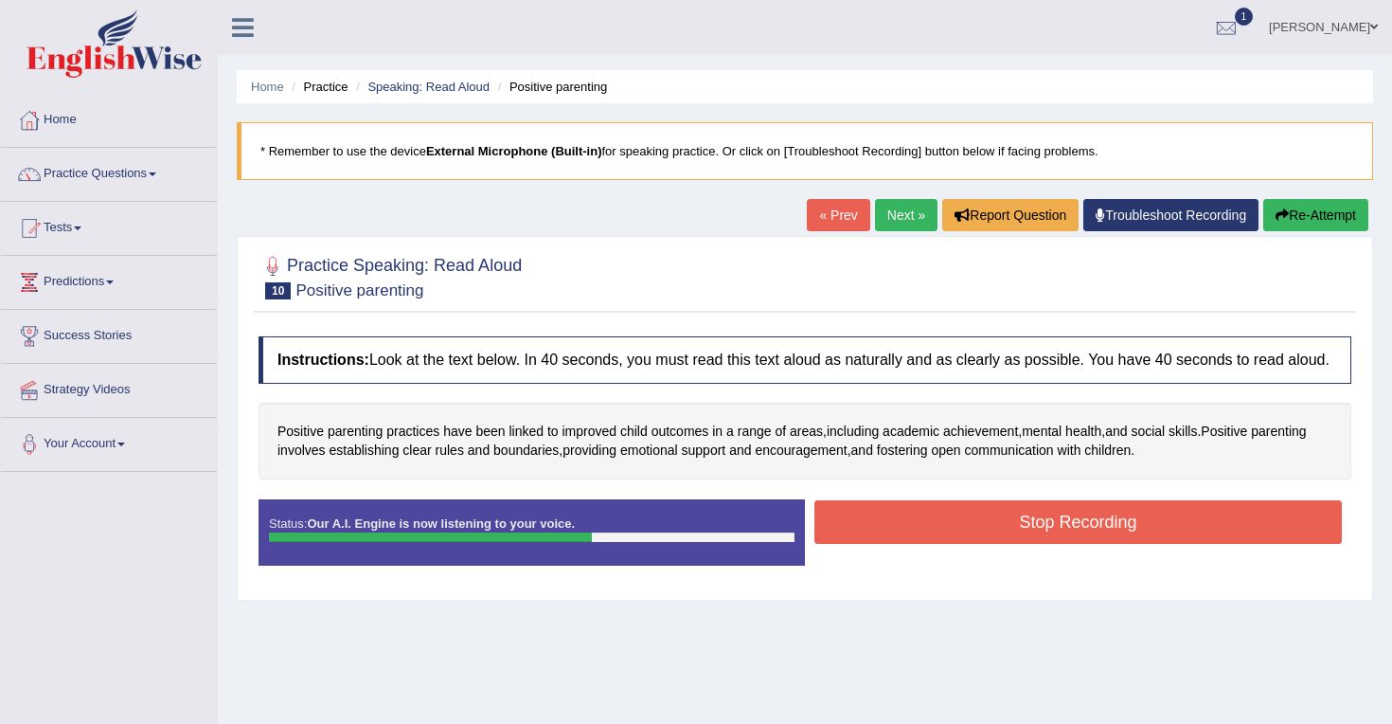
click at [1069, 537] on button "Stop Recording" at bounding box center [1079, 522] width 528 height 44
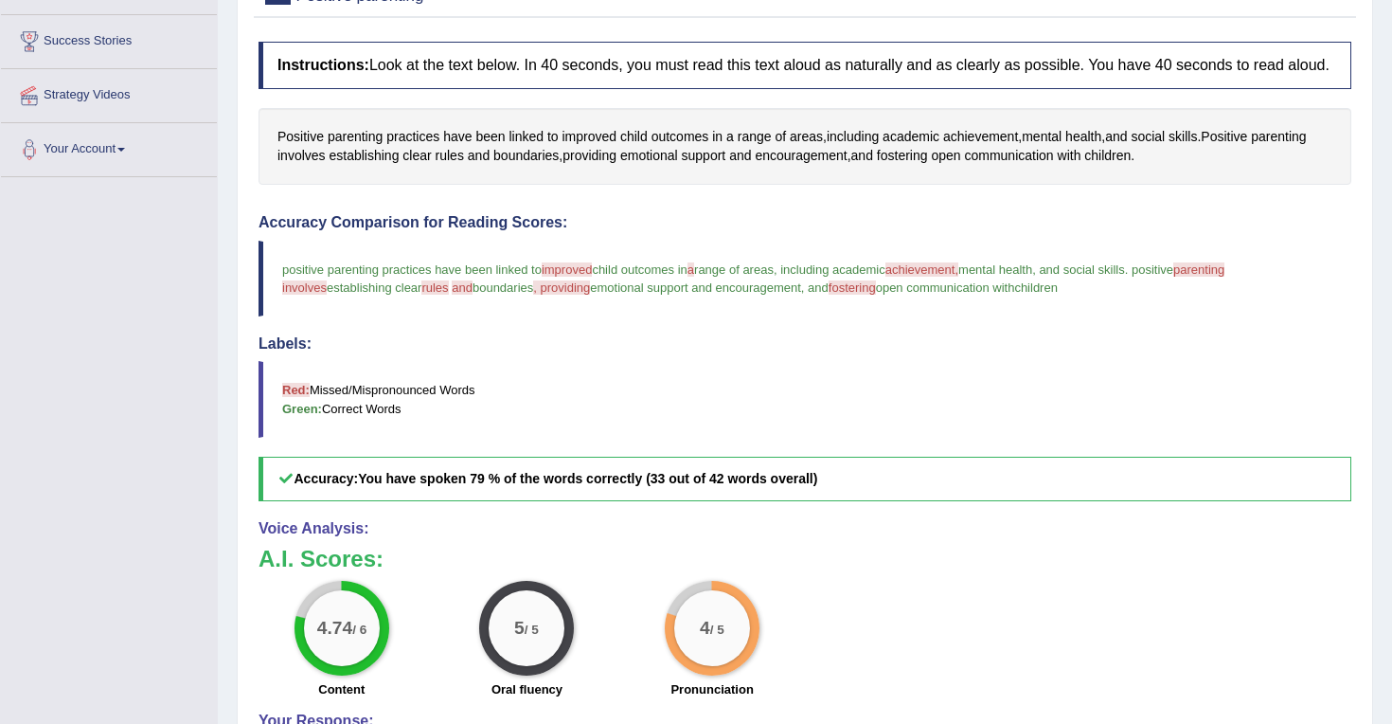
scroll to position [123, 0]
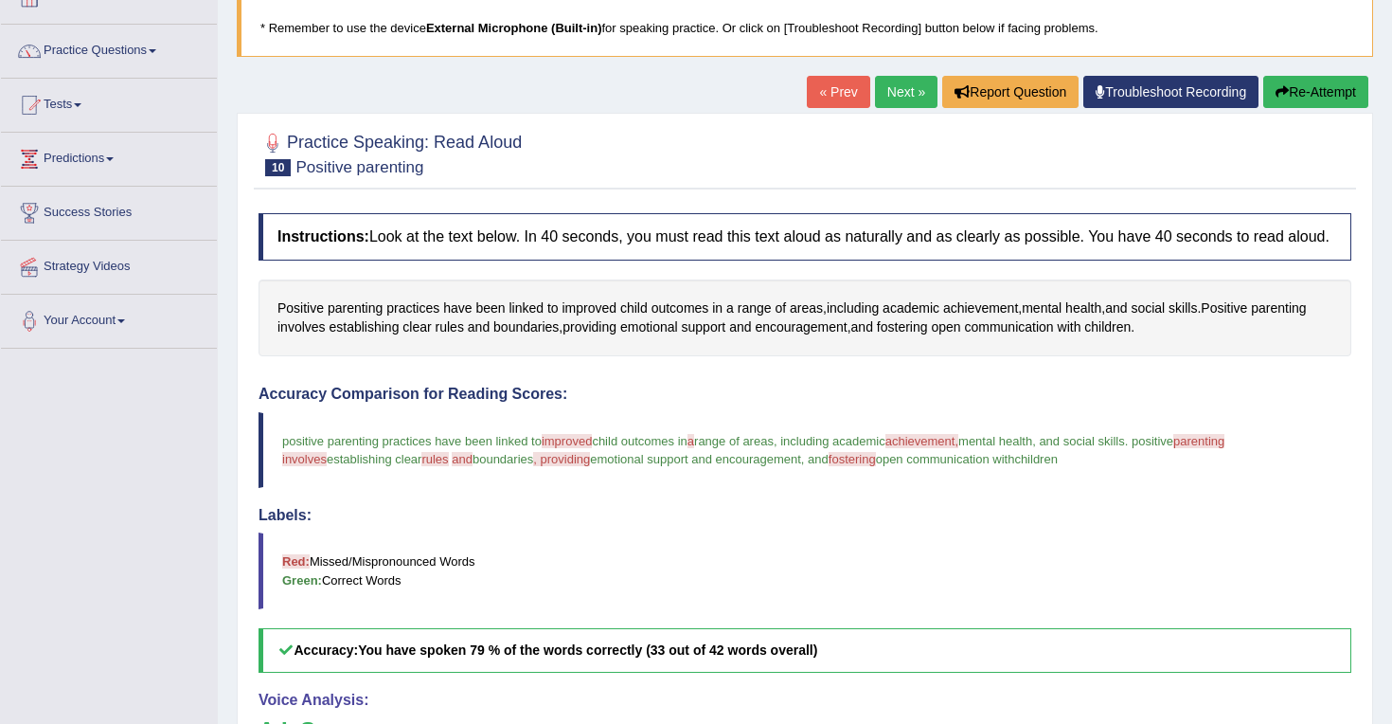
click at [899, 94] on link "Next »" at bounding box center [906, 92] width 63 height 32
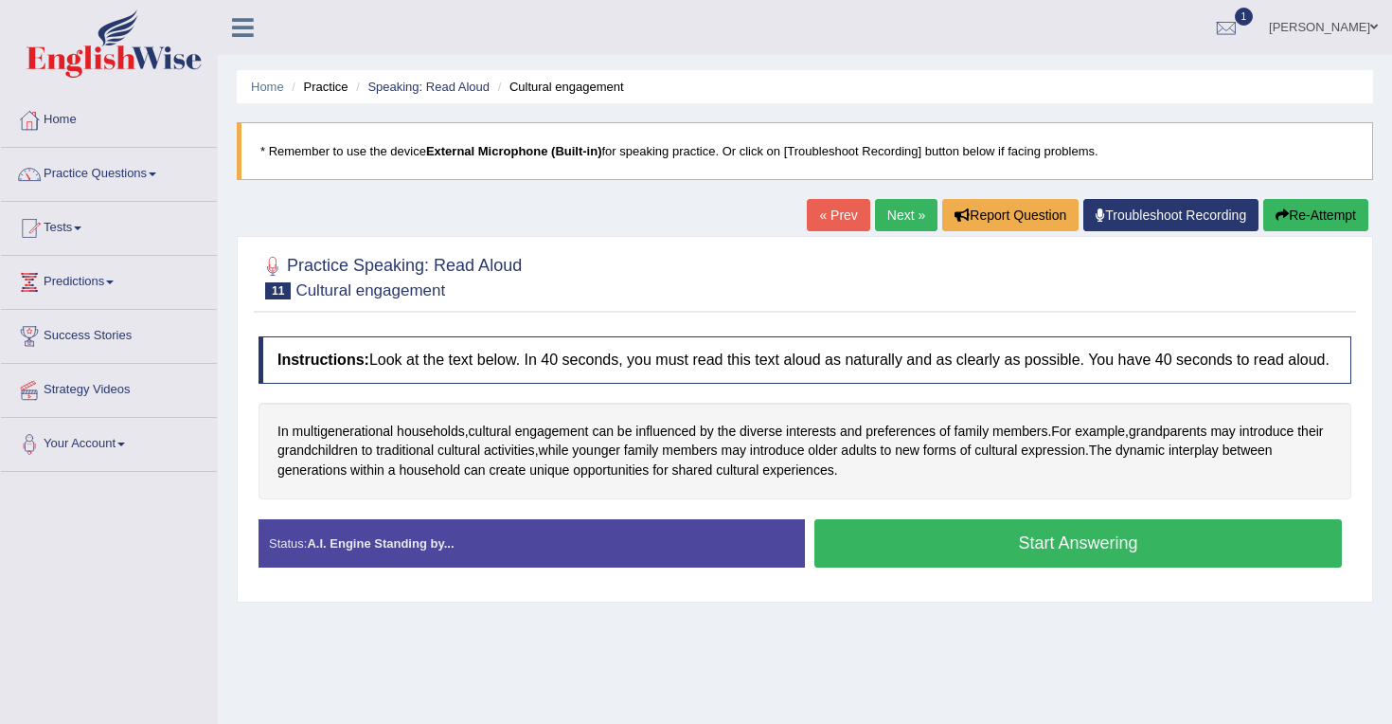
click at [918, 559] on button "Start Answering" at bounding box center [1079, 543] width 528 height 48
